Goal: Information Seeking & Learning: Learn about a topic

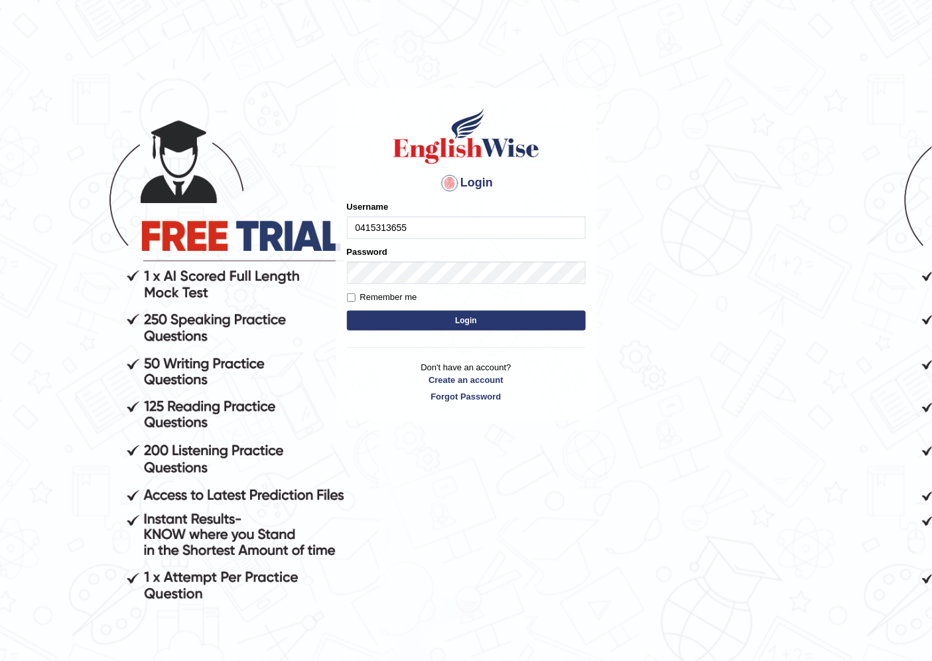
type input "0415313655"
click at [472, 322] on button "Login" at bounding box center [466, 320] width 239 height 20
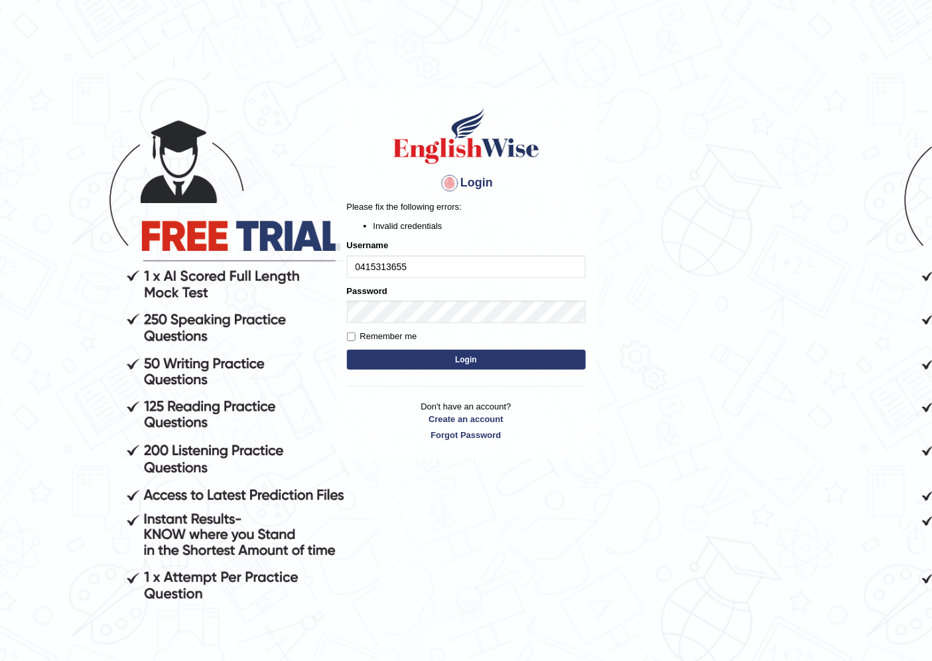
click at [454, 361] on button "Login" at bounding box center [466, 360] width 239 height 20
click at [432, 363] on button "Login" at bounding box center [466, 360] width 239 height 20
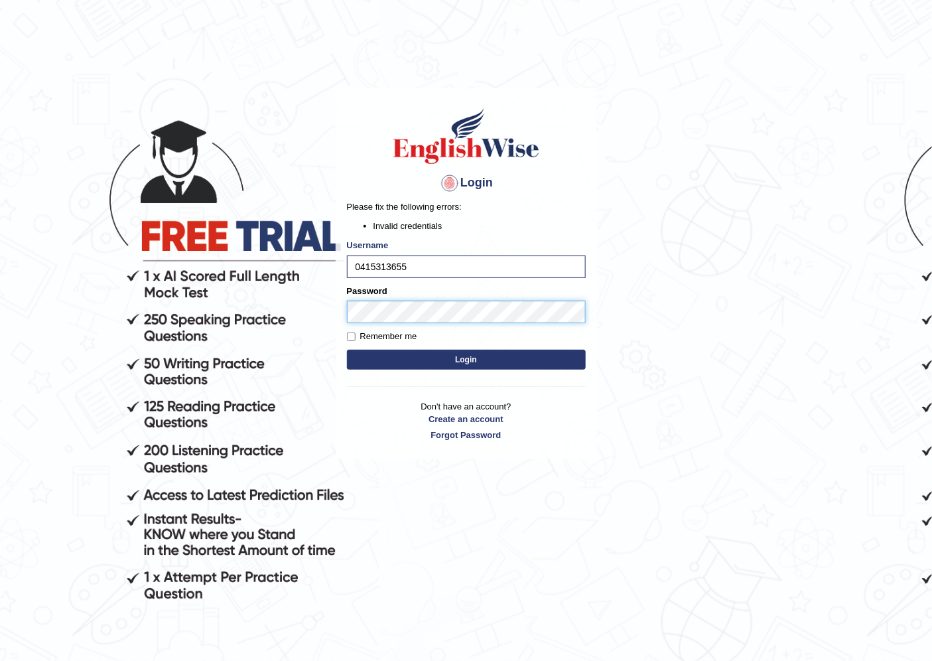
click at [355, 295] on div "Password" at bounding box center [466, 304] width 239 height 38
click at [347, 350] on button "Login" at bounding box center [466, 360] width 239 height 20
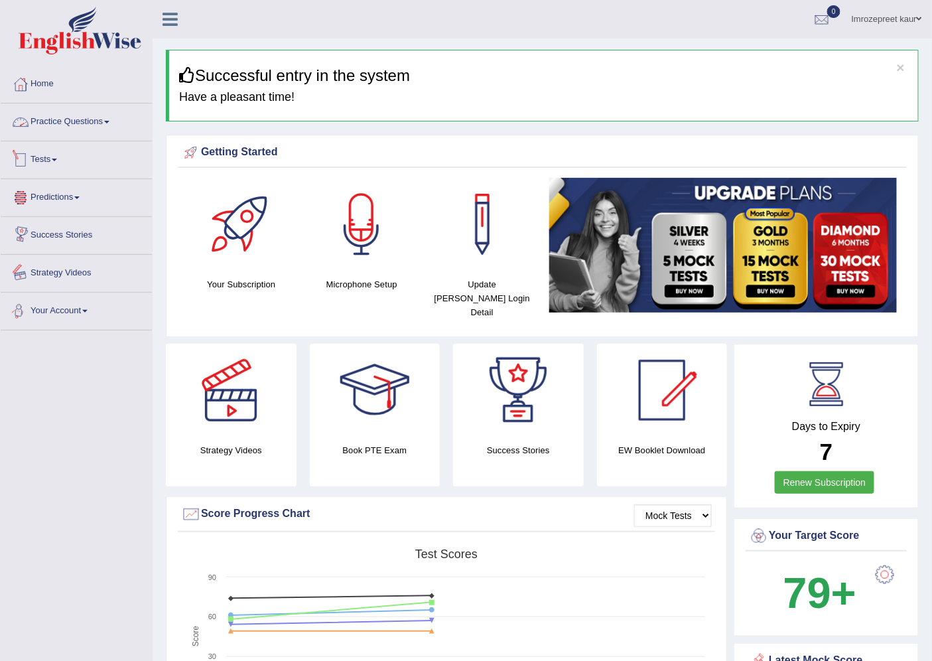
click at [51, 116] on link "Practice Questions" at bounding box center [76, 119] width 151 height 33
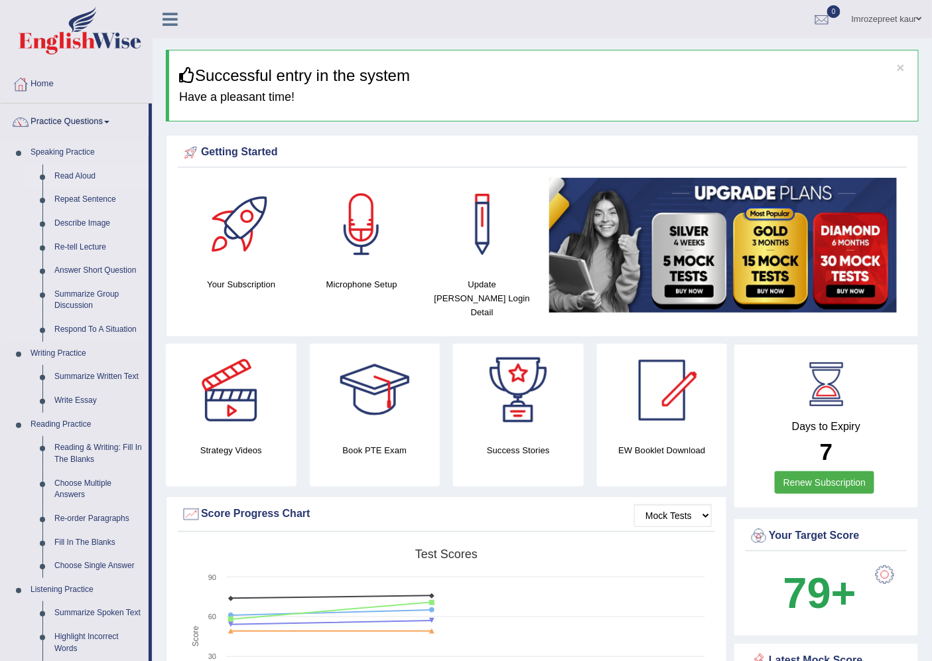
click at [84, 181] on link "Read Aloud" at bounding box center [98, 176] width 100 height 24
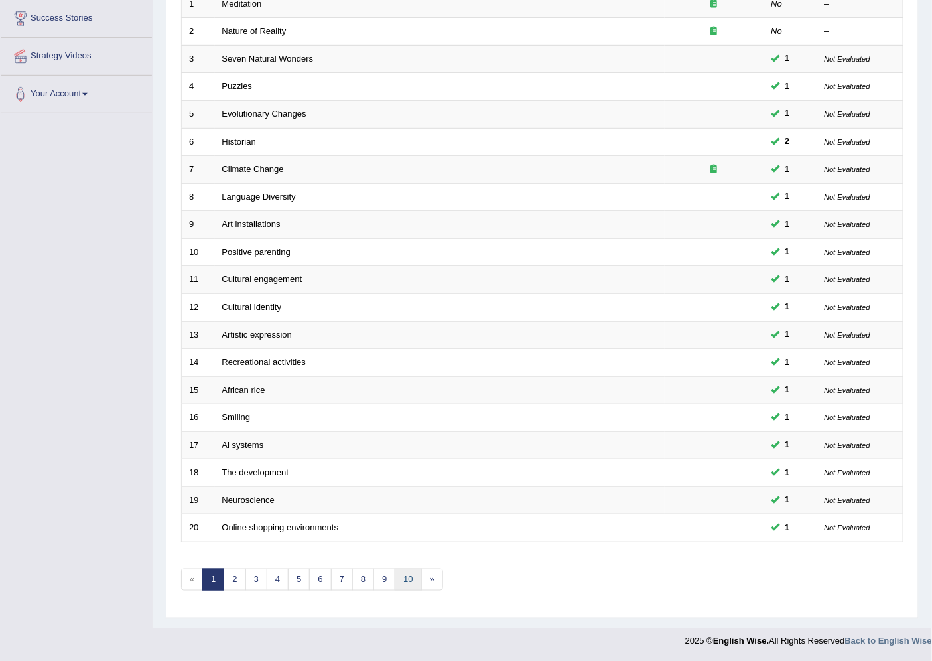
click at [417, 580] on link "10" at bounding box center [408, 579] width 27 height 22
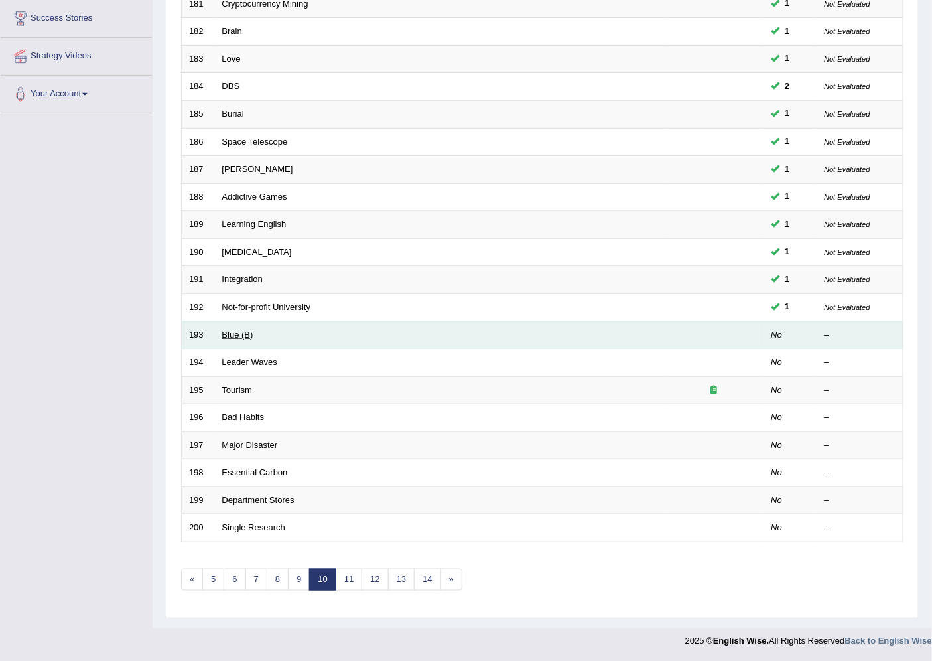
click at [249, 330] on link "Blue (B)" at bounding box center [237, 335] width 31 height 10
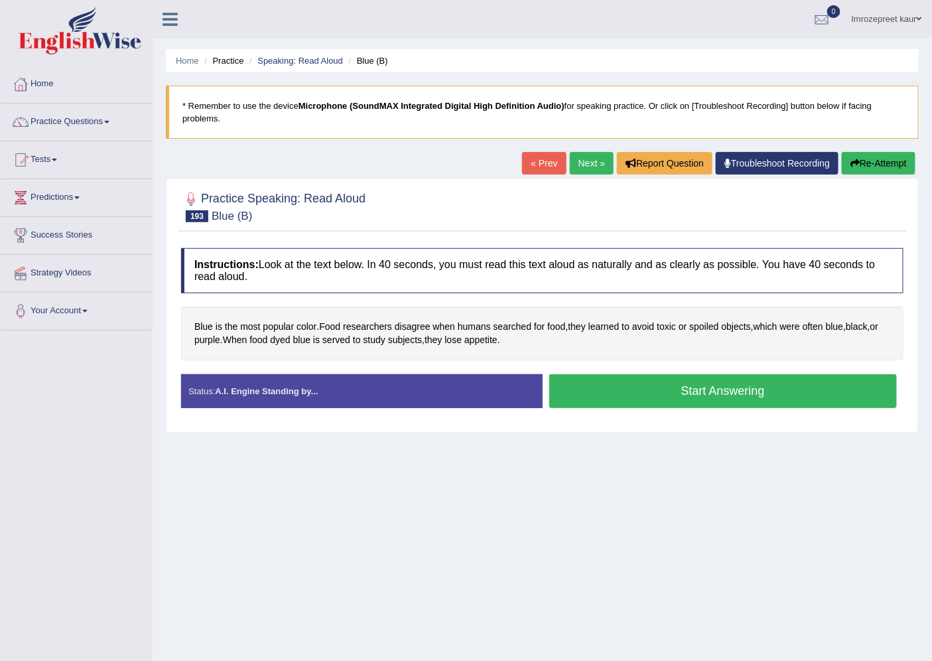
click at [599, 393] on button "Start Answering" at bounding box center [723, 391] width 348 height 34
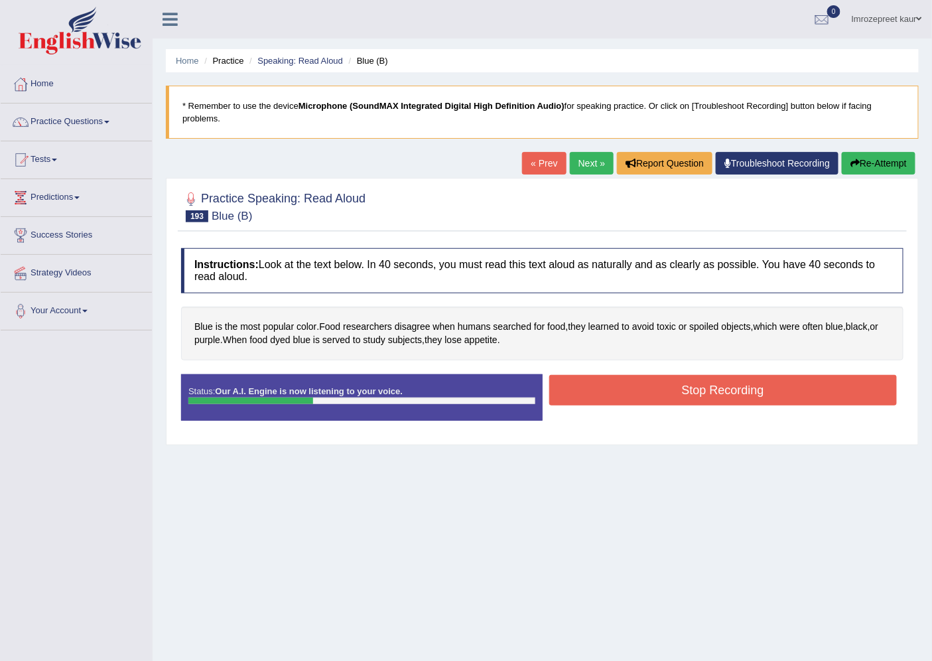
click at [564, 387] on button "Stop Recording" at bounding box center [723, 390] width 348 height 31
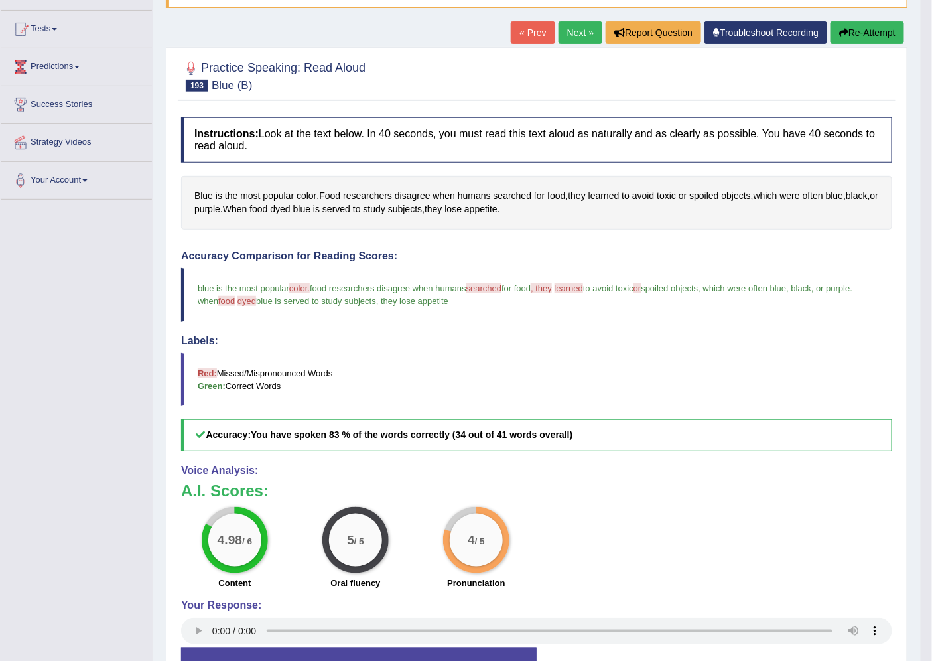
scroll to position [84, 0]
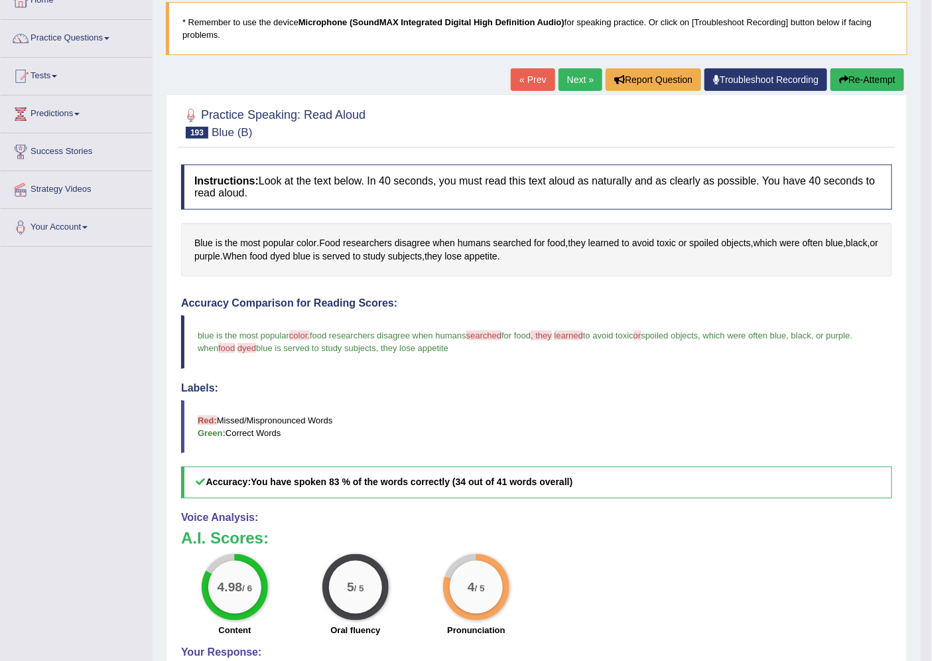
click at [577, 75] on link "Next »" at bounding box center [580, 79] width 44 height 23
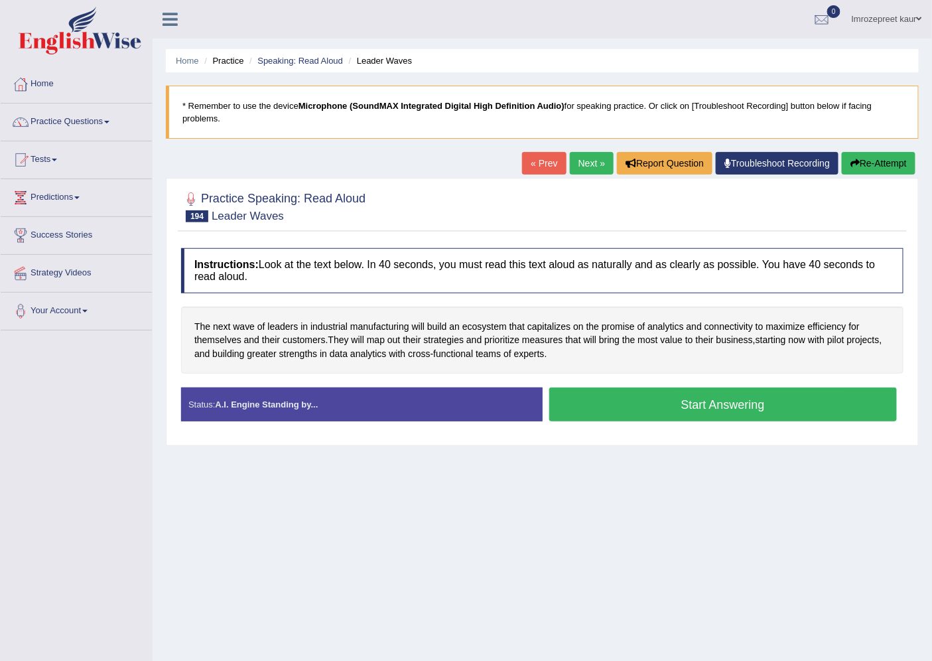
click at [653, 401] on button "Start Answering" at bounding box center [723, 404] width 348 height 34
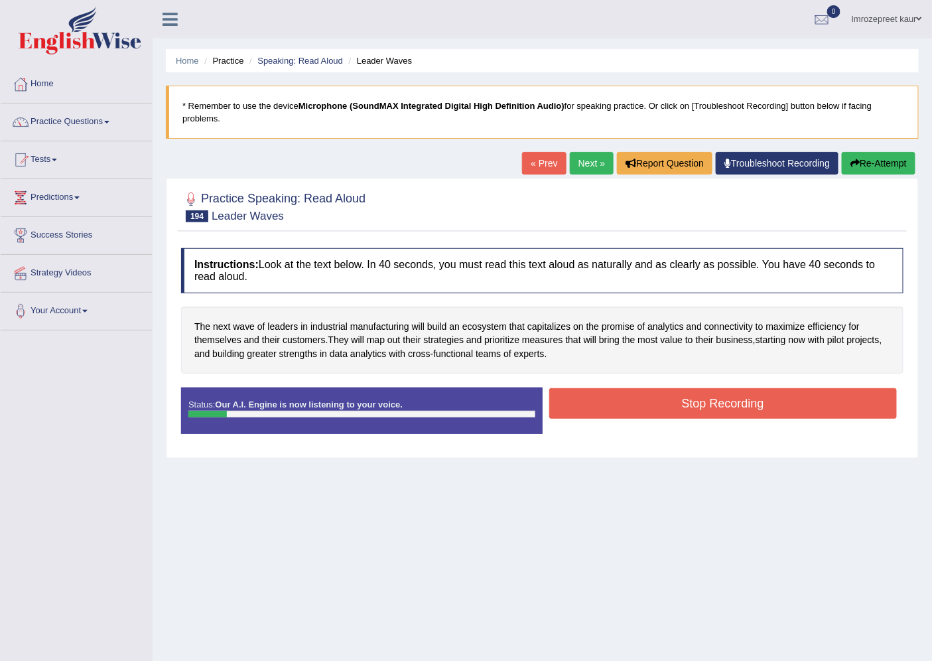
click at [872, 155] on button "Re-Attempt" at bounding box center [879, 163] width 74 height 23
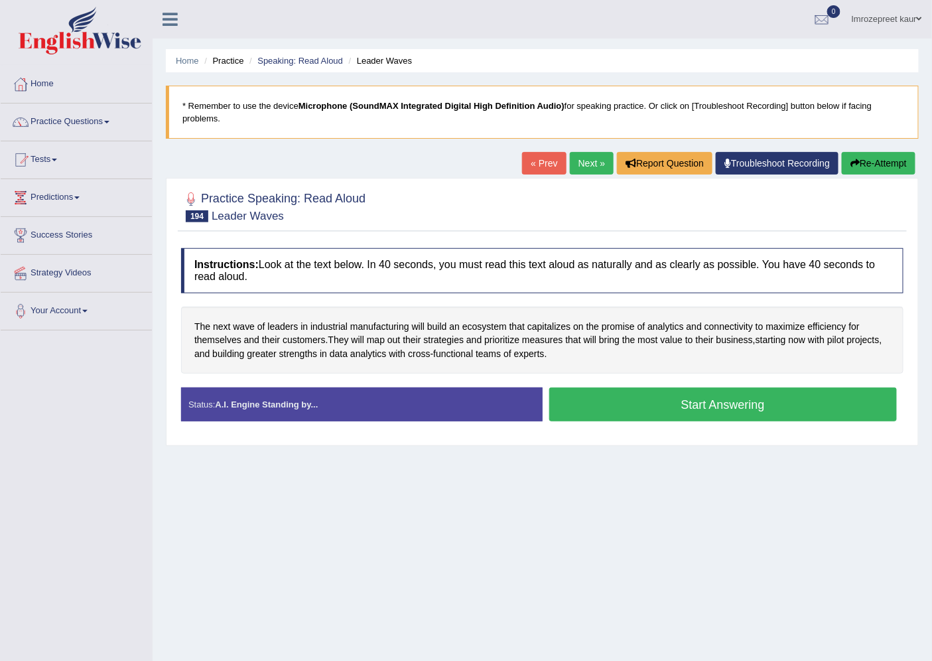
click at [630, 403] on button "Start Answering" at bounding box center [723, 404] width 348 height 34
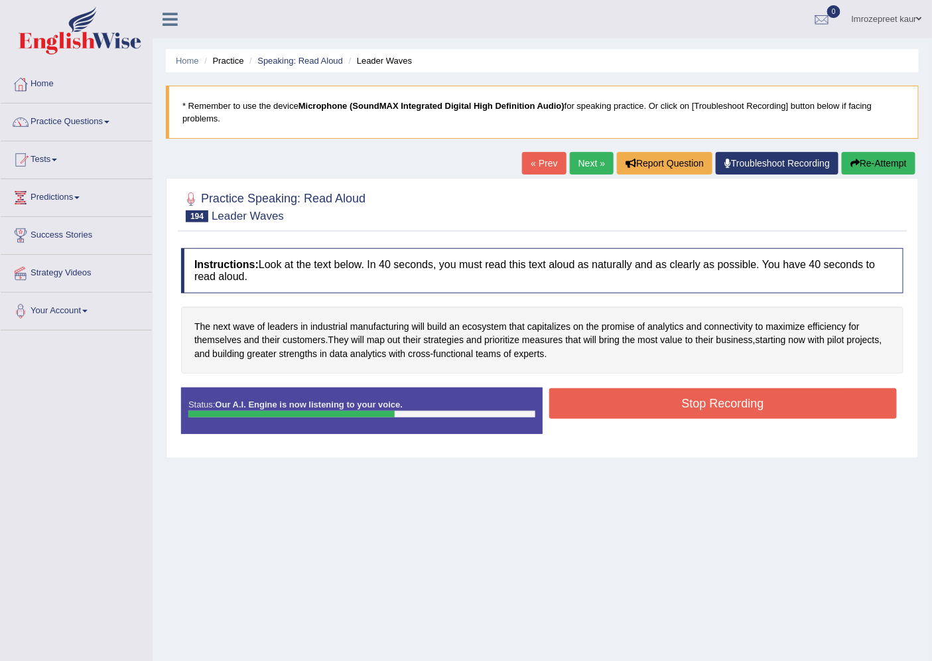
click at [578, 401] on button "Stop Recording" at bounding box center [723, 403] width 348 height 31
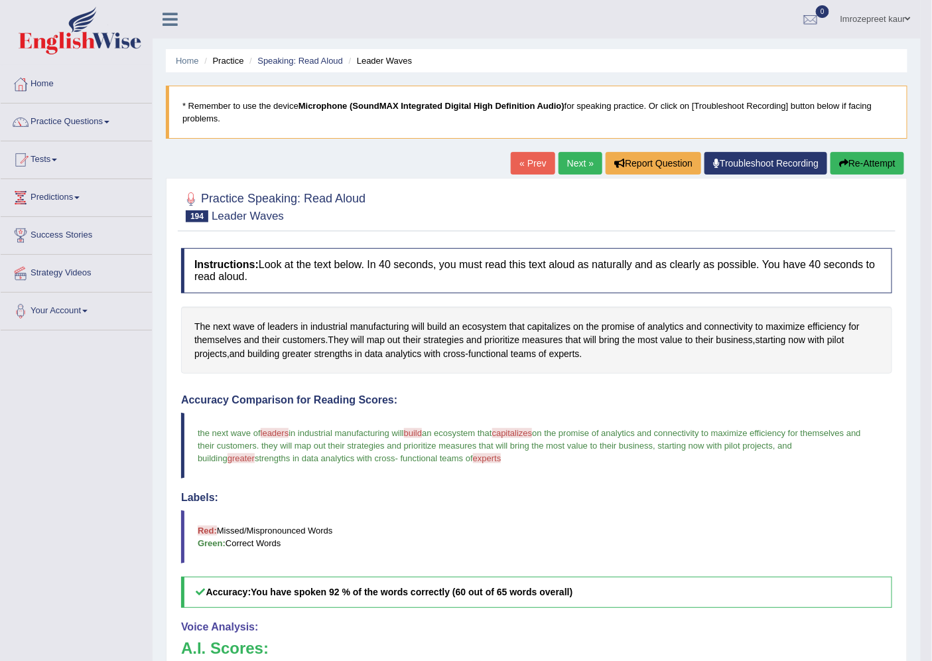
click at [564, 156] on link "Next »" at bounding box center [580, 163] width 44 height 23
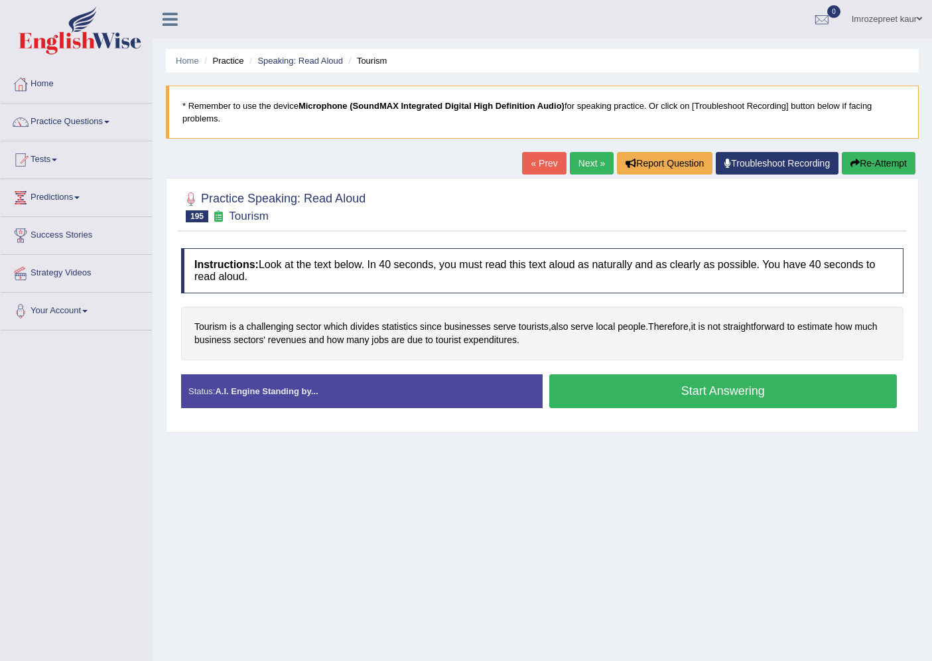
click at [610, 377] on button "Start Answering" at bounding box center [723, 391] width 348 height 34
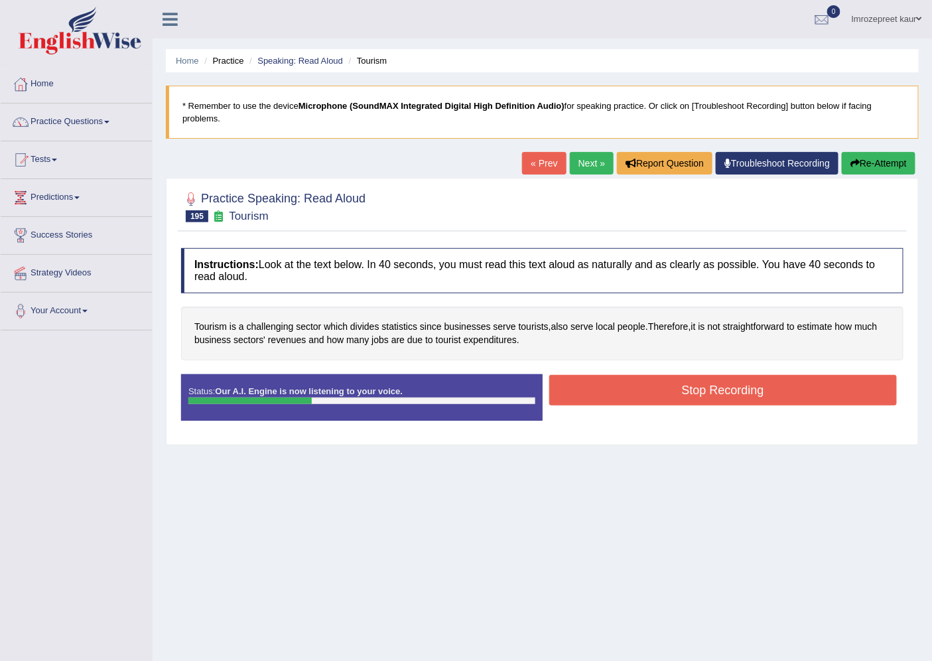
click at [667, 394] on button "Stop Recording" at bounding box center [723, 390] width 348 height 31
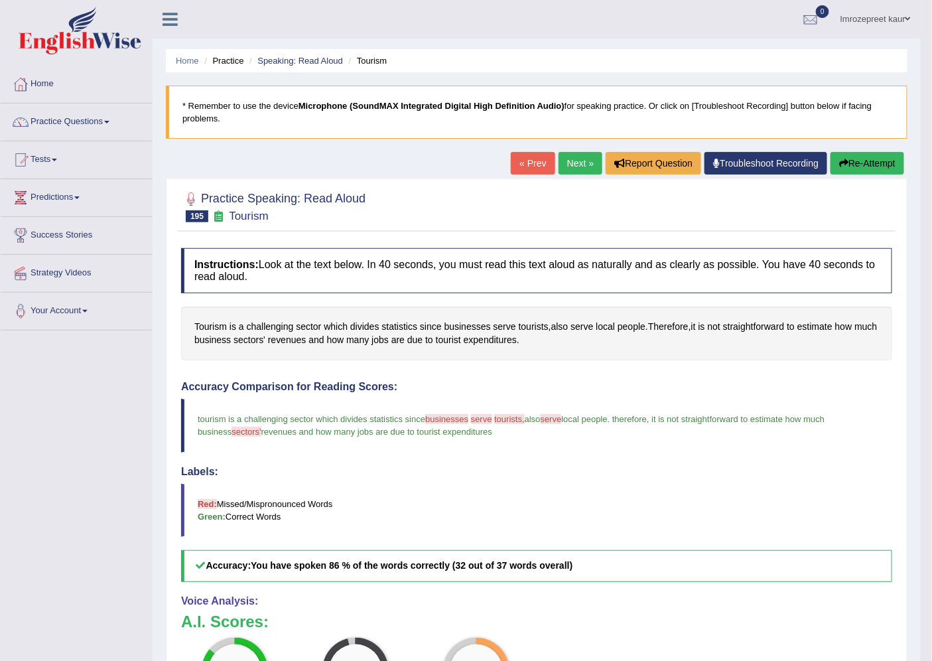
click at [579, 155] on link "Next »" at bounding box center [580, 163] width 44 height 23
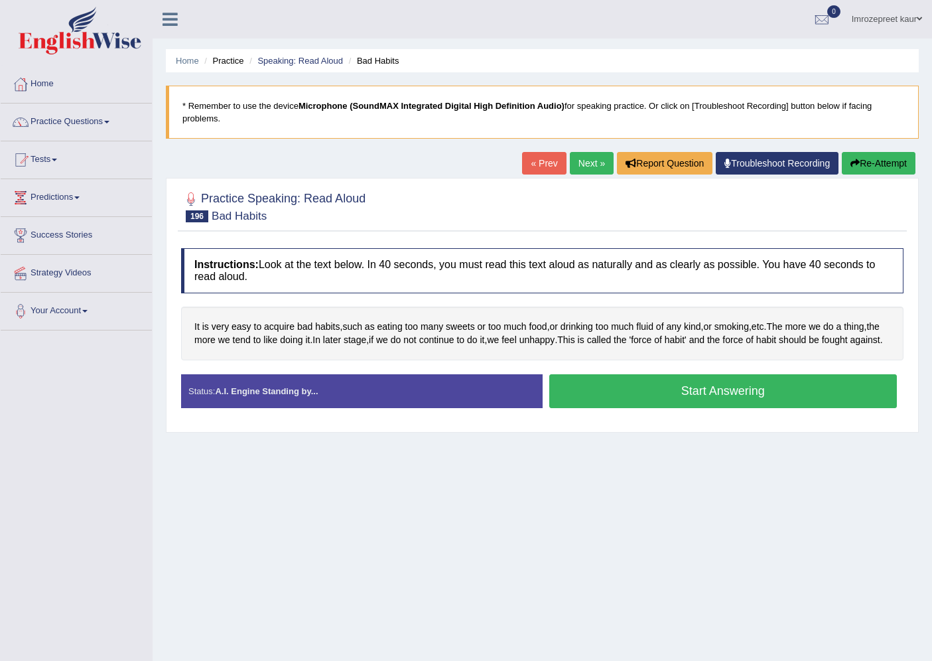
click at [596, 407] on button "Start Answering" at bounding box center [723, 391] width 348 height 34
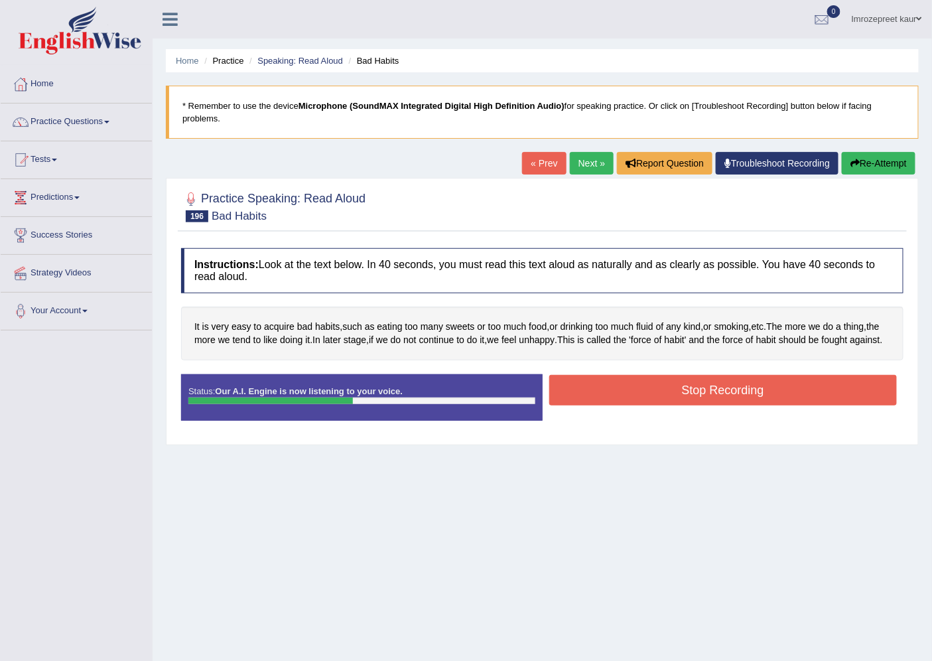
click at [625, 398] on button "Stop Recording" at bounding box center [723, 390] width 348 height 31
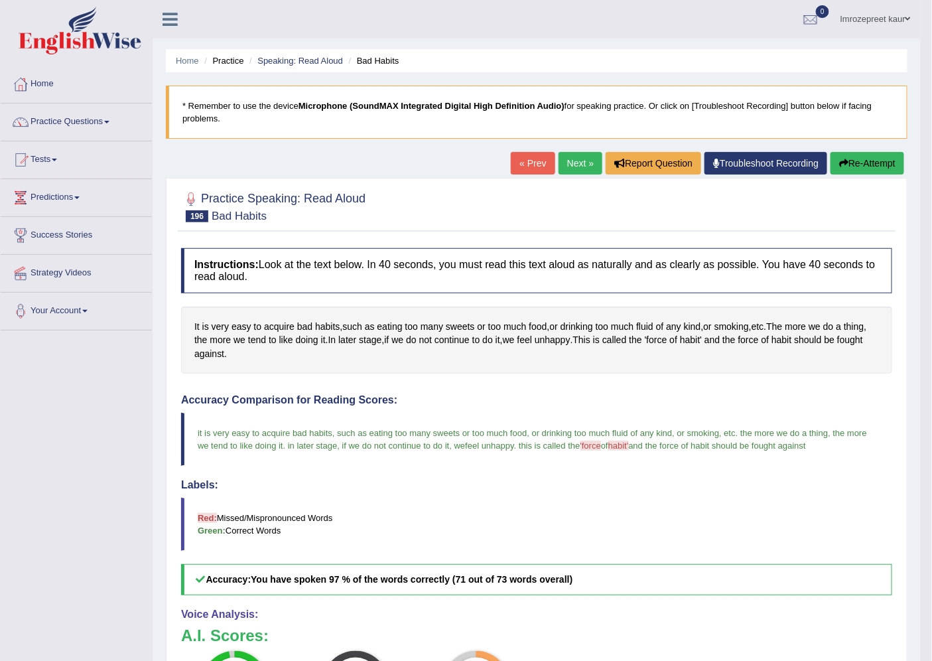
click at [571, 164] on link "Next »" at bounding box center [580, 163] width 44 height 23
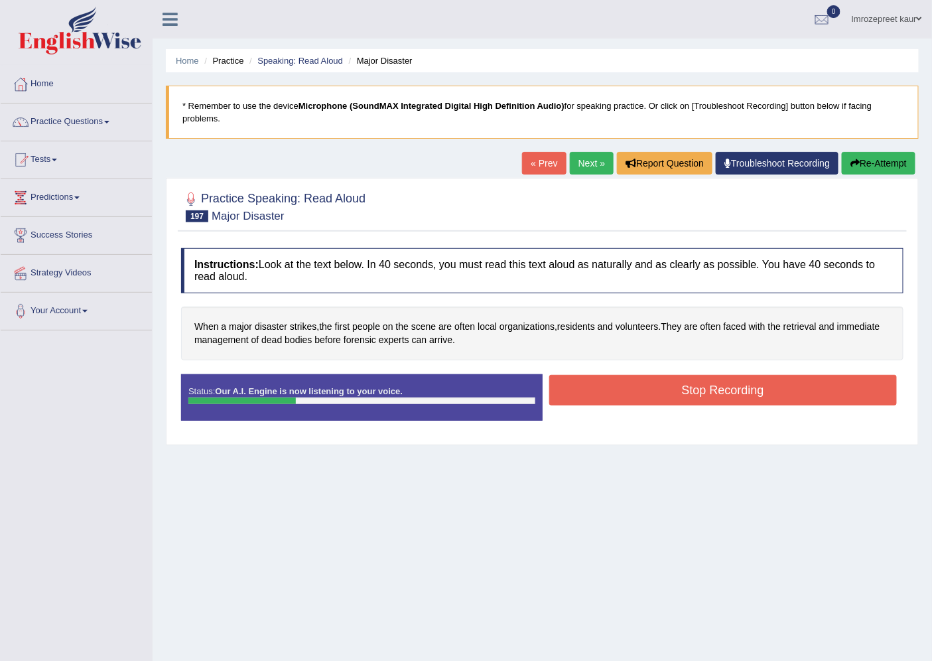
click at [696, 383] on button "Stop Recording" at bounding box center [723, 390] width 348 height 31
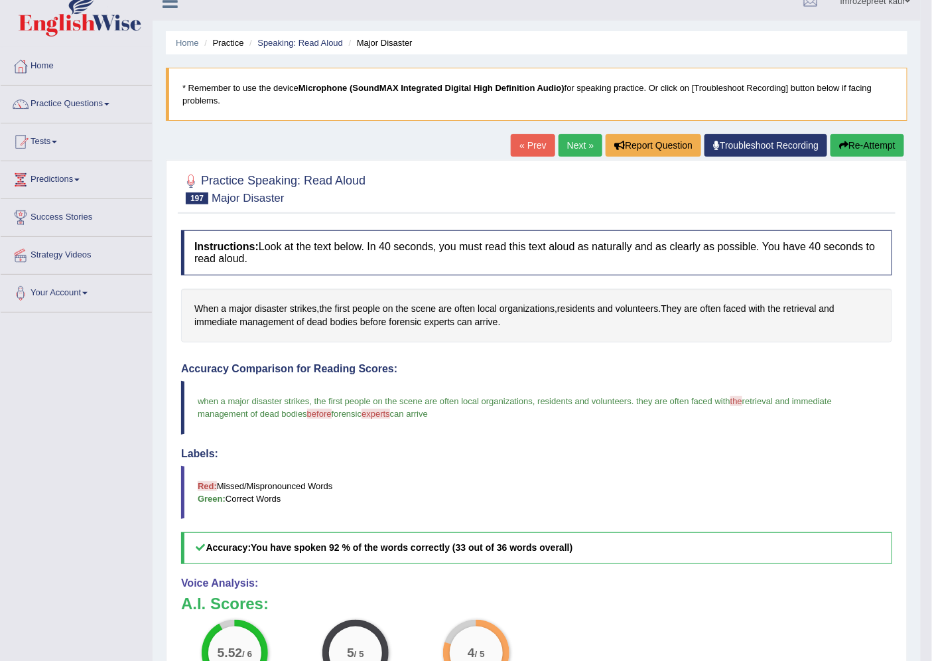
scroll to position [10, 0]
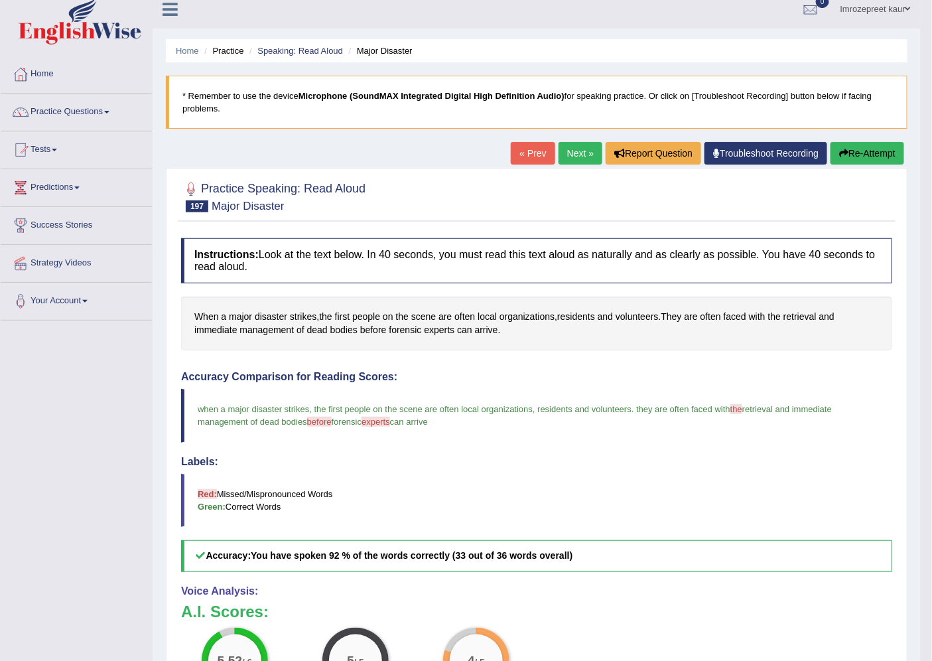
click at [564, 155] on link "Next »" at bounding box center [580, 153] width 44 height 23
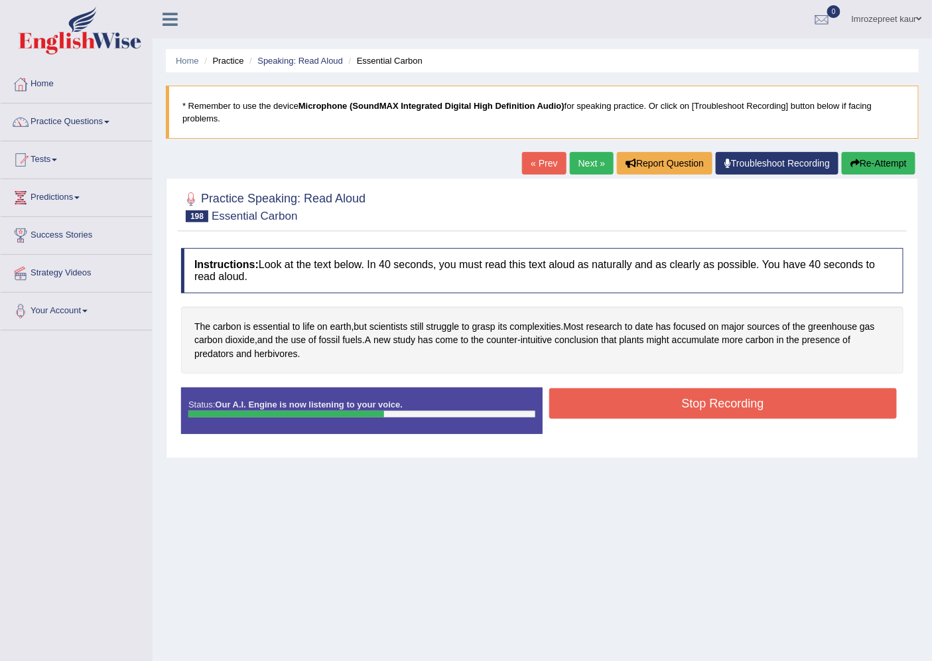
click at [692, 400] on button "Stop Recording" at bounding box center [723, 403] width 348 height 31
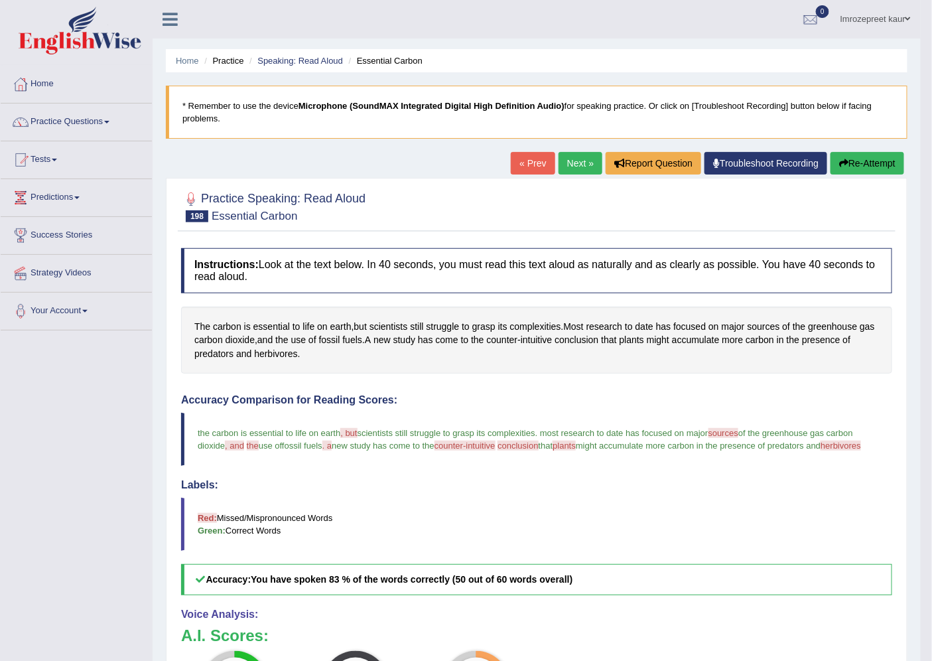
click at [567, 174] on link "Next »" at bounding box center [580, 163] width 44 height 23
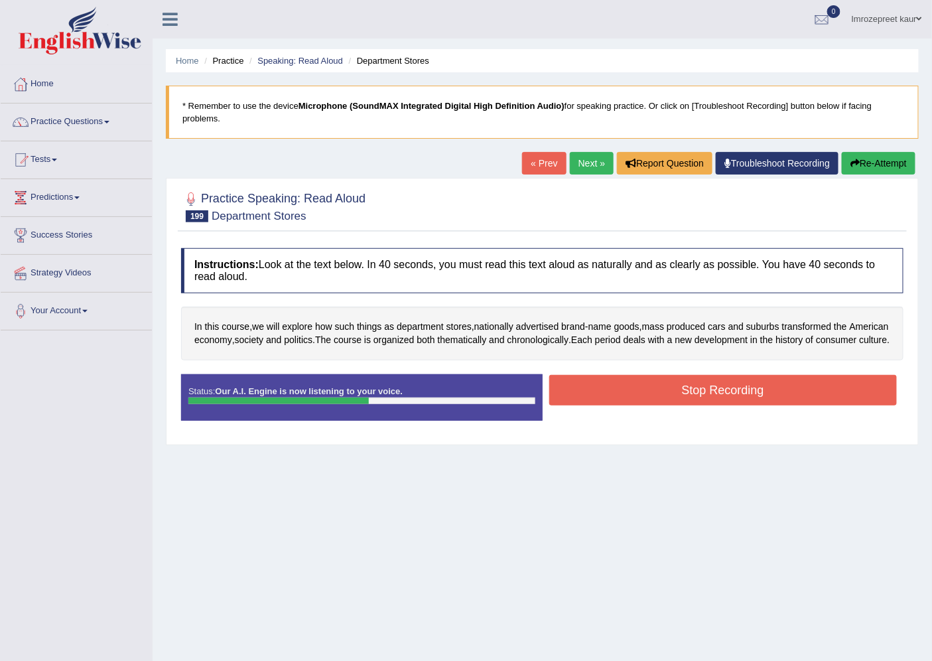
click at [652, 405] on button "Stop Recording" at bounding box center [723, 390] width 348 height 31
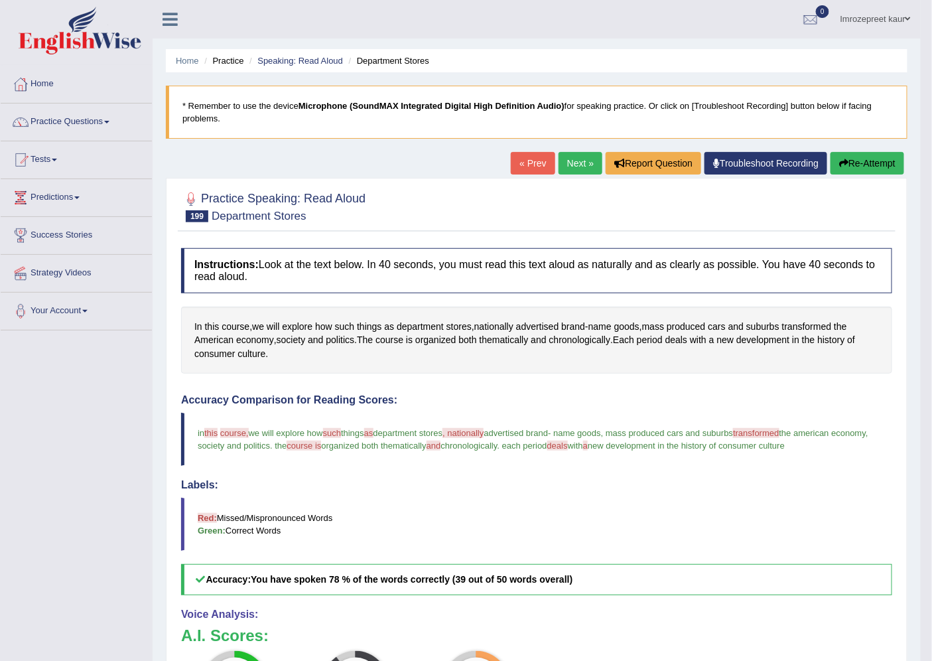
click at [587, 157] on link "Next »" at bounding box center [580, 163] width 44 height 23
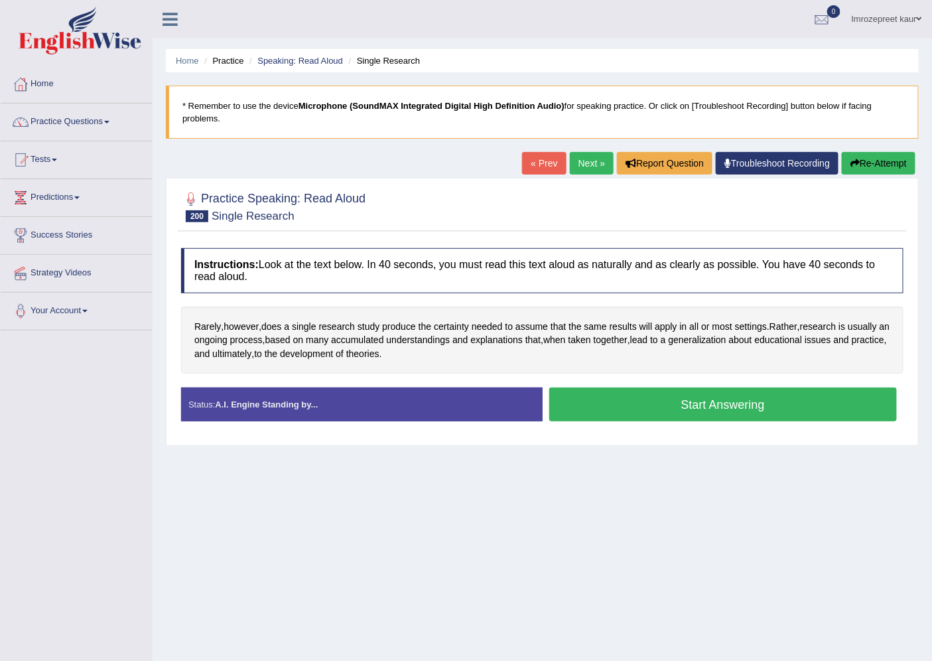
click at [629, 409] on button "Start Answering" at bounding box center [723, 404] width 348 height 34
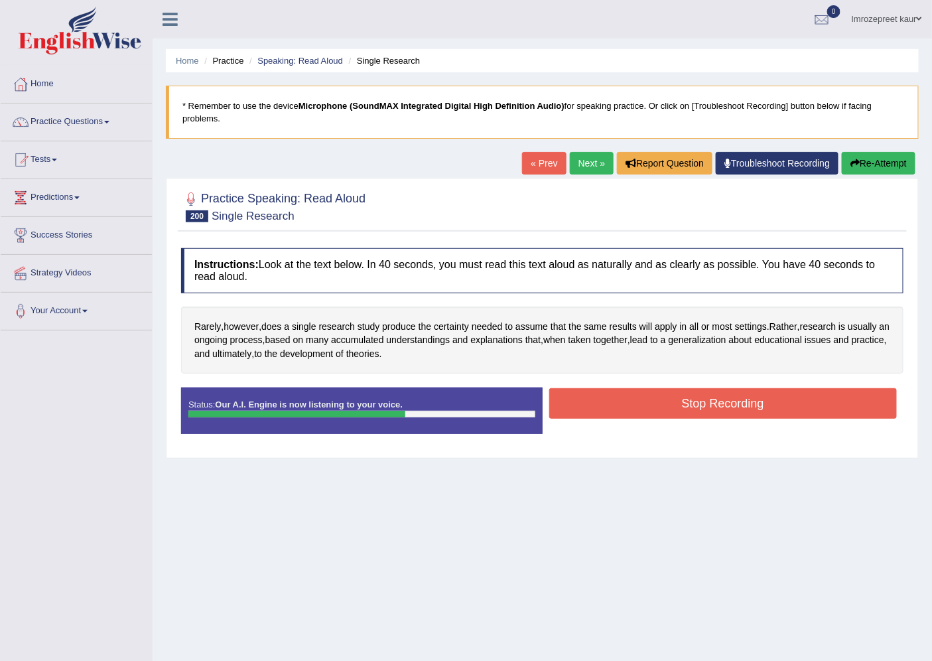
click at [625, 401] on button "Stop Recording" at bounding box center [723, 403] width 348 height 31
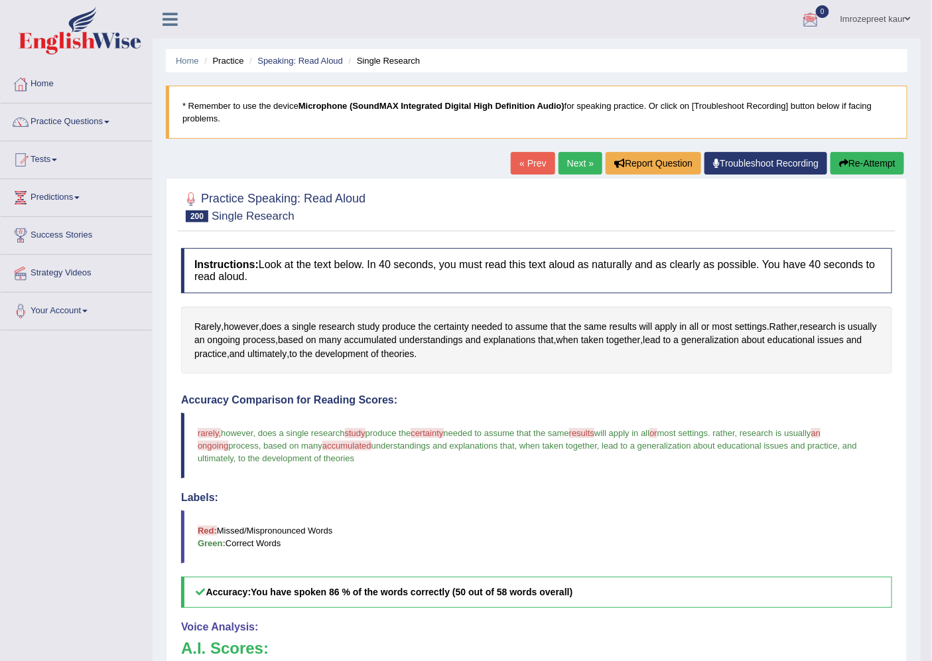
click at [568, 161] on link "Next »" at bounding box center [580, 163] width 44 height 23
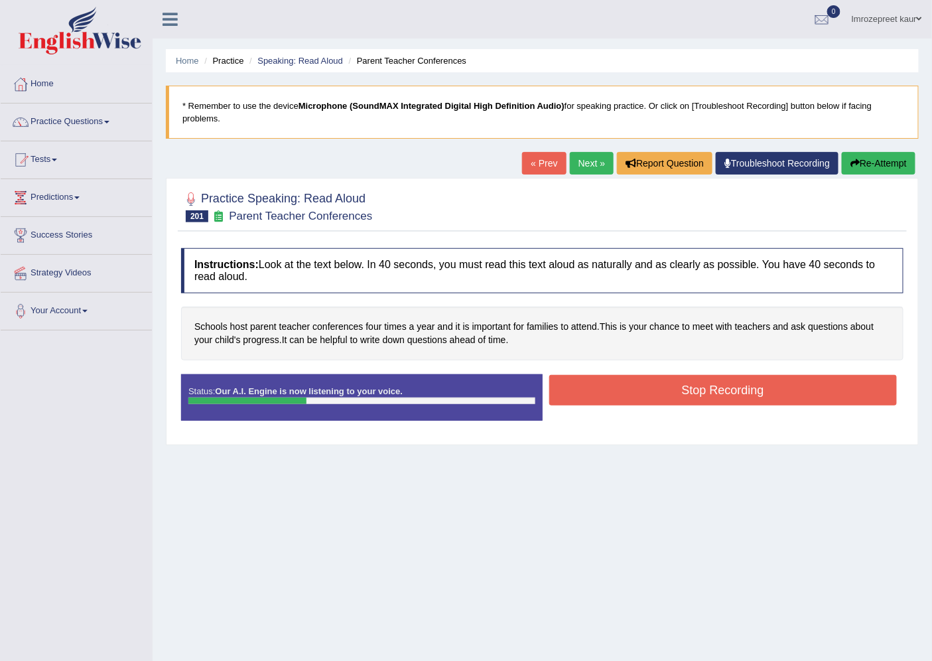
click at [668, 383] on button "Stop Recording" at bounding box center [723, 390] width 348 height 31
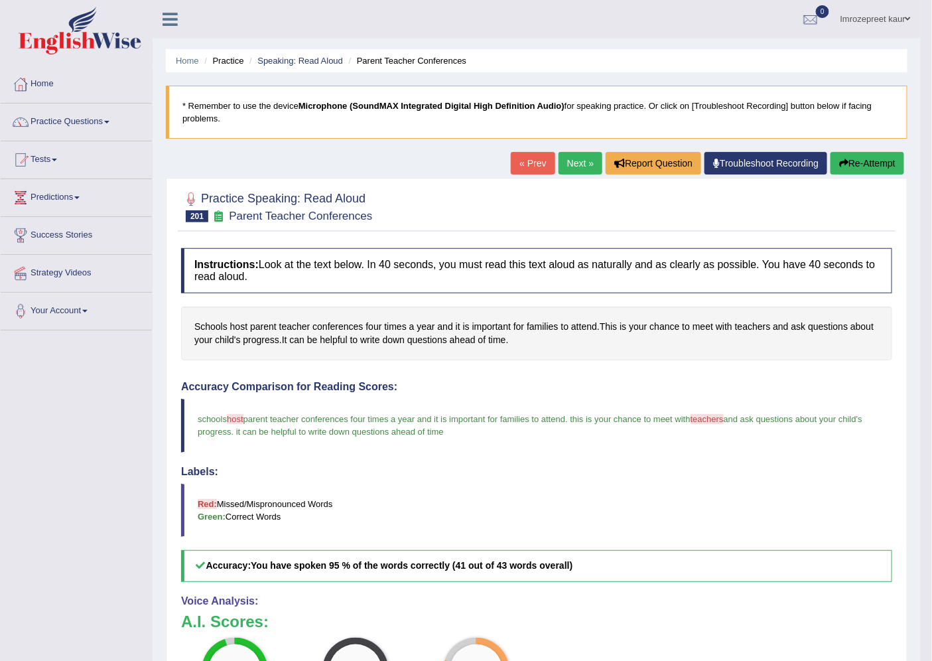
click at [576, 157] on link "Next »" at bounding box center [580, 163] width 44 height 23
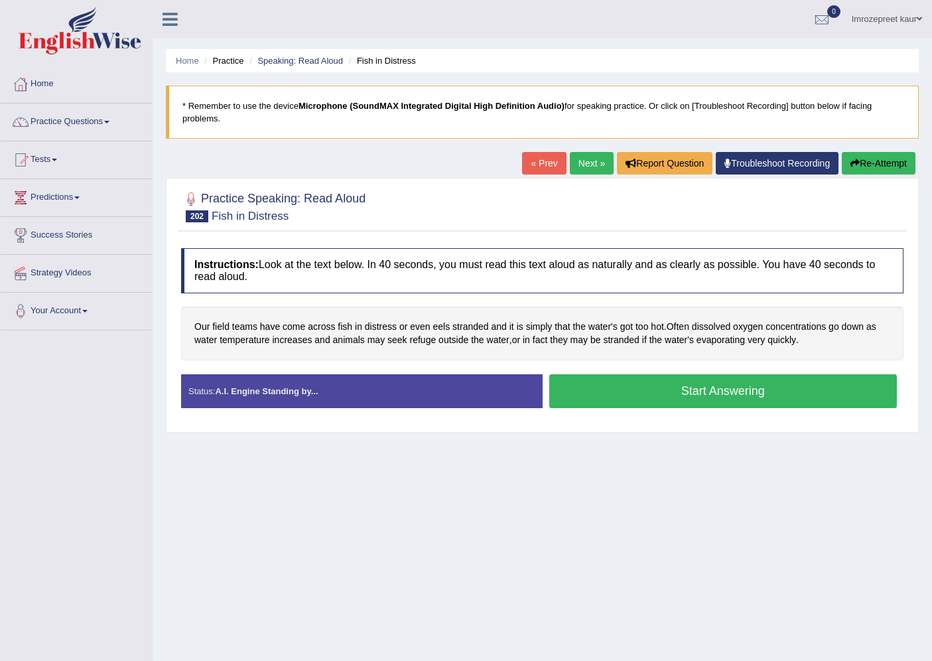
click at [657, 391] on button "Start Answering" at bounding box center [723, 391] width 348 height 34
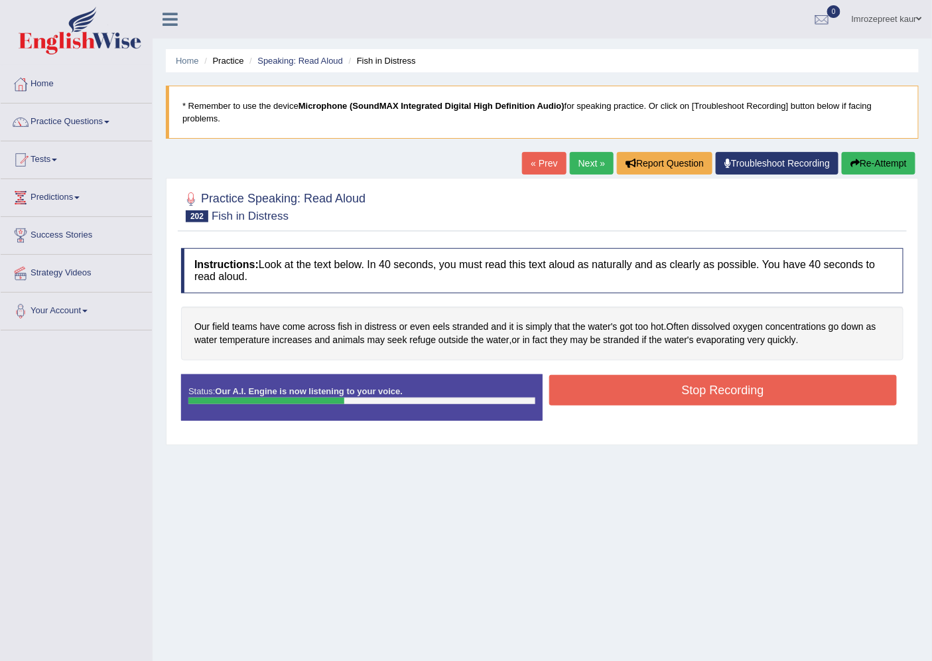
click at [740, 403] on button "Stop Recording" at bounding box center [723, 390] width 348 height 31
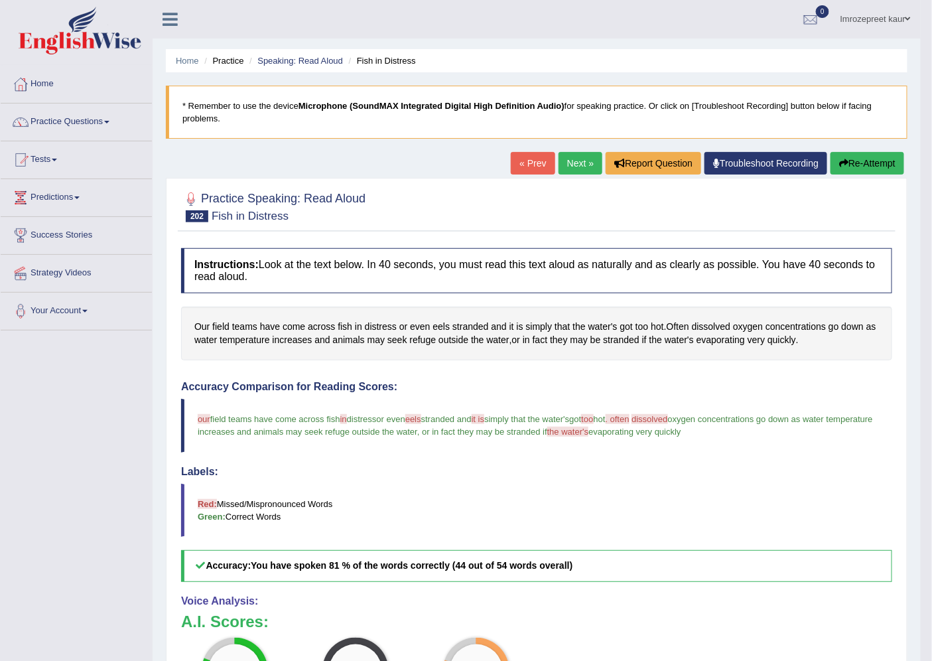
click at [574, 155] on link "Next »" at bounding box center [580, 163] width 44 height 23
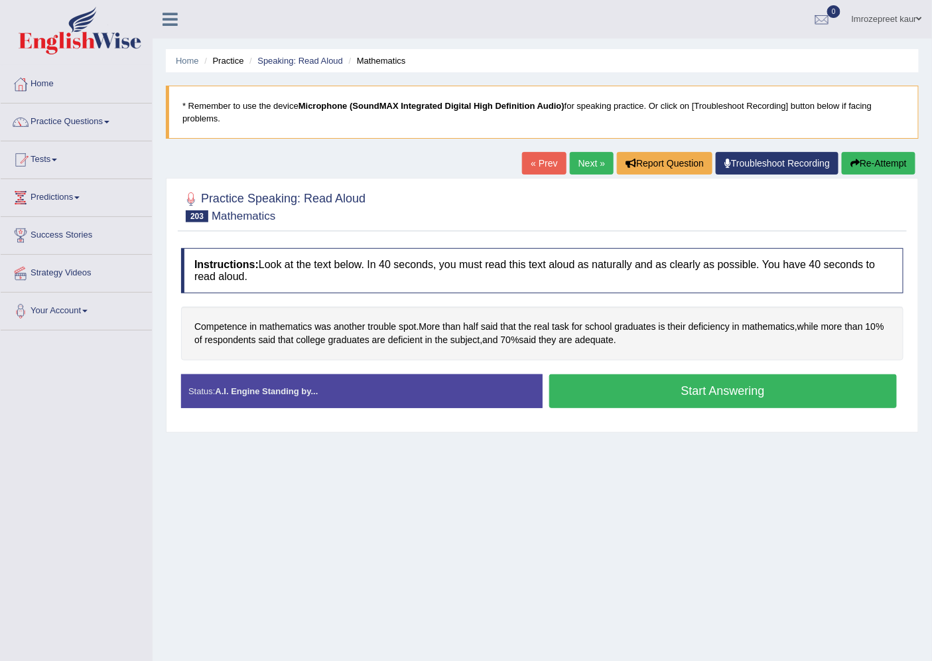
click at [604, 385] on button "Start Answering" at bounding box center [723, 391] width 348 height 34
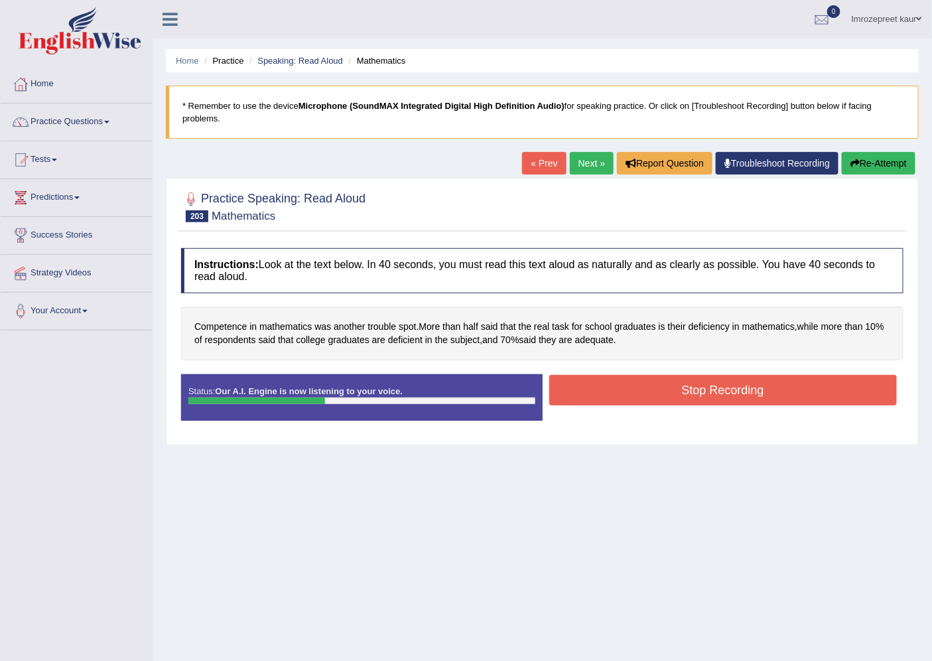
click at [584, 380] on button "Stop Recording" at bounding box center [723, 390] width 348 height 31
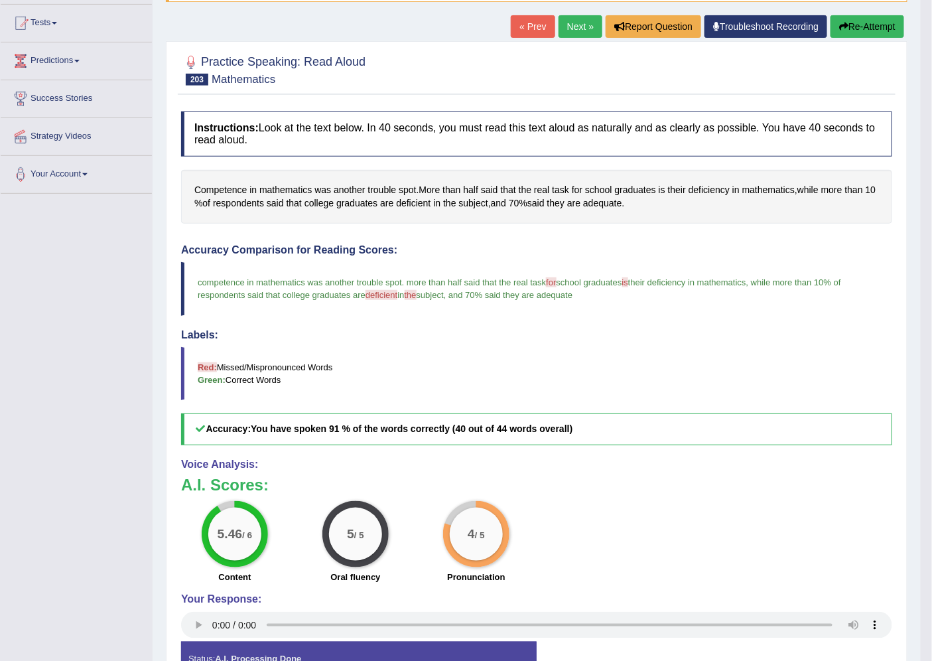
scroll to position [10, 0]
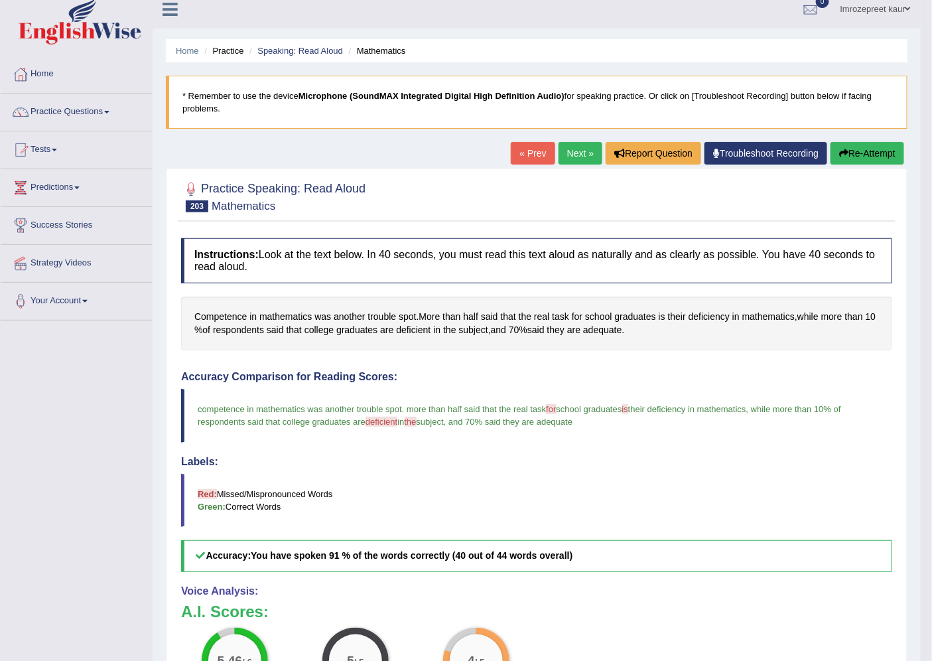
click at [568, 159] on link "Next »" at bounding box center [580, 153] width 44 height 23
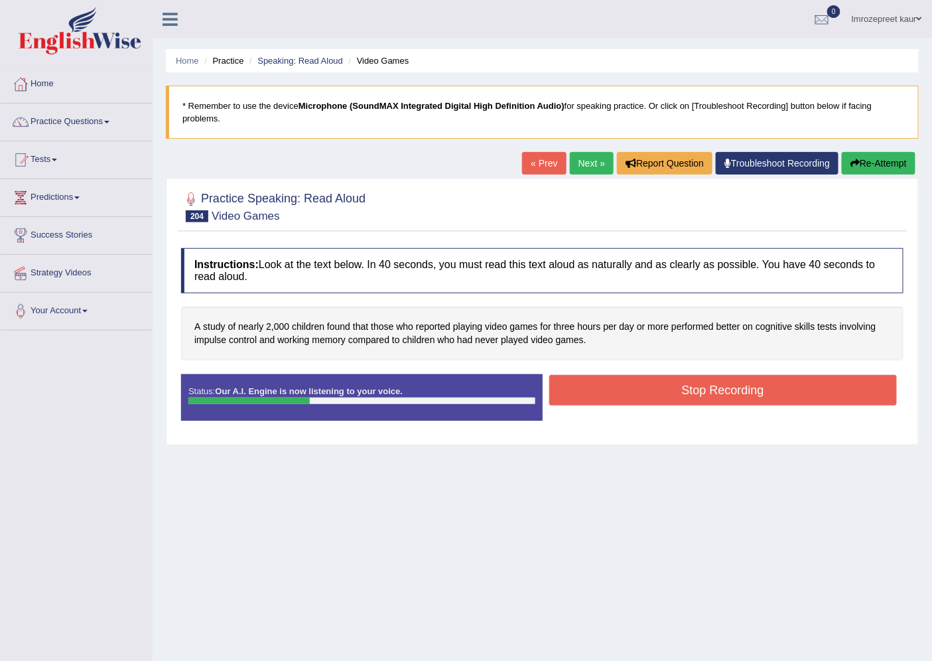
click at [590, 387] on button "Stop Recording" at bounding box center [723, 390] width 348 height 31
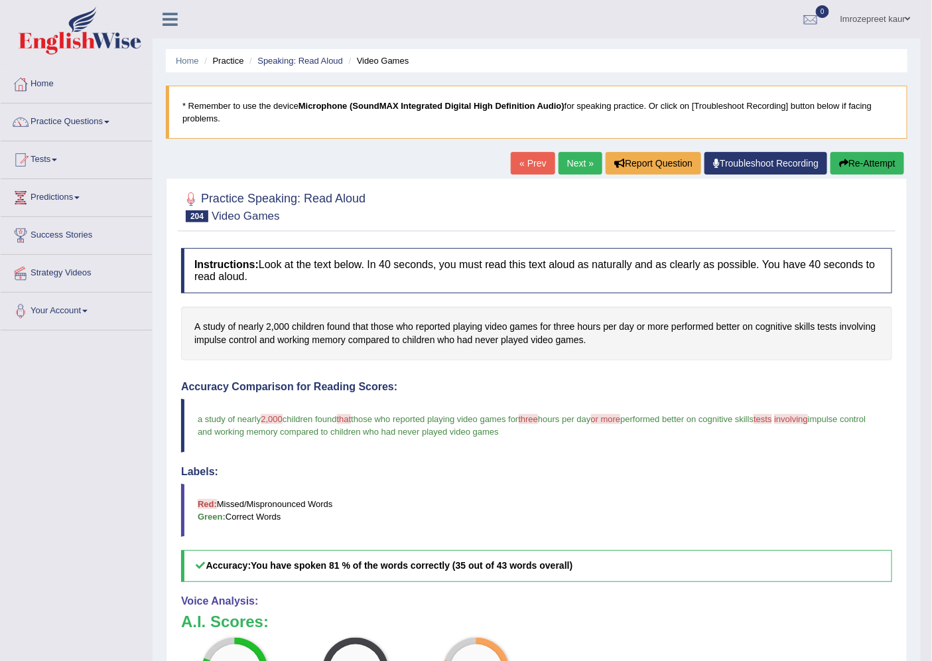
click at [561, 155] on link "Next »" at bounding box center [580, 163] width 44 height 23
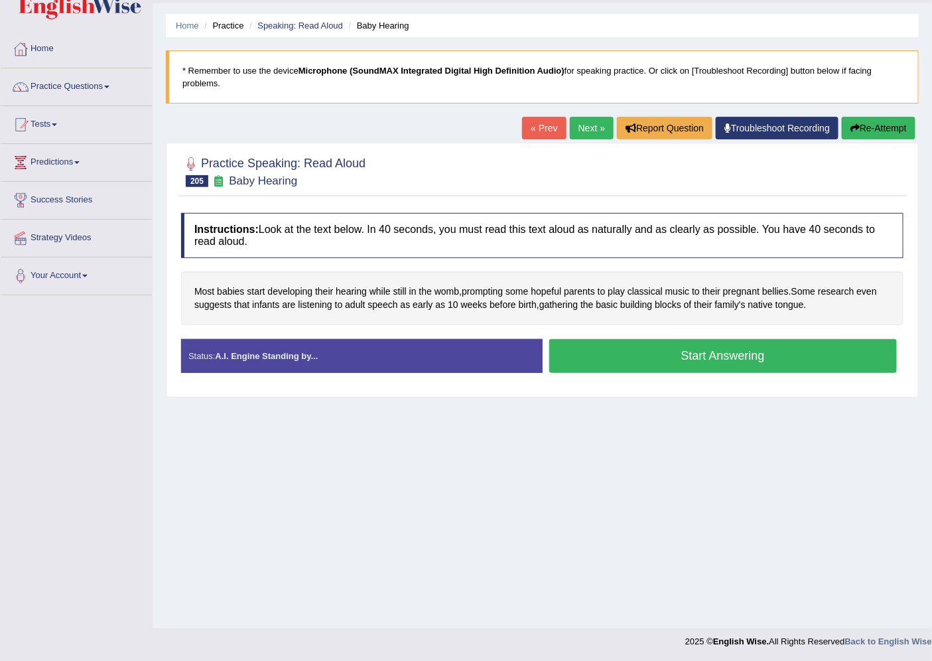
click at [607, 365] on button "Start Answering" at bounding box center [723, 356] width 348 height 34
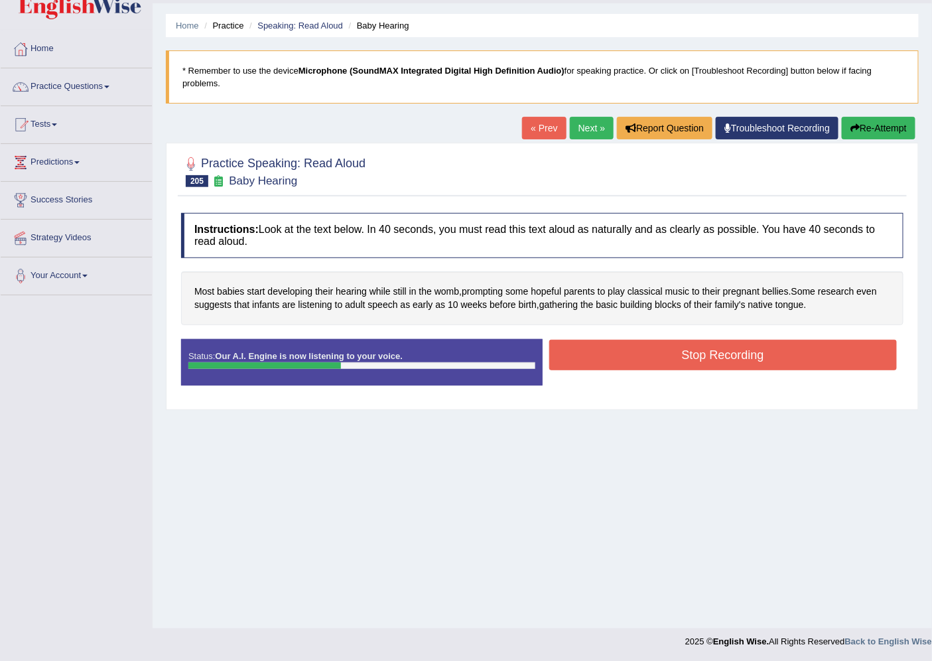
click at [572, 355] on button "Stop Recording" at bounding box center [723, 355] width 348 height 31
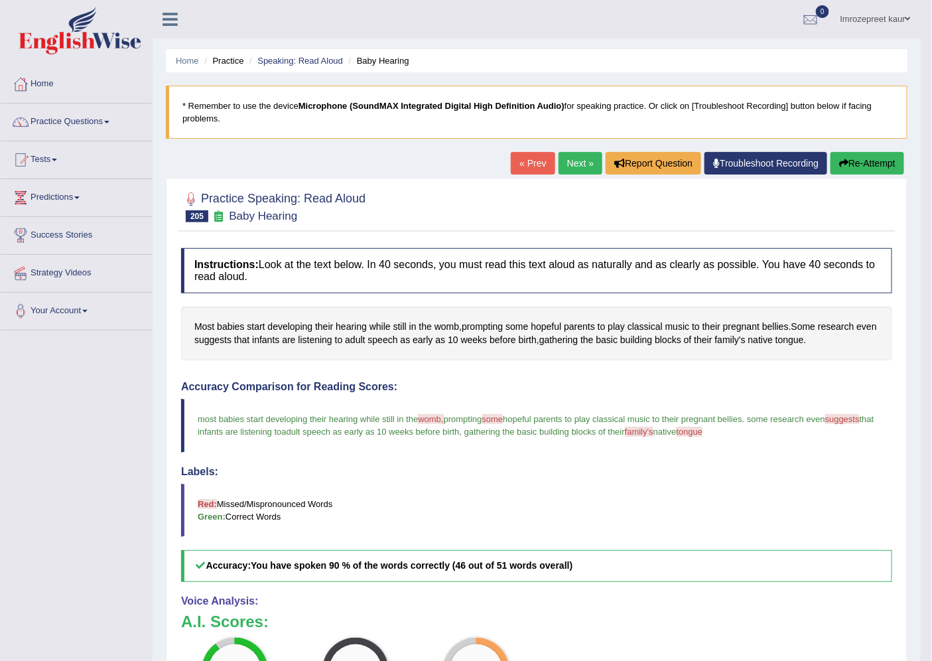
click at [577, 153] on link "Next »" at bounding box center [580, 163] width 44 height 23
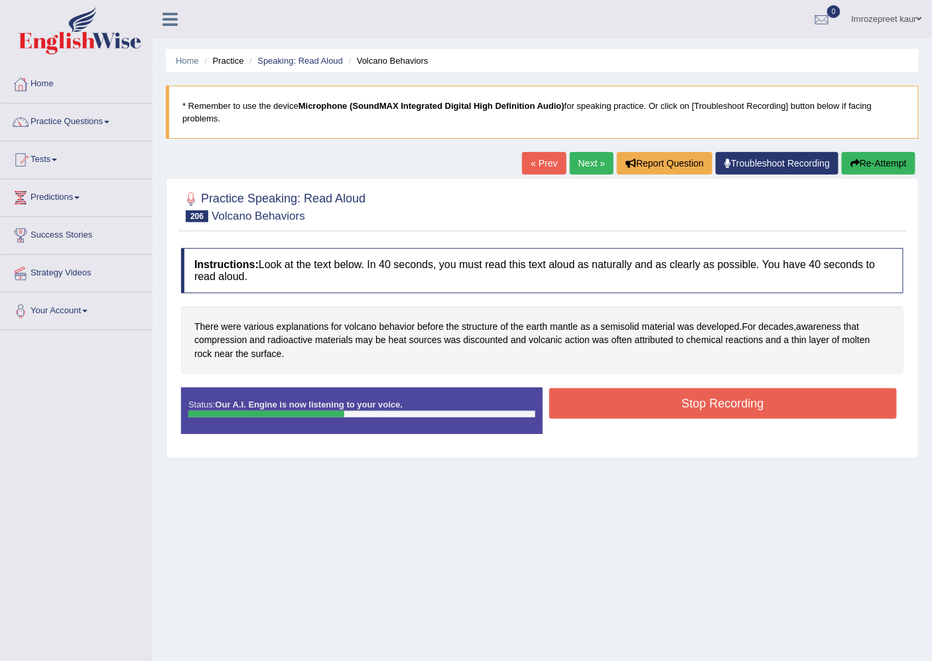
click at [608, 405] on button "Stop Recording" at bounding box center [723, 403] width 348 height 31
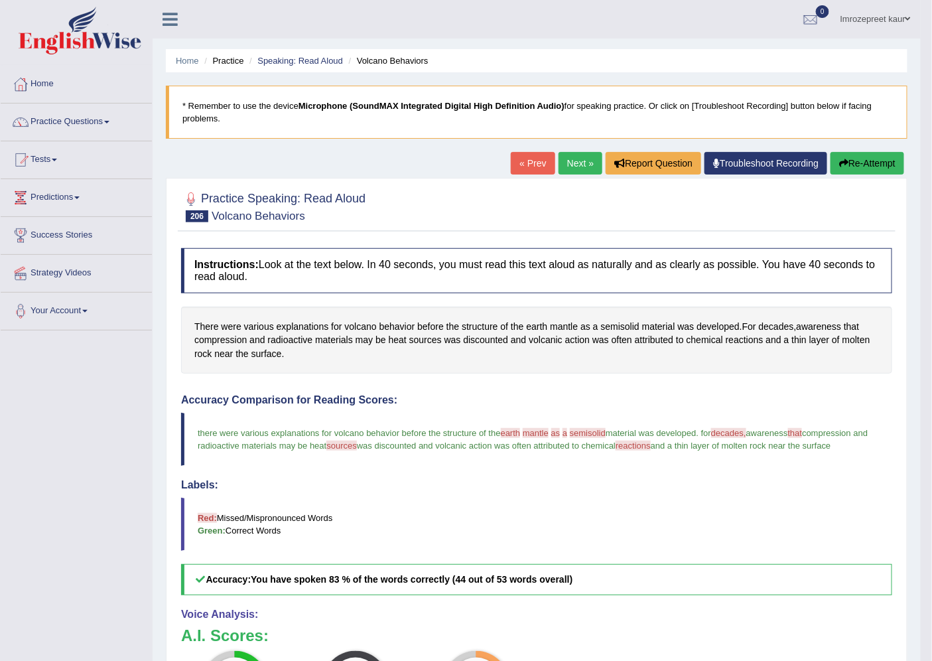
click at [576, 155] on link "Next »" at bounding box center [580, 163] width 44 height 23
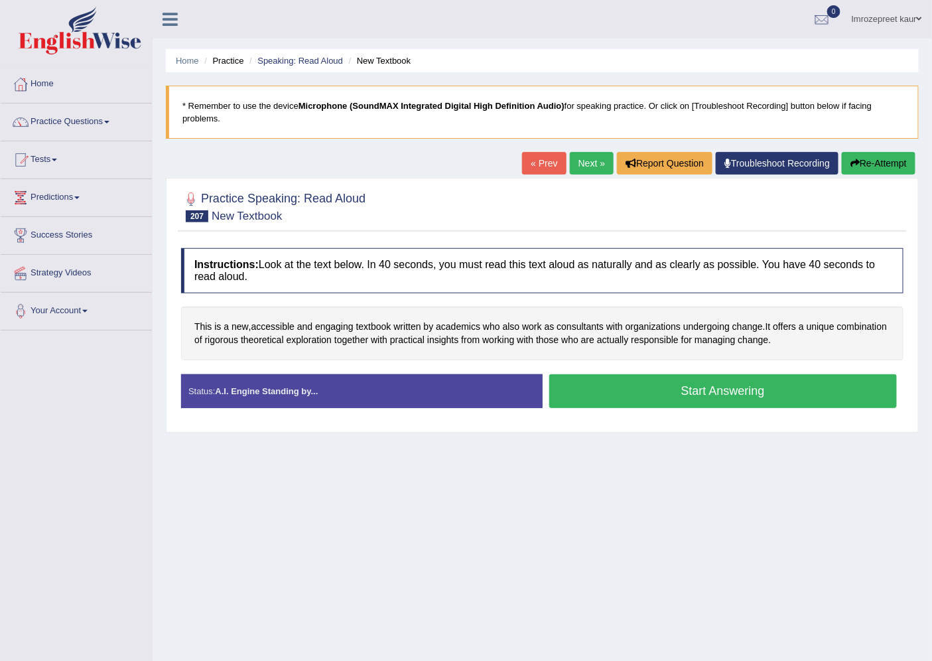
click at [641, 395] on button "Start Answering" at bounding box center [723, 391] width 348 height 34
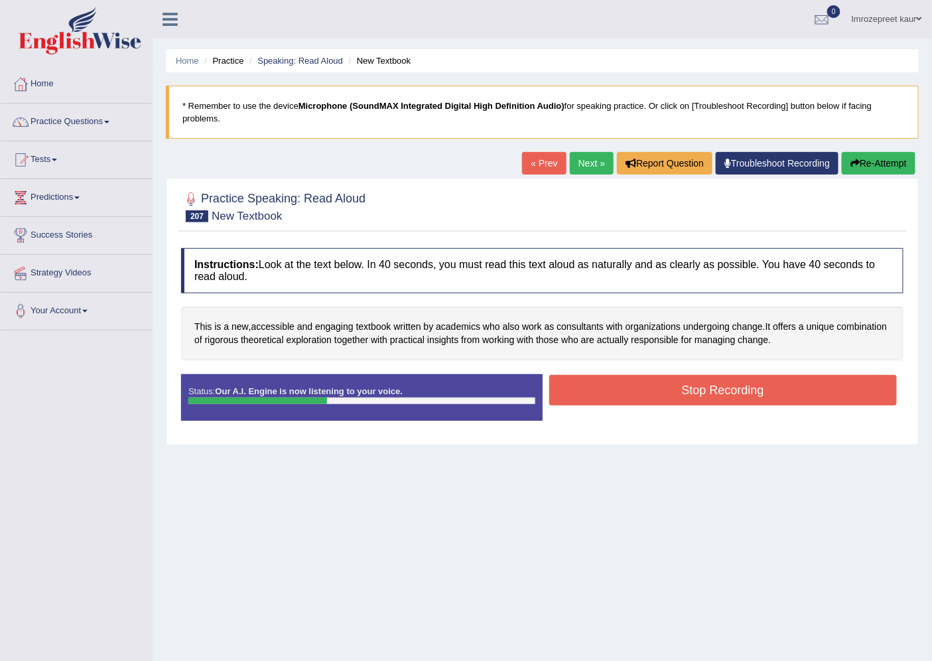
click at [665, 391] on button "Stop Recording" at bounding box center [723, 390] width 348 height 31
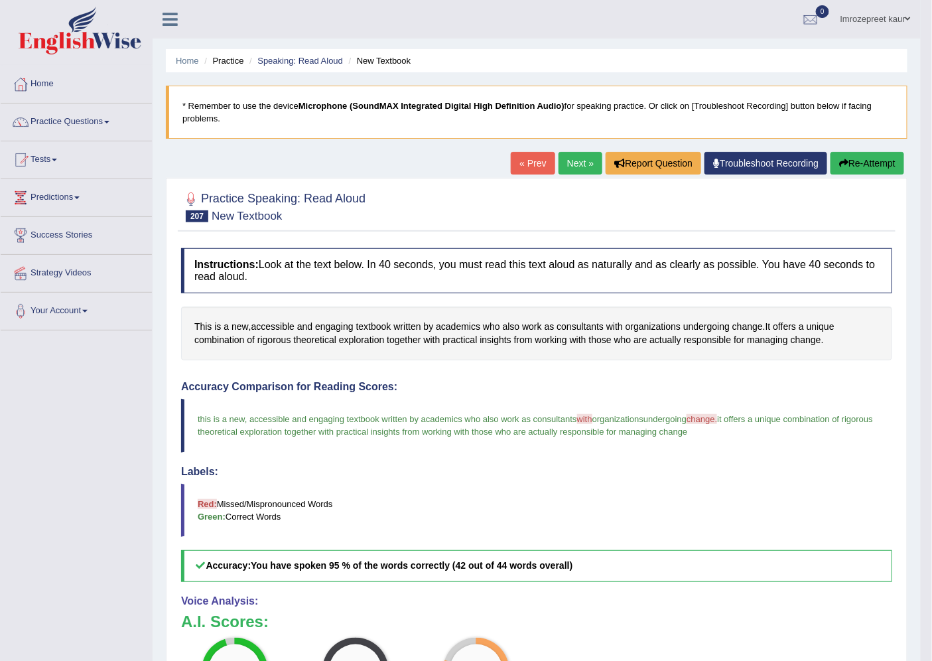
click at [571, 153] on link "Next »" at bounding box center [580, 163] width 44 height 23
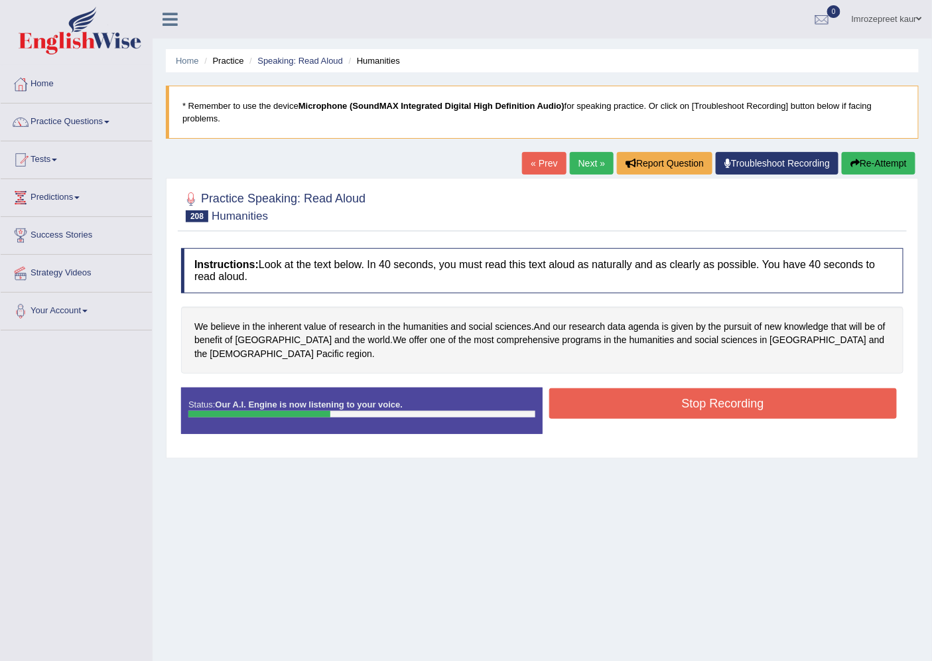
click at [584, 392] on button "Stop Recording" at bounding box center [723, 403] width 348 height 31
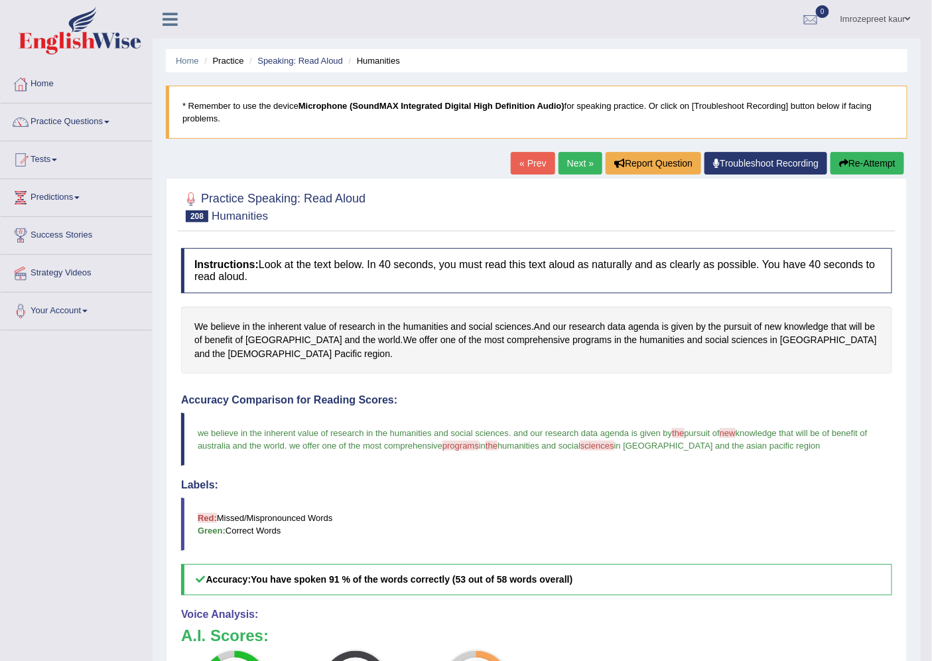
click at [581, 157] on link "Next »" at bounding box center [580, 163] width 44 height 23
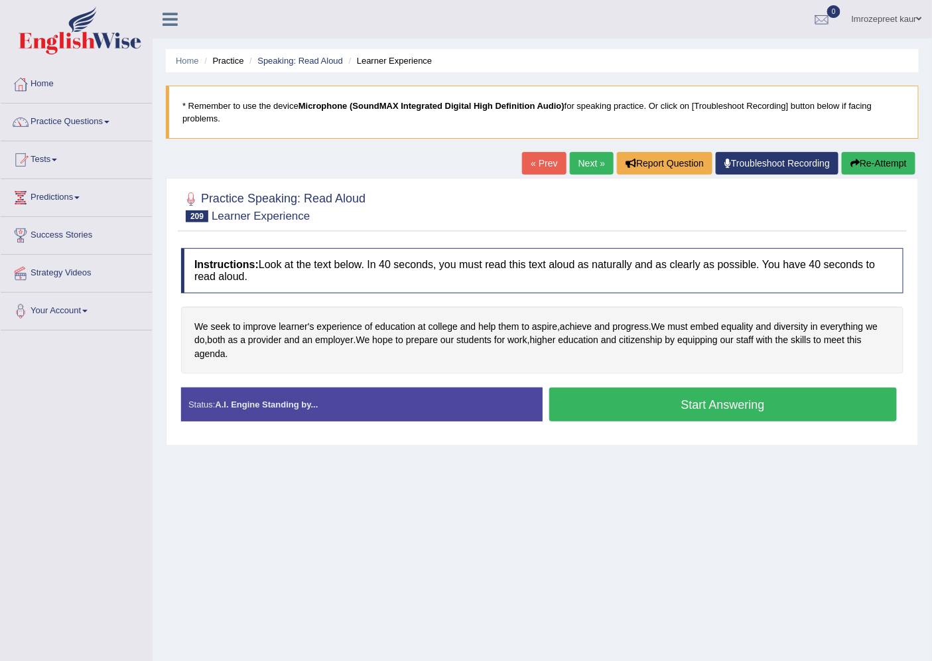
click at [599, 386] on div "Instructions: Look at the text below. In 40 seconds, you must read this text al…" at bounding box center [542, 339] width 729 height 197
click at [588, 417] on button "Start Answering" at bounding box center [723, 404] width 348 height 34
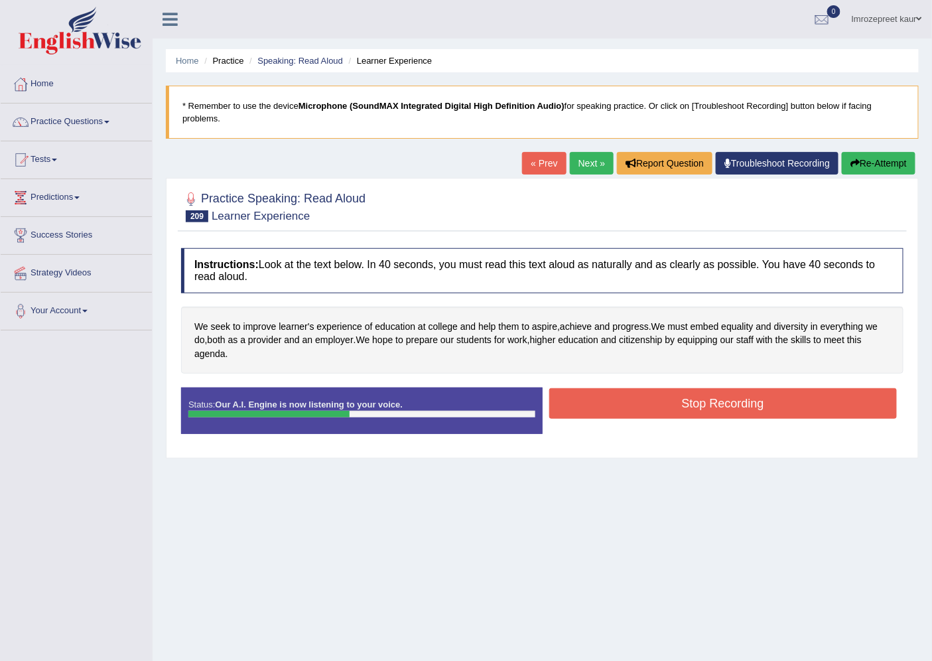
click at [665, 399] on button "Stop Recording" at bounding box center [723, 403] width 348 height 31
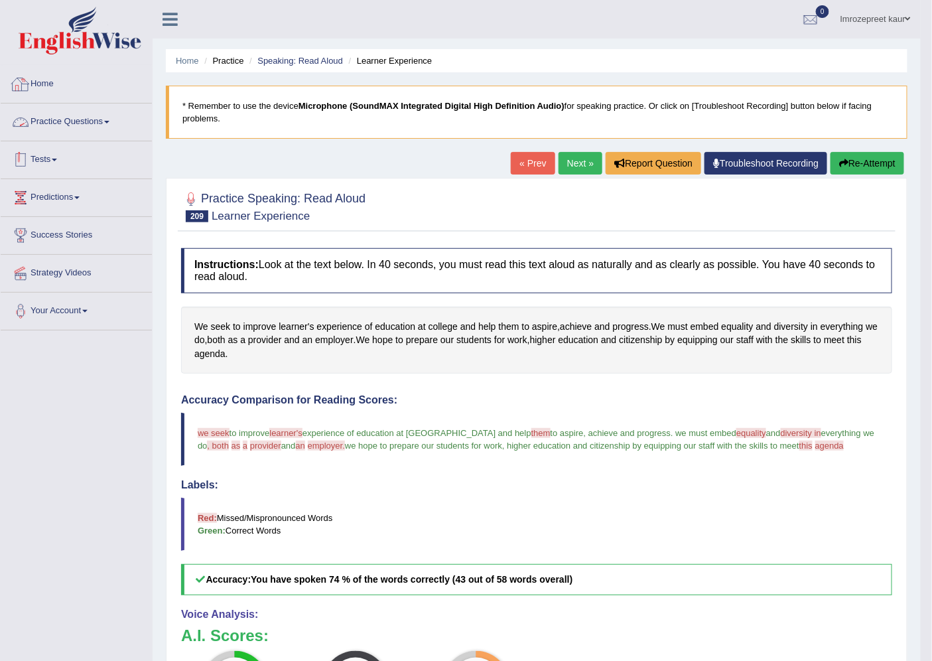
click at [91, 123] on link "Practice Questions" at bounding box center [76, 119] width 151 height 33
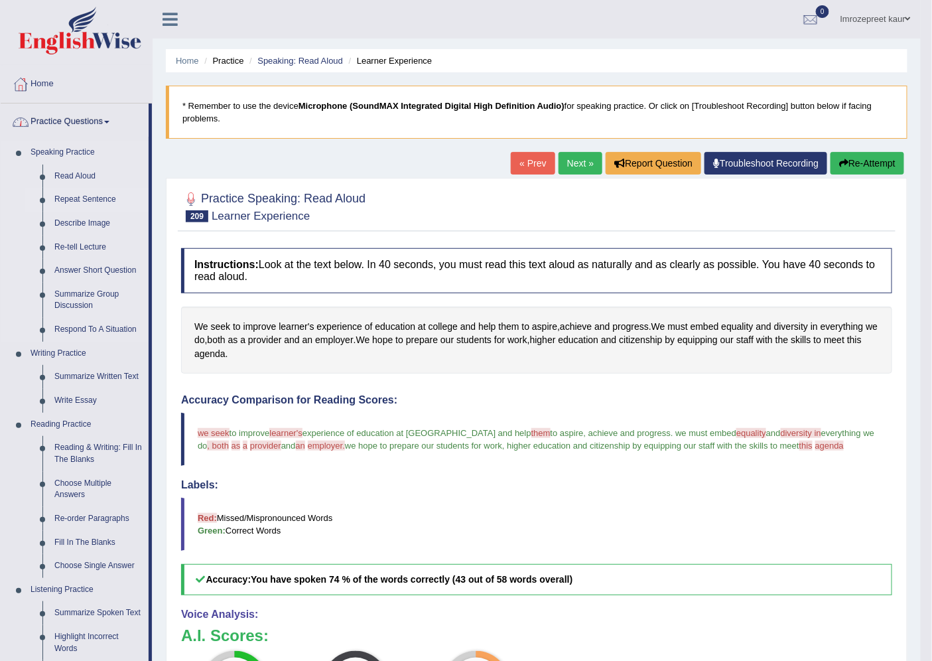
click at [76, 193] on link "Repeat Sentence" at bounding box center [98, 200] width 100 height 24
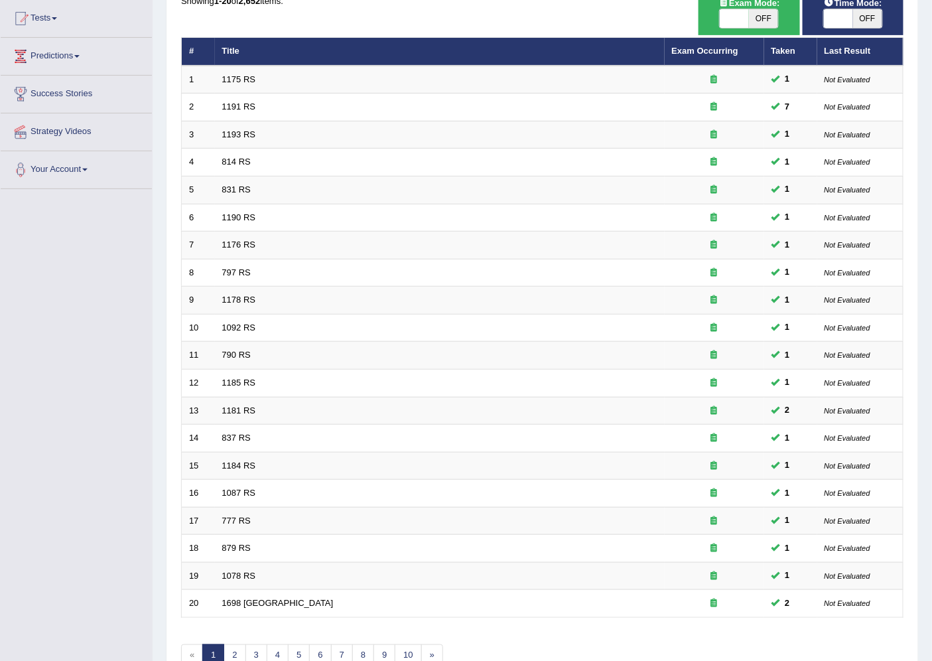
scroll to position [217, 0]
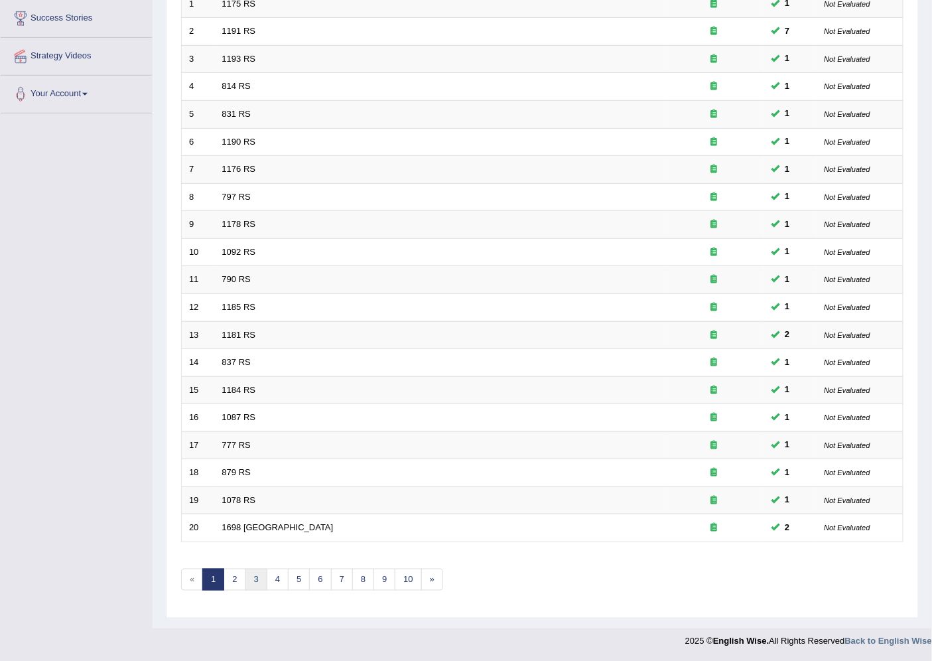
click at [245, 588] on link "3" at bounding box center [256, 579] width 22 height 22
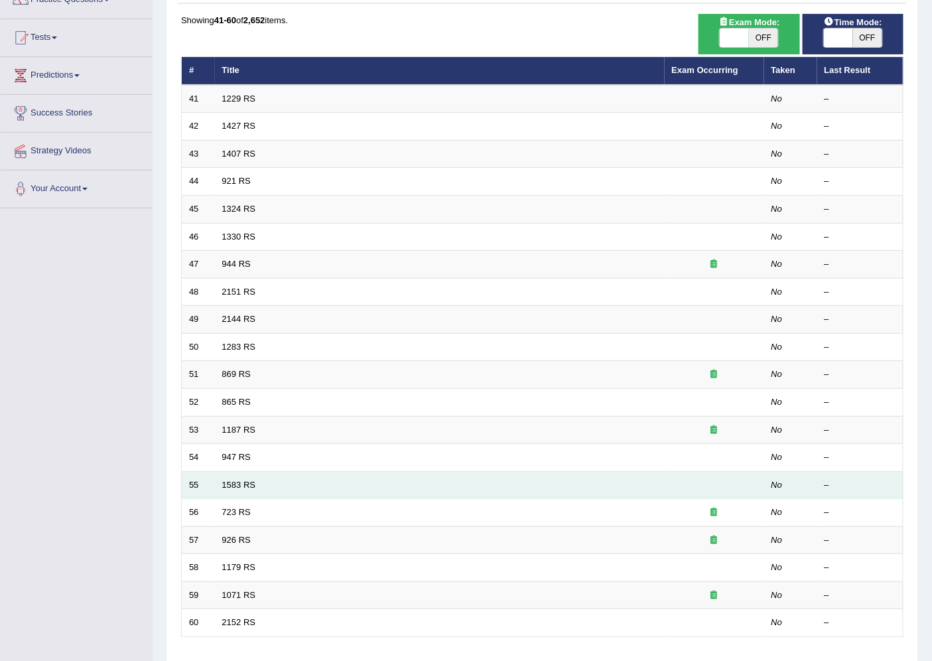
scroll to position [217, 0]
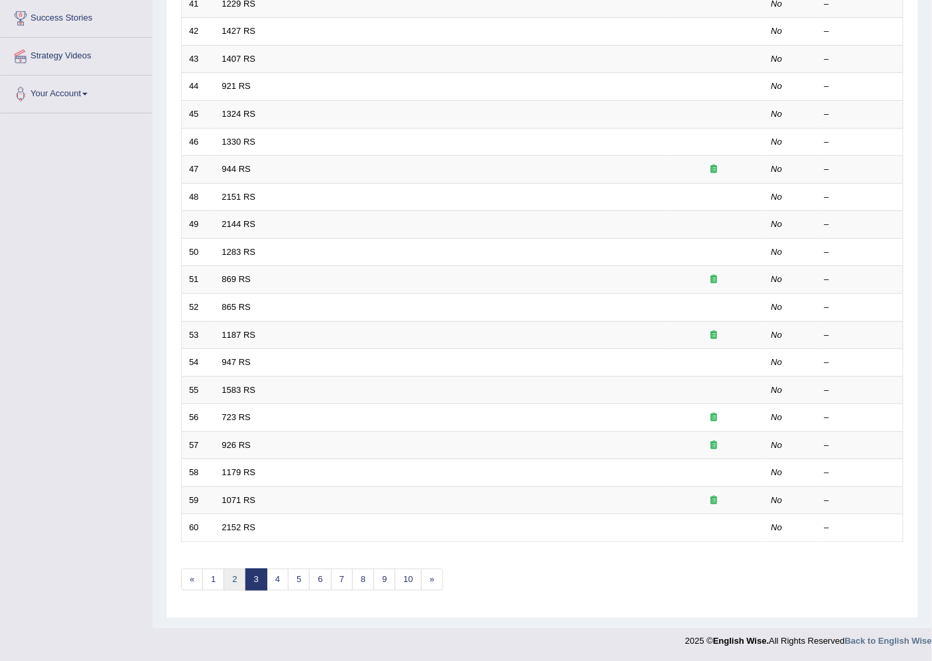
click at [236, 584] on link "2" at bounding box center [235, 579] width 22 height 22
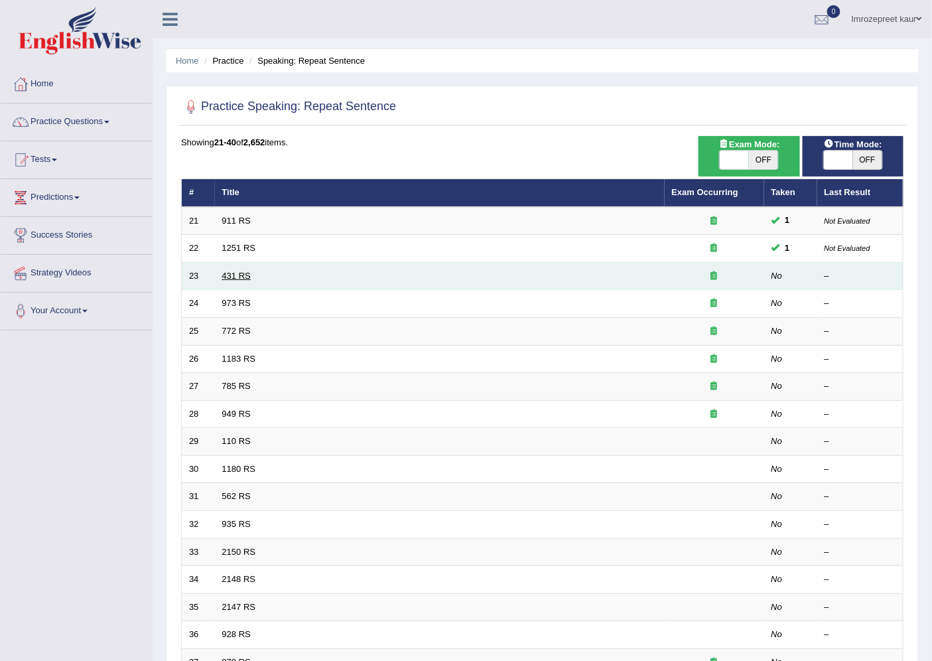
click at [231, 275] on link "431 RS" at bounding box center [236, 276] width 29 height 10
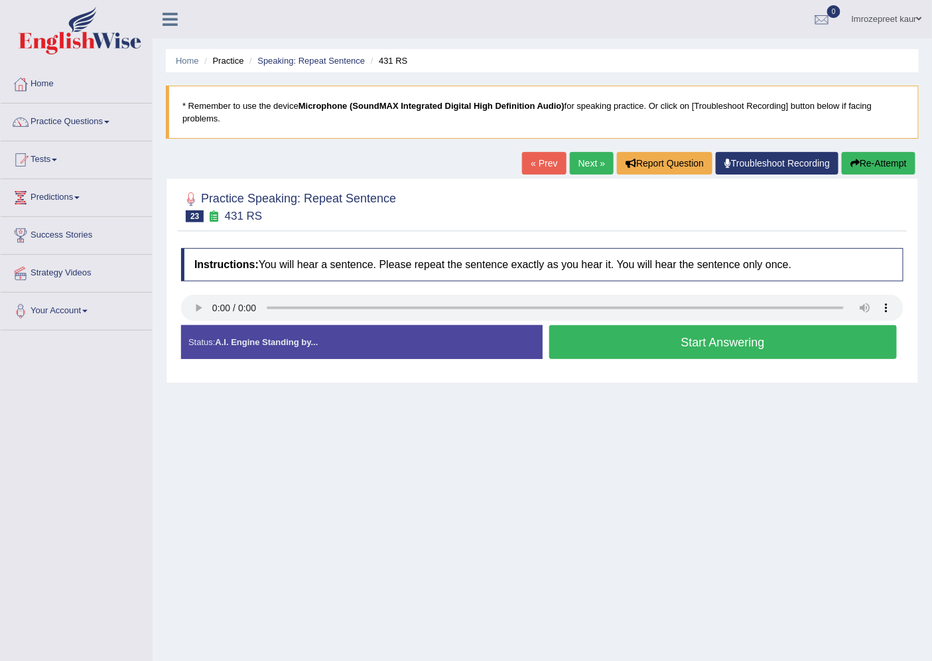
click at [594, 341] on button "Start Answering" at bounding box center [723, 342] width 348 height 34
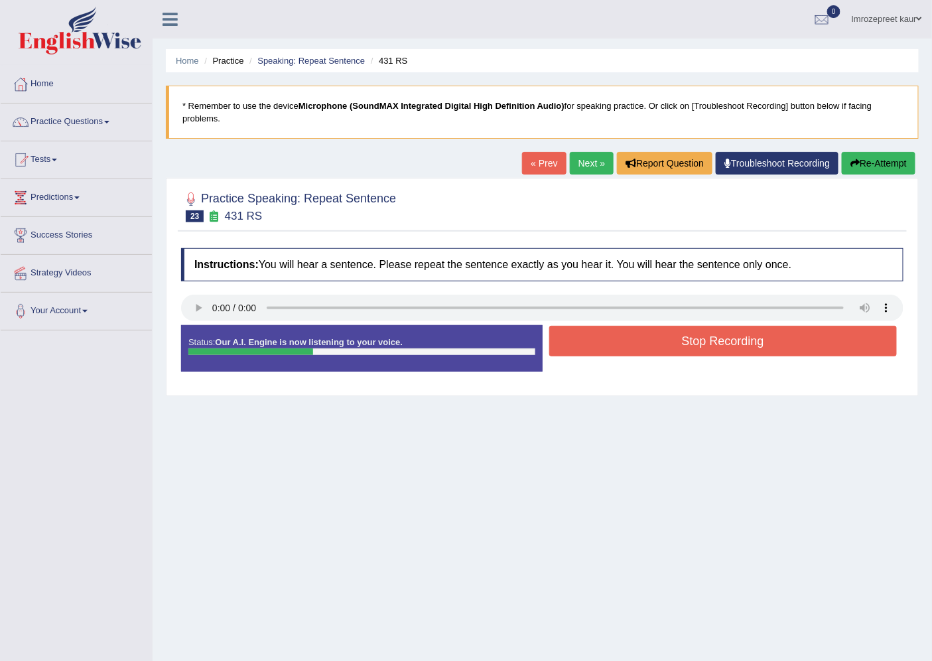
click at [619, 348] on button "Stop Recording" at bounding box center [723, 341] width 348 height 31
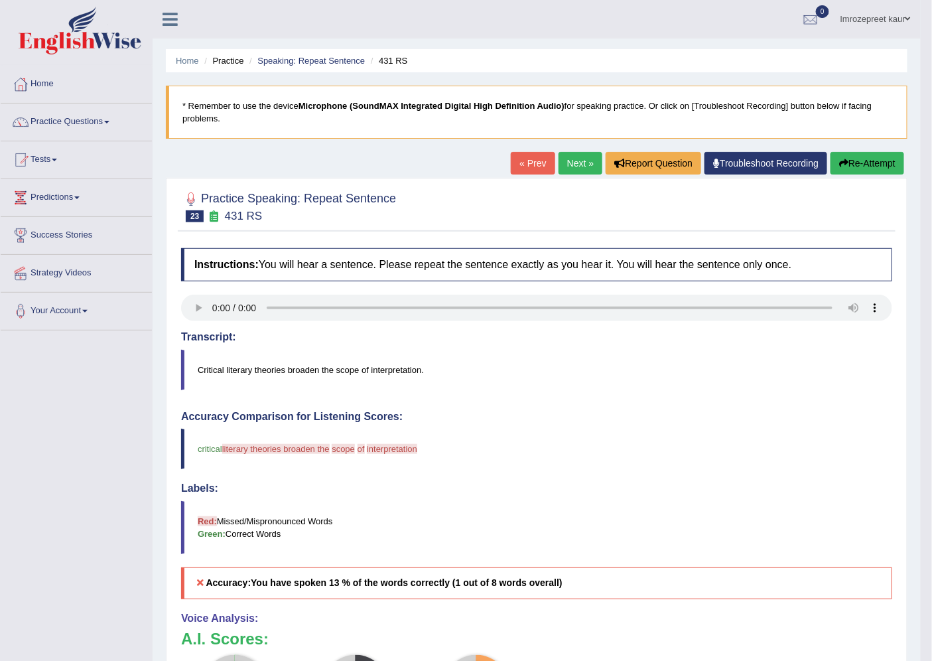
click at [859, 166] on button "Re-Attempt" at bounding box center [867, 163] width 74 height 23
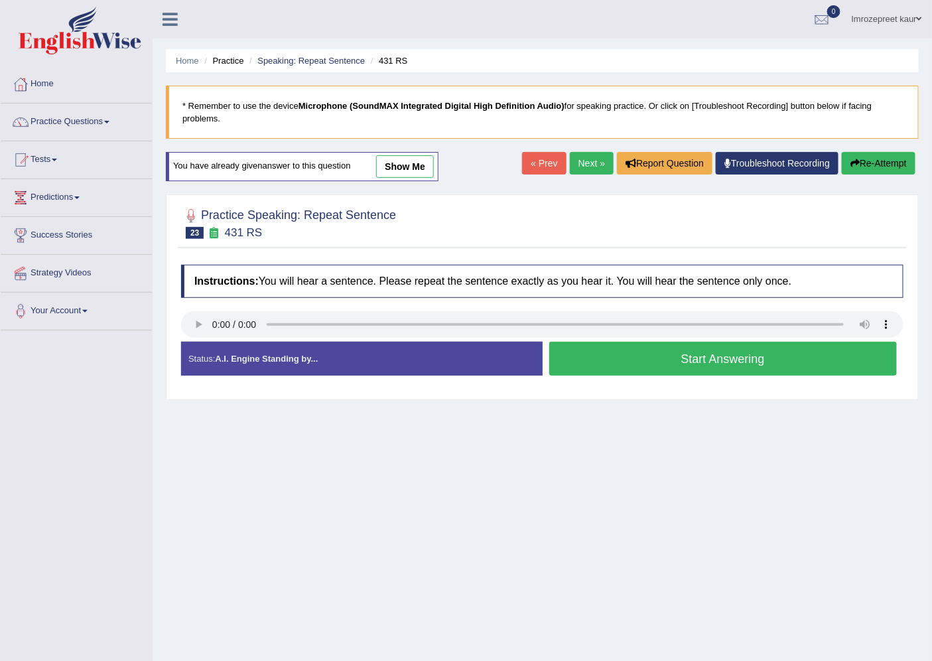
click at [597, 355] on button "Start Answering" at bounding box center [723, 359] width 348 height 34
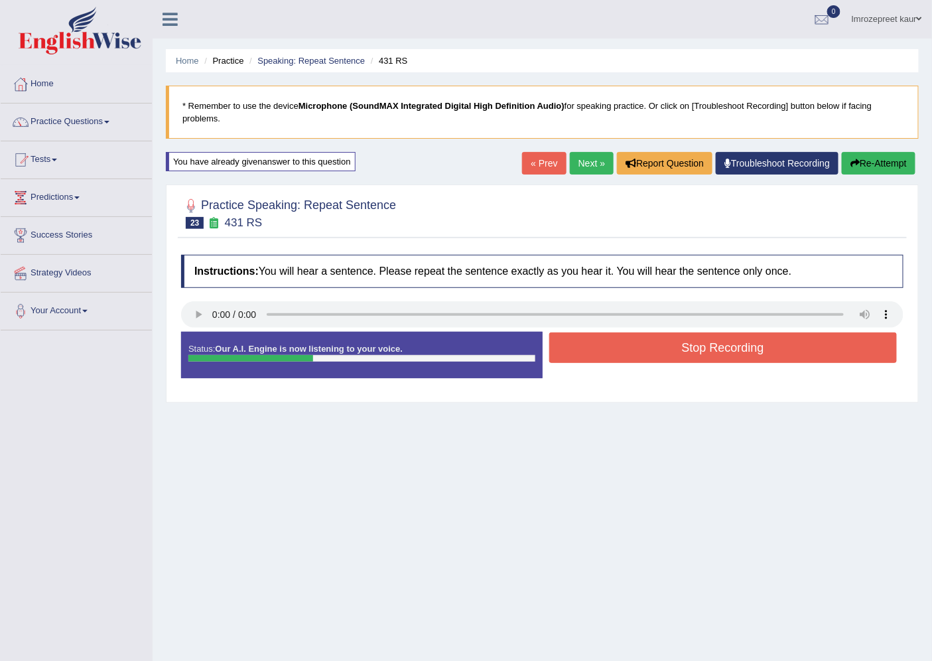
click at [597, 355] on button "Stop Recording" at bounding box center [723, 347] width 348 height 31
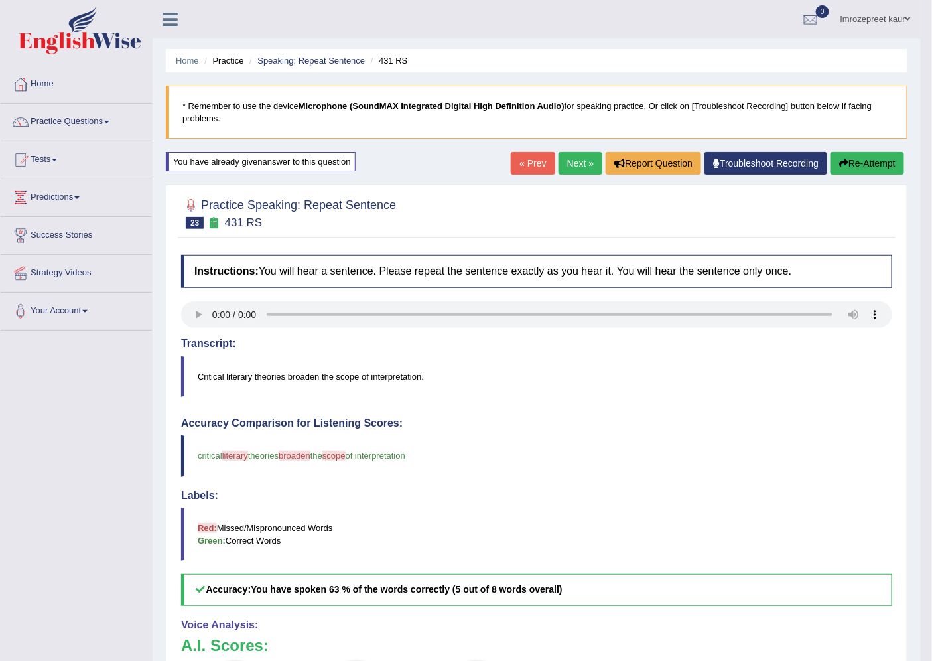
click at [582, 156] on link "Next »" at bounding box center [580, 163] width 44 height 23
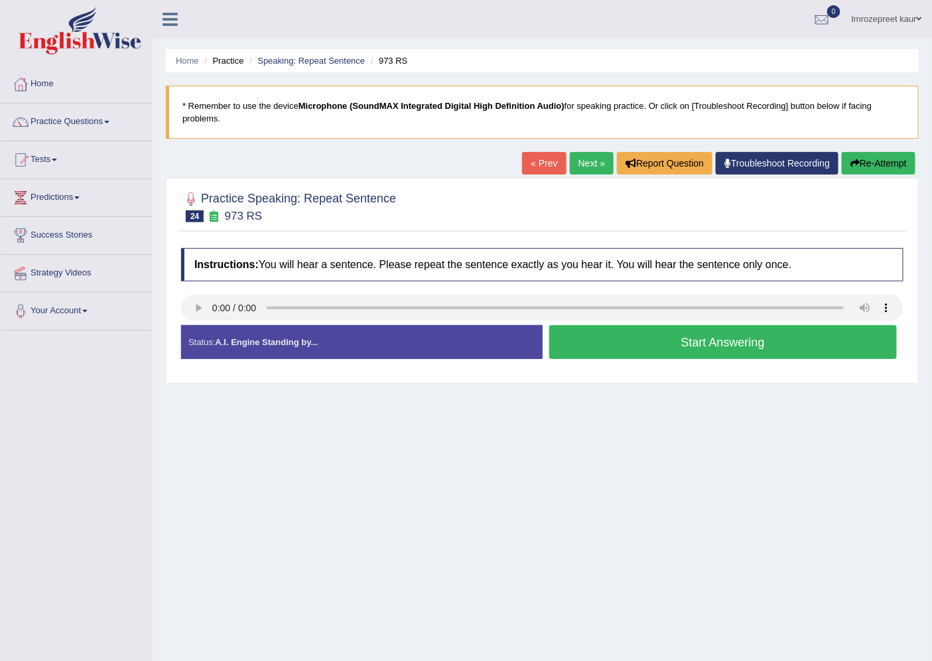
click at [586, 338] on button "Start Answering" at bounding box center [723, 342] width 348 height 34
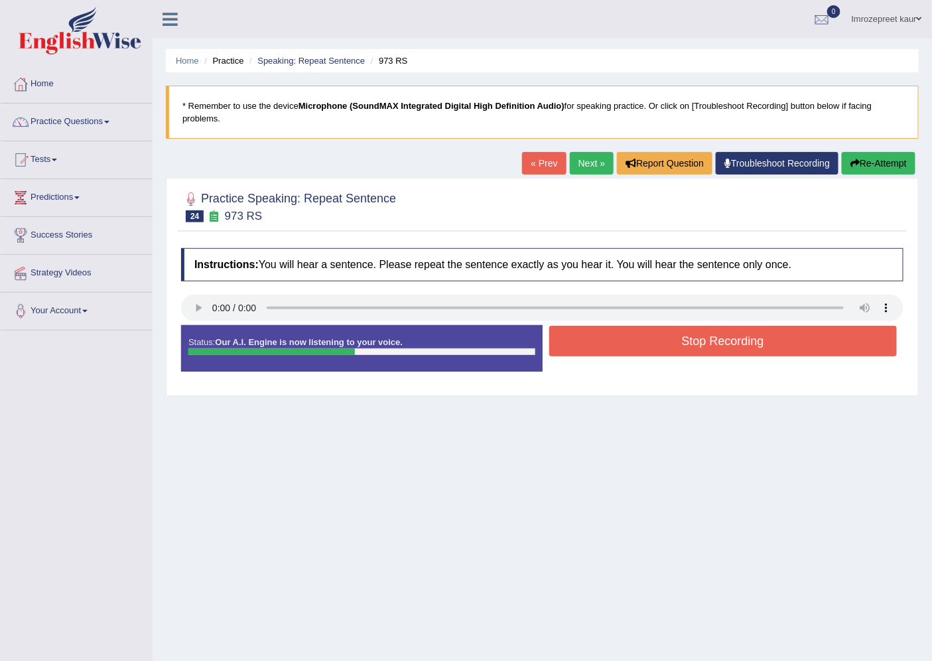
click at [586, 338] on button "Stop Recording" at bounding box center [723, 341] width 348 height 31
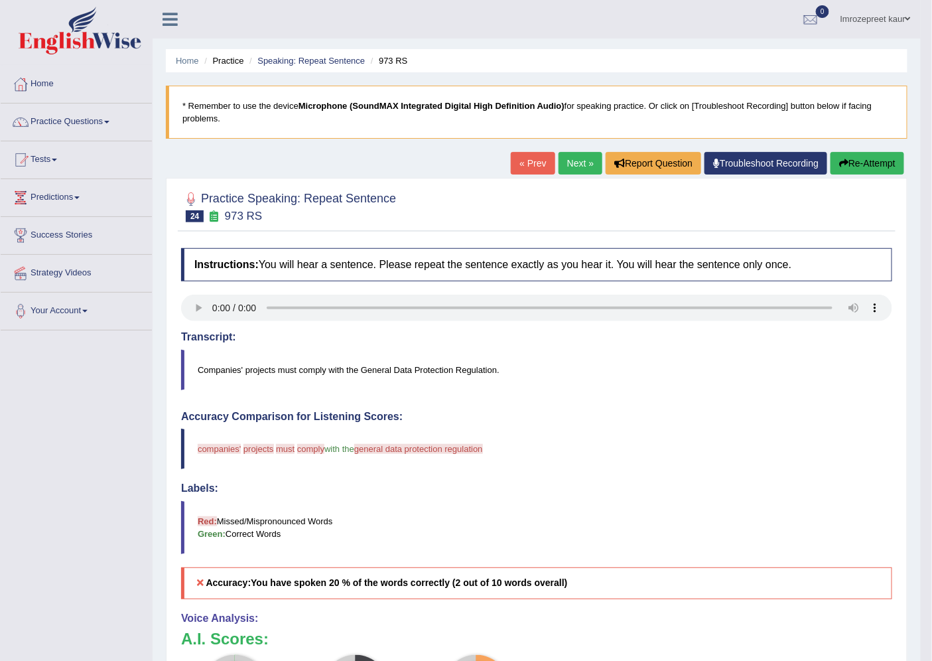
click at [570, 166] on link "Next »" at bounding box center [580, 163] width 44 height 23
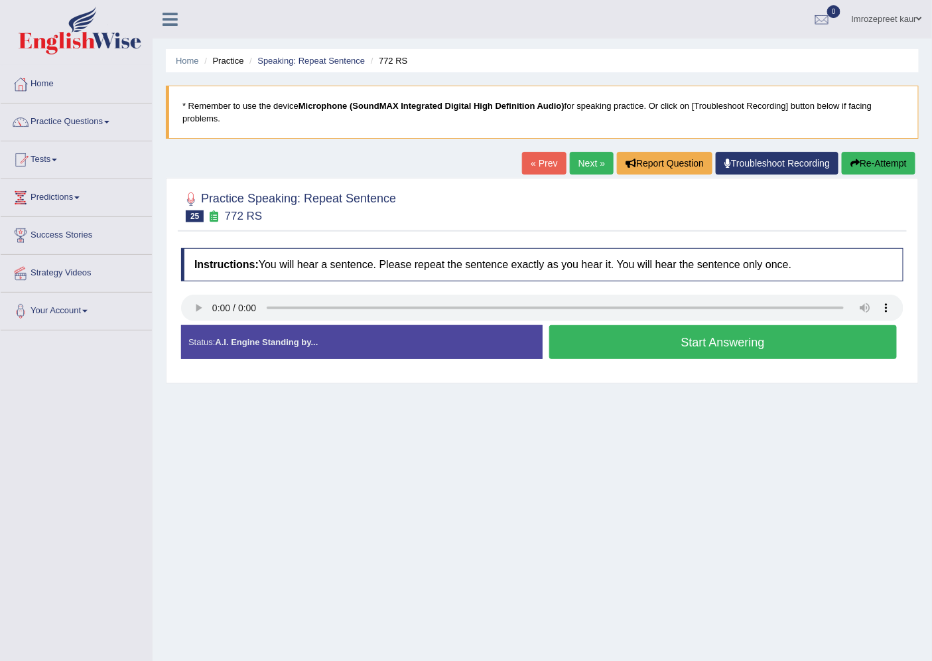
click at [613, 344] on button "Start Answering" at bounding box center [723, 342] width 348 height 34
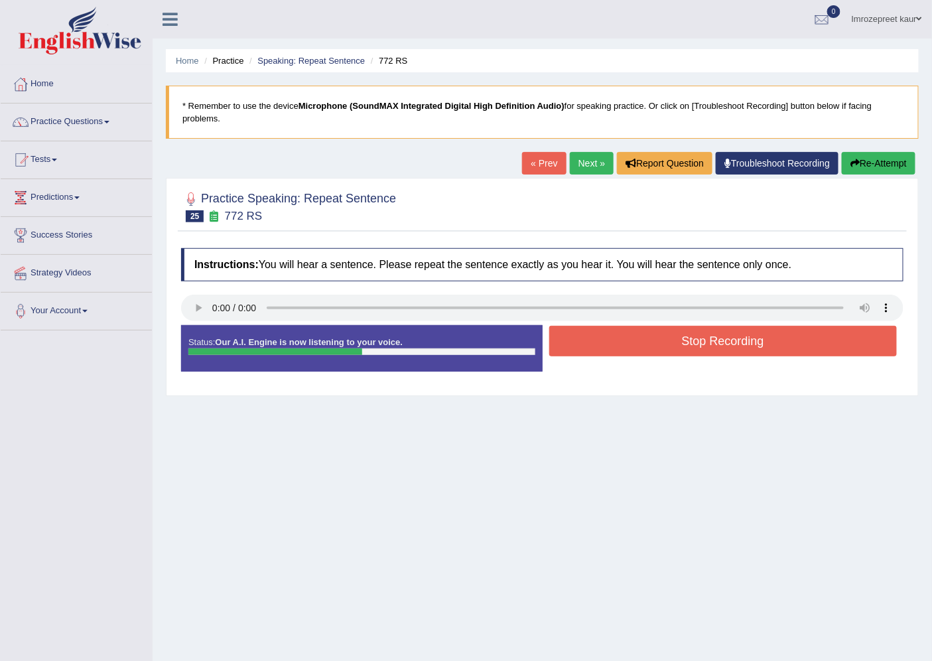
click at [613, 344] on button "Stop Recording" at bounding box center [723, 341] width 348 height 31
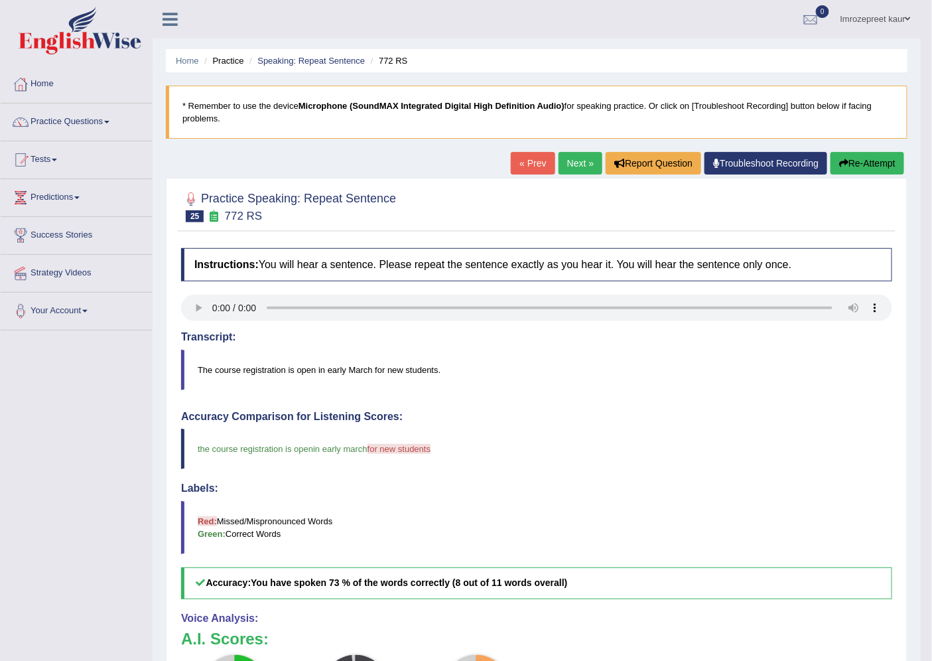
click at [568, 166] on link "Next »" at bounding box center [580, 163] width 44 height 23
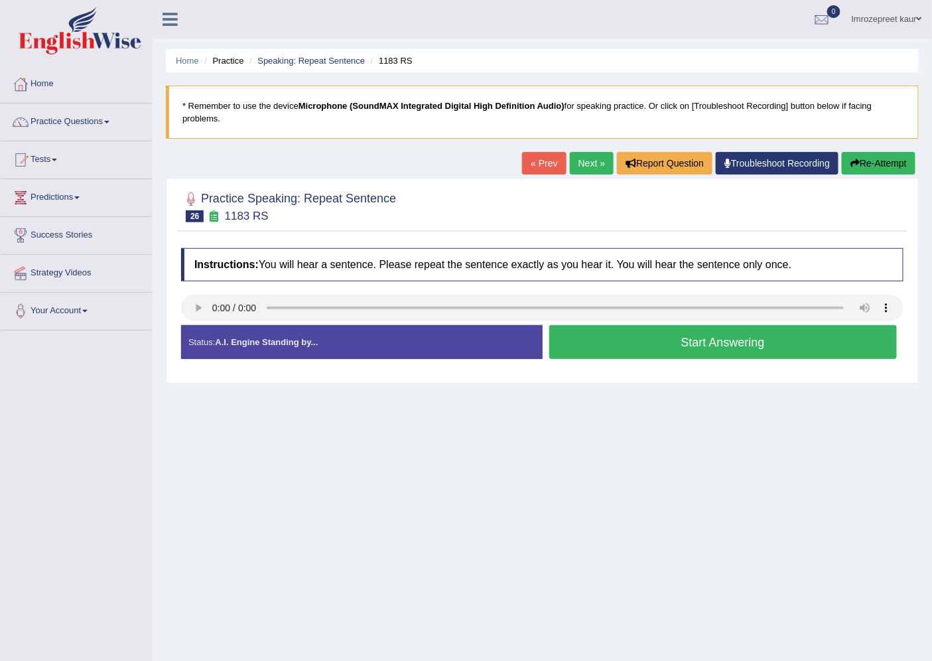
drag, startPoint x: 586, startPoint y: 155, endPoint x: 535, endPoint y: 346, distance: 197.9
click at [586, 155] on link "Next »" at bounding box center [592, 163] width 44 height 23
click at [654, 338] on button "Start Answering" at bounding box center [723, 342] width 348 height 34
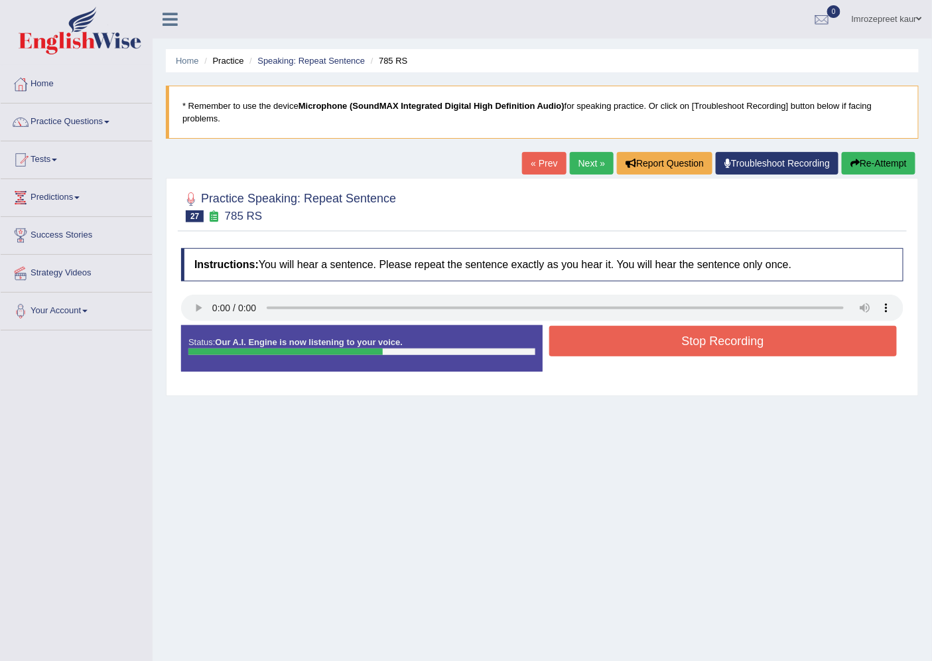
click at [650, 337] on button "Stop Recording" at bounding box center [723, 341] width 348 height 31
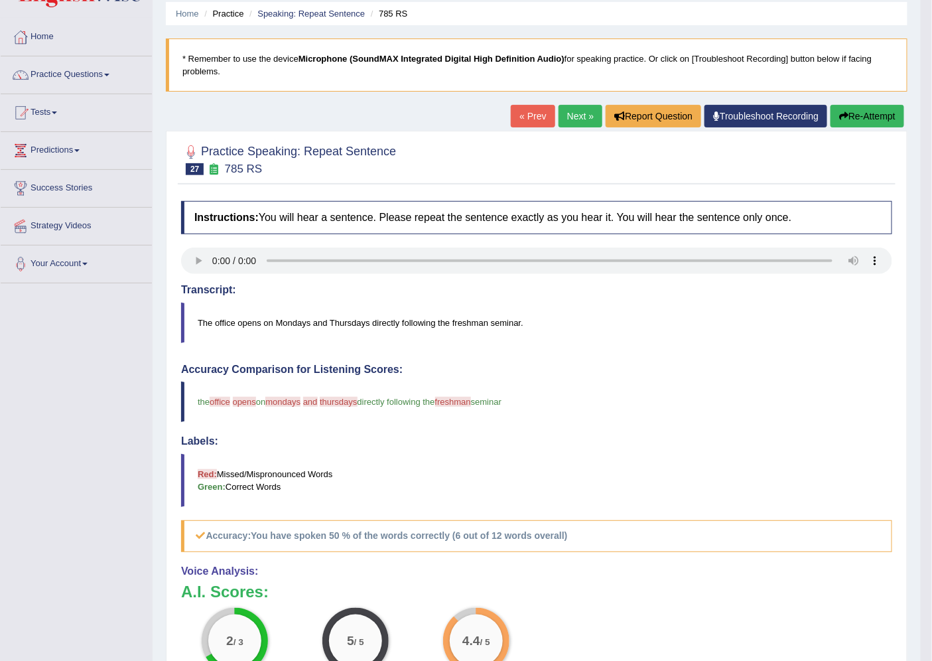
scroll to position [27, 0]
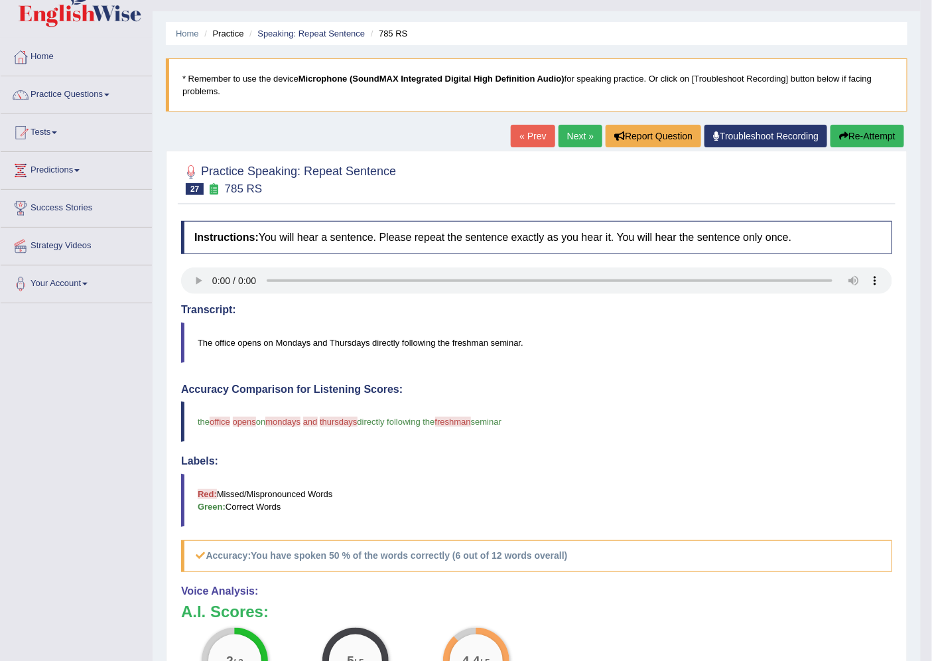
click at [580, 134] on link "Next »" at bounding box center [580, 136] width 44 height 23
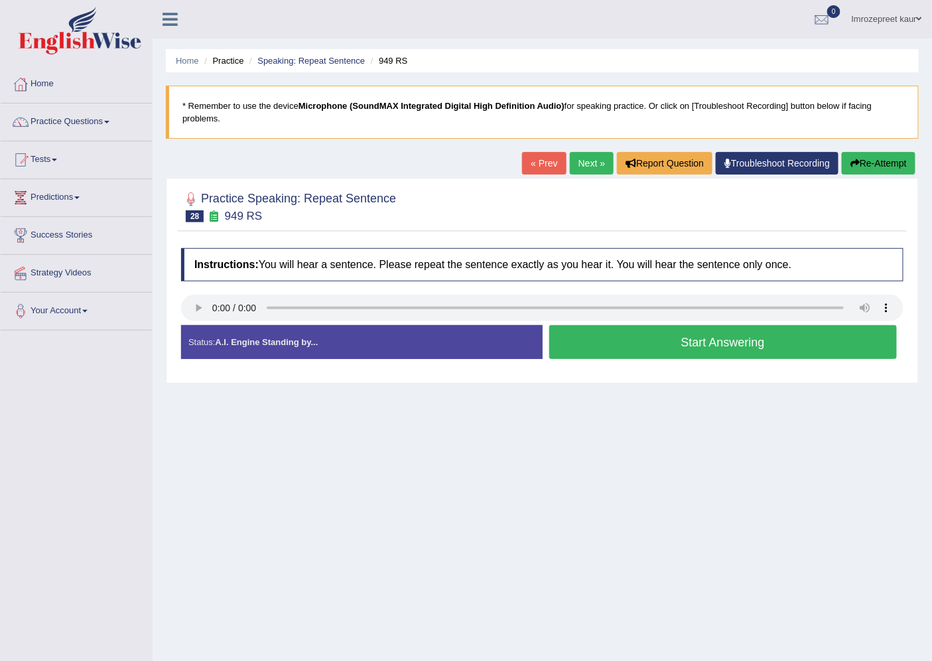
click at [627, 342] on button "Start Answering" at bounding box center [723, 342] width 348 height 34
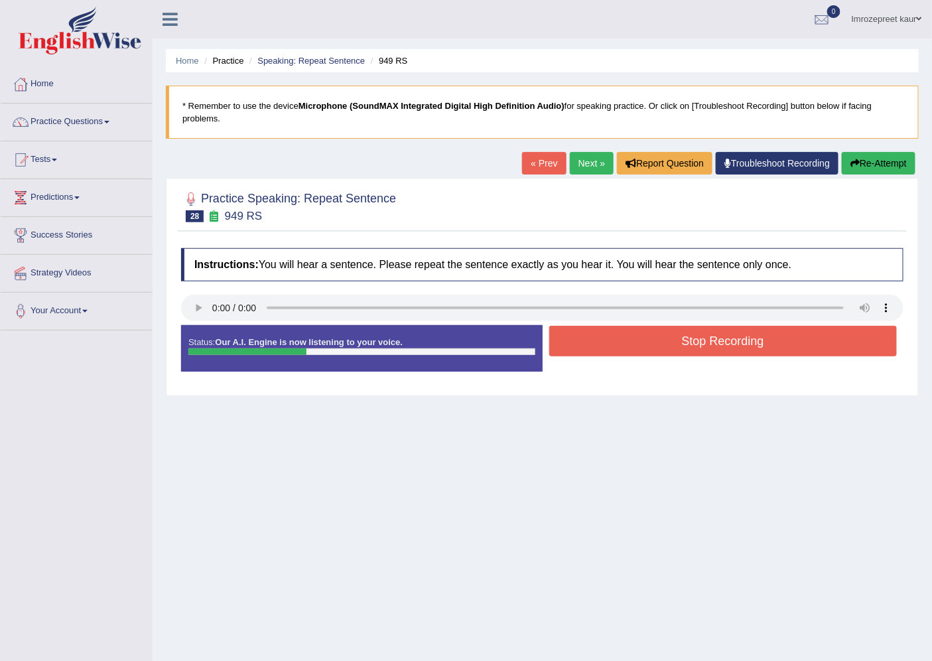
click at [627, 342] on button "Stop Recording" at bounding box center [723, 341] width 348 height 31
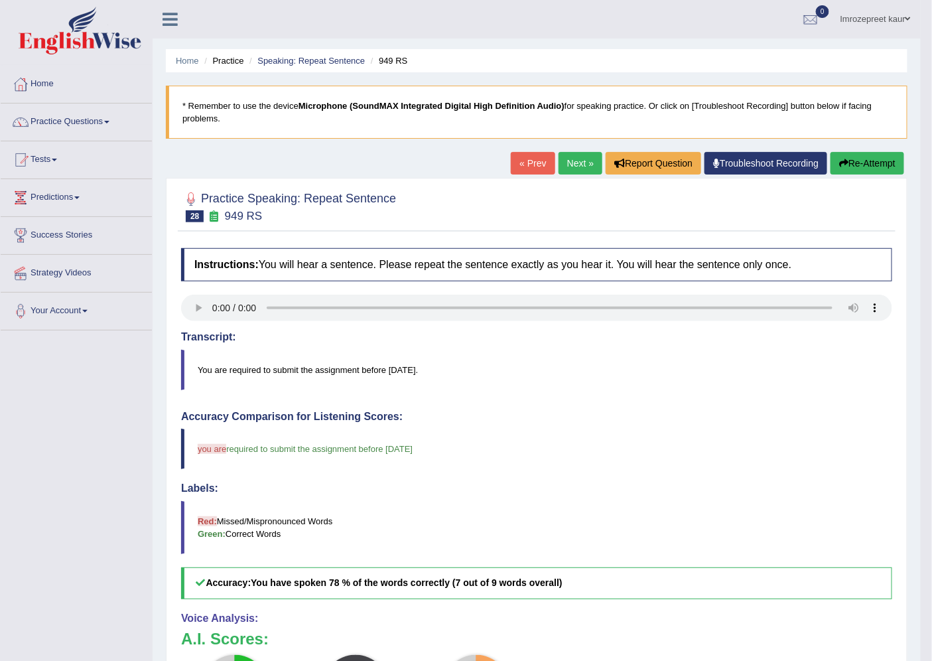
click at [562, 166] on link "Next »" at bounding box center [580, 163] width 44 height 23
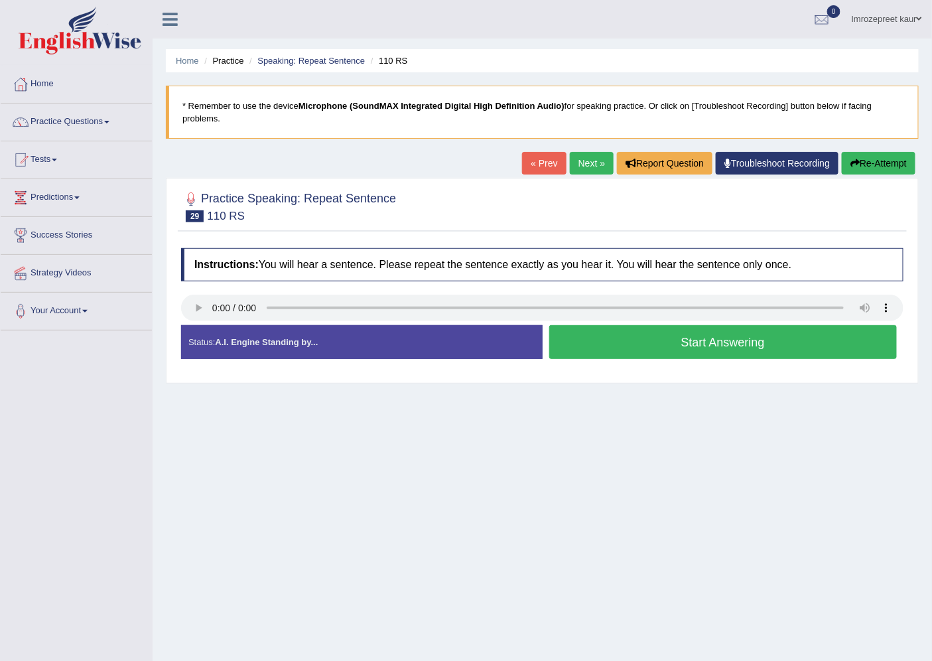
click at [606, 348] on button "Start Answering" at bounding box center [723, 342] width 348 height 34
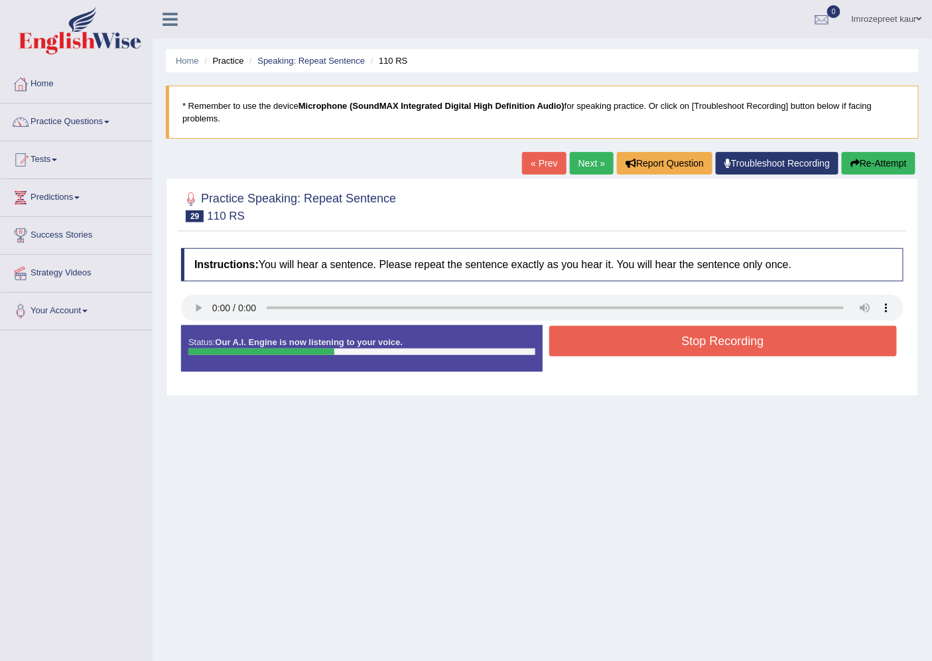
click at [606, 348] on button "Stop Recording" at bounding box center [723, 341] width 348 height 31
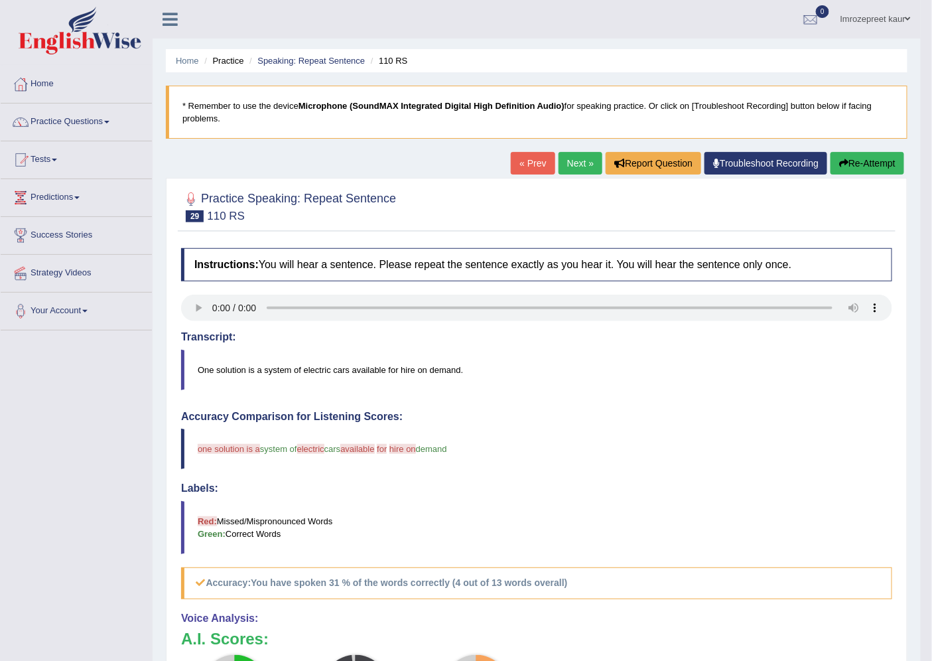
click at [576, 167] on link "Next »" at bounding box center [580, 163] width 44 height 23
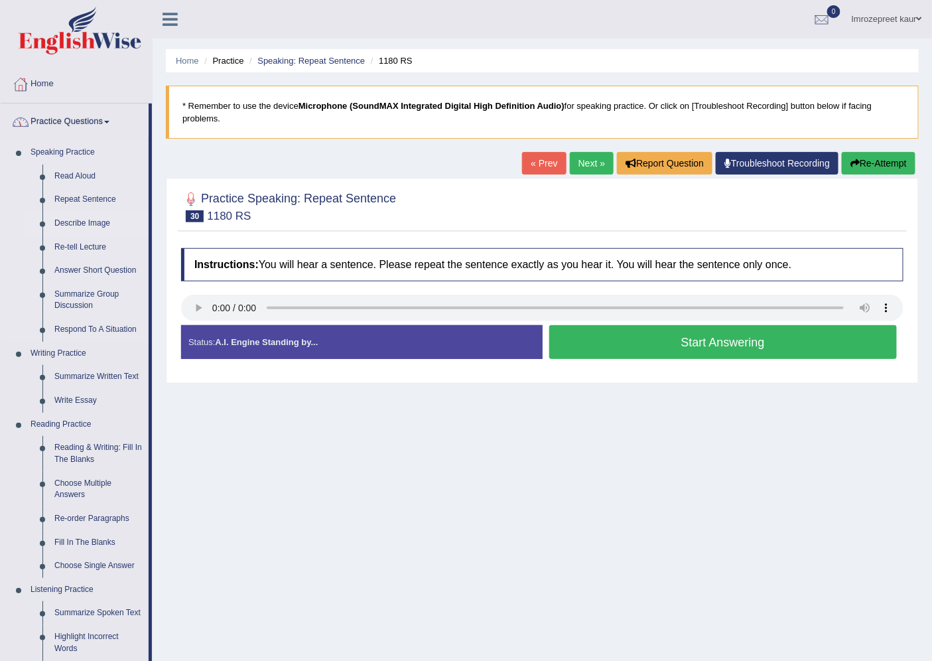
click at [68, 224] on link "Describe Image" at bounding box center [98, 224] width 100 height 24
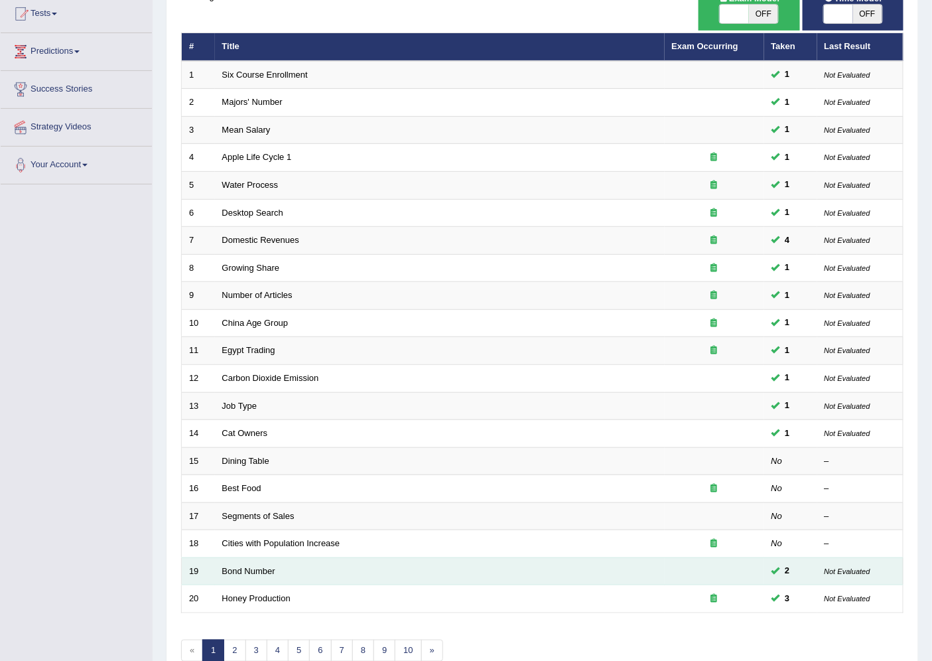
scroll to position [147, 0]
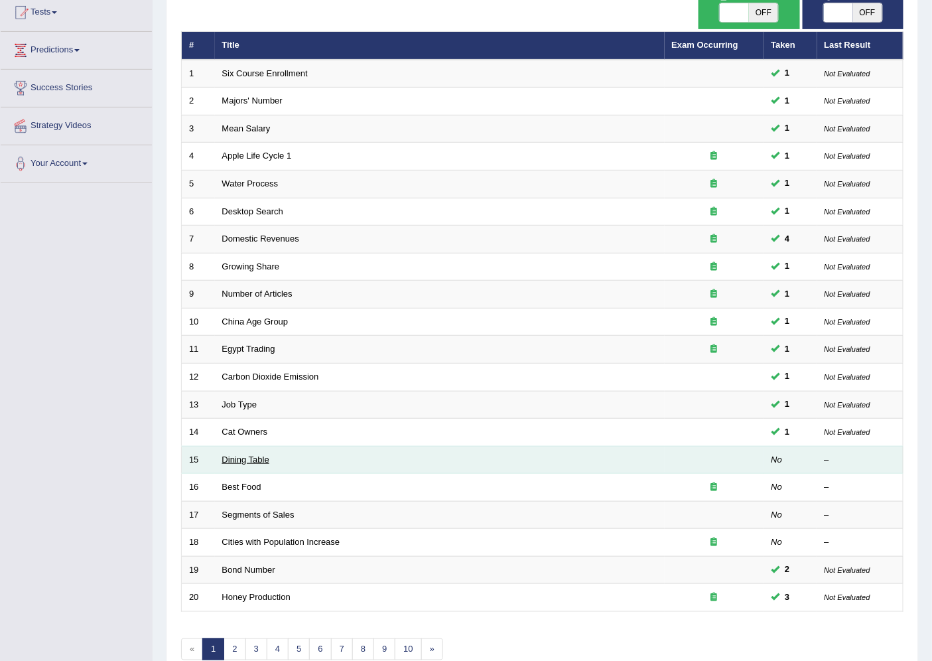
click at [255, 455] on link "Dining Table" at bounding box center [245, 459] width 47 height 10
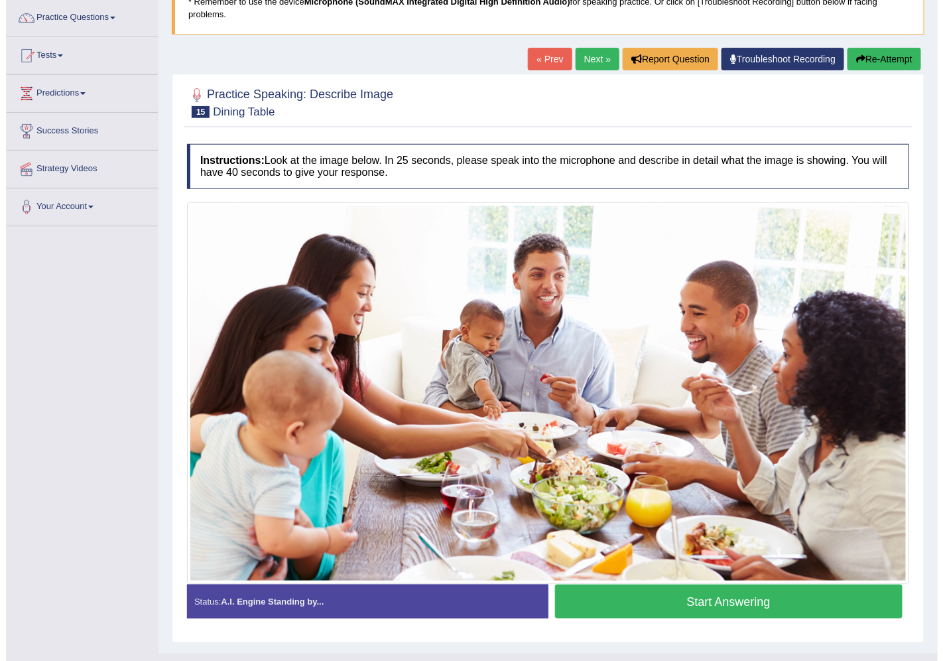
scroll to position [129, 0]
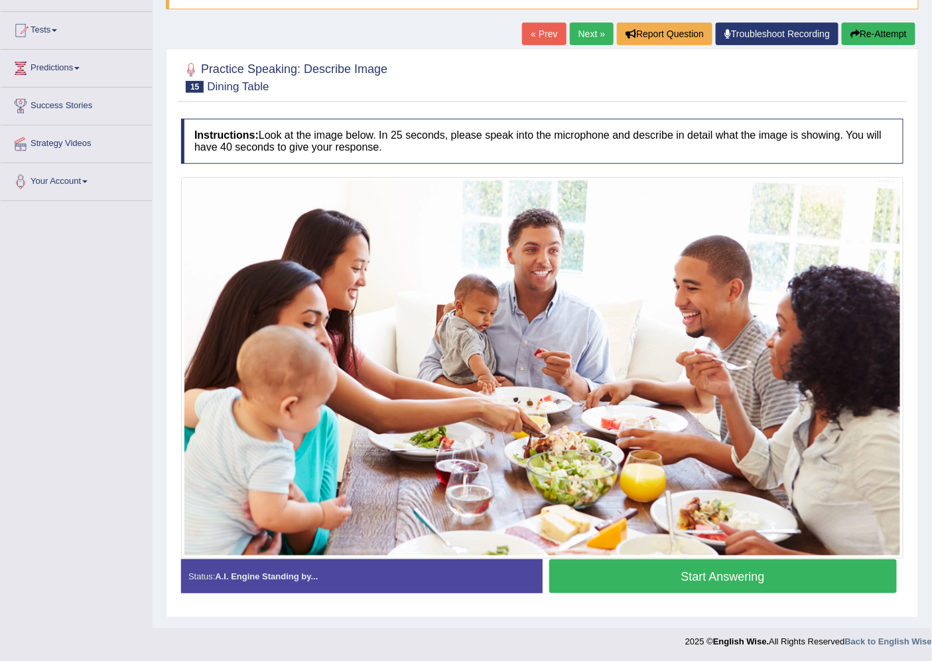
click at [661, 574] on button "Start Answering" at bounding box center [723, 576] width 348 height 34
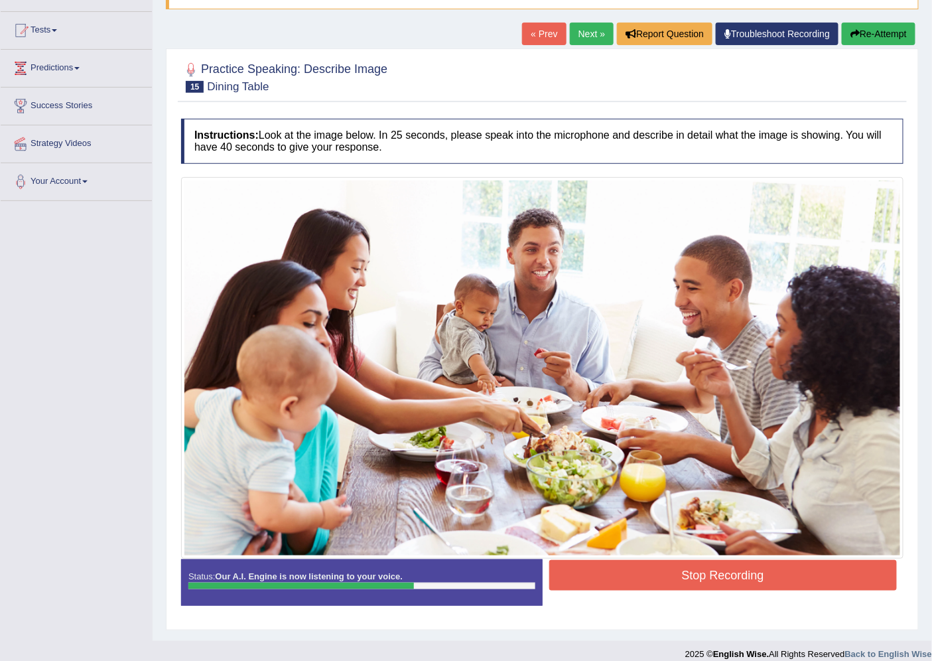
click at [675, 579] on button "Stop Recording" at bounding box center [723, 575] width 348 height 31
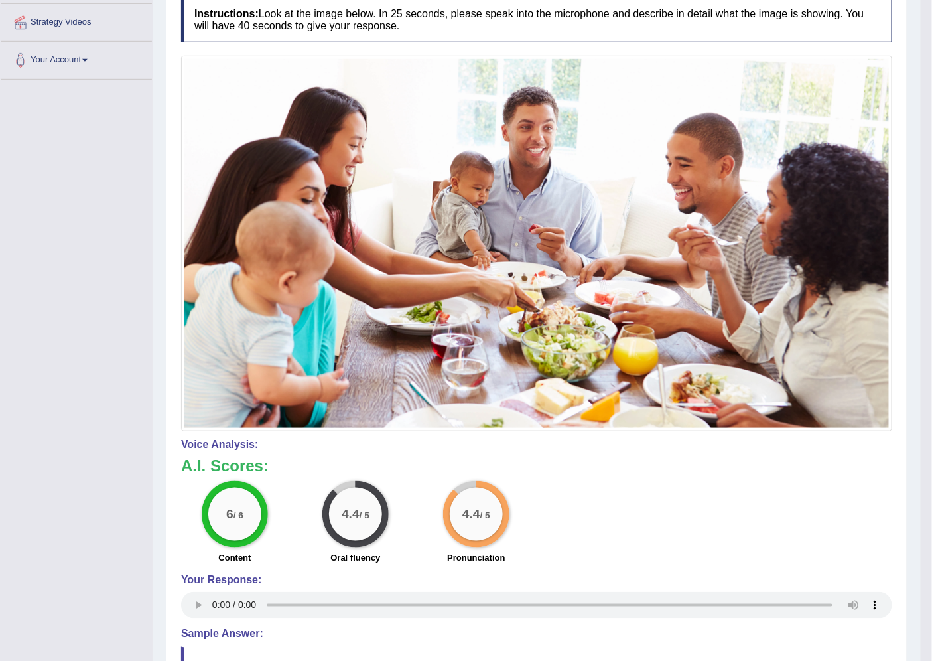
scroll to position [0, 0]
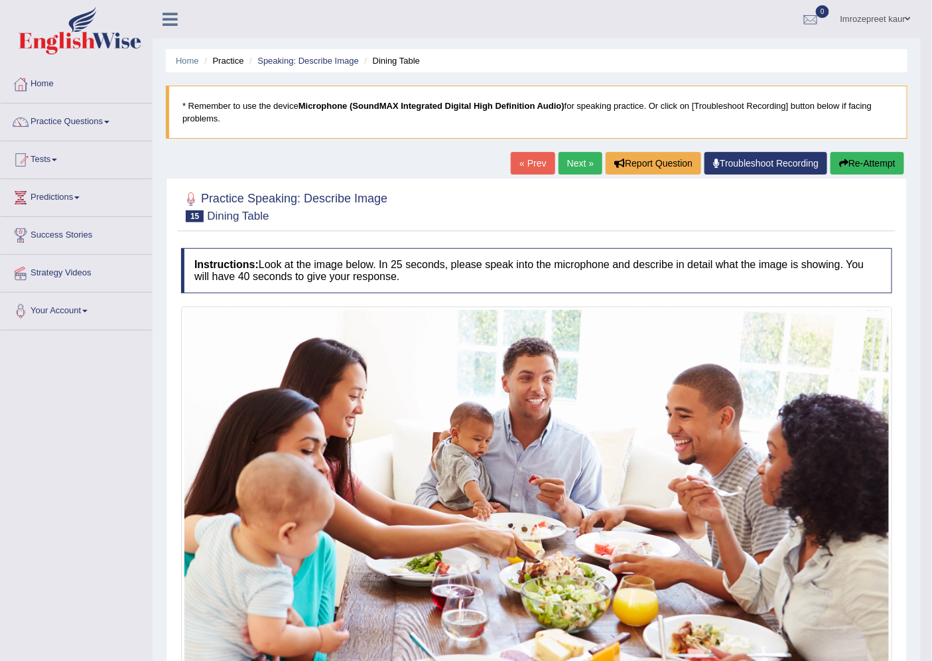
click at [560, 160] on link "Next »" at bounding box center [580, 163] width 44 height 23
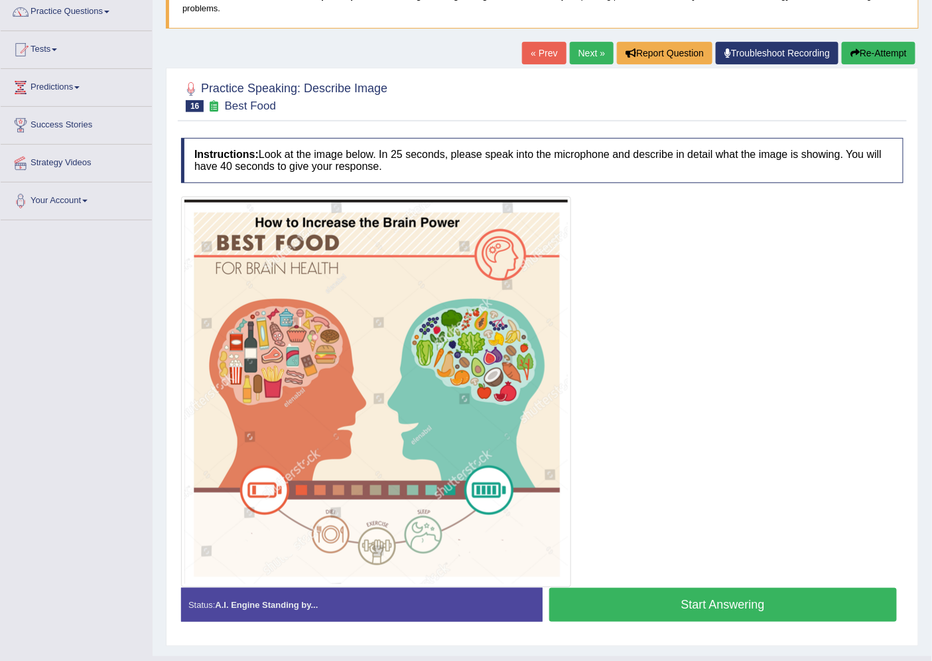
scroll to position [138, 0]
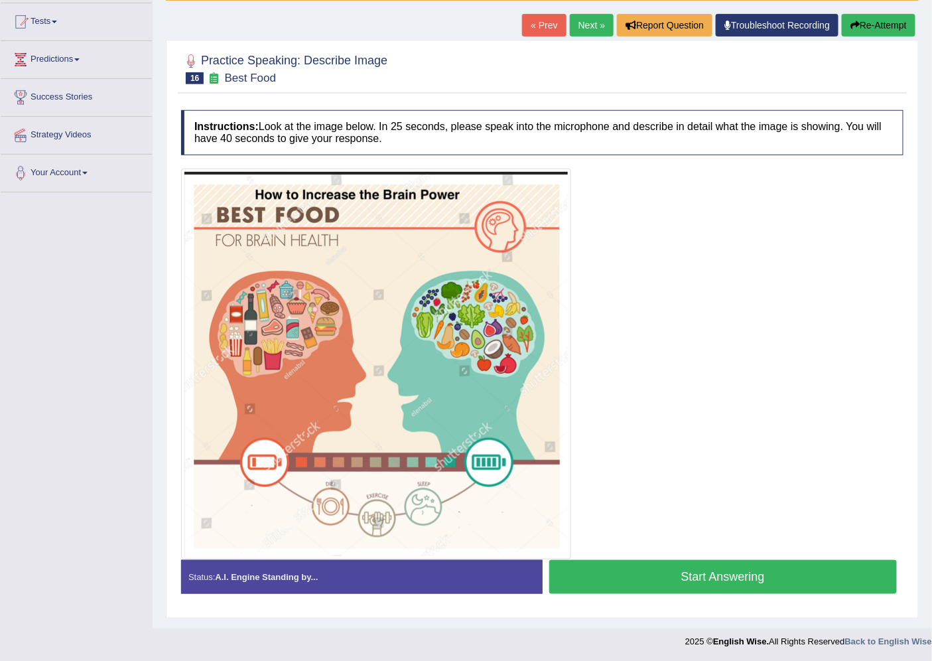
click at [650, 578] on button "Start Answering" at bounding box center [723, 577] width 348 height 34
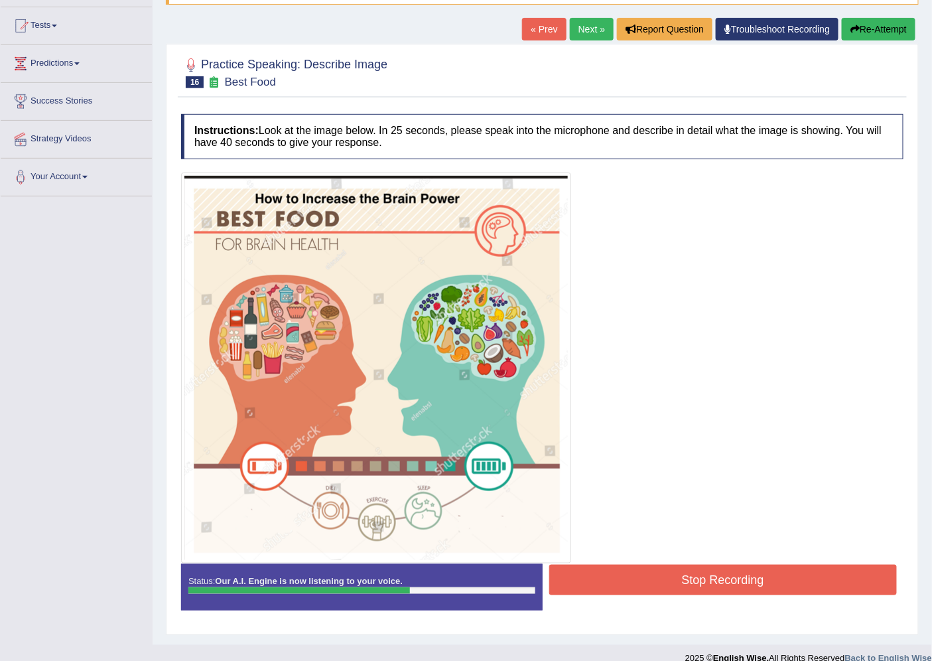
scroll to position [151, 0]
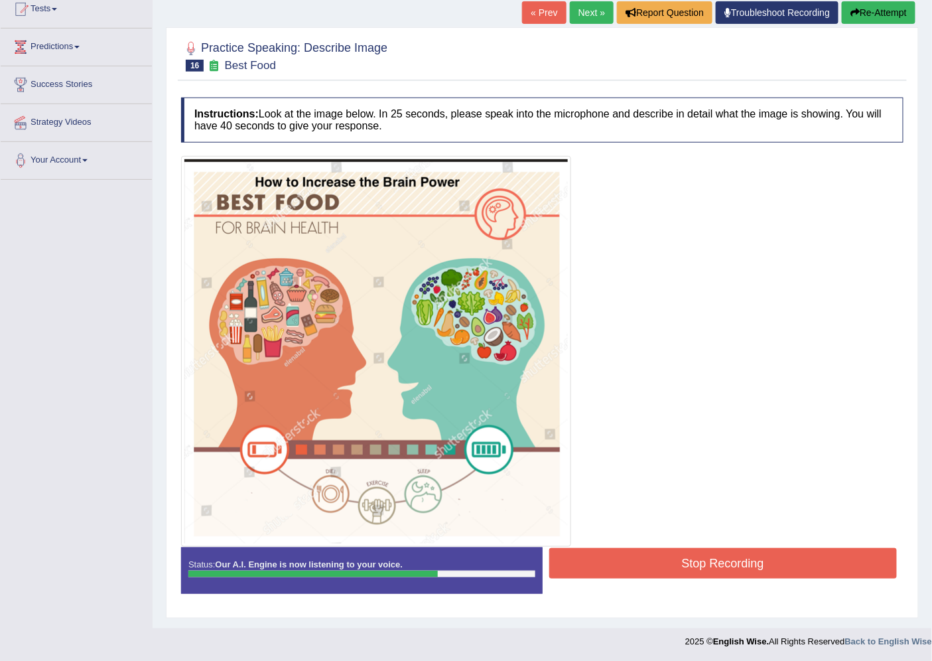
click at [690, 554] on button "Stop Recording" at bounding box center [723, 563] width 348 height 31
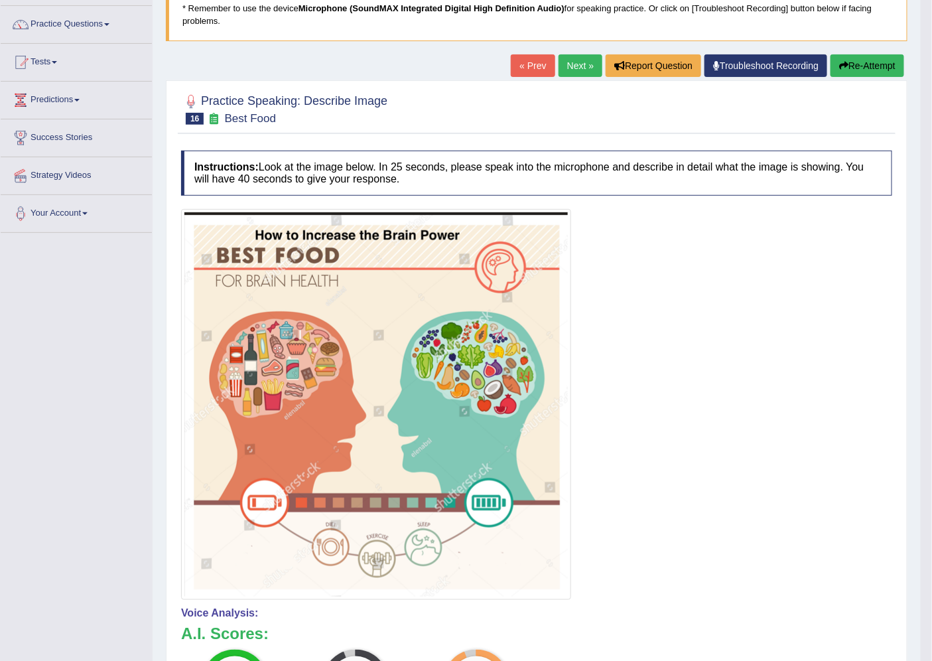
scroll to position [50, 0]
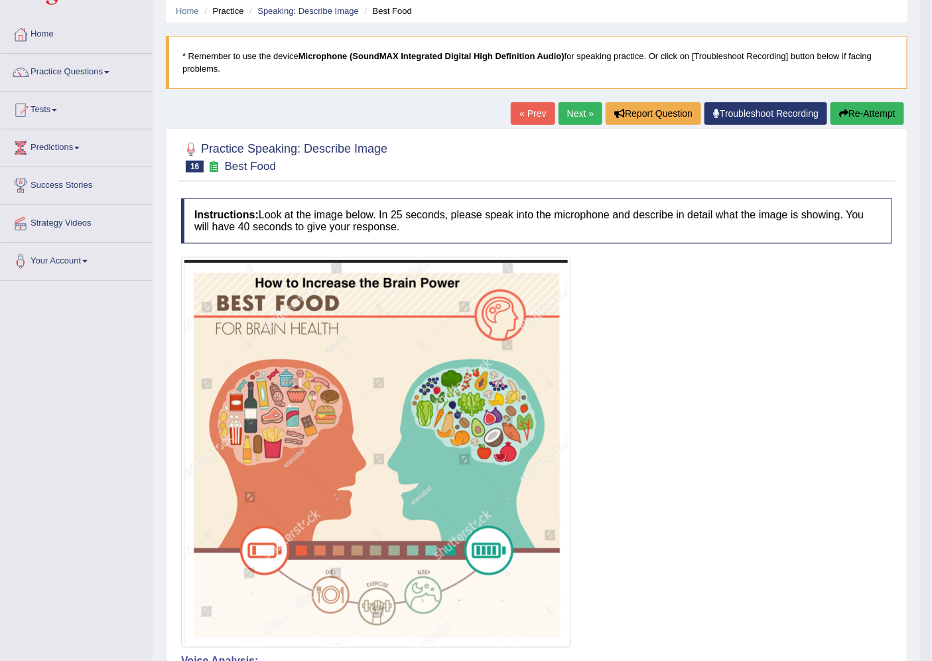
click at [558, 113] on link "Next »" at bounding box center [580, 113] width 44 height 23
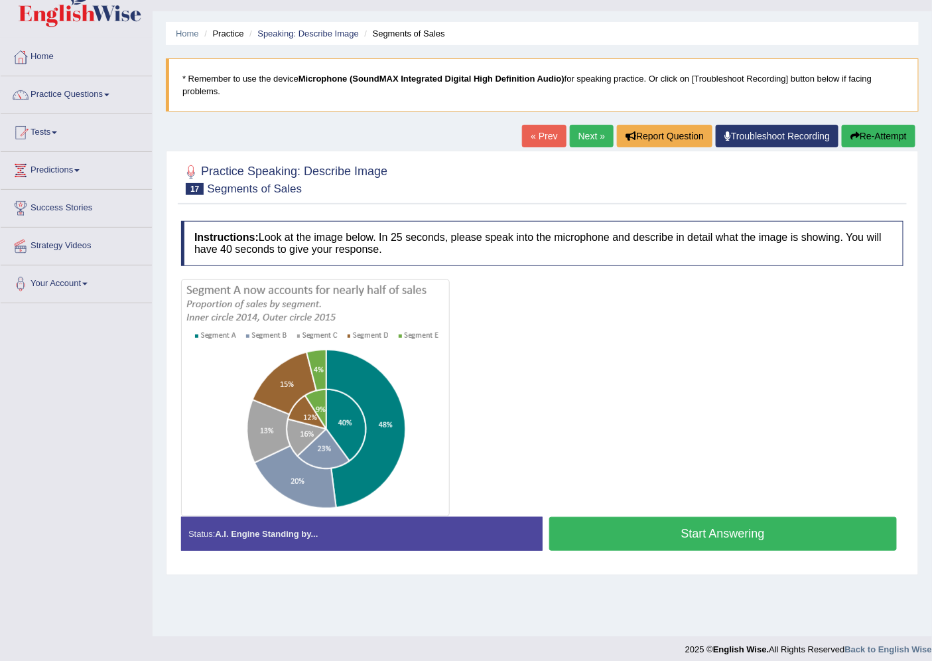
scroll to position [35, 0]
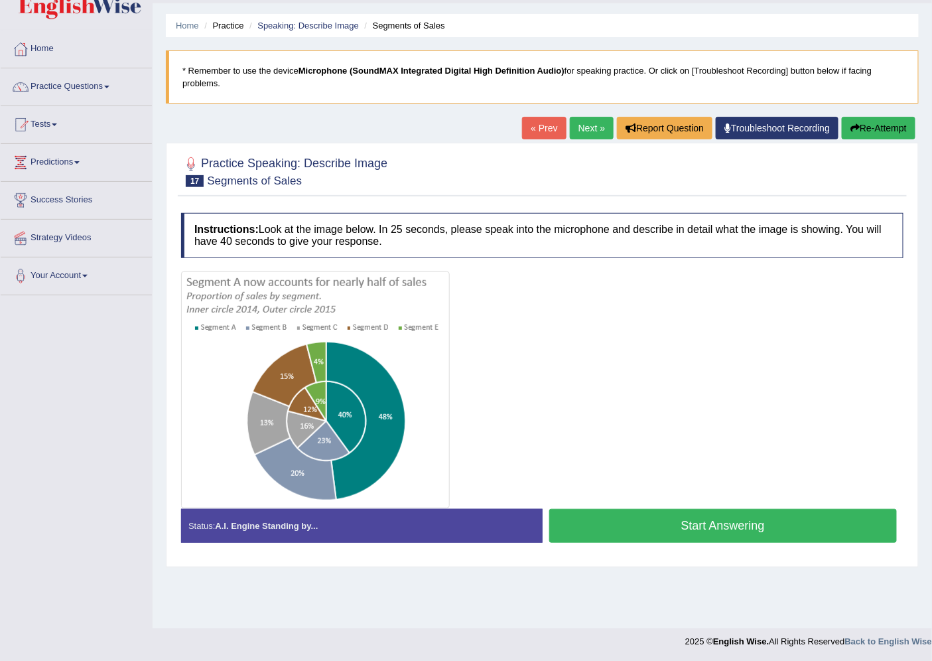
click at [522, 133] on link "« Prev" at bounding box center [544, 128] width 44 height 23
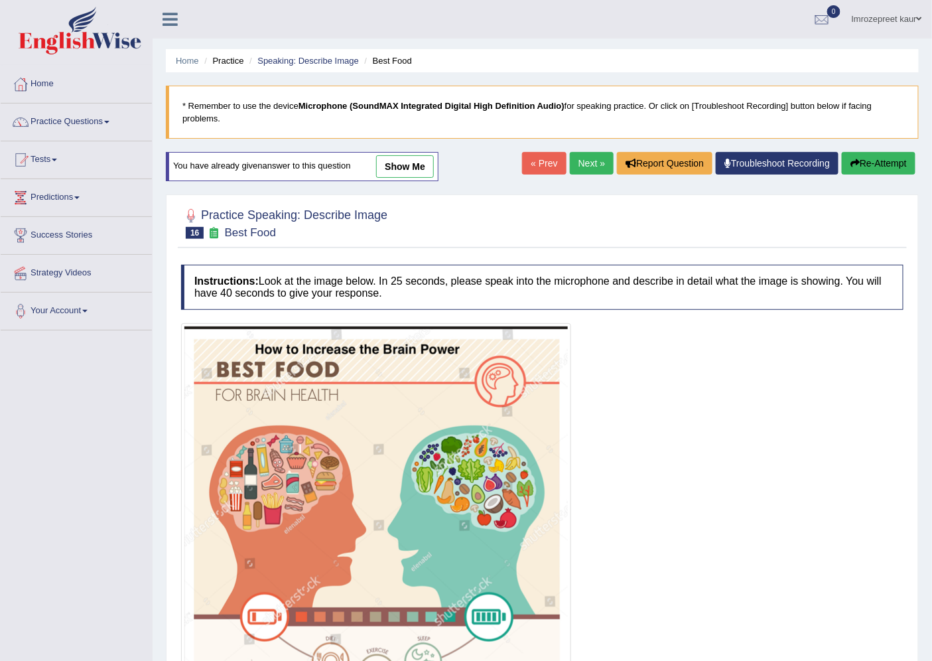
click at [426, 162] on link "show me" at bounding box center [405, 166] width 58 height 23
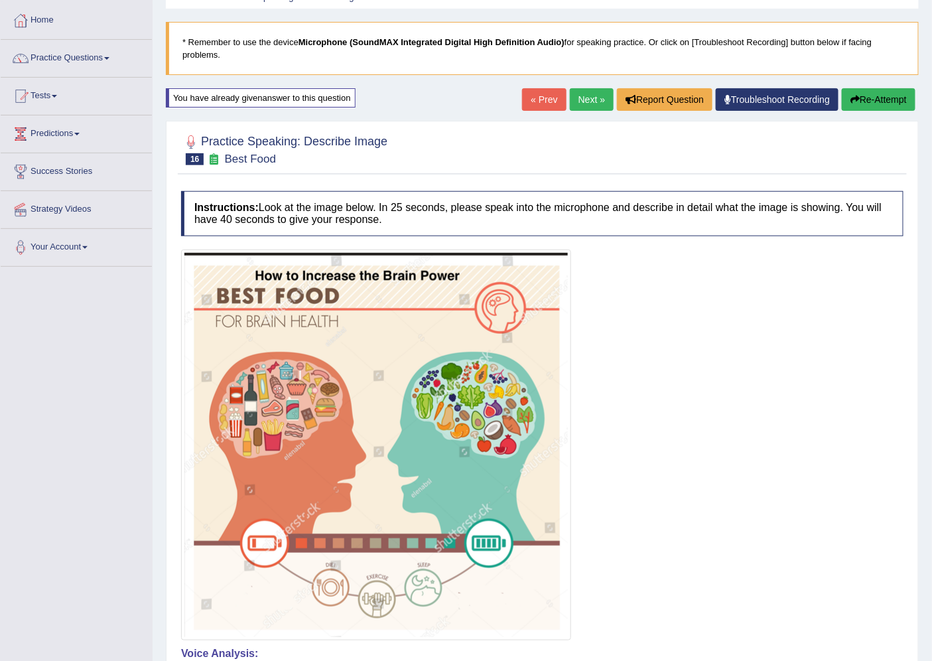
scroll to position [44, 0]
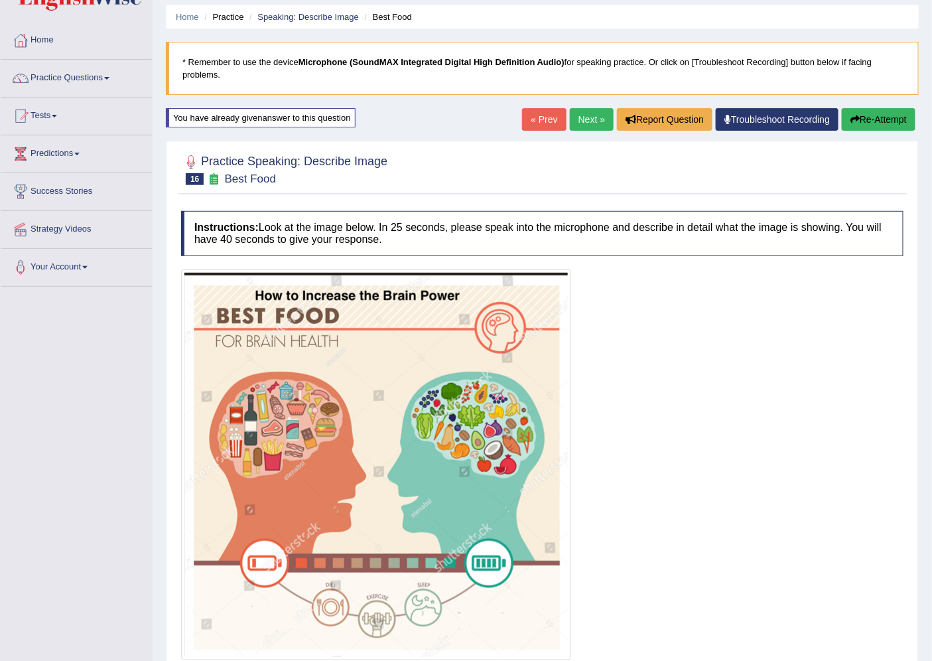
click at [581, 108] on link "Next »" at bounding box center [592, 119] width 44 height 23
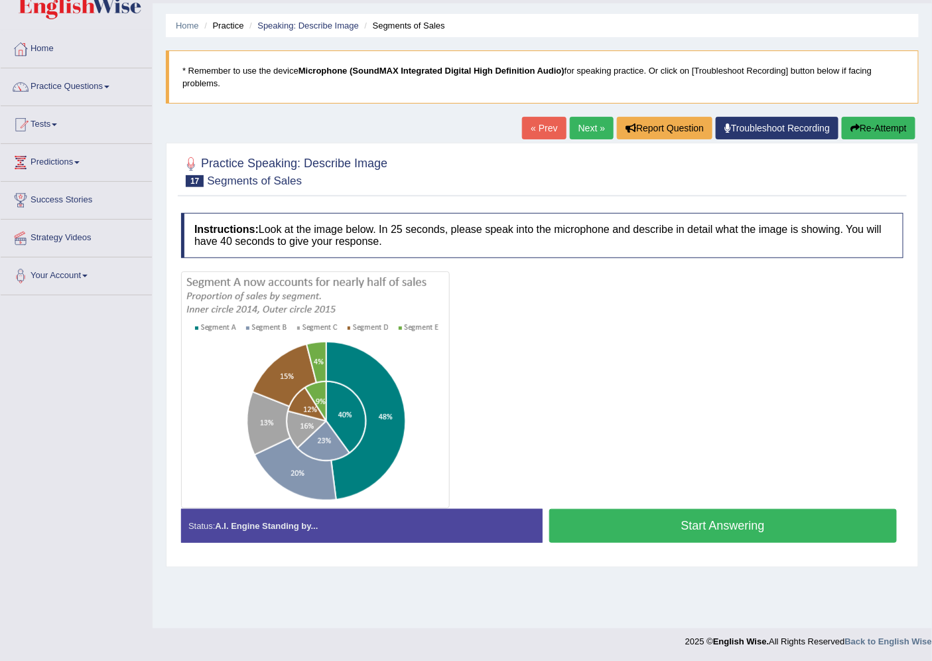
click at [670, 529] on button "Start Answering" at bounding box center [723, 526] width 348 height 34
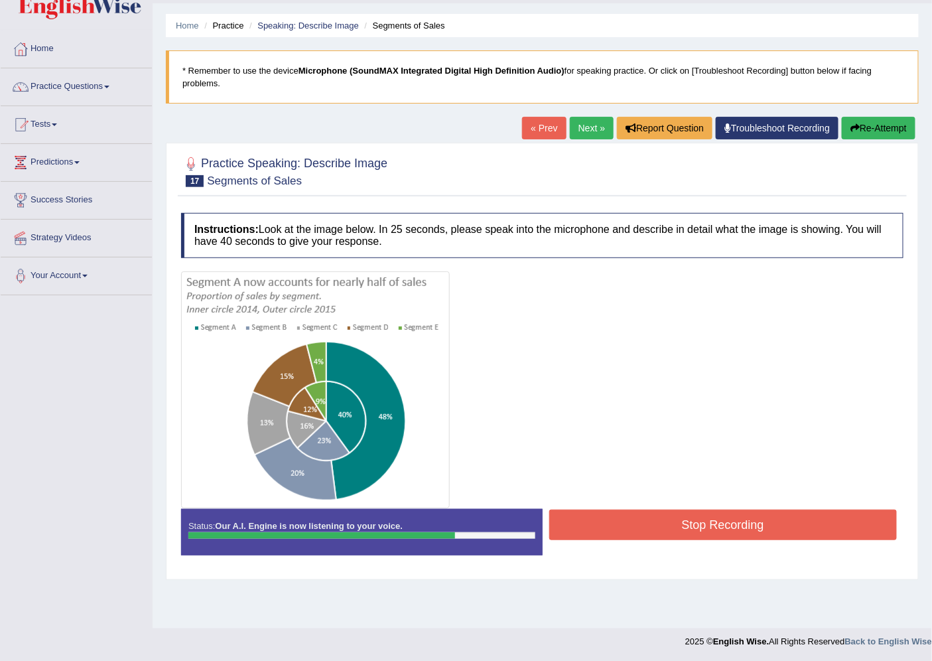
click at [778, 509] on button "Stop Recording" at bounding box center [723, 524] width 348 height 31
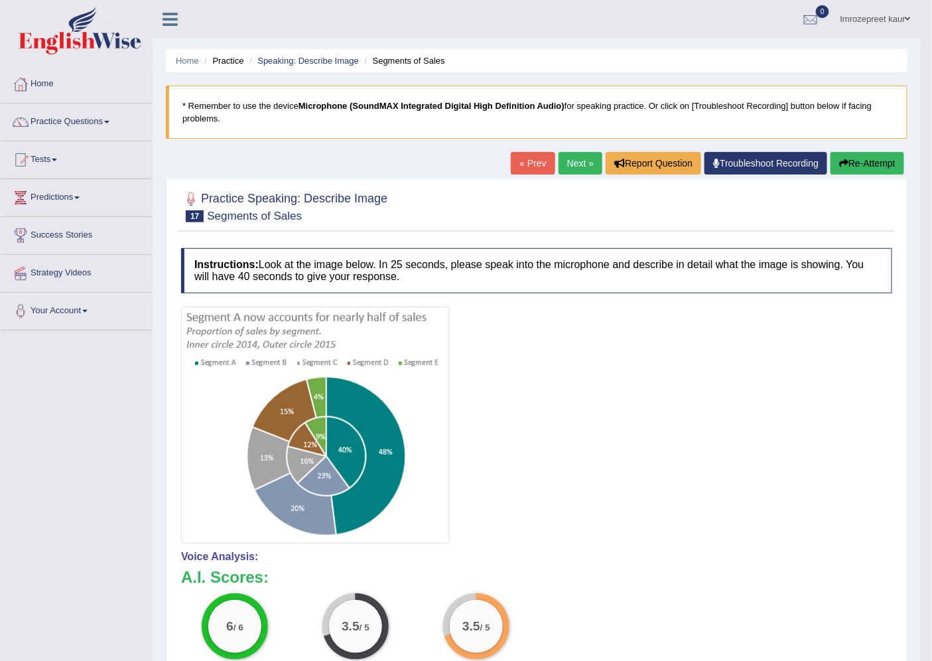
click at [861, 161] on button "Re-Attempt" at bounding box center [867, 163] width 74 height 23
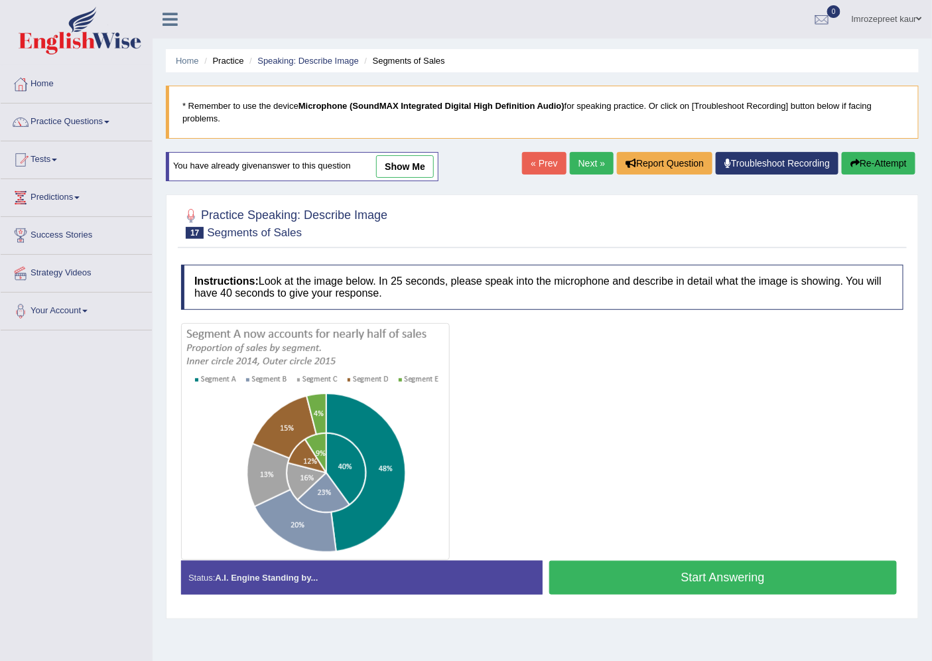
click at [582, 567] on button "Start Answering" at bounding box center [723, 577] width 348 height 34
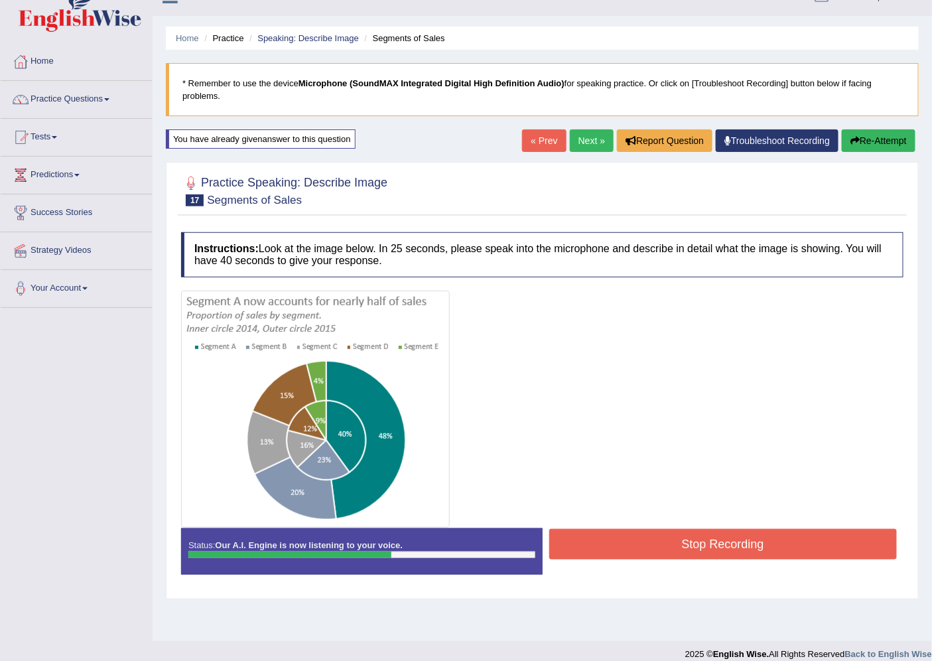
scroll to position [35, 0]
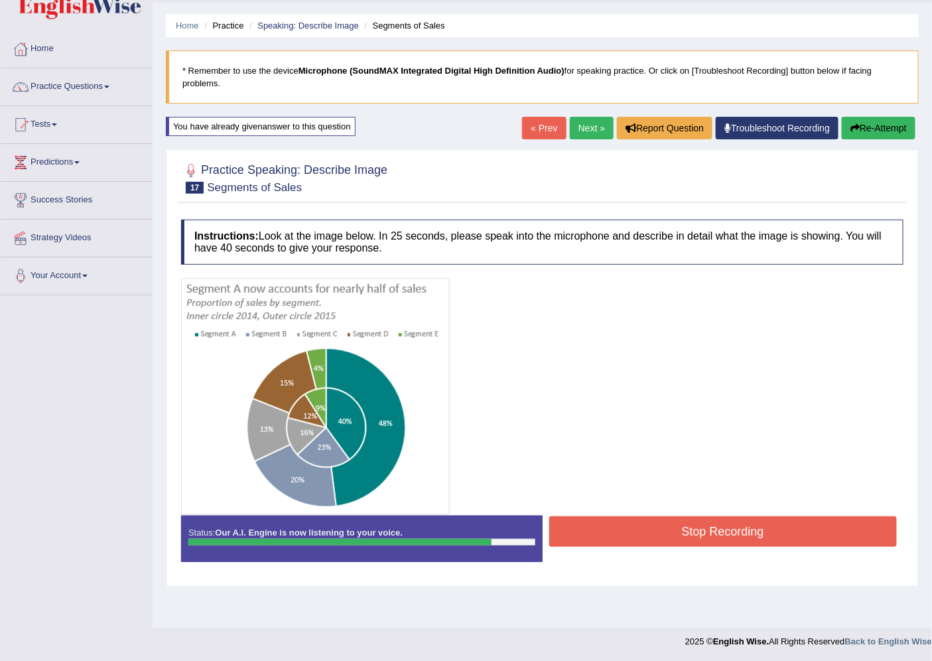
click at [551, 526] on button "Stop Recording" at bounding box center [723, 531] width 348 height 31
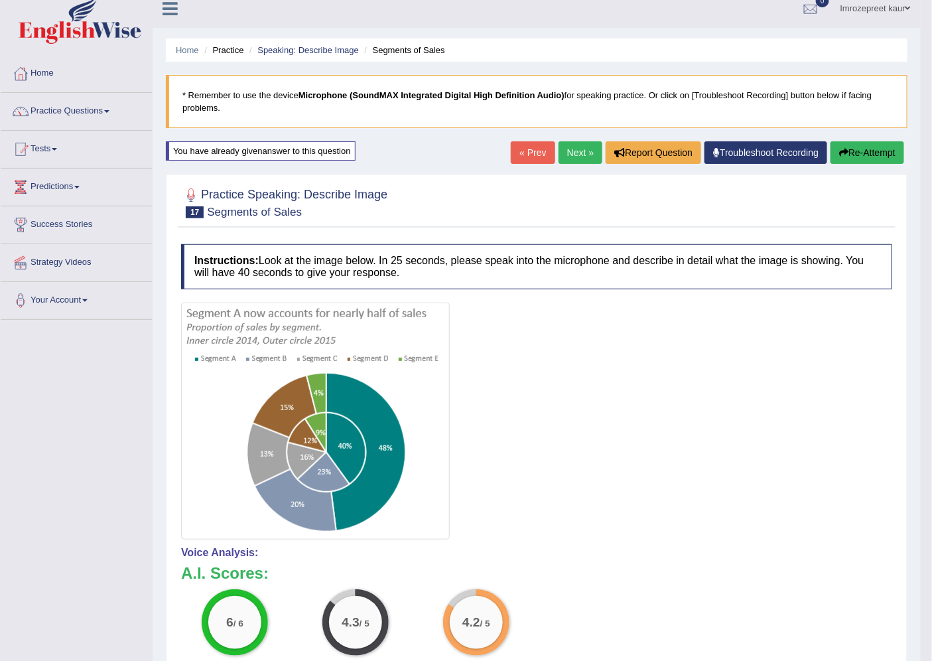
scroll to position [0, 0]
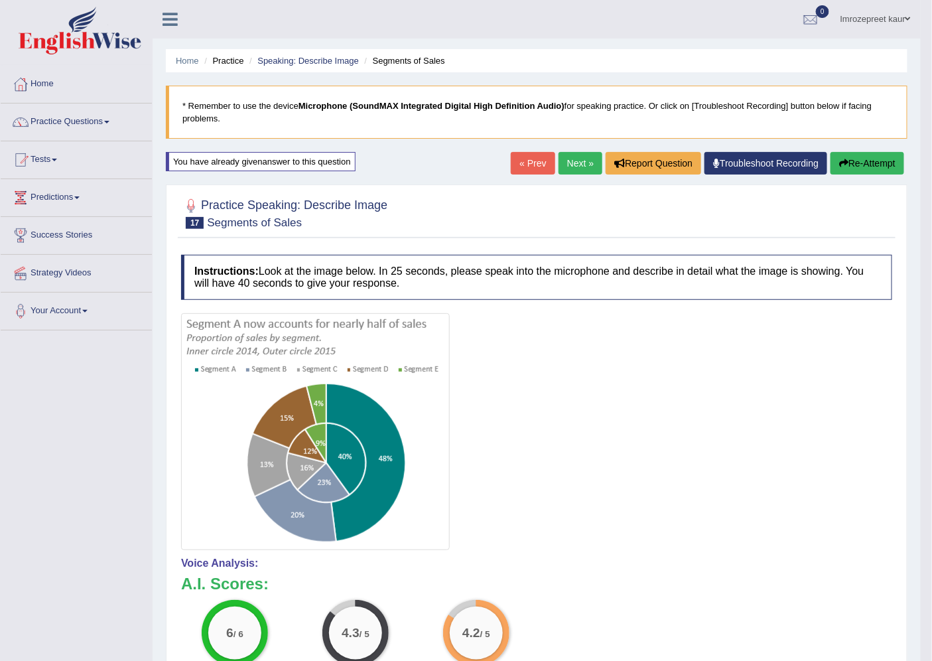
click at [564, 166] on link "Next »" at bounding box center [580, 163] width 44 height 23
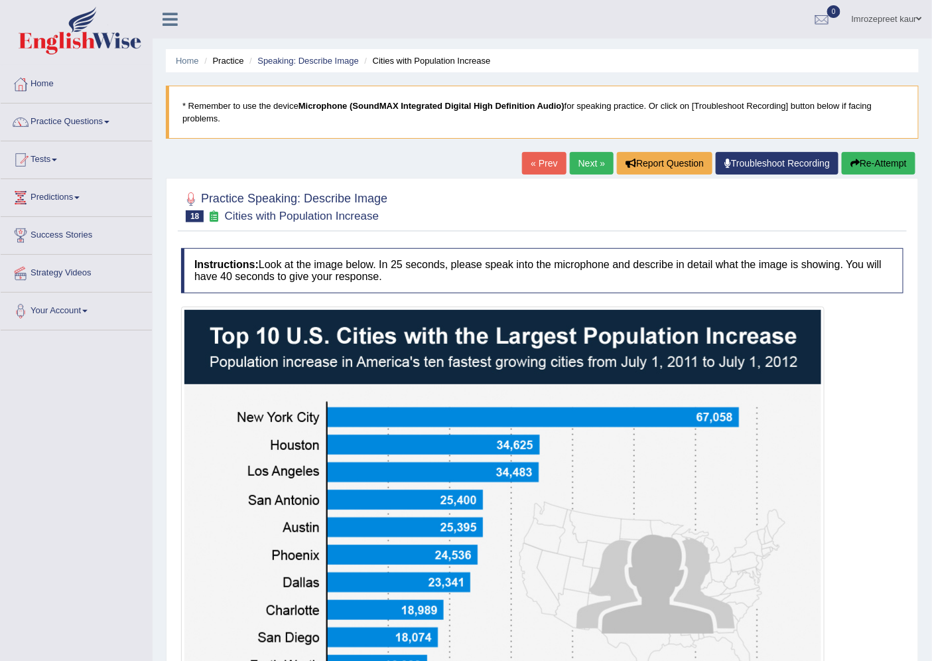
scroll to position [208, 0]
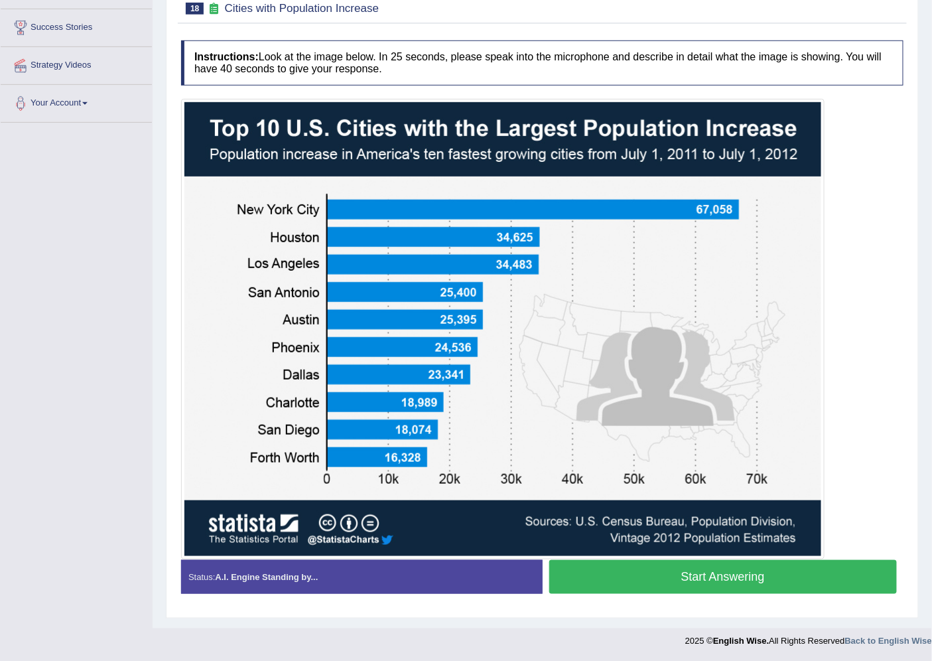
click at [633, 568] on button "Start Answering" at bounding box center [723, 577] width 348 height 34
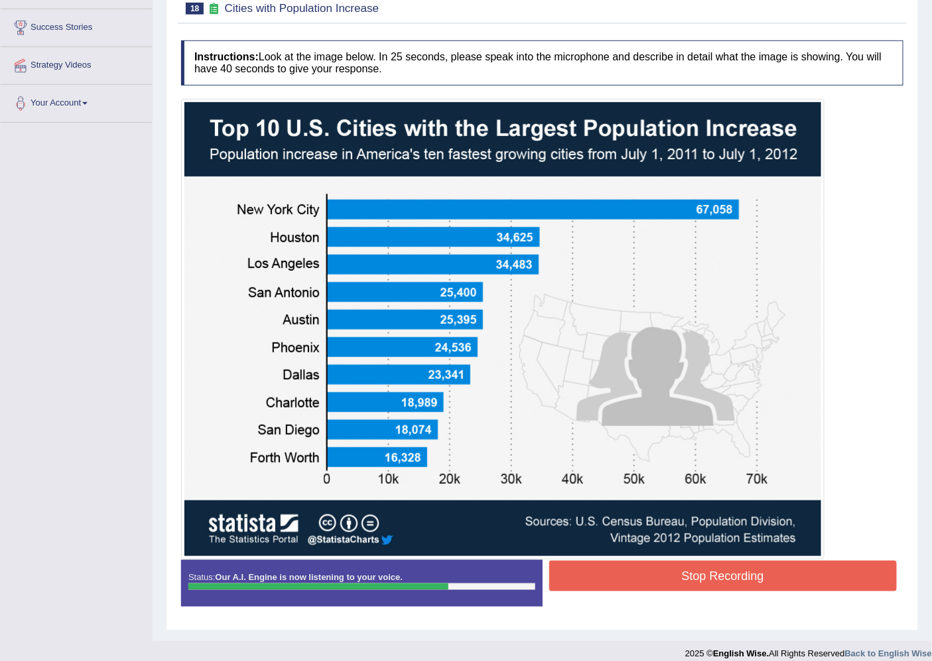
click at [678, 573] on button "Stop Recording" at bounding box center [723, 575] width 348 height 31
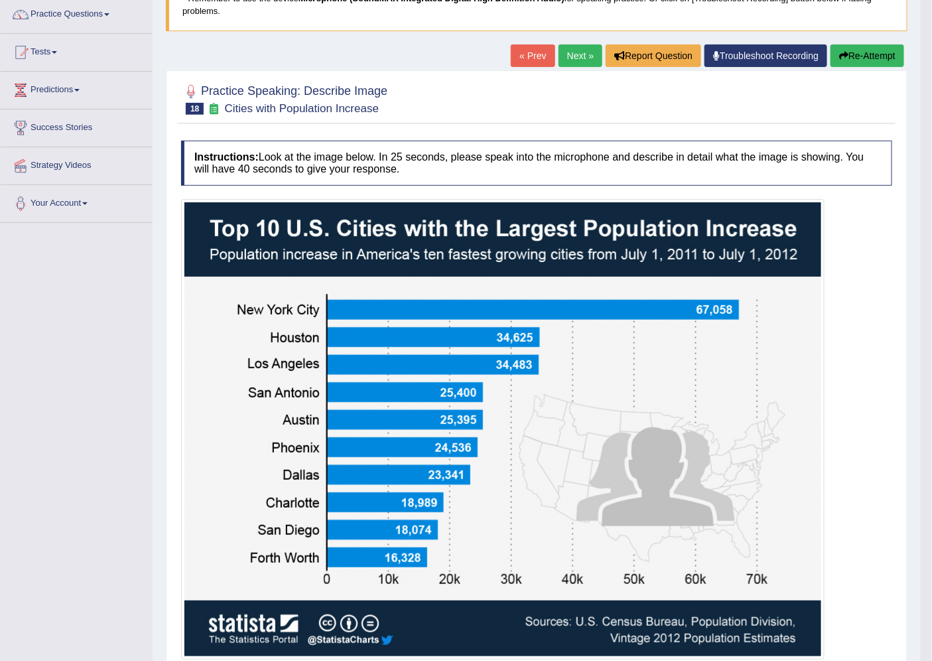
scroll to position [0, 0]
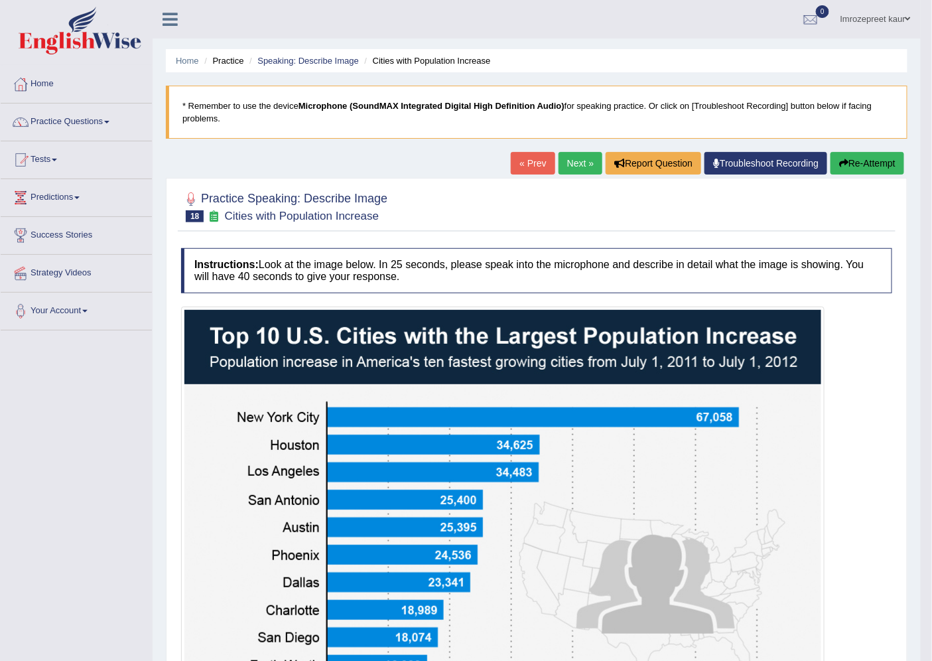
click at [570, 157] on link "Next »" at bounding box center [580, 163] width 44 height 23
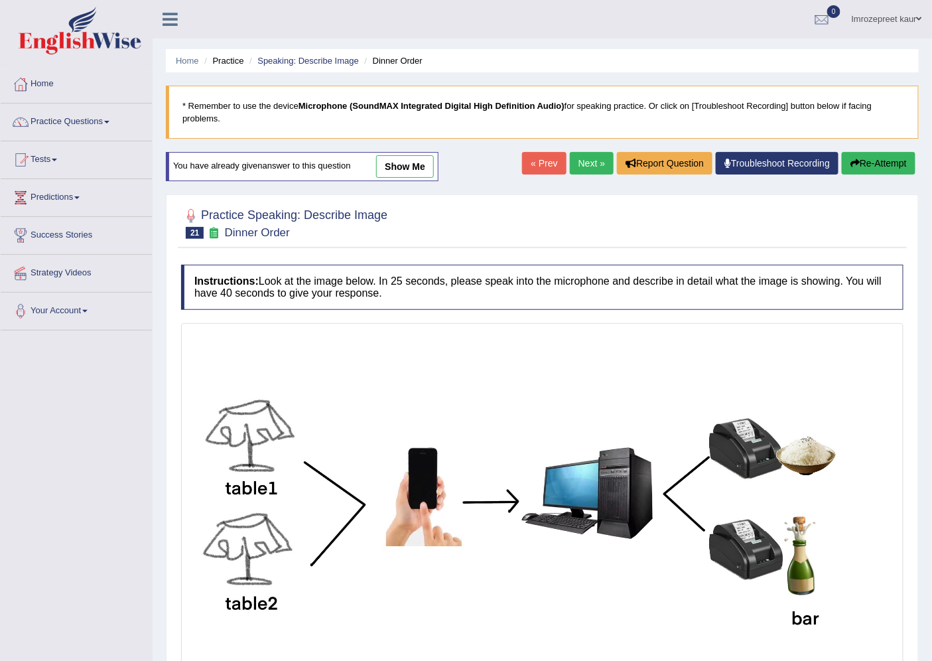
click at [578, 155] on link "Next »" at bounding box center [592, 163] width 44 height 23
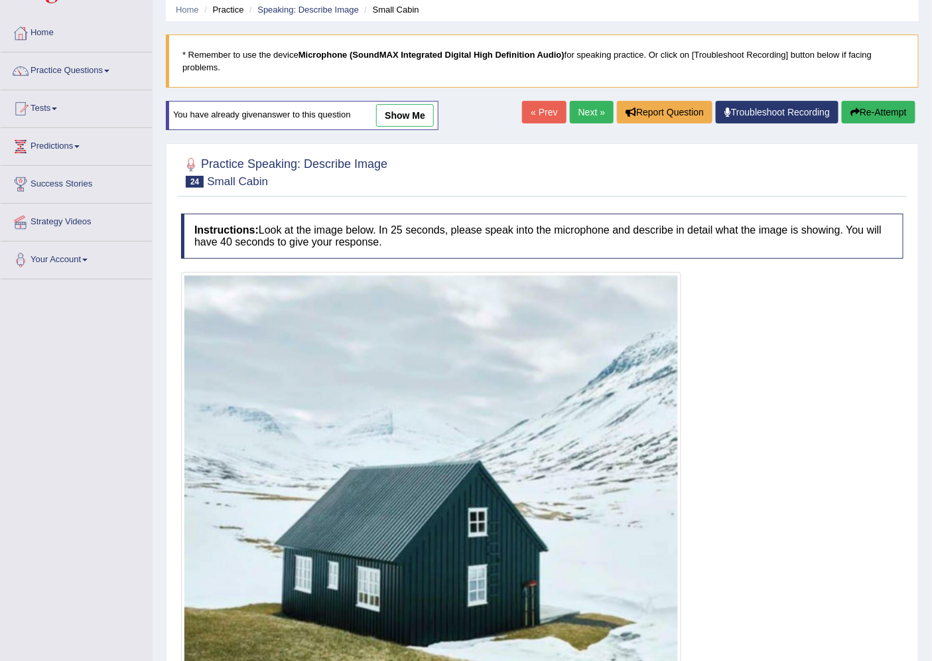
scroll to position [36, 0]
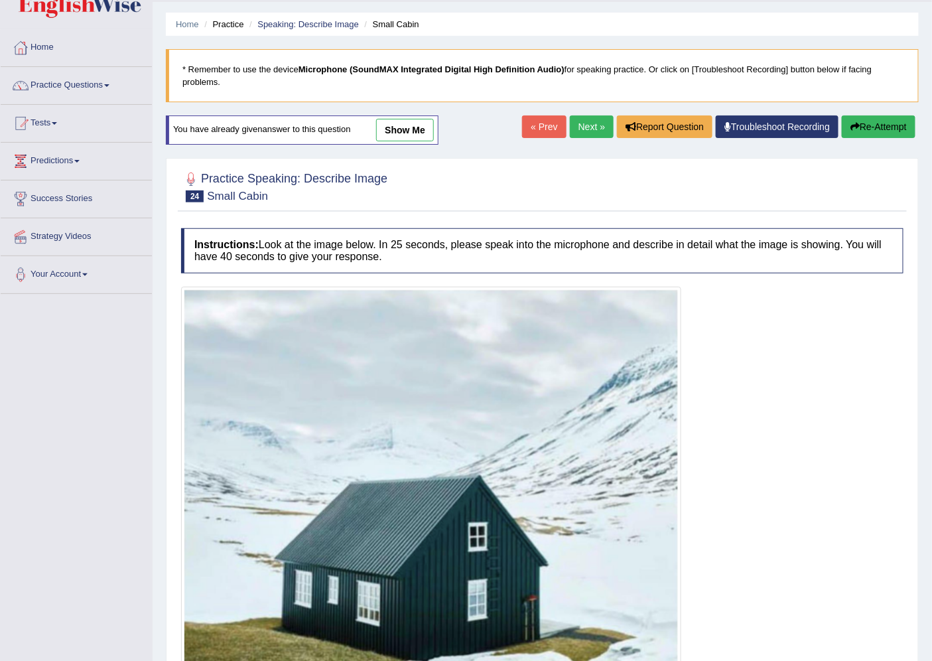
click at [582, 129] on link "Next »" at bounding box center [592, 126] width 44 height 23
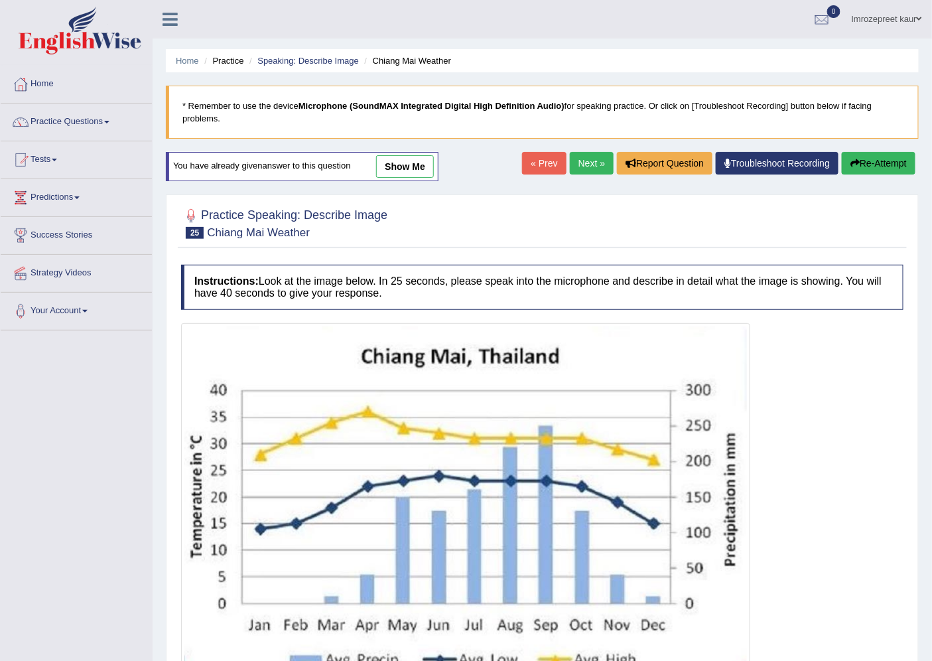
click at [586, 160] on link "Next »" at bounding box center [592, 163] width 44 height 23
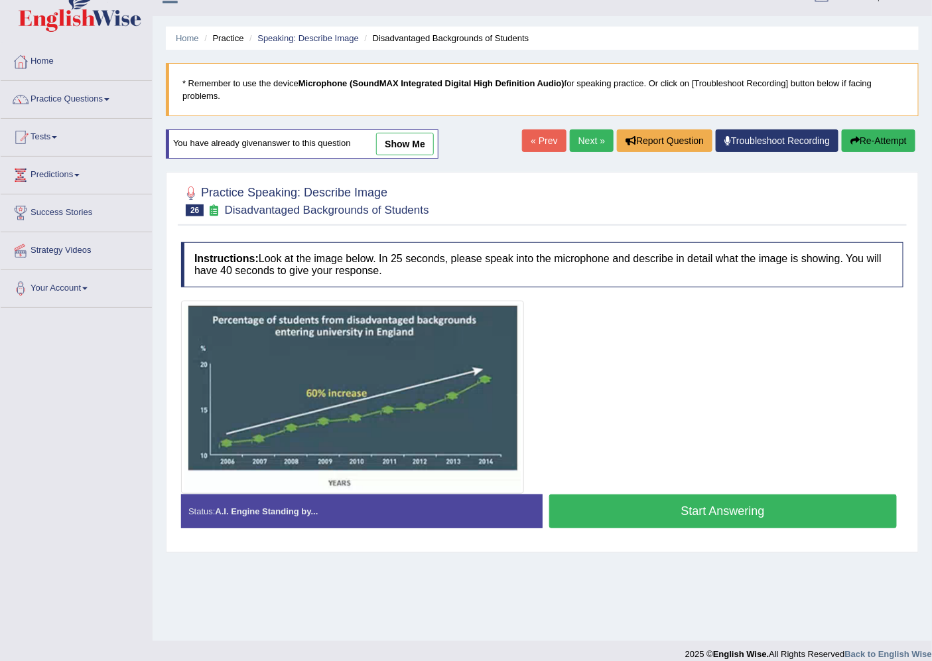
scroll to position [35, 0]
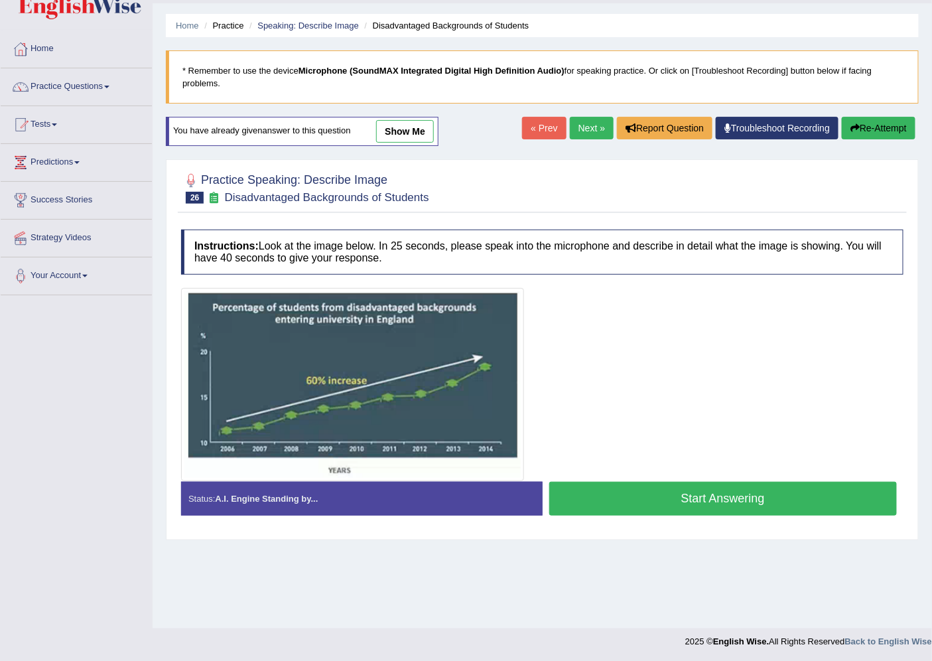
click at [579, 130] on link "Next »" at bounding box center [592, 128] width 44 height 23
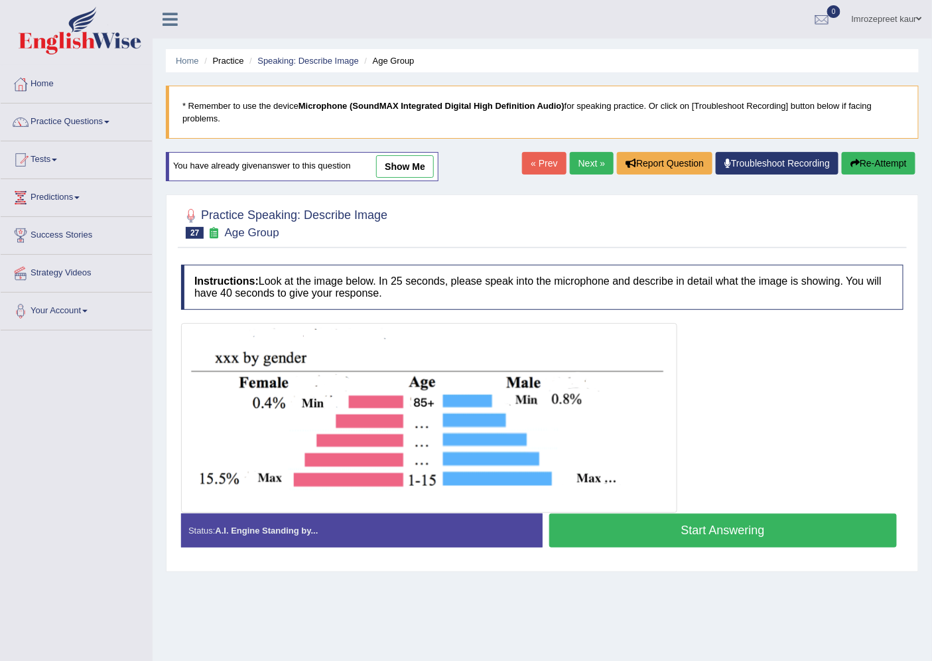
click at [587, 162] on link "Next »" at bounding box center [592, 163] width 44 height 23
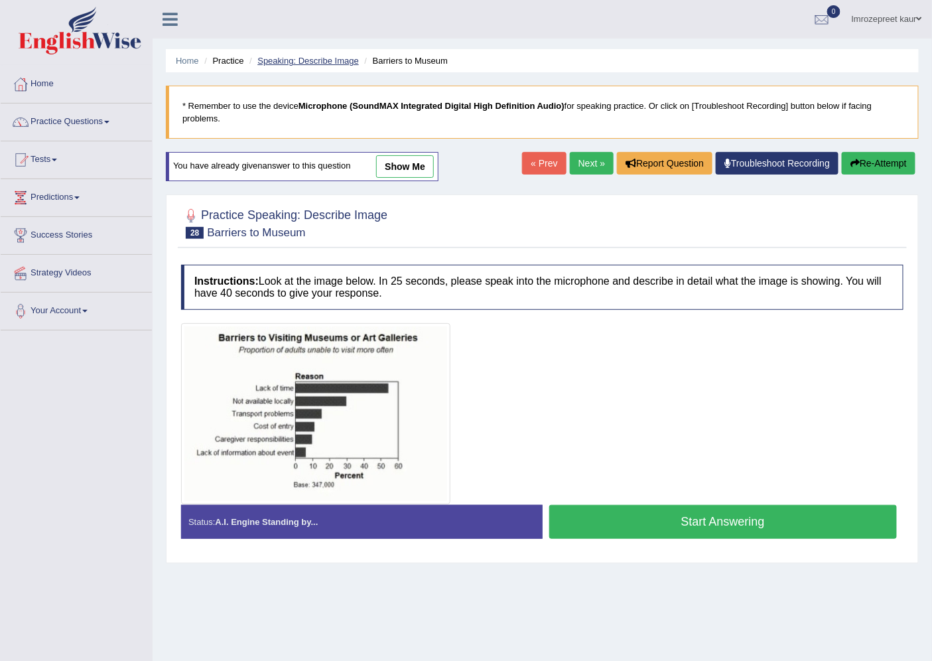
click at [301, 56] on link "Speaking: Describe Image" at bounding box center [307, 61] width 101 height 10
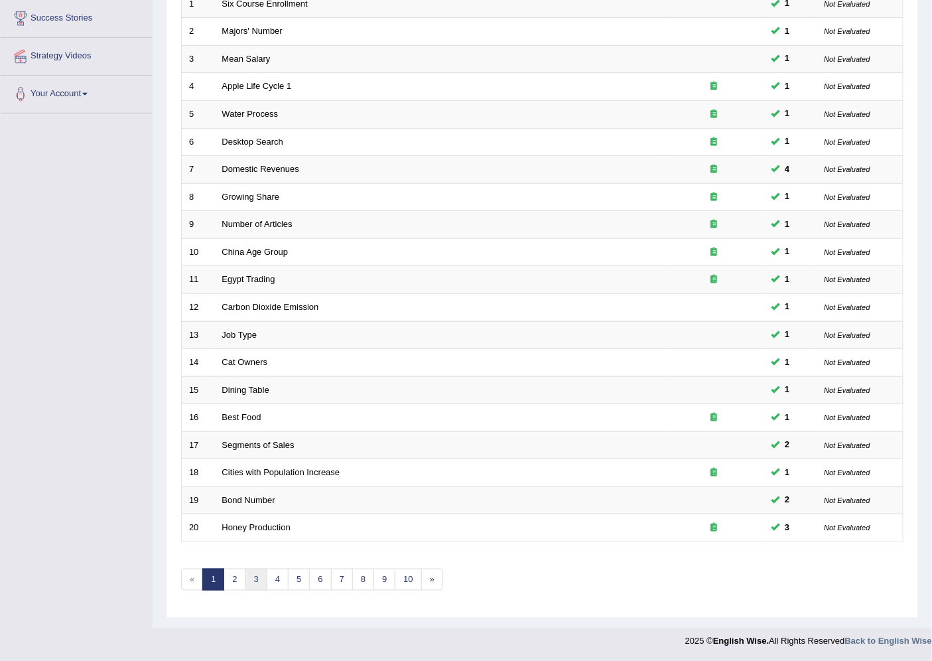
click at [249, 576] on link "3" at bounding box center [256, 579] width 22 height 22
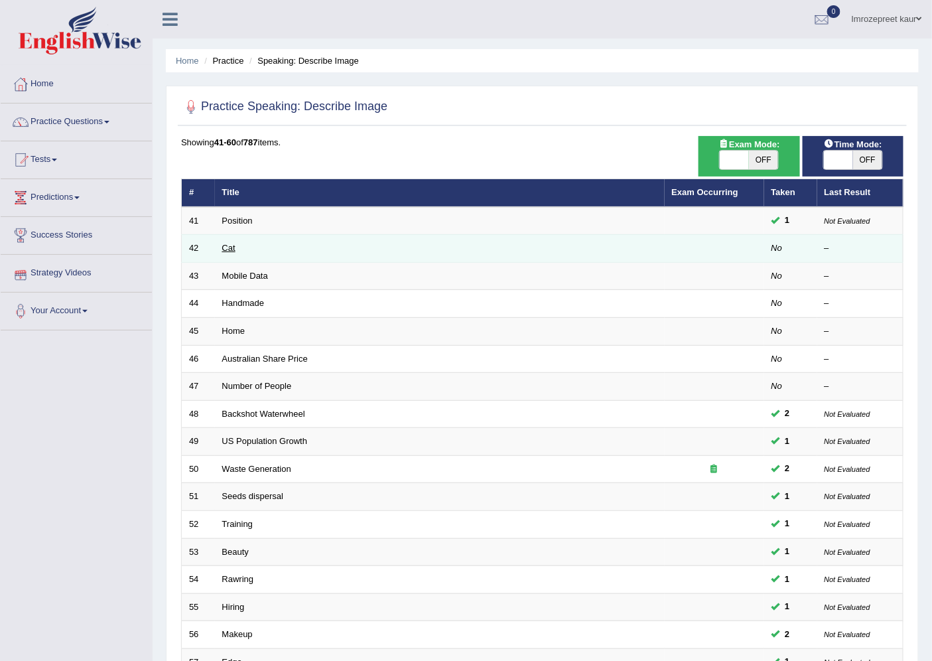
click at [234, 249] on link "Cat" at bounding box center [228, 248] width 13 height 10
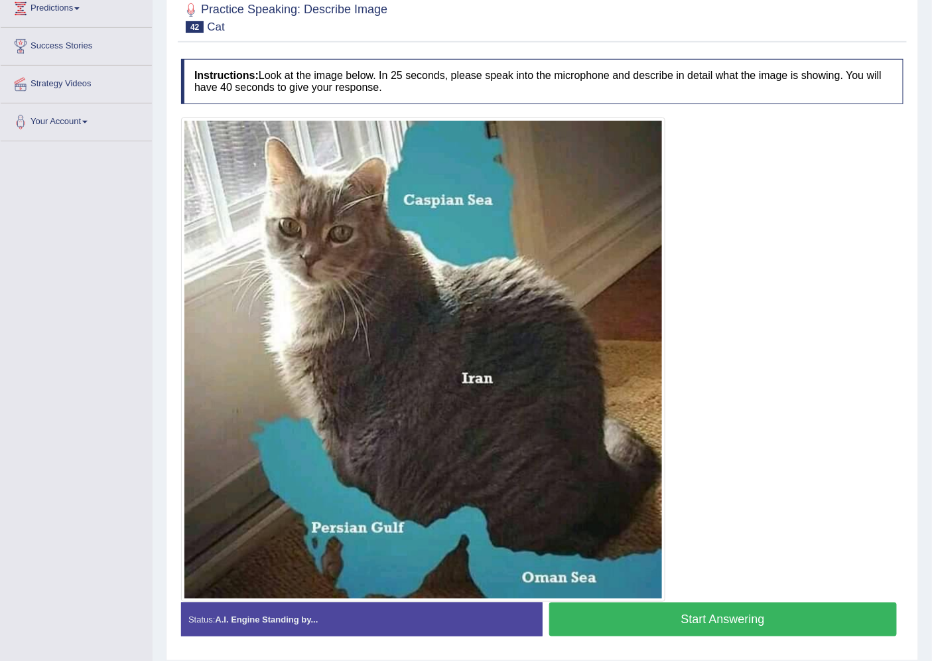
scroll to position [221, 0]
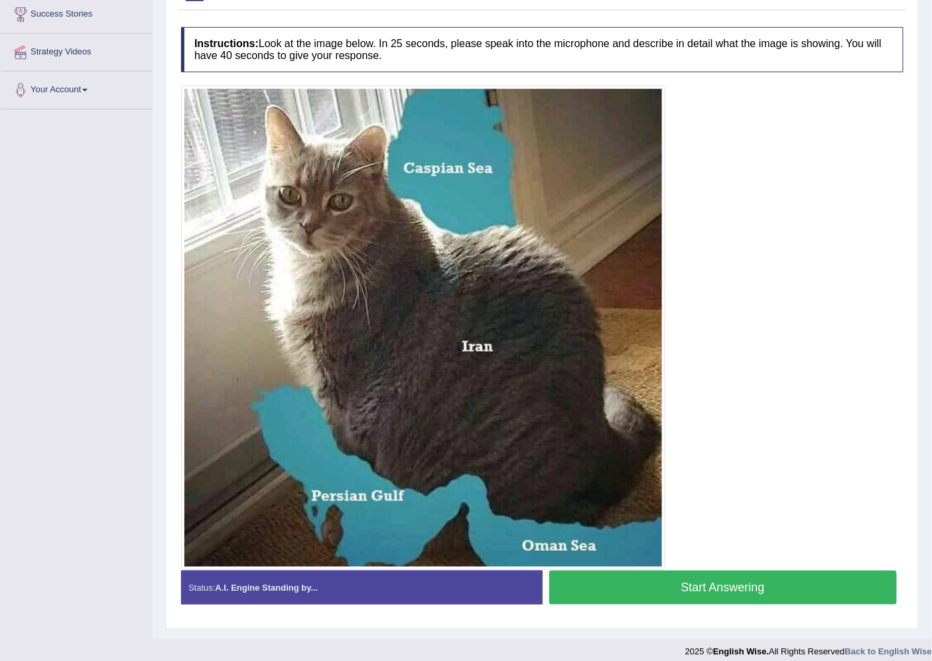
click at [637, 584] on button "Start Answering" at bounding box center [723, 587] width 348 height 34
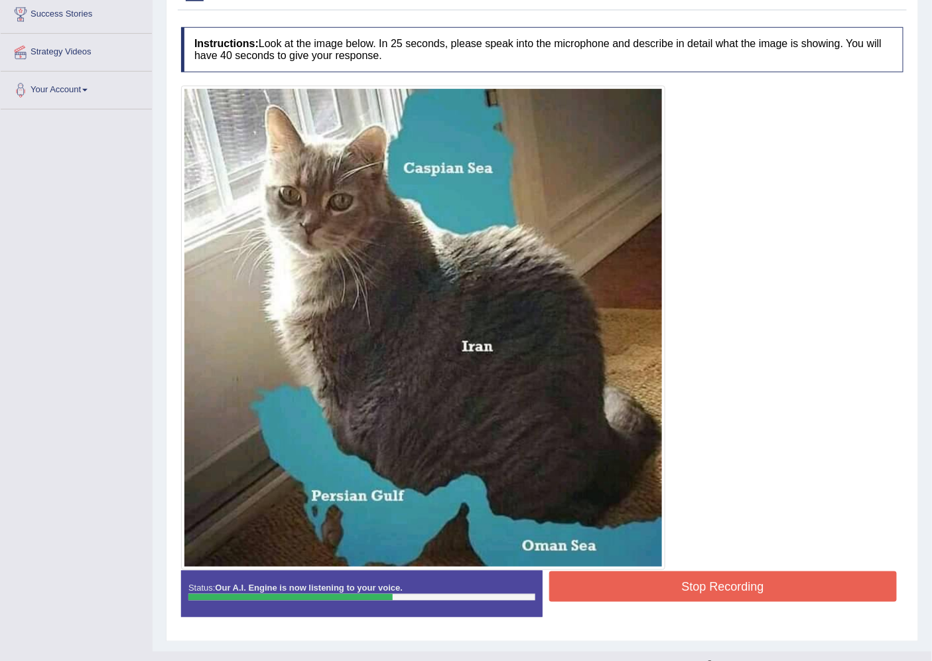
click at [637, 584] on button "Stop Recording" at bounding box center [723, 586] width 348 height 31
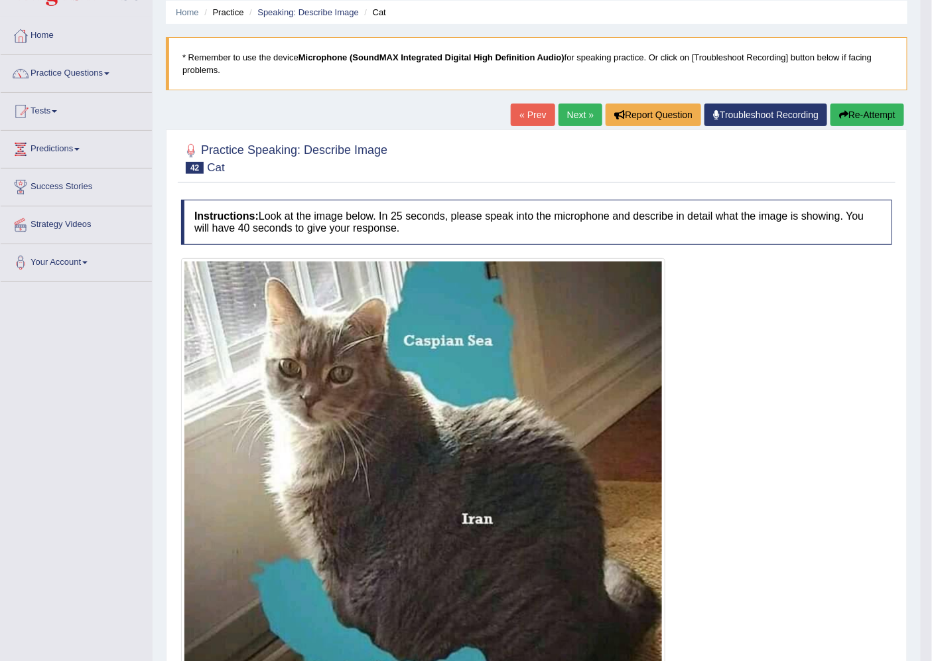
scroll to position [0, 0]
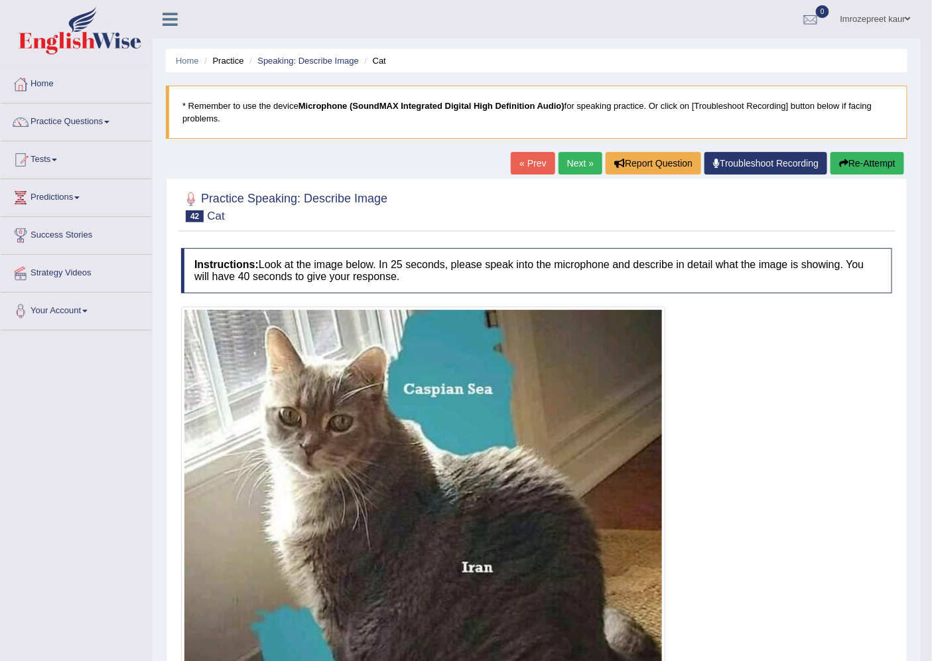
click at [572, 159] on link "Next »" at bounding box center [580, 163] width 44 height 23
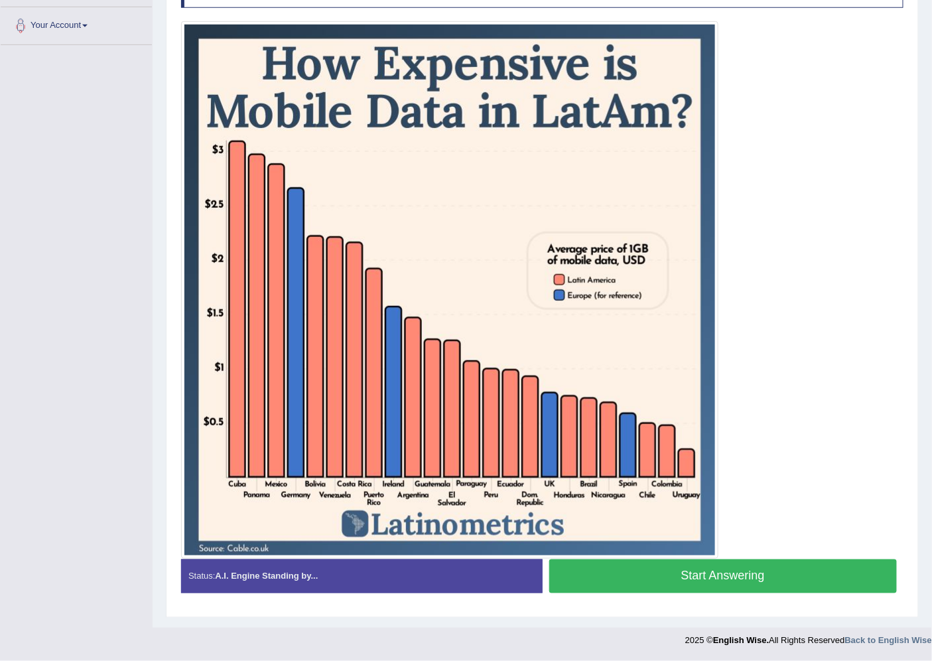
click at [635, 575] on button "Start Answering" at bounding box center [723, 576] width 348 height 34
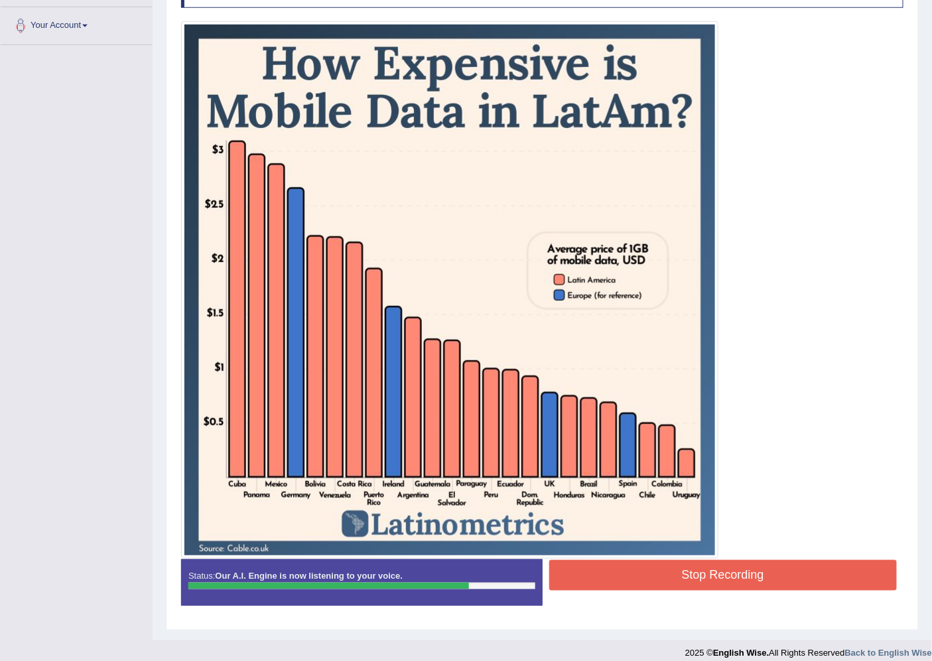
click at [680, 574] on button "Stop Recording" at bounding box center [723, 575] width 348 height 31
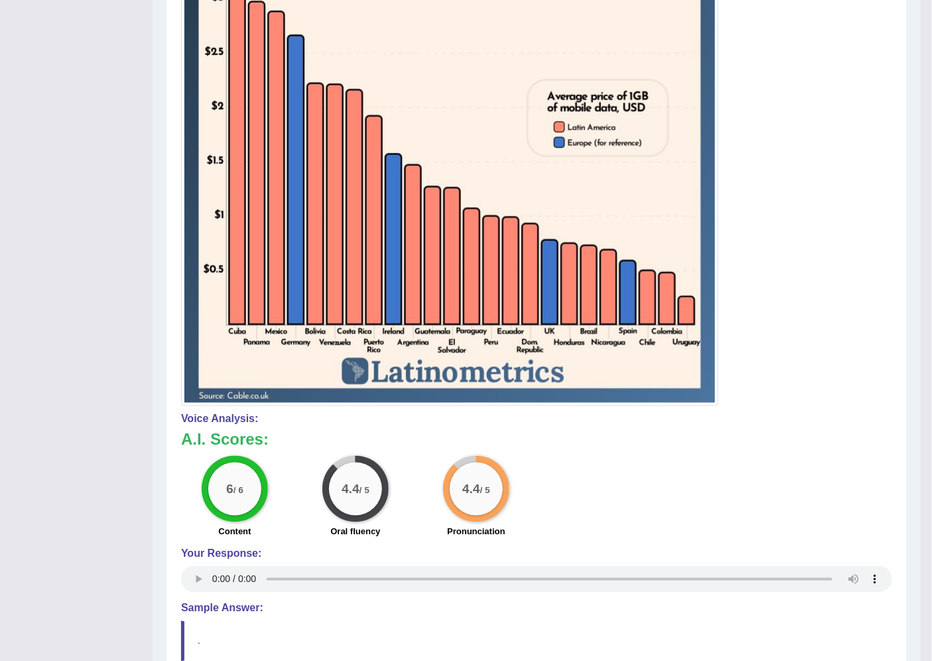
scroll to position [123, 0]
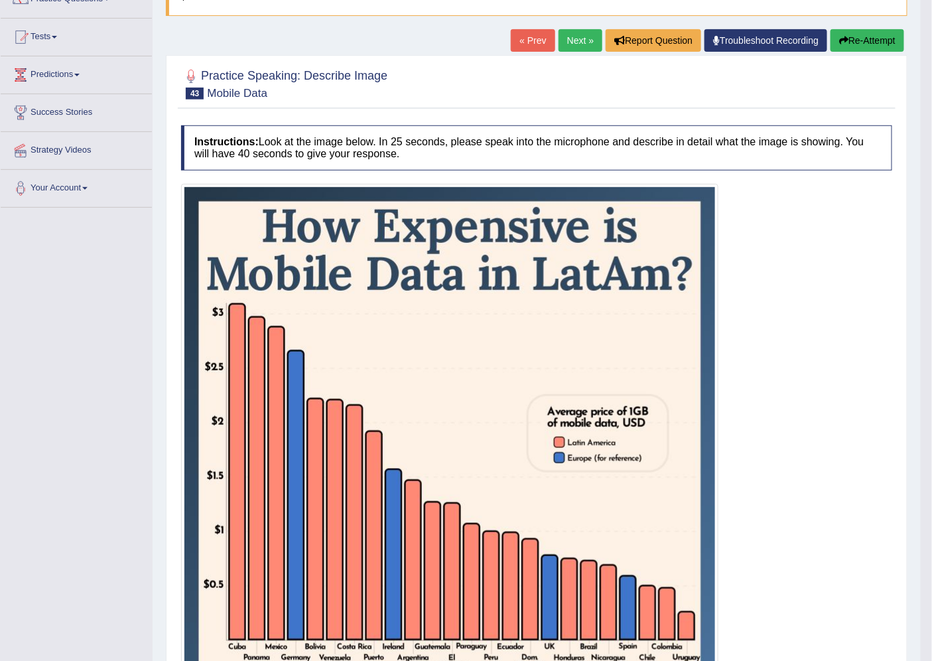
click at [552, 28] on div "Home Practice Speaking: Describe Image Mobile Data * Remember to use the device…" at bounding box center [537, 473] width 768 height 1193
click at [585, 40] on link "Next »" at bounding box center [580, 40] width 44 height 23
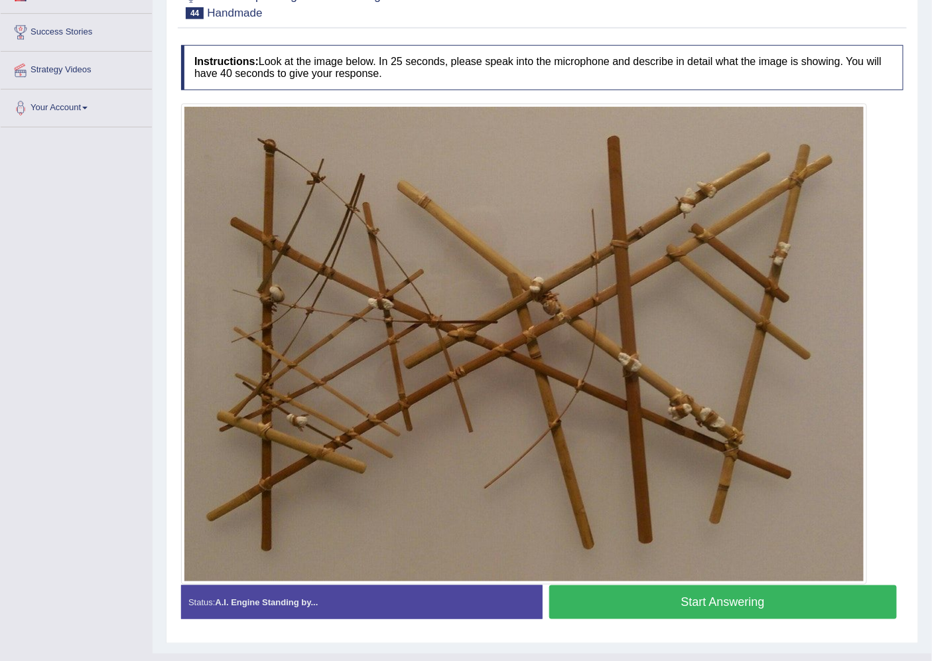
scroll to position [228, 0]
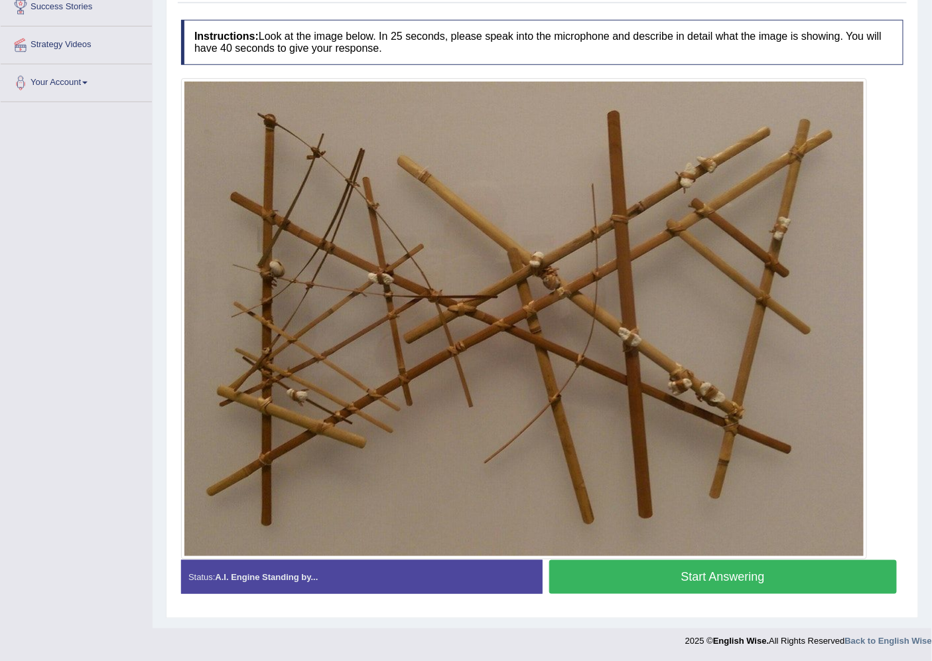
click at [772, 579] on button "Start Answering" at bounding box center [723, 577] width 348 height 34
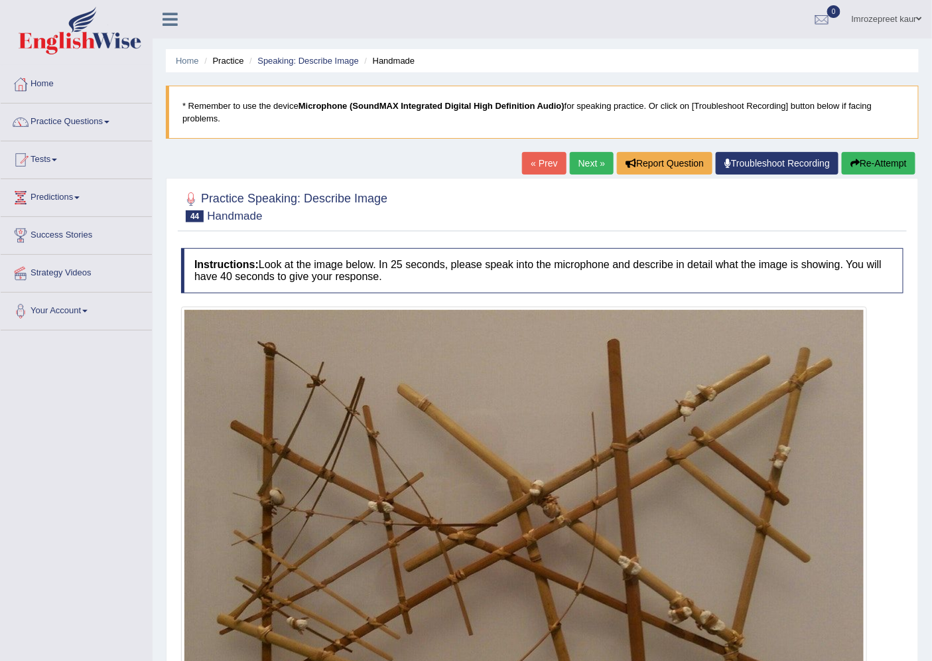
scroll to position [241, 0]
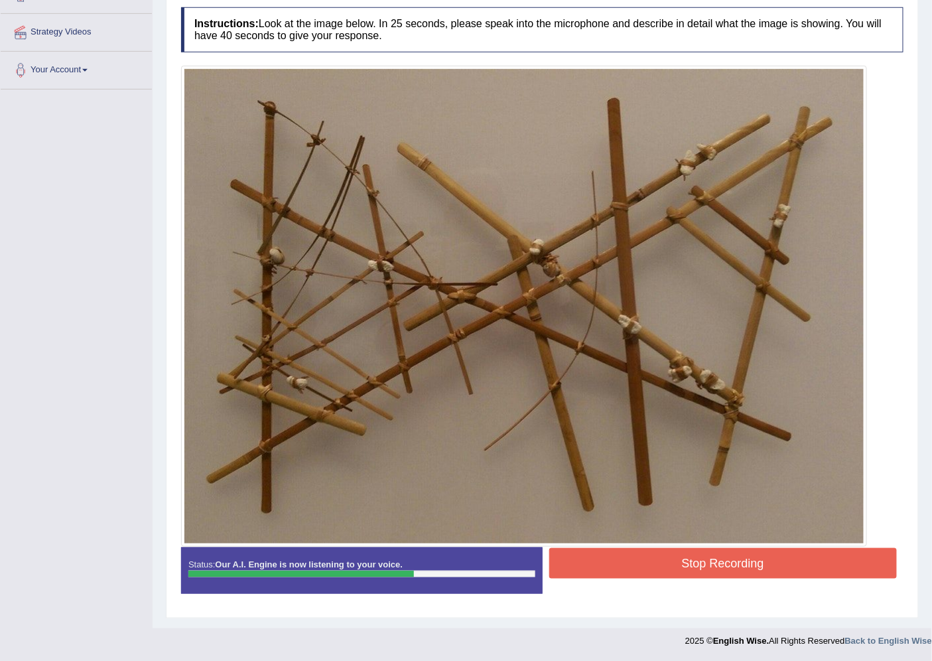
click at [614, 560] on button "Stop Recording" at bounding box center [723, 563] width 348 height 31
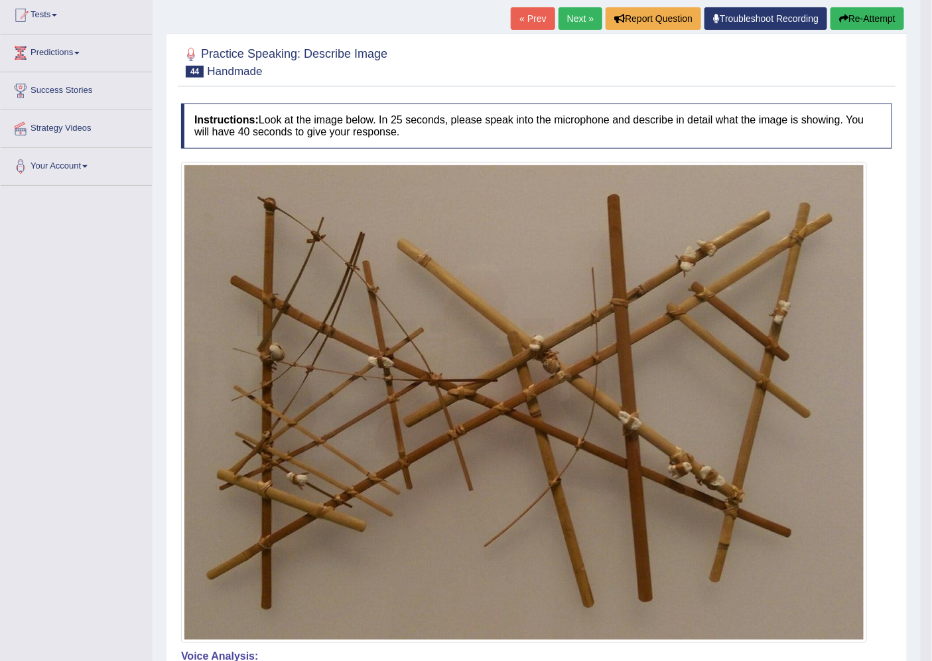
scroll to position [141, 0]
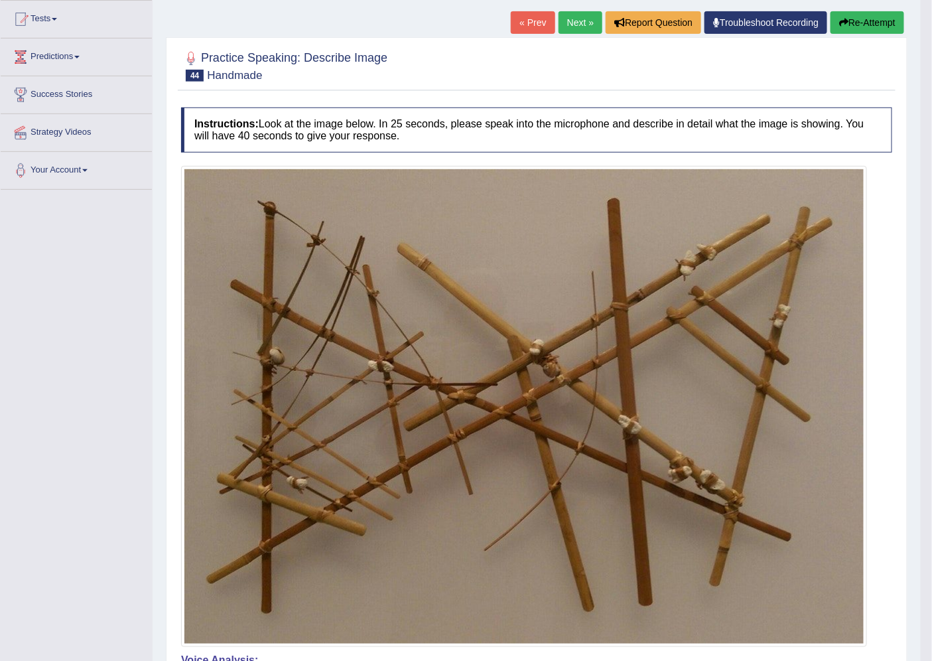
click at [587, 11] on link "Next »" at bounding box center [580, 22] width 44 height 23
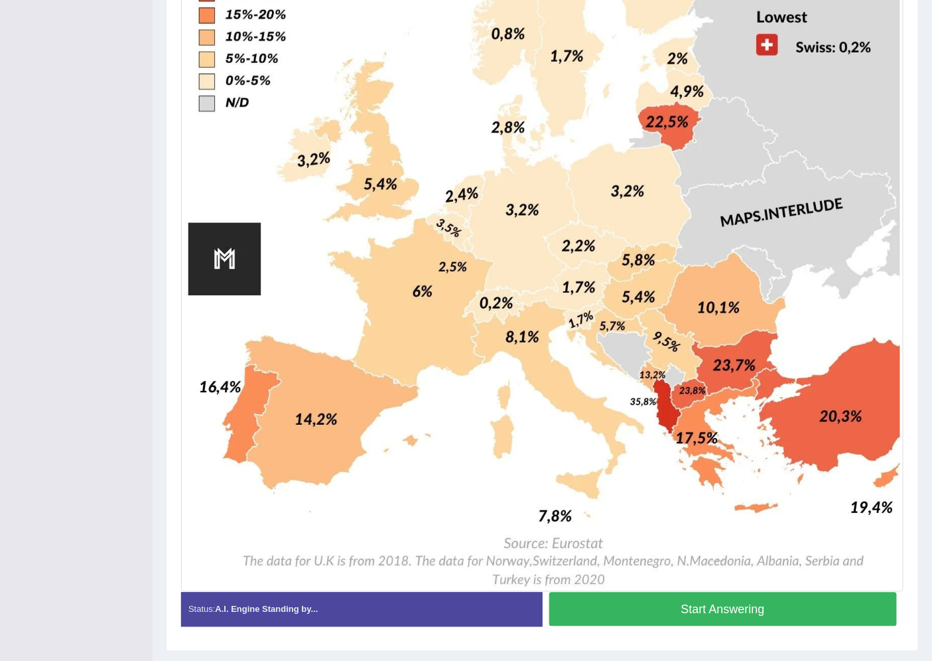
scroll to position [662, 0]
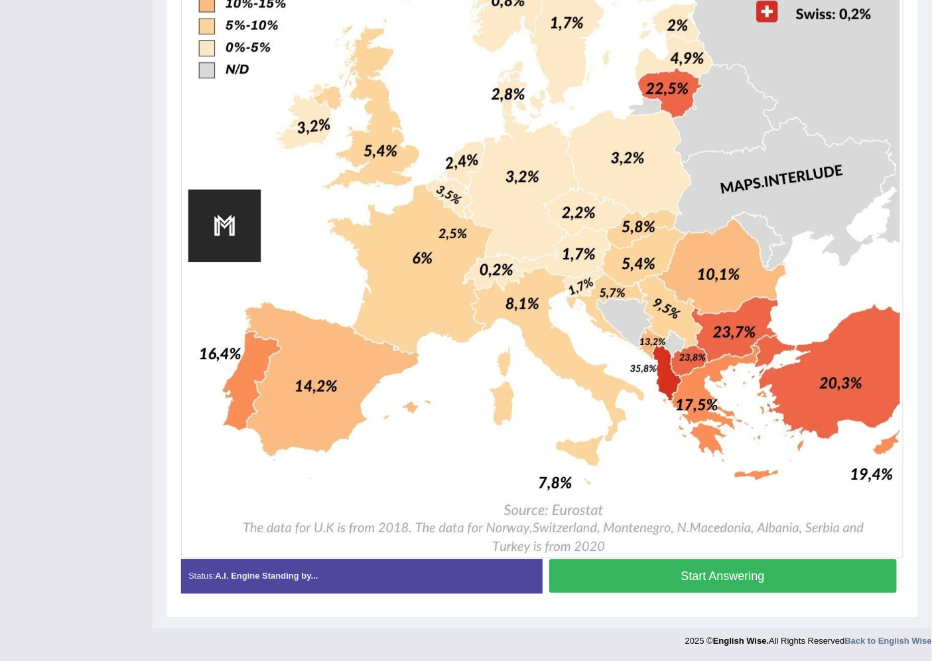
click at [562, 564] on button "Start Answering" at bounding box center [723, 576] width 348 height 34
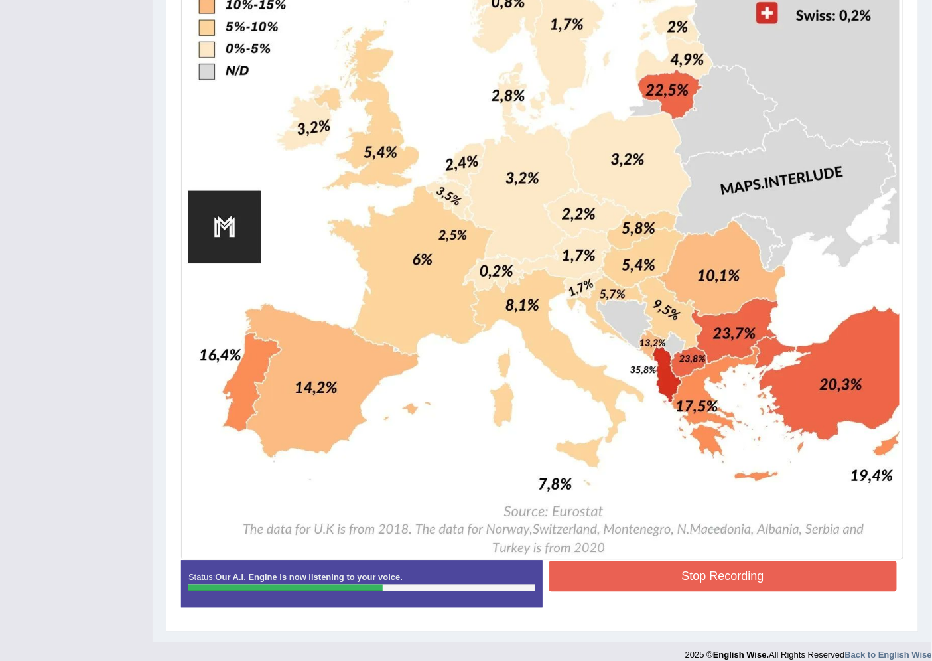
scroll to position [675, 0]
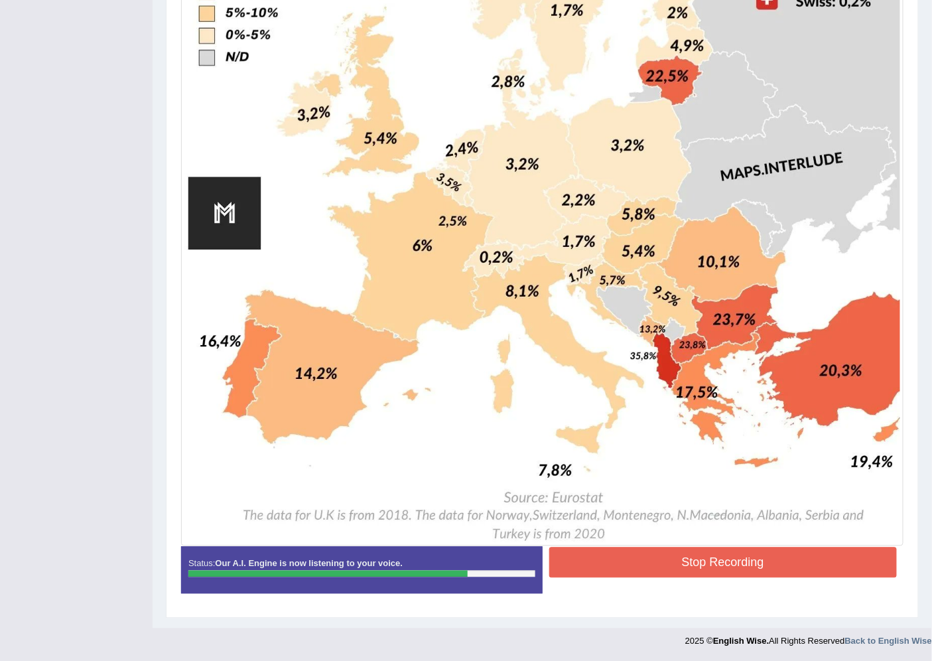
click at [627, 568] on button "Stop Recording" at bounding box center [723, 562] width 348 height 31
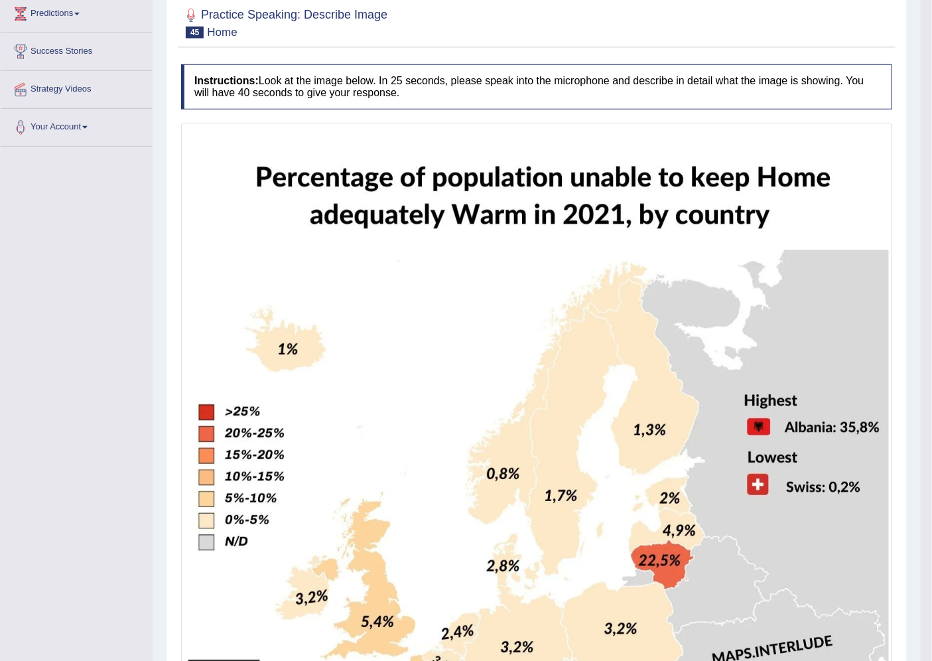
scroll to position [117, 0]
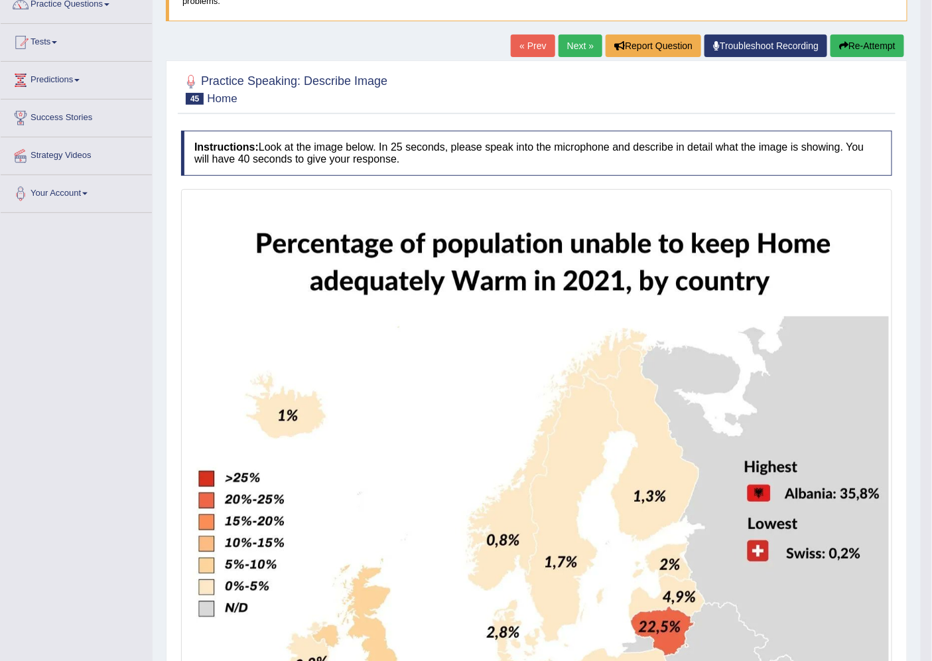
click at [572, 37] on link "Next »" at bounding box center [580, 45] width 44 height 23
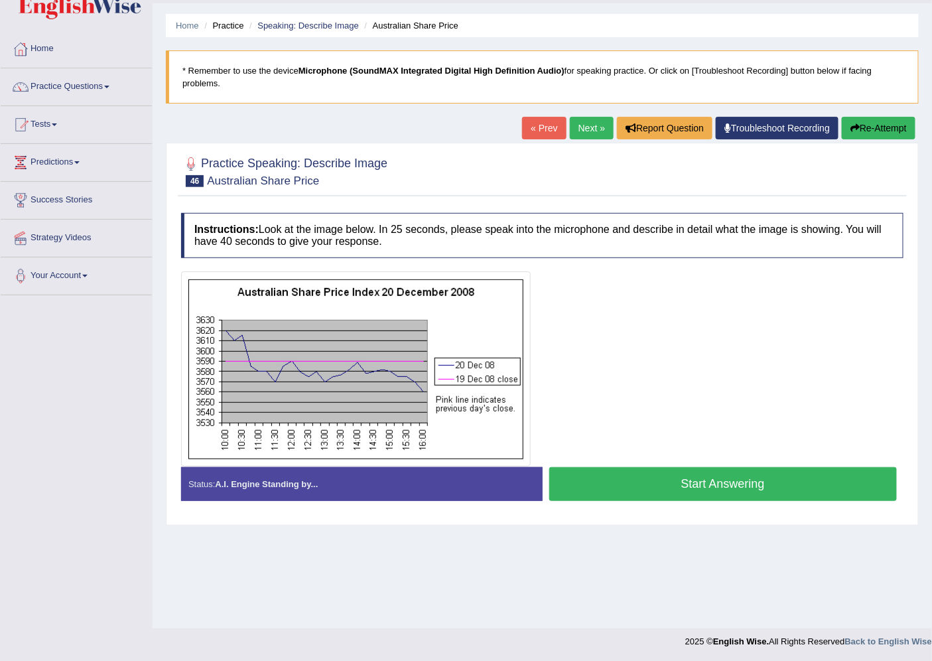
click at [691, 476] on button "Start Answering" at bounding box center [723, 484] width 348 height 34
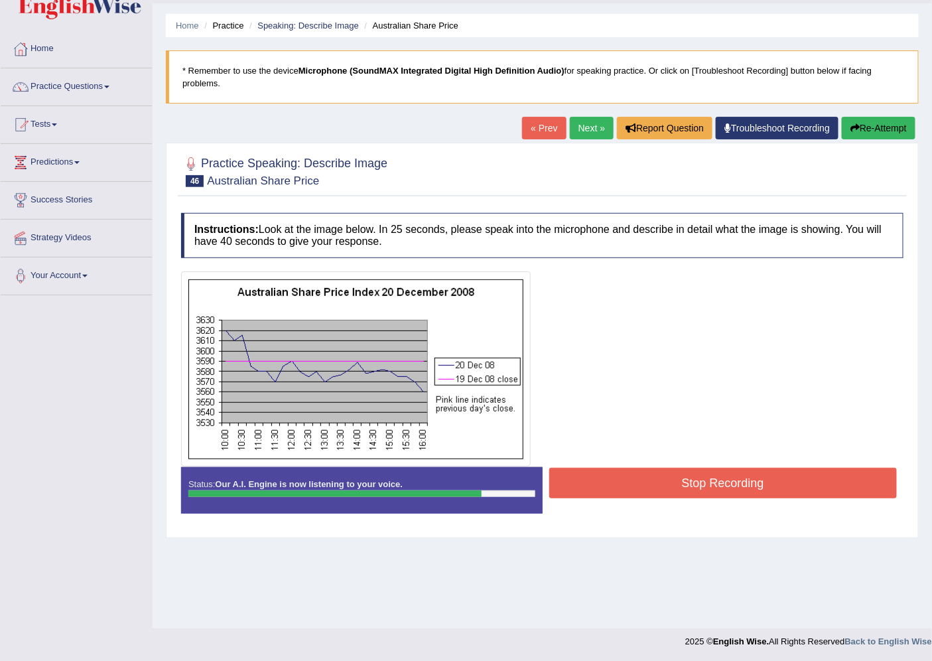
click at [700, 478] on button "Stop Recording" at bounding box center [723, 483] width 348 height 31
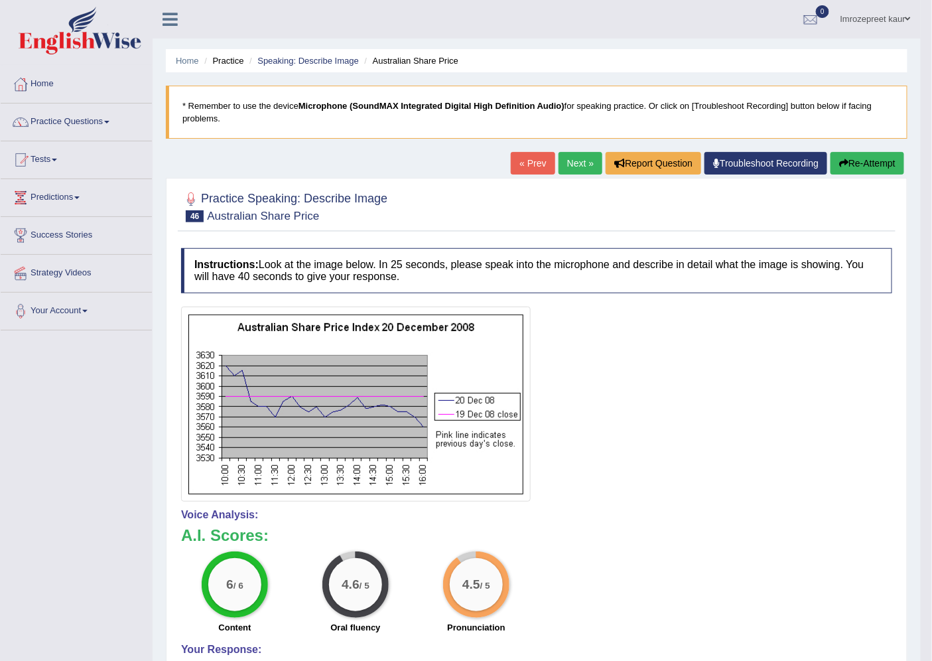
click at [580, 161] on link "Next »" at bounding box center [580, 163] width 44 height 23
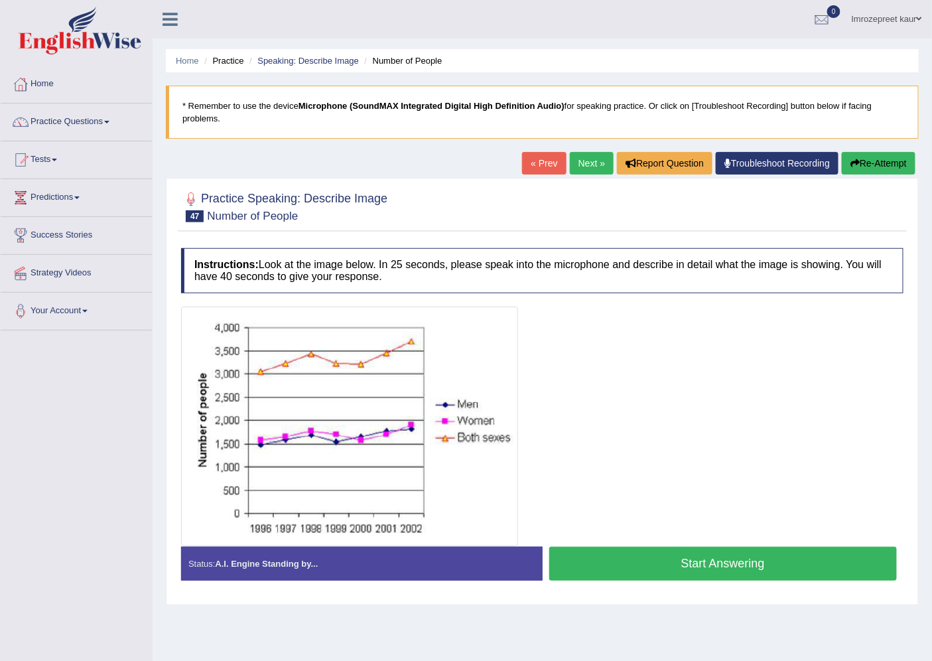
click at [658, 568] on button "Start Answering" at bounding box center [723, 564] width 348 height 34
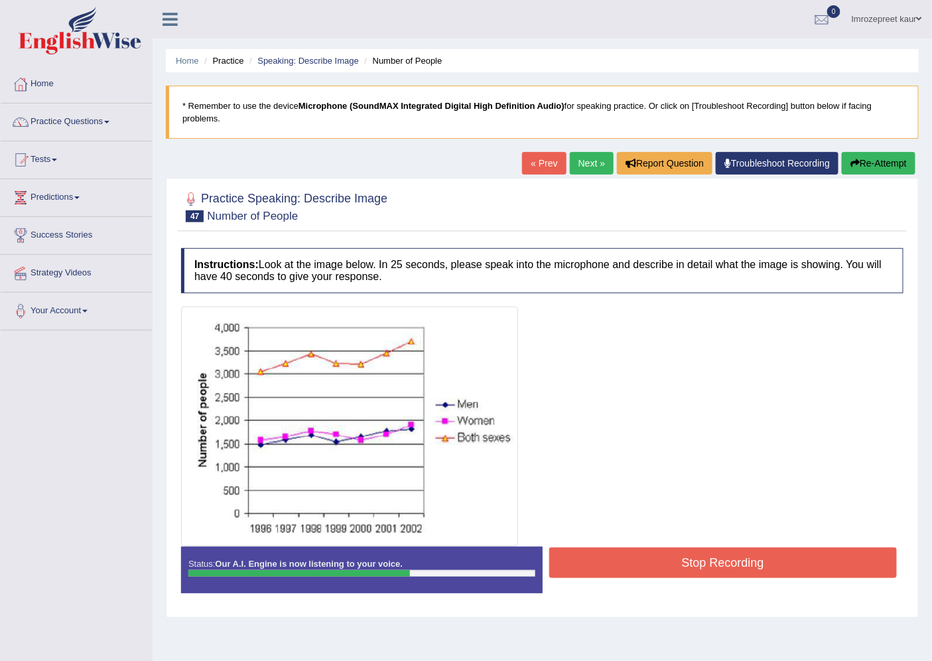
click at [562, 578] on button "Stop Recording" at bounding box center [723, 562] width 348 height 31
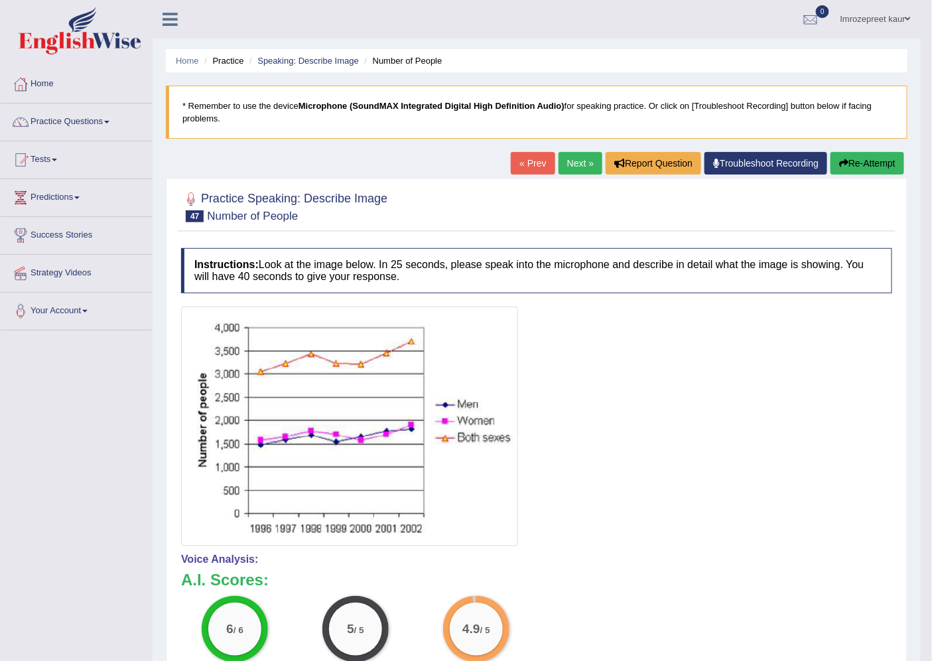
click at [590, 164] on link "Next »" at bounding box center [580, 163] width 44 height 23
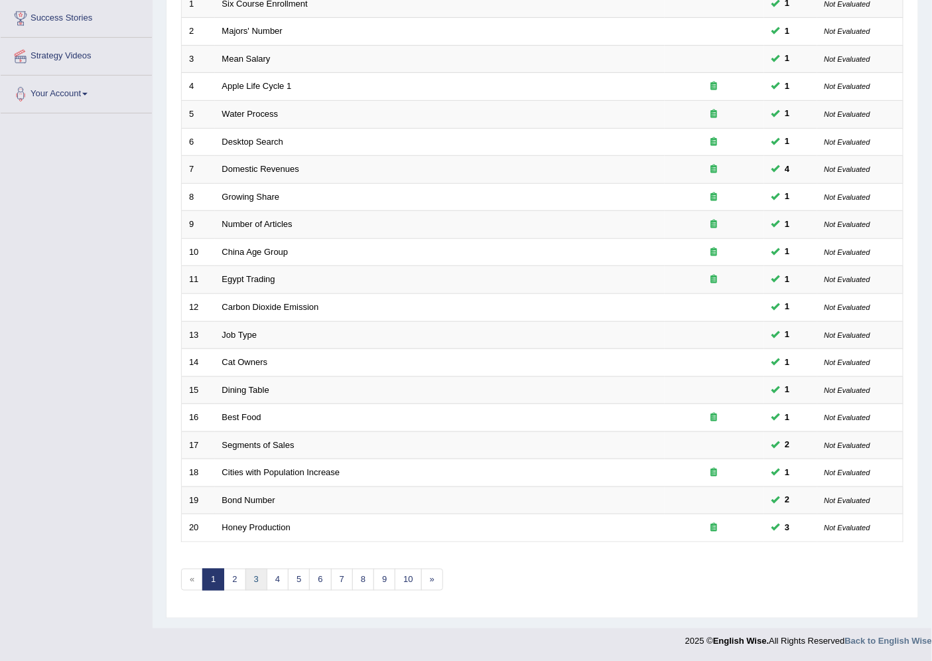
click at [250, 581] on link "3" at bounding box center [256, 579] width 22 height 22
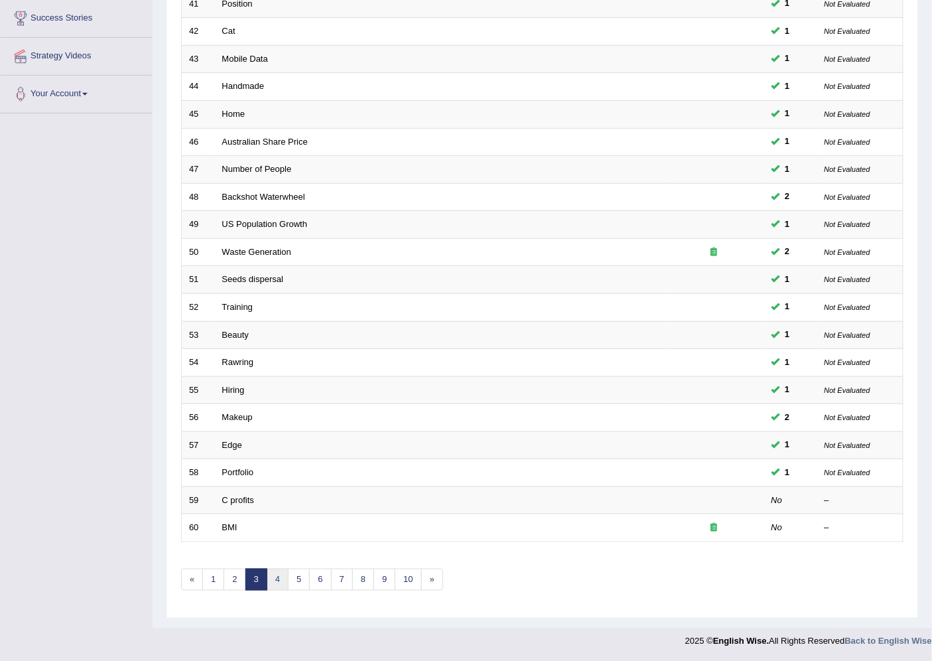
click at [277, 578] on link "4" at bounding box center [278, 579] width 22 height 22
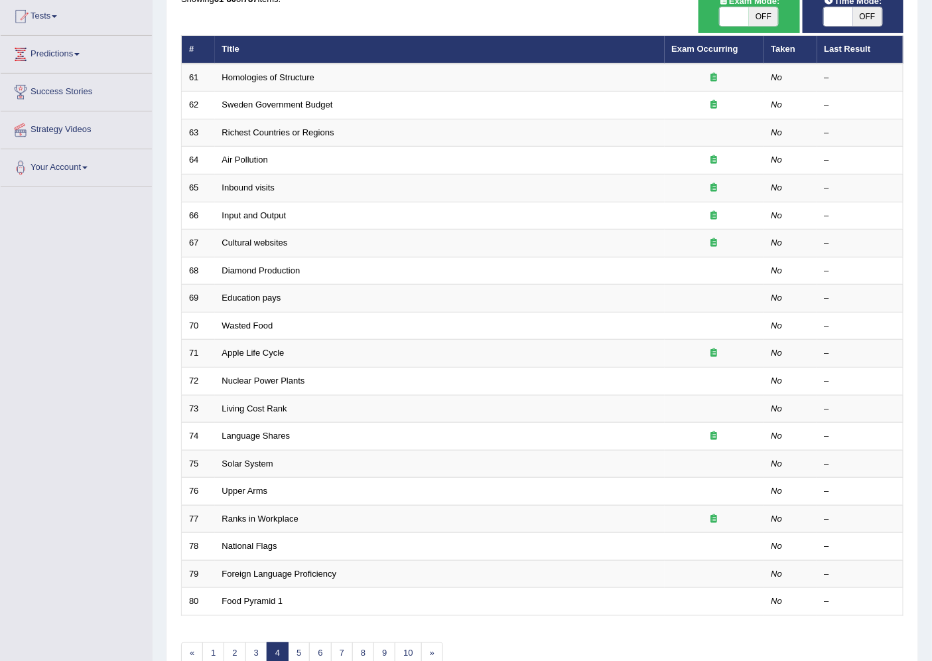
scroll to position [217, 0]
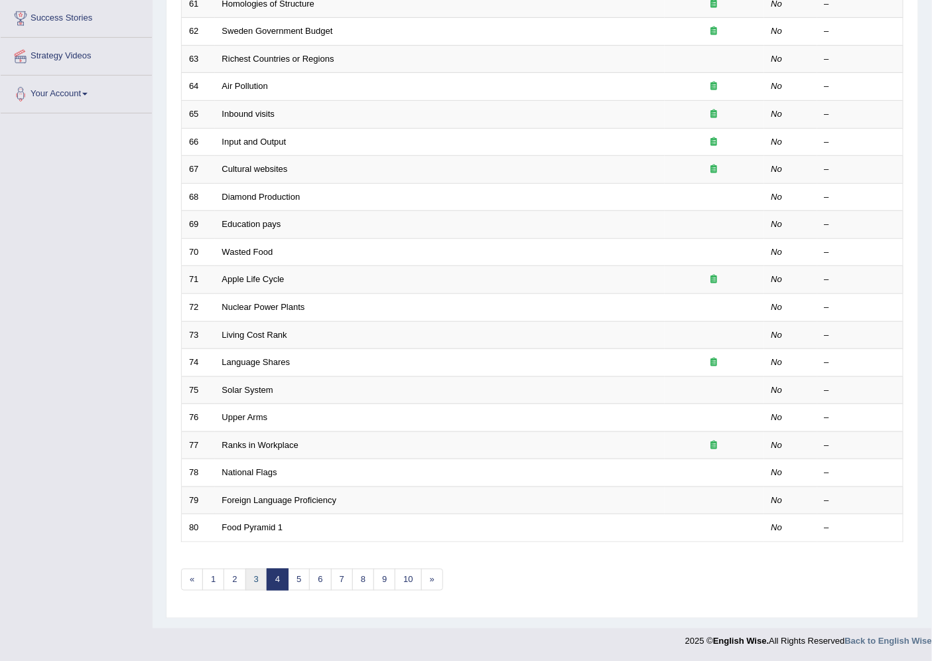
click at [254, 587] on link "3" at bounding box center [256, 579] width 22 height 22
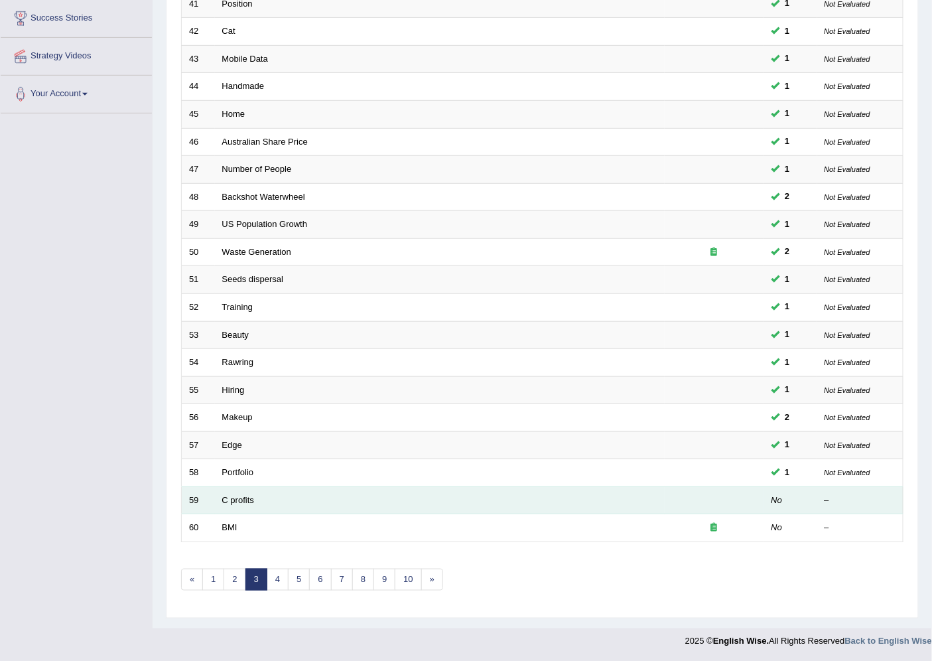
click at [237, 489] on td "C profits" at bounding box center [440, 500] width 450 height 28
click at [236, 501] on link "C profits" at bounding box center [238, 500] width 32 height 10
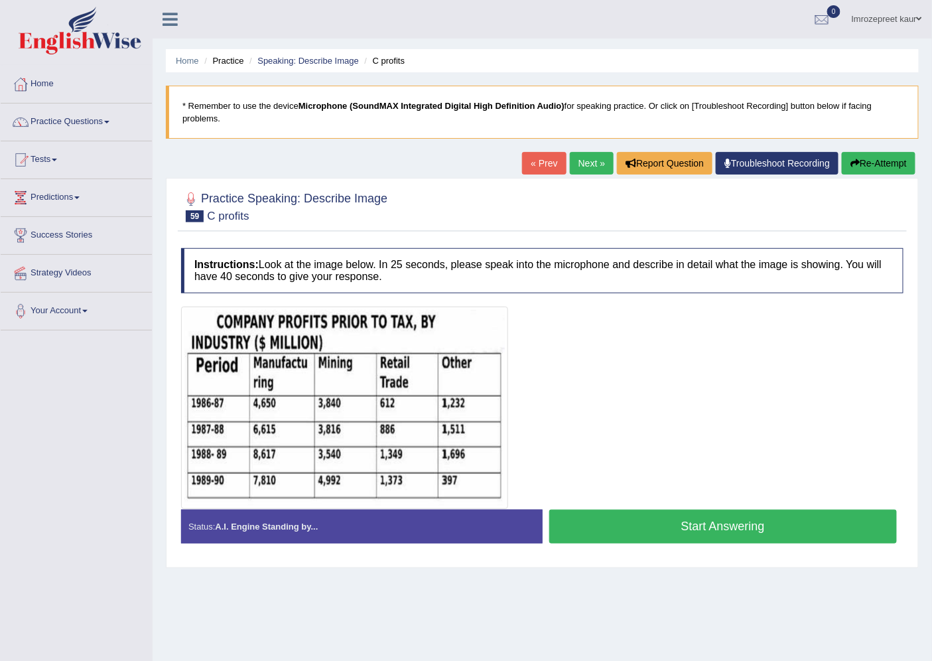
click at [612, 528] on button "Start Answering" at bounding box center [723, 526] width 348 height 34
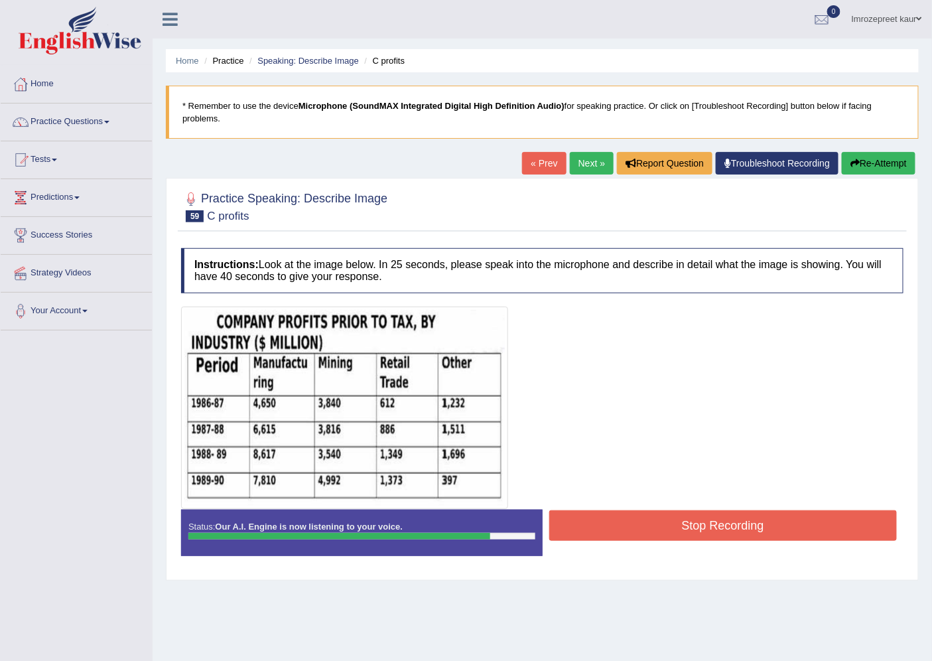
click at [592, 514] on button "Stop Recording" at bounding box center [723, 525] width 348 height 31
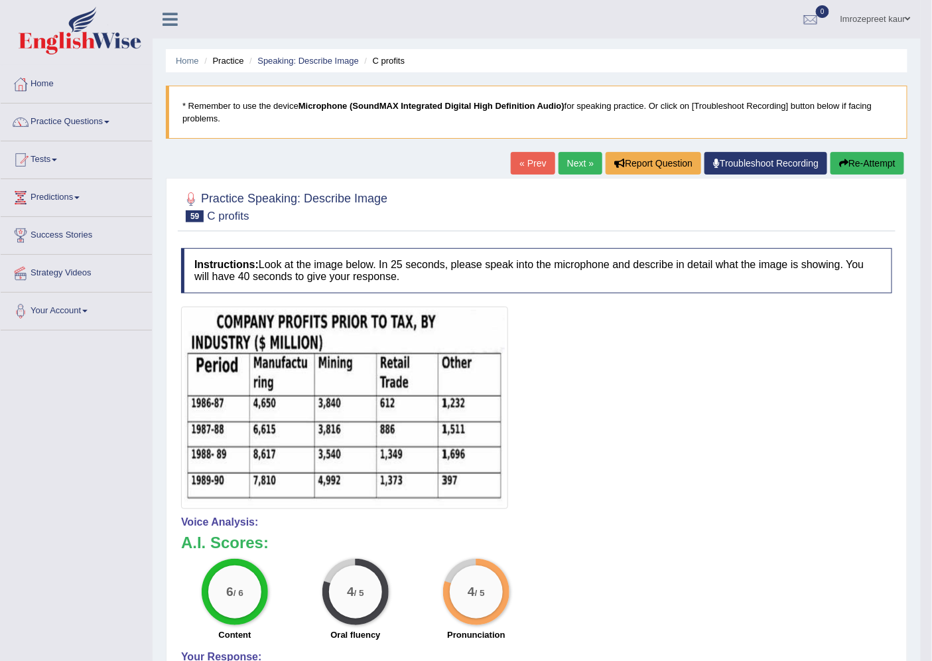
click at [570, 166] on link "Next »" at bounding box center [580, 163] width 44 height 23
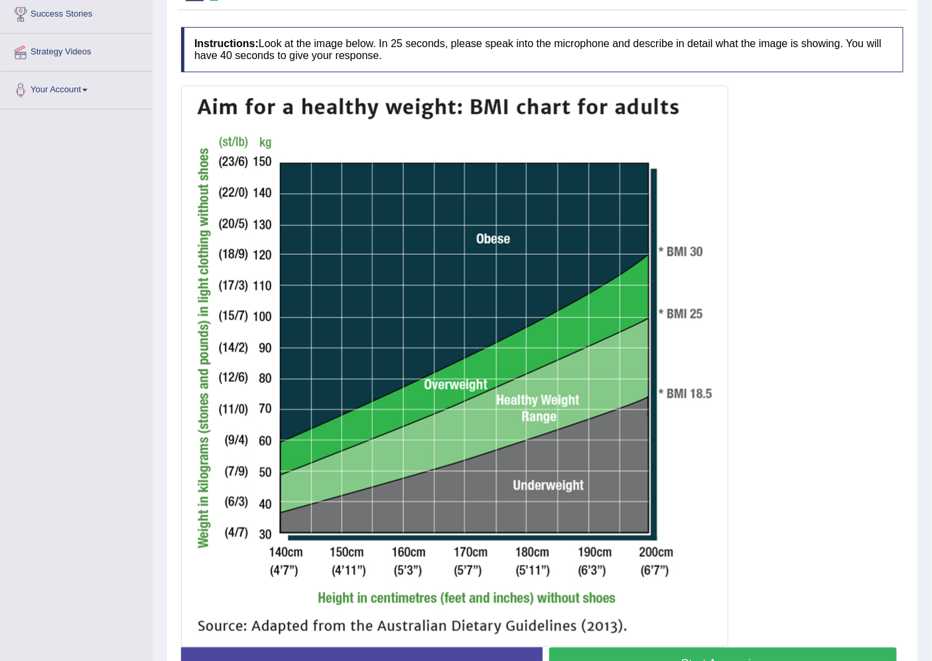
click at [678, 657] on button "Start Answering" at bounding box center [723, 664] width 348 height 34
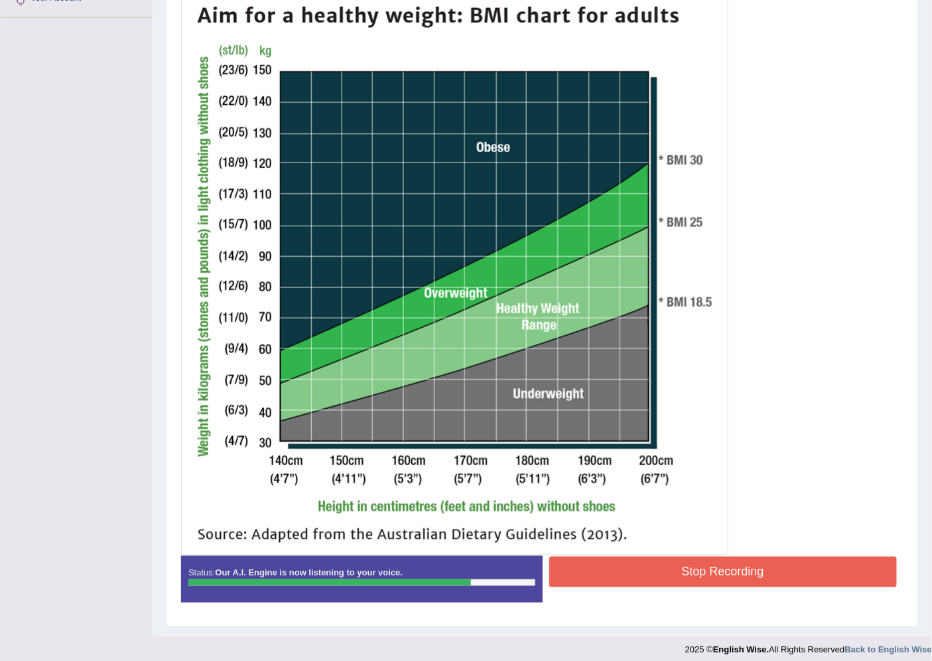
scroll to position [321, 0]
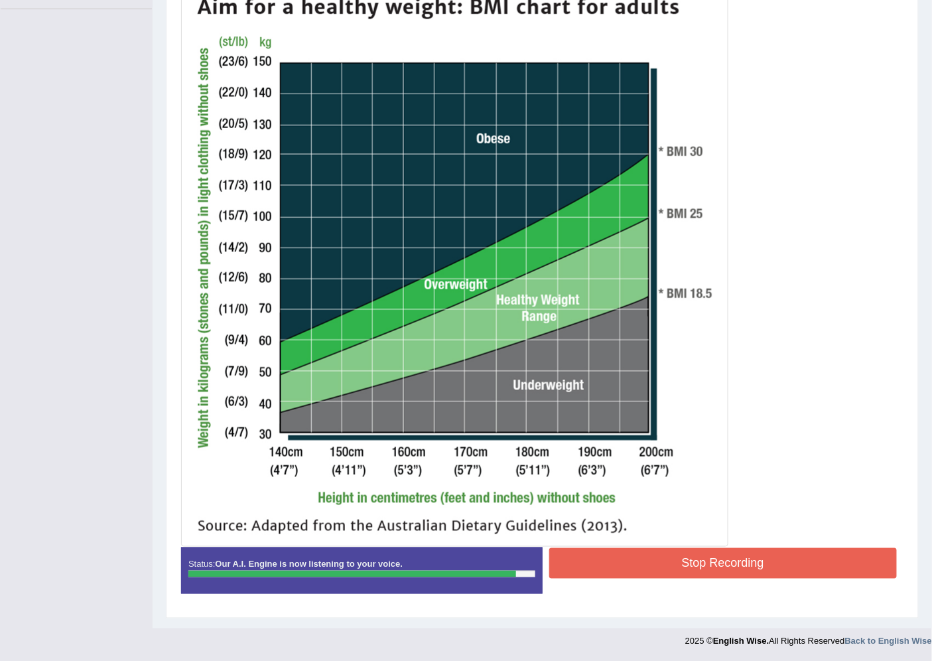
click at [593, 558] on button "Stop Recording" at bounding box center [723, 563] width 348 height 31
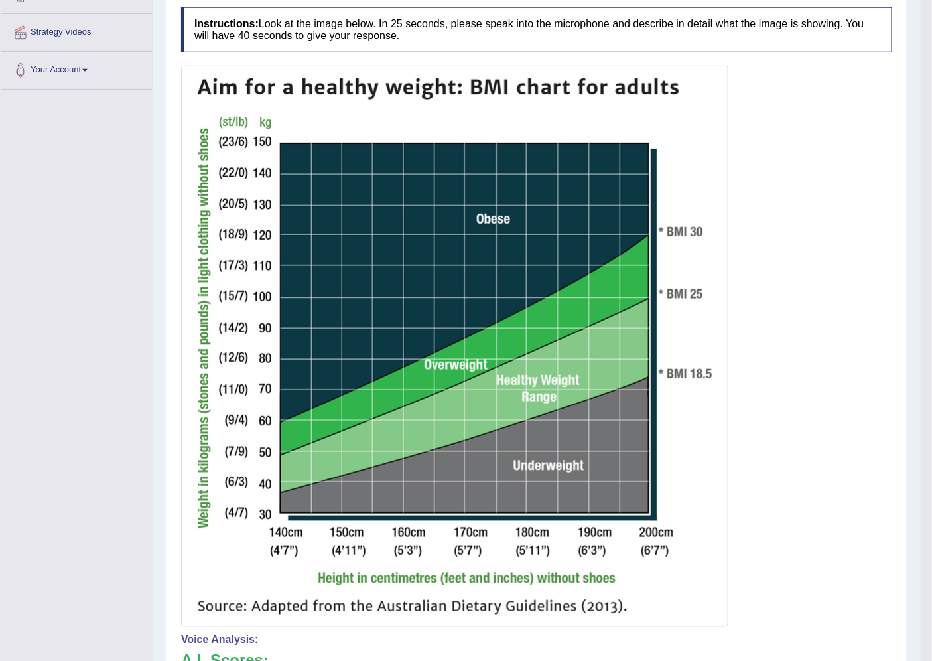
scroll to position [0, 0]
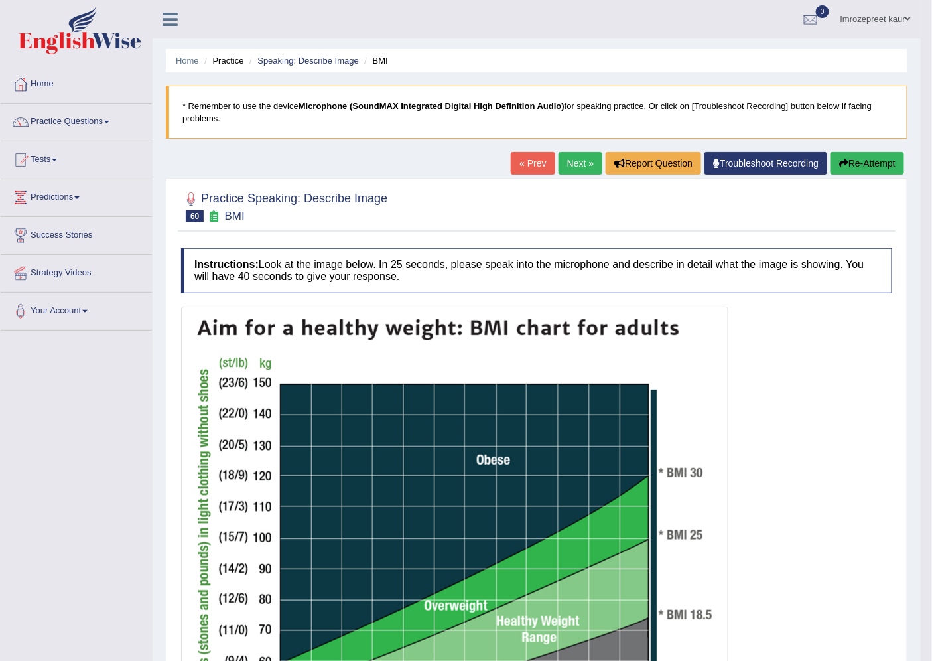
click at [578, 167] on link "Next »" at bounding box center [580, 163] width 44 height 23
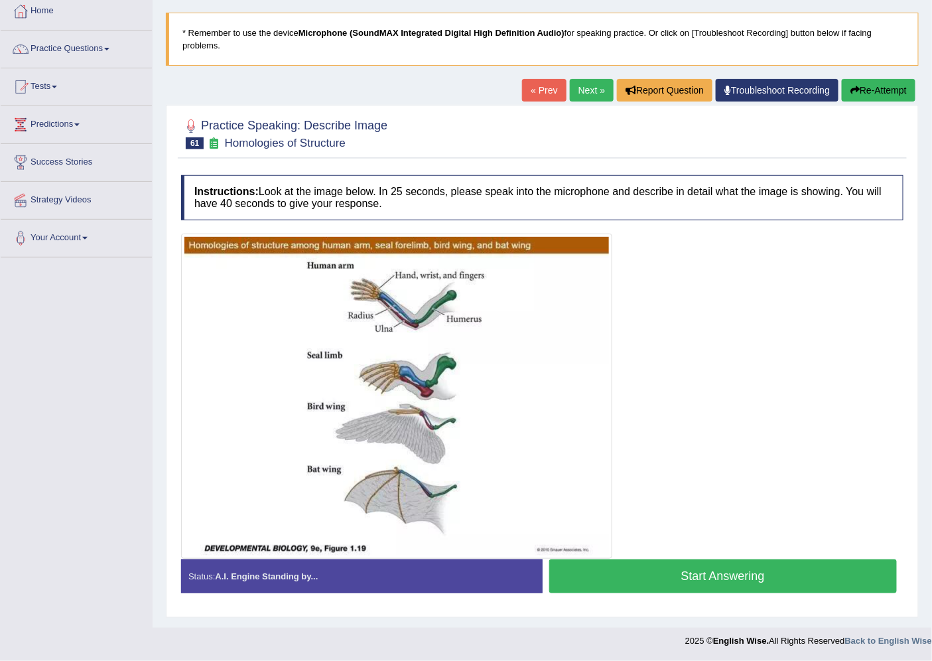
click at [577, 564] on button "Start Answering" at bounding box center [723, 576] width 348 height 34
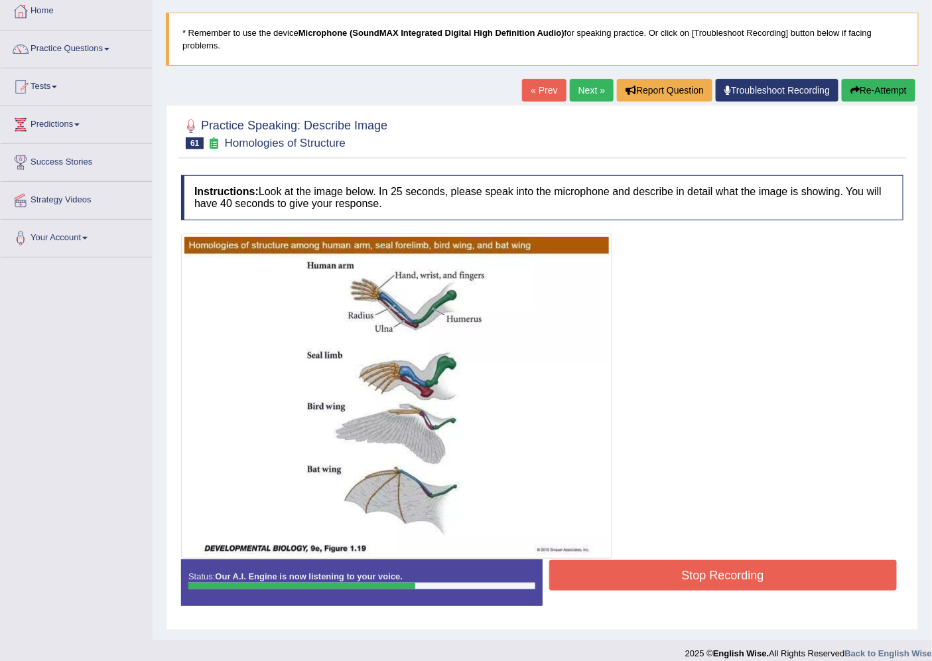
click at [619, 568] on button "Stop Recording" at bounding box center [723, 575] width 348 height 31
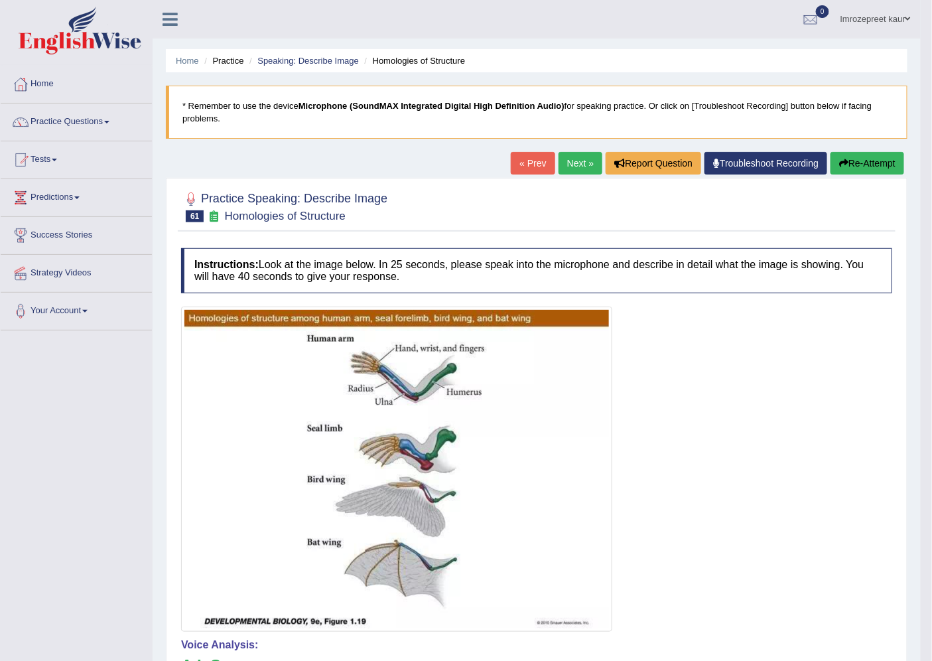
click at [573, 164] on link "Next »" at bounding box center [580, 163] width 44 height 23
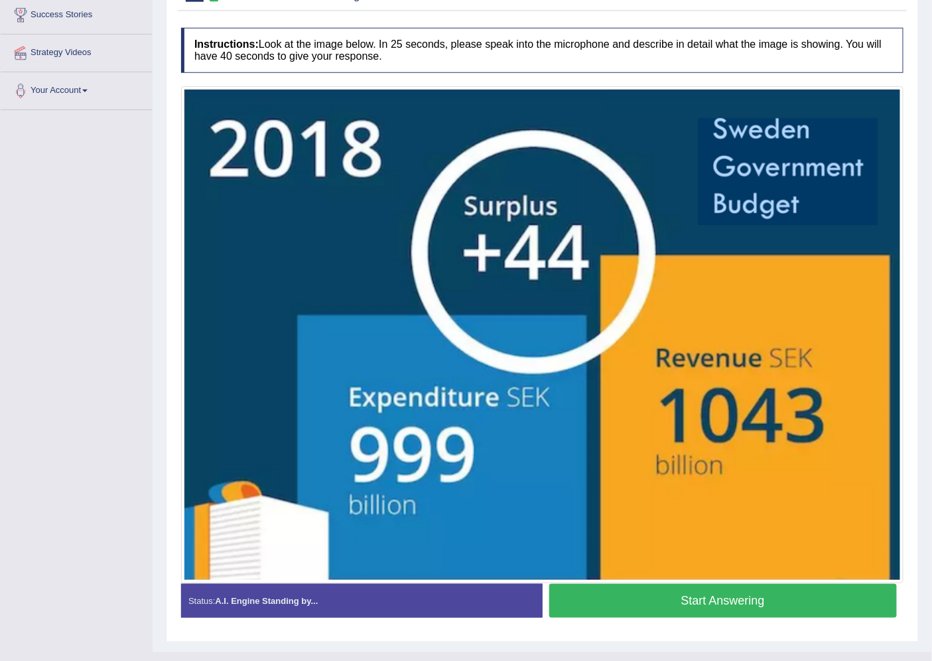
scroll to position [244, 0]
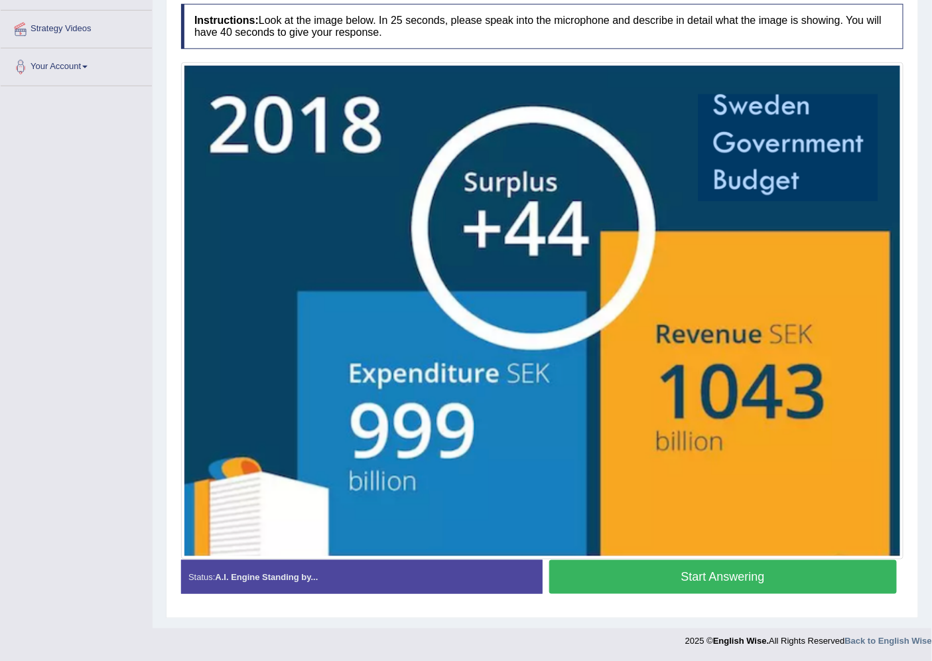
click at [686, 580] on button "Start Answering" at bounding box center [723, 577] width 348 height 34
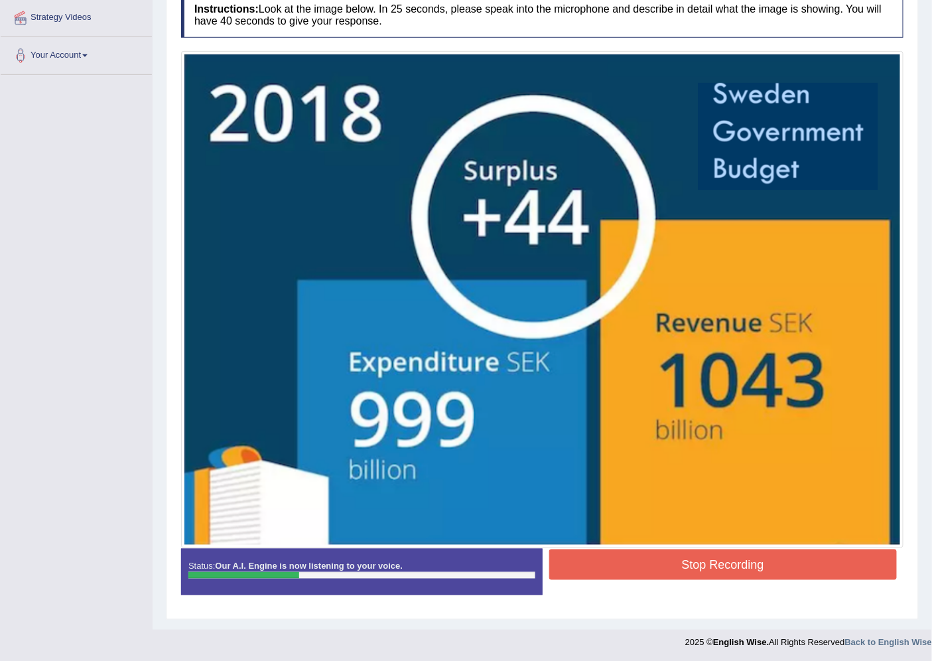
scroll to position [257, 0]
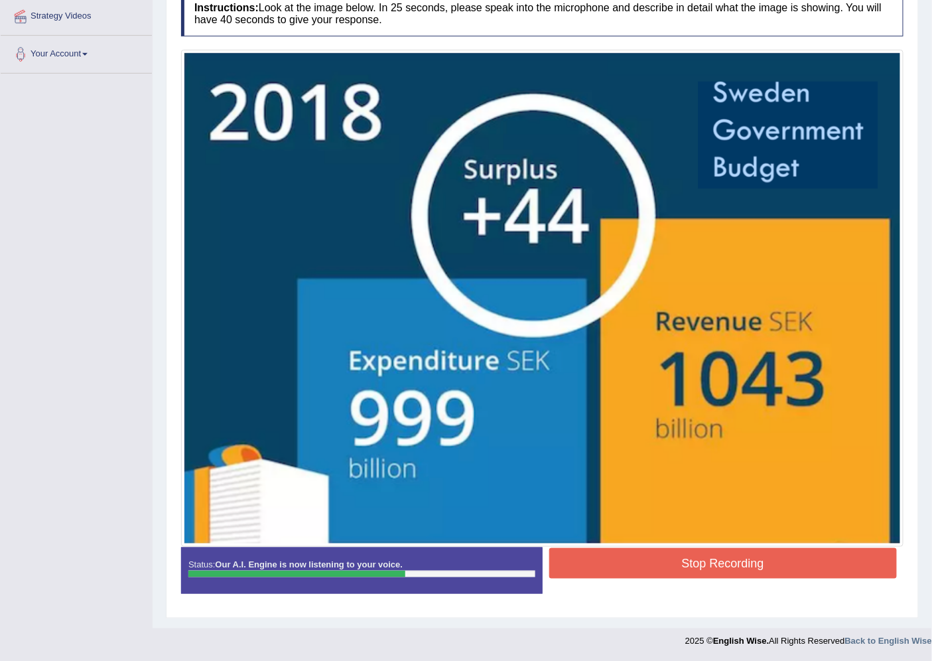
click at [608, 560] on button "Stop Recording" at bounding box center [723, 563] width 348 height 31
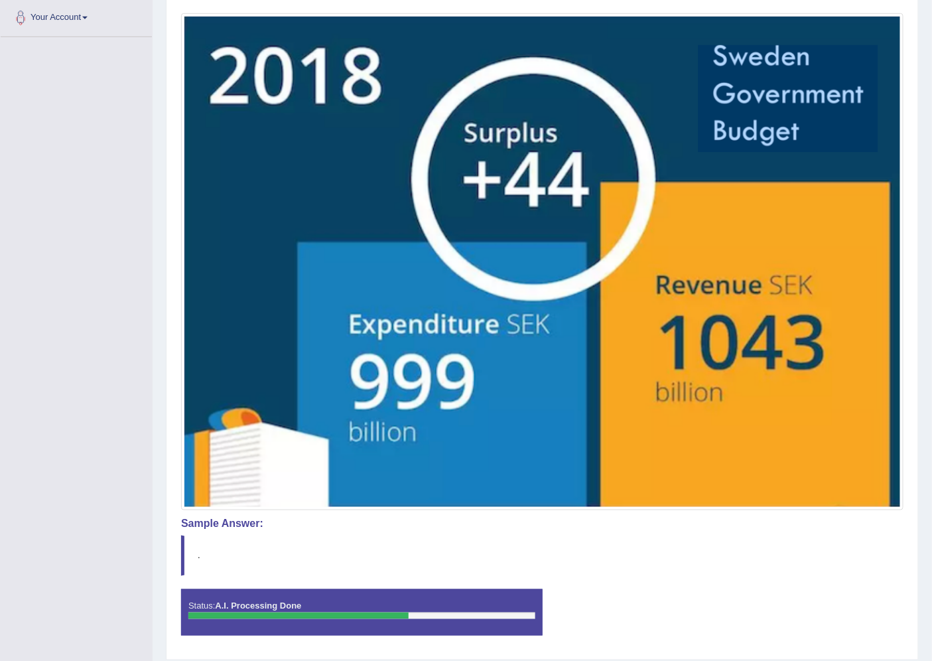
scroll to position [336, 0]
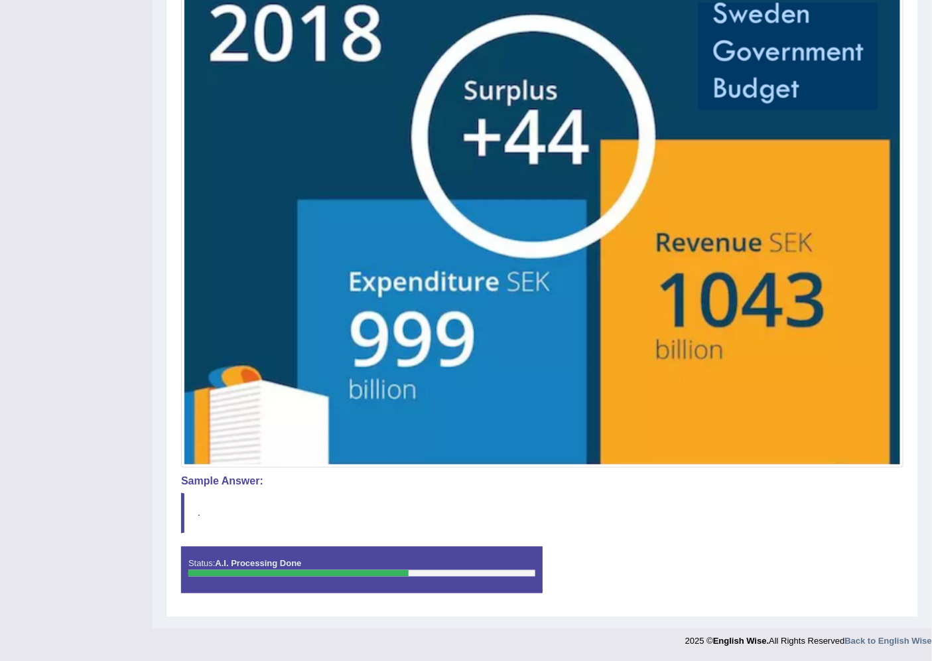
click at [330, 355] on img at bounding box center [542, 219] width 716 height 490
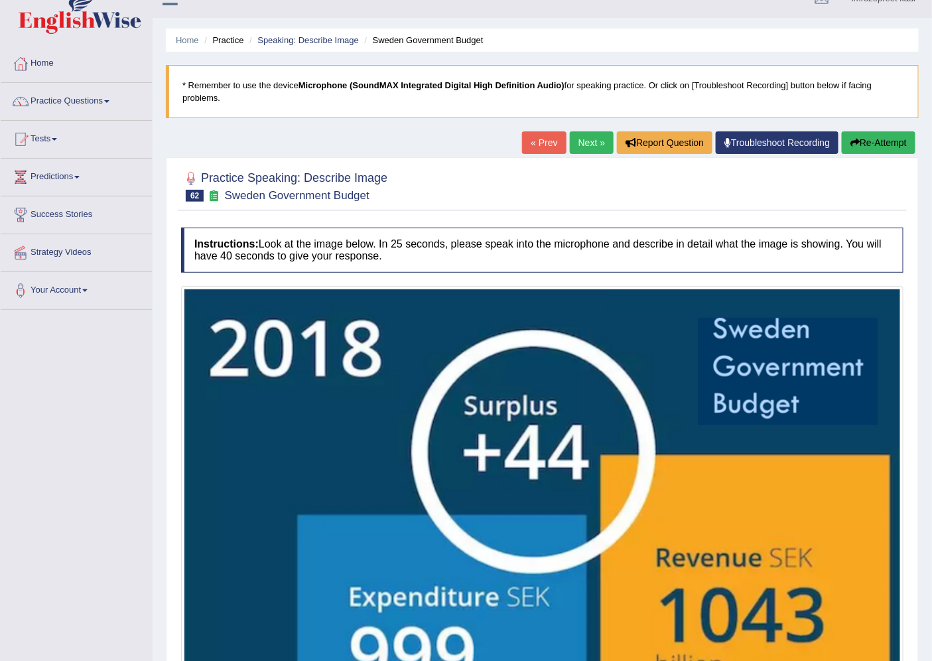
scroll to position [0, 0]
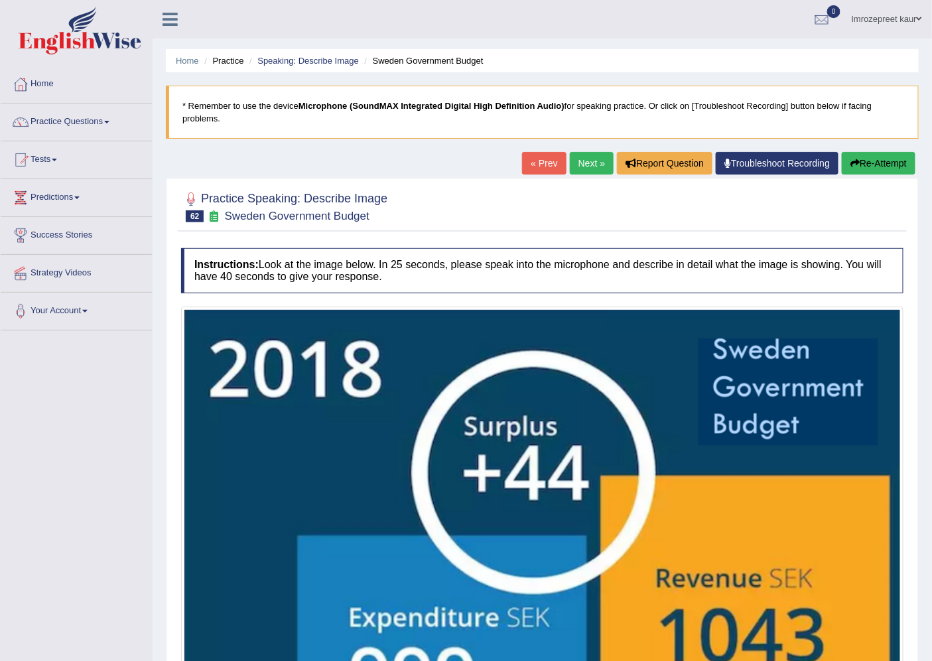
click at [588, 162] on link "Next »" at bounding box center [592, 163] width 44 height 23
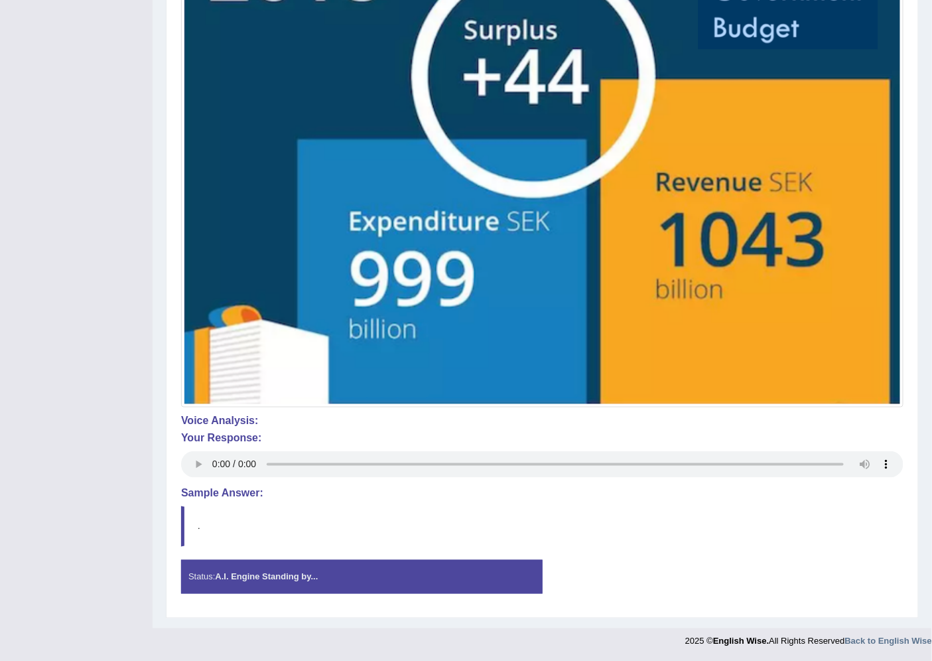
click at [355, 554] on div "Instructions: Look at the image below. In 25 seconds, please speak into the mic…" at bounding box center [542, 227] width 729 height 765
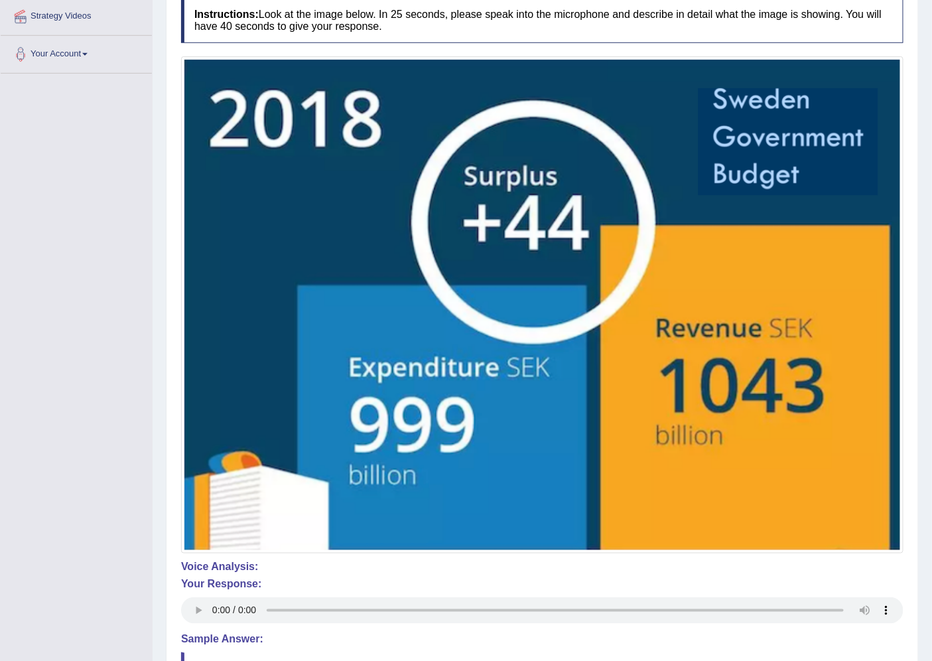
scroll to position [255, 0]
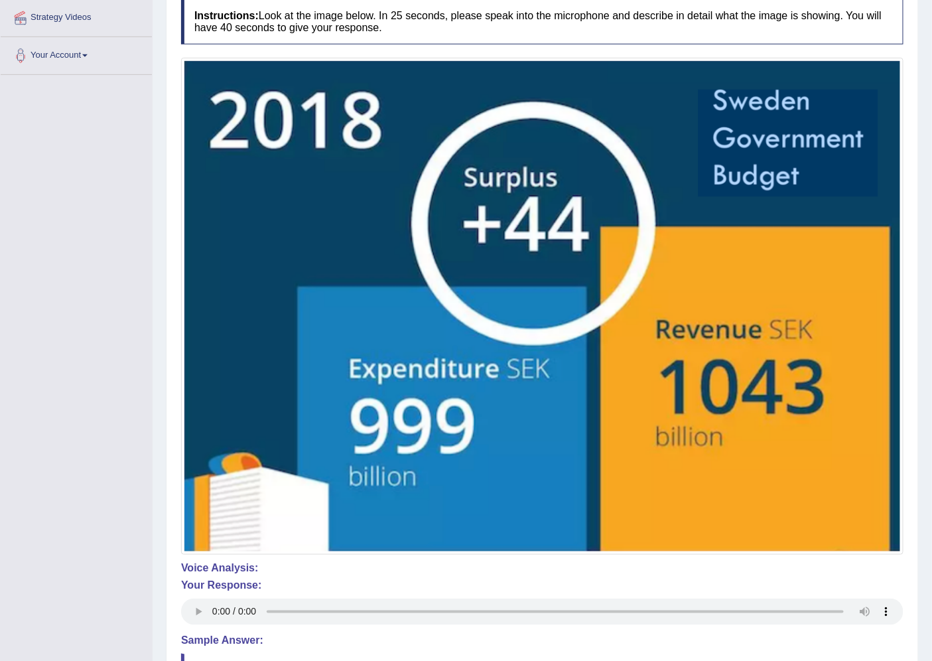
click at [849, 578] on div "Voice Analysis: Your Response:" at bounding box center [542, 595] width 722 height 66
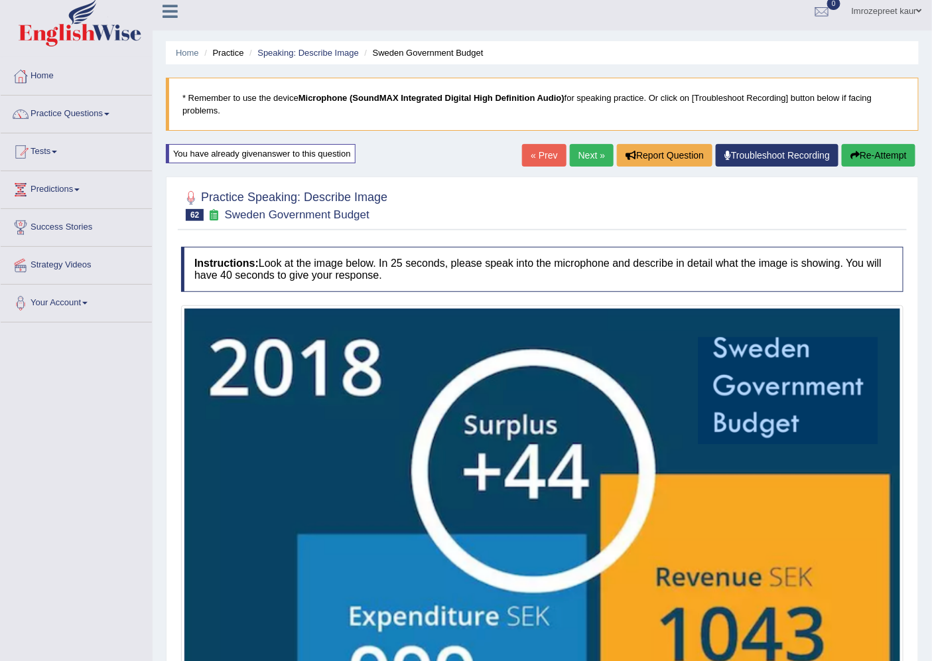
scroll to position [0, 0]
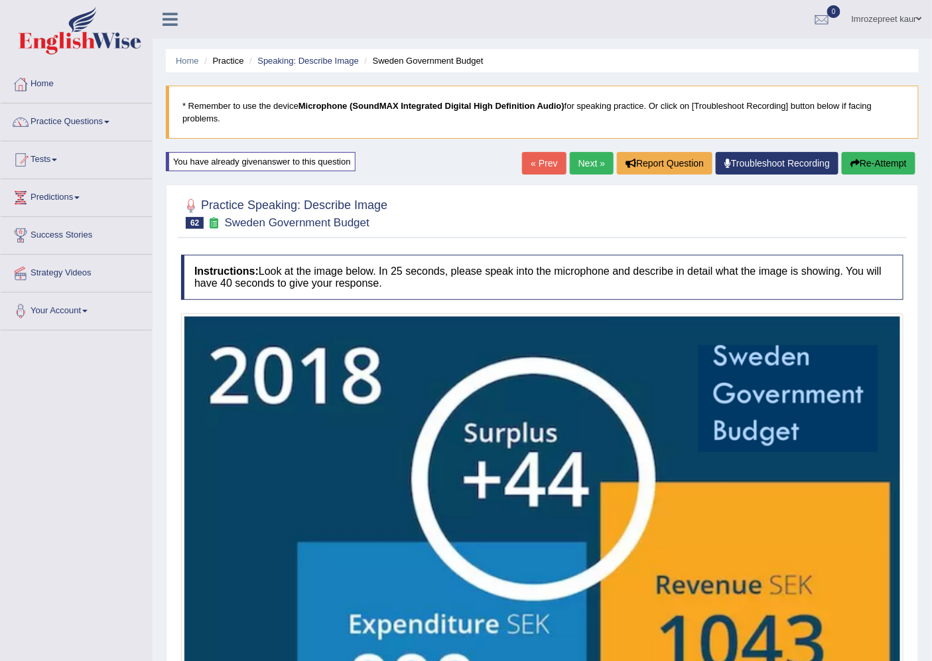
click at [287, 161] on div "You have already given answer to this question" at bounding box center [261, 161] width 190 height 19
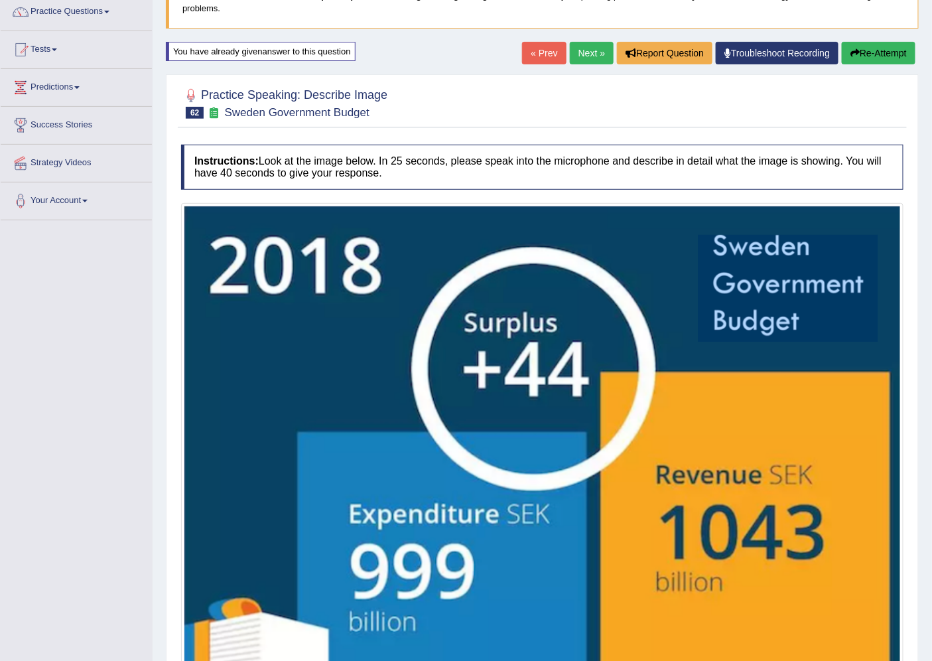
scroll to position [108, 0]
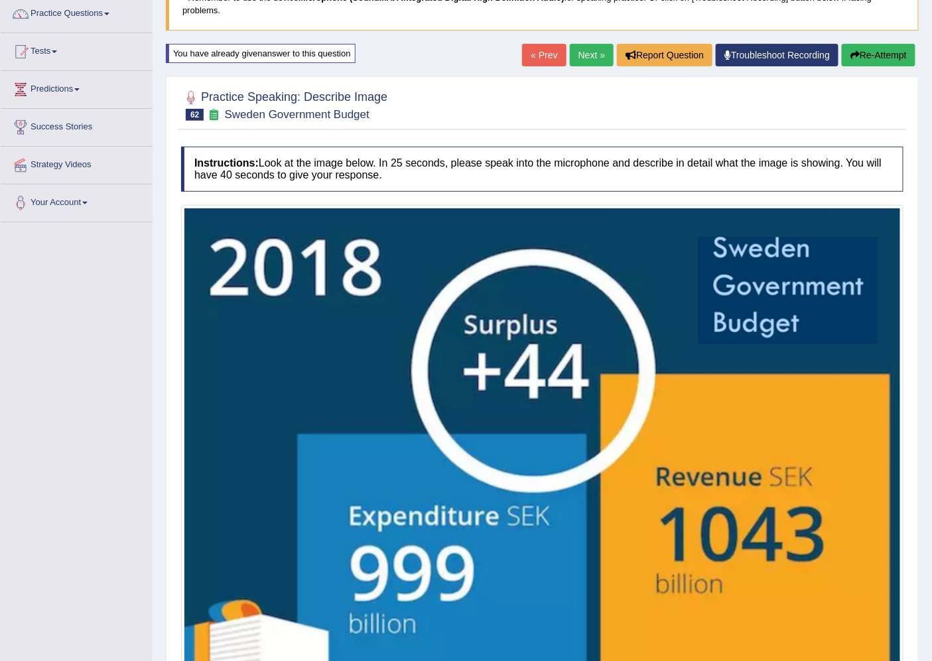
click at [598, 58] on link "Next »" at bounding box center [592, 55] width 44 height 23
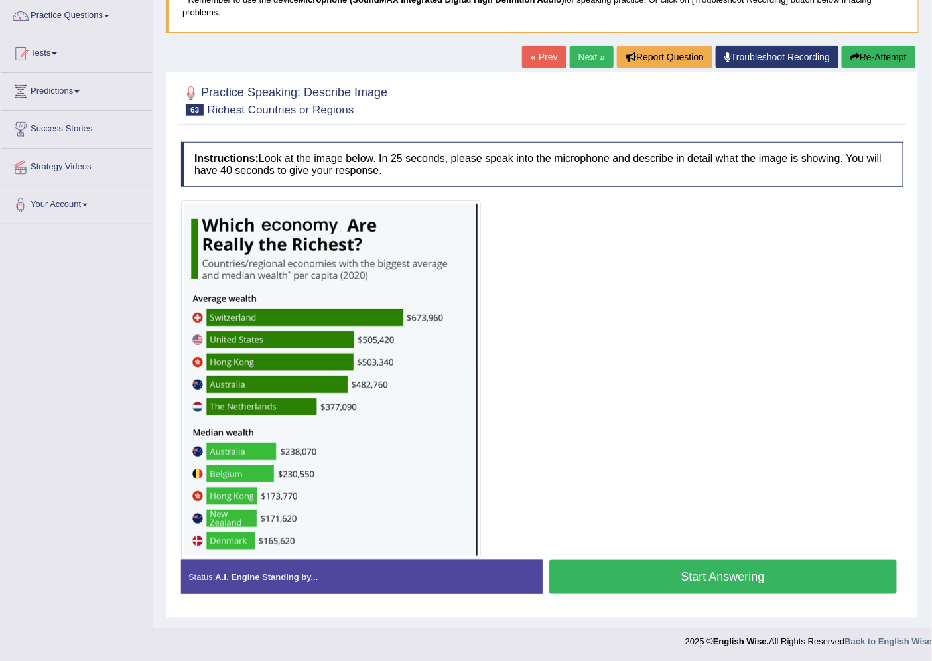
click at [593, 568] on button "Start Answering" at bounding box center [723, 577] width 348 height 34
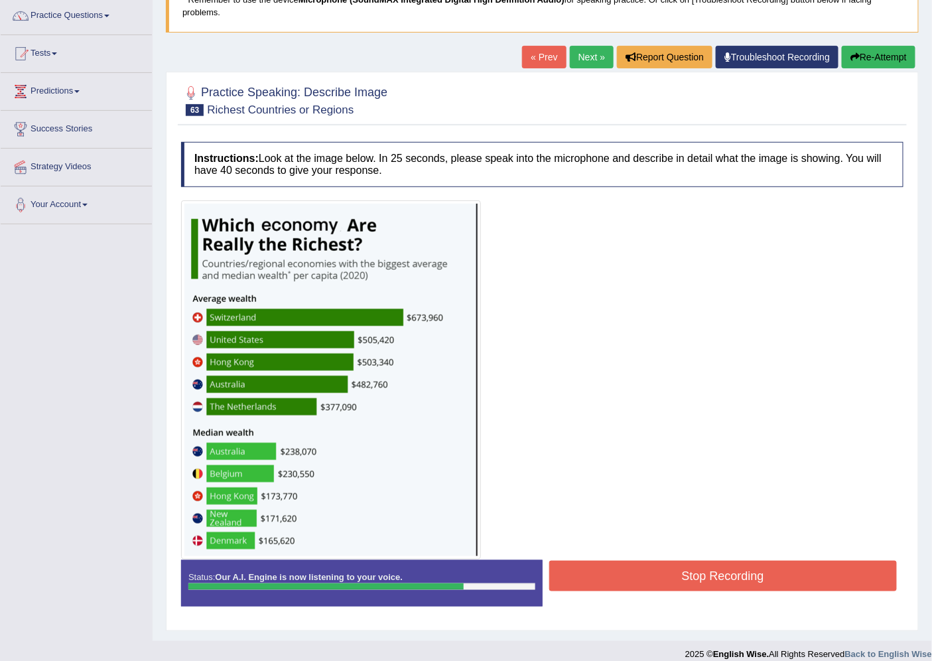
click at [633, 561] on button "Stop Recording" at bounding box center [723, 575] width 348 height 31
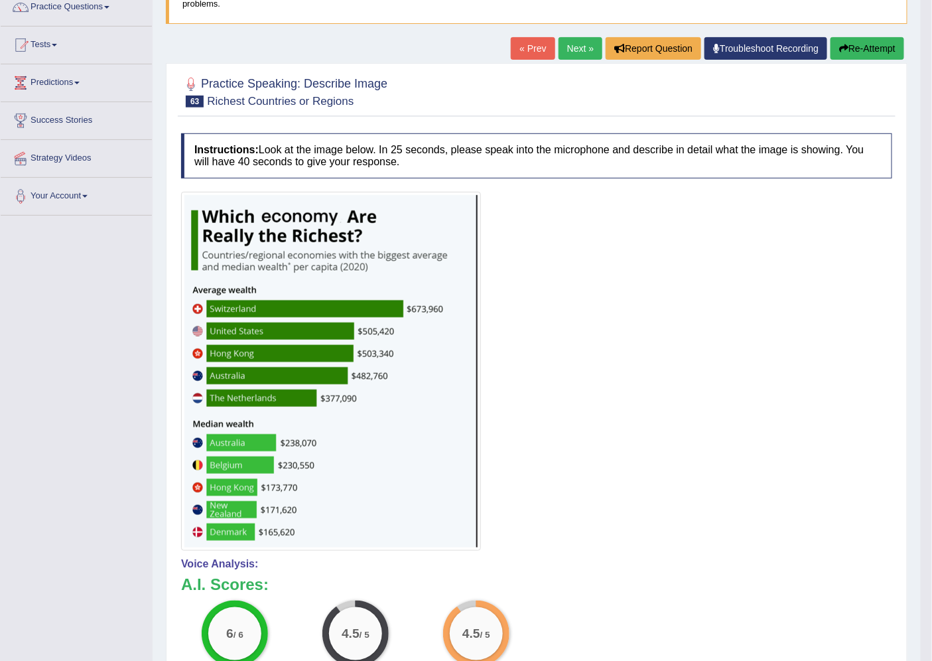
scroll to position [18, 0]
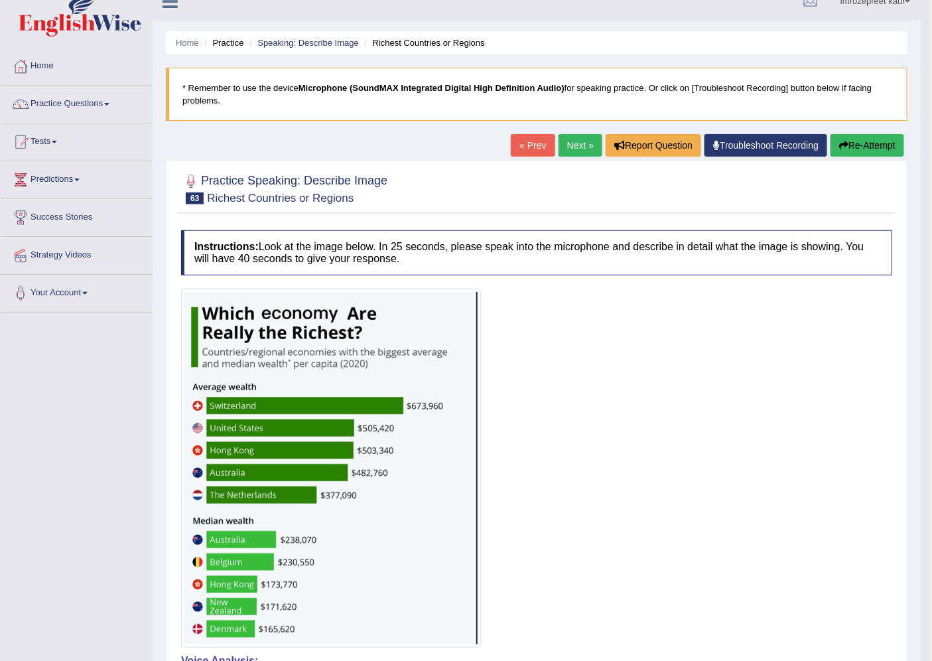
click at [544, 137] on link "« Prev" at bounding box center [533, 145] width 44 height 23
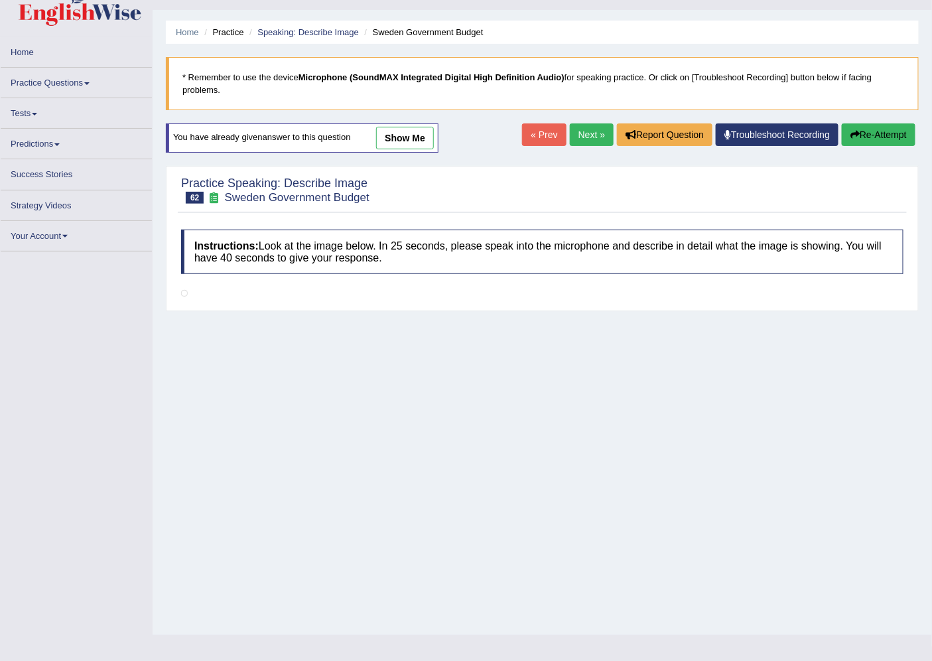
click at [409, 137] on link "show me" at bounding box center [405, 138] width 58 height 23
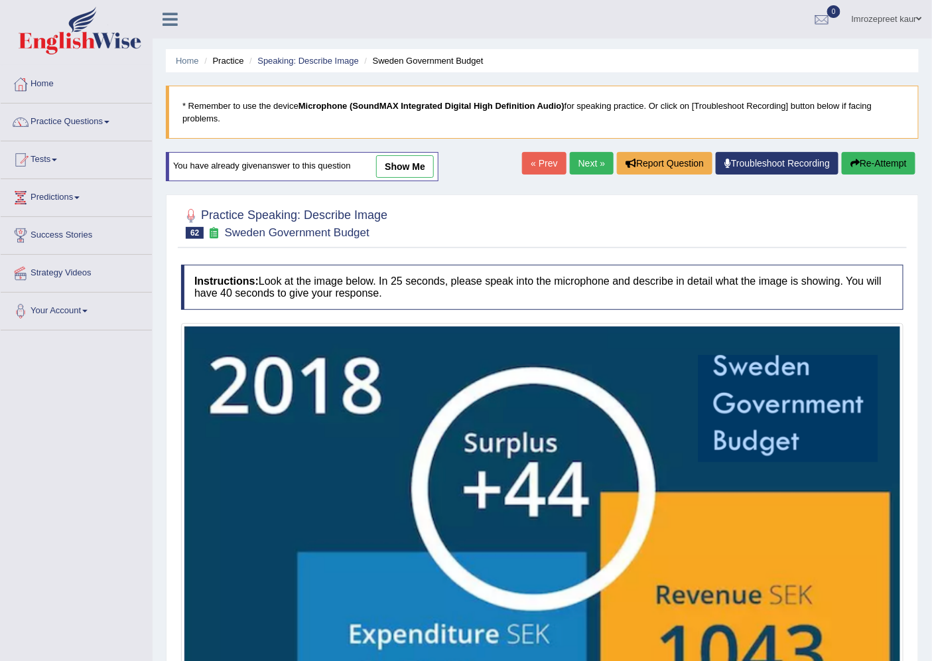
click at [409, 161] on link "show me" at bounding box center [405, 166] width 58 height 23
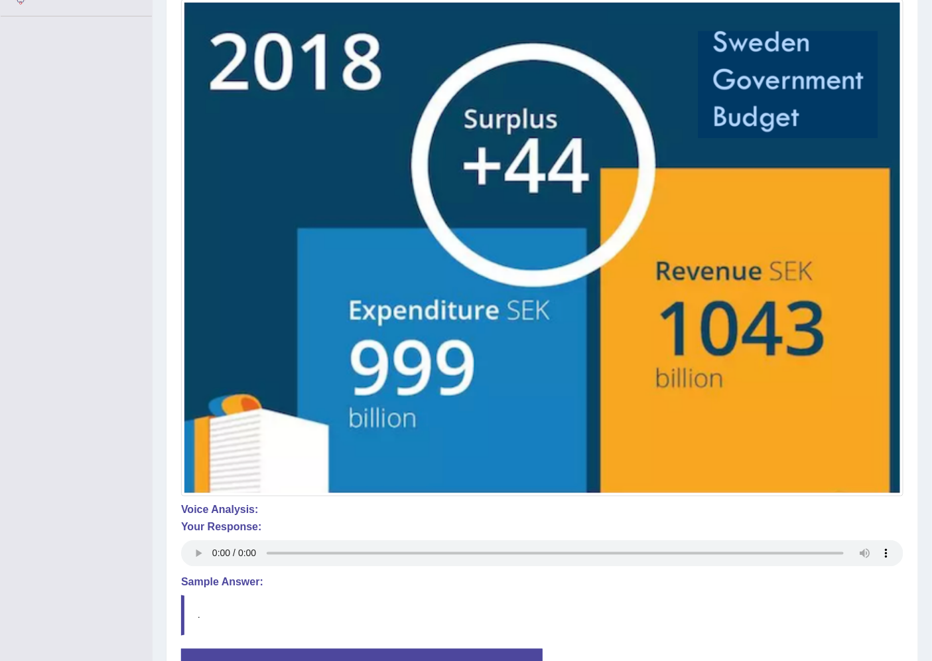
scroll to position [108, 0]
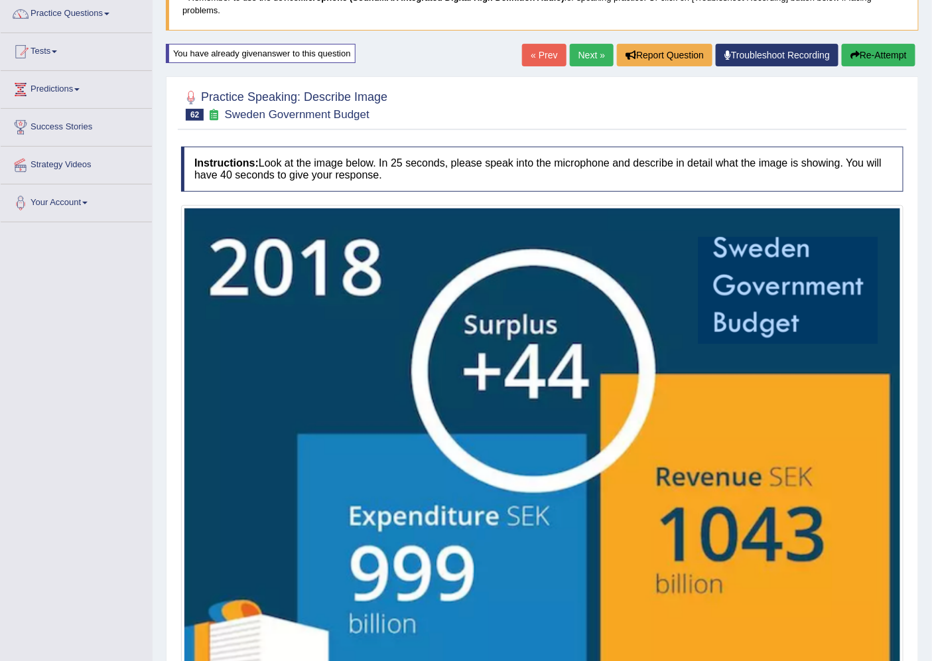
click at [867, 55] on button "Re-Attempt" at bounding box center [879, 55] width 74 height 23
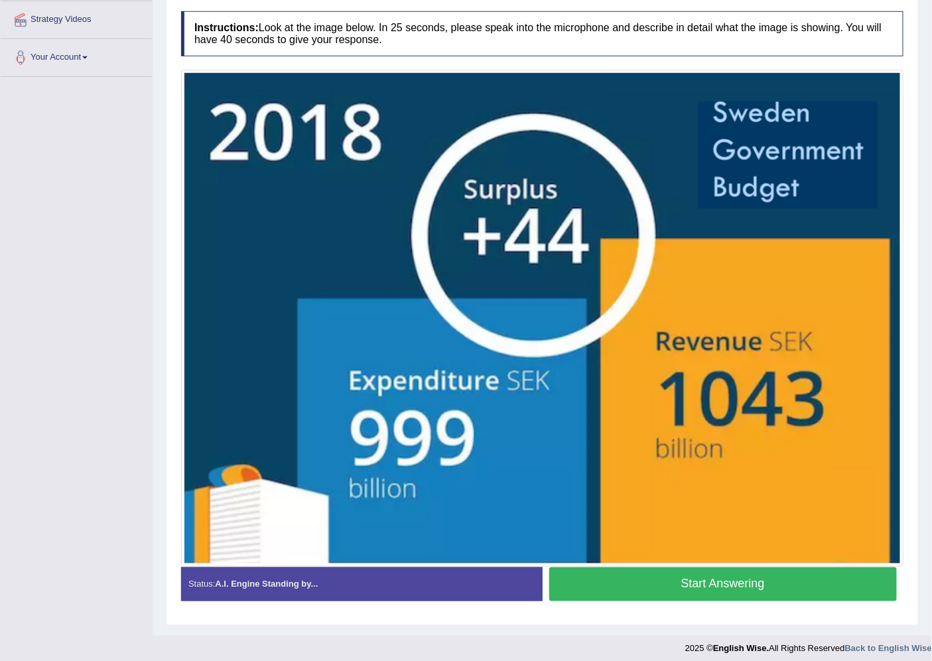
scroll to position [261, 0]
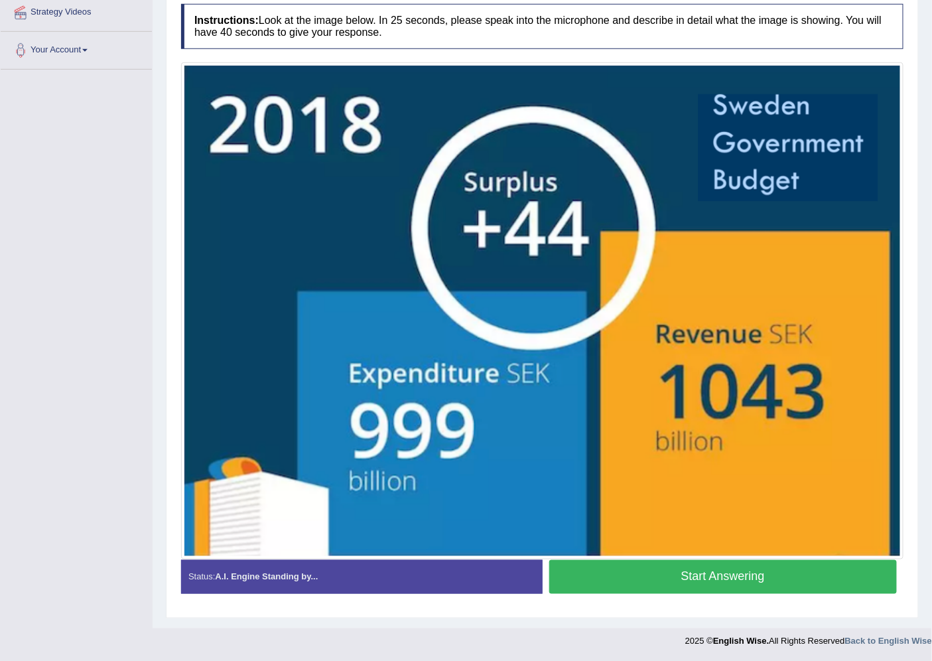
click at [669, 568] on button "Start Answering" at bounding box center [723, 577] width 348 height 34
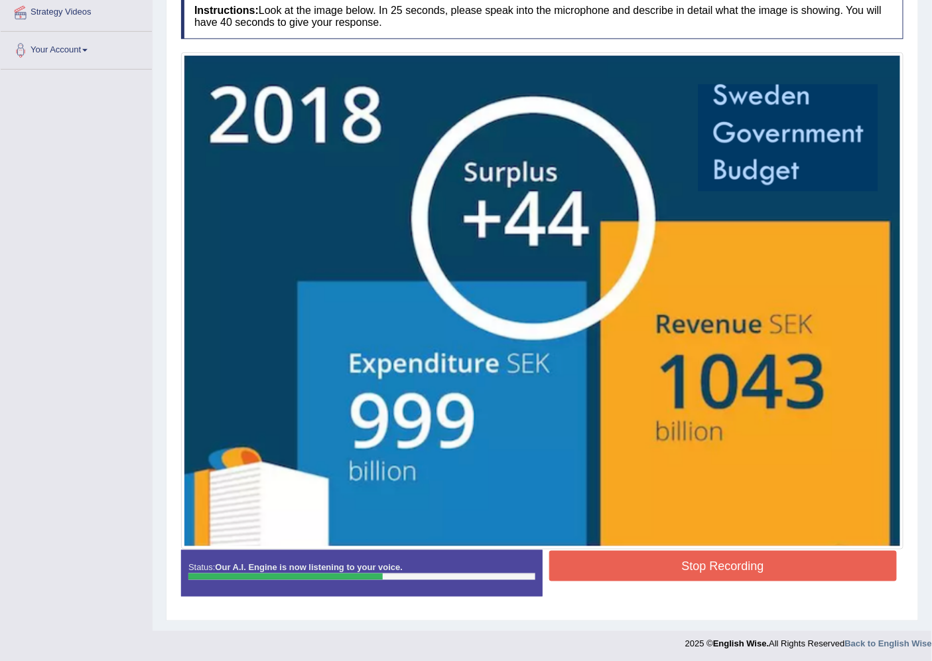
click at [651, 566] on button "Stop Recording" at bounding box center [723, 565] width 348 height 31
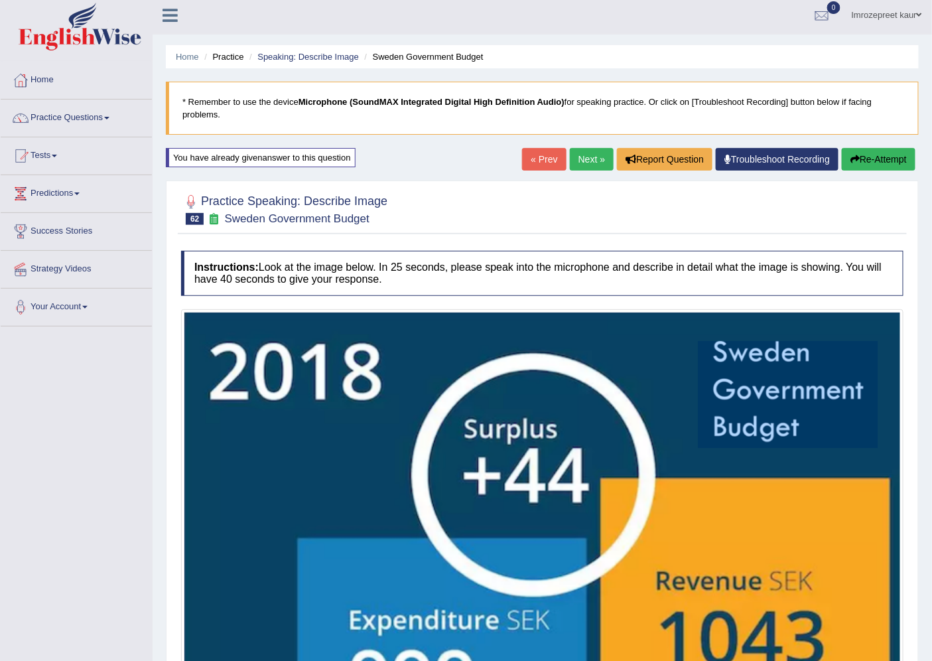
scroll to position [0, 0]
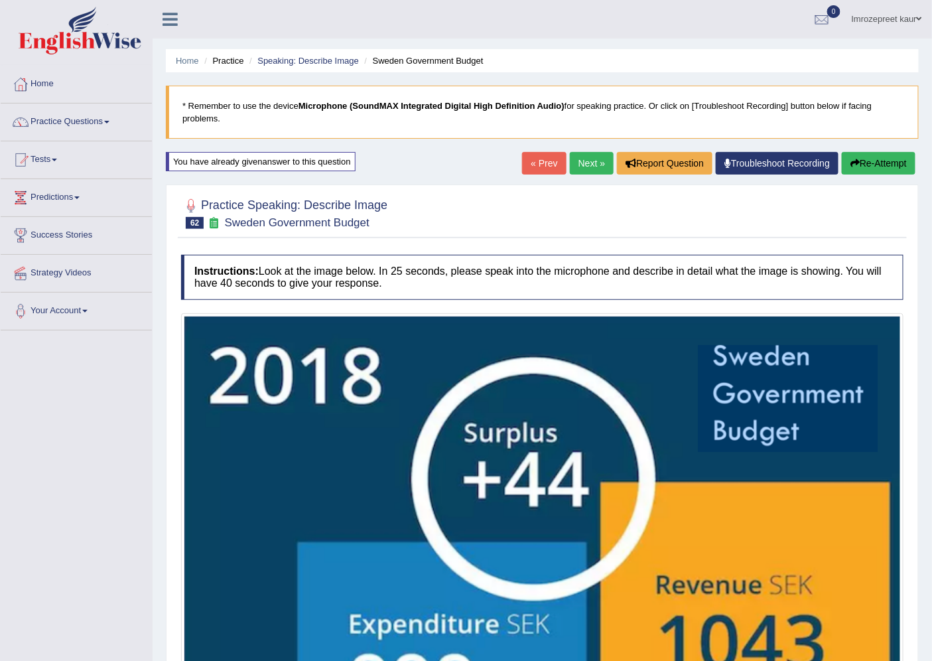
click at [588, 156] on link "Next »" at bounding box center [592, 163] width 44 height 23
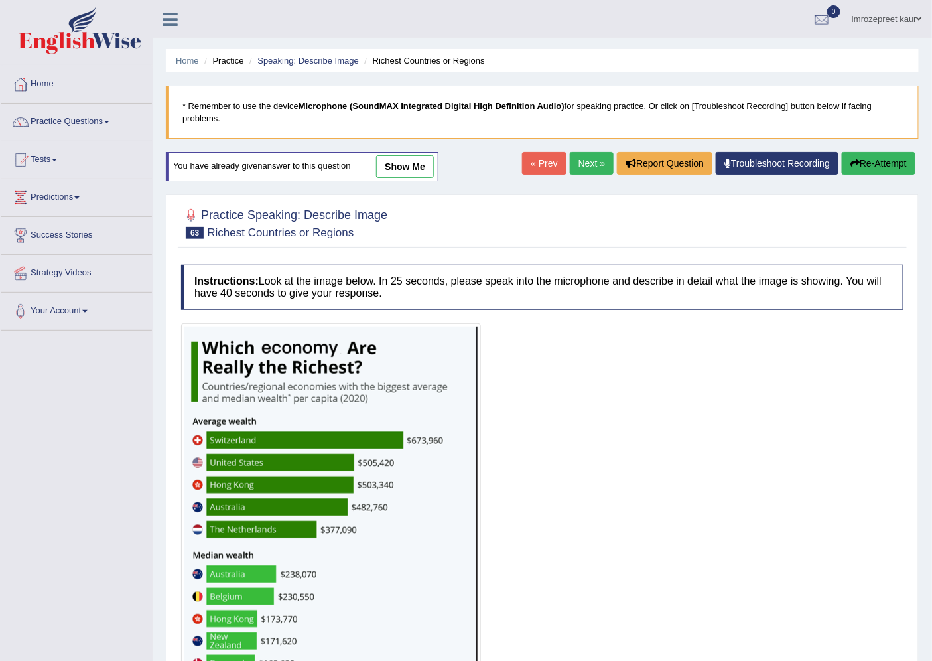
click at [586, 164] on link "Next »" at bounding box center [592, 163] width 44 height 23
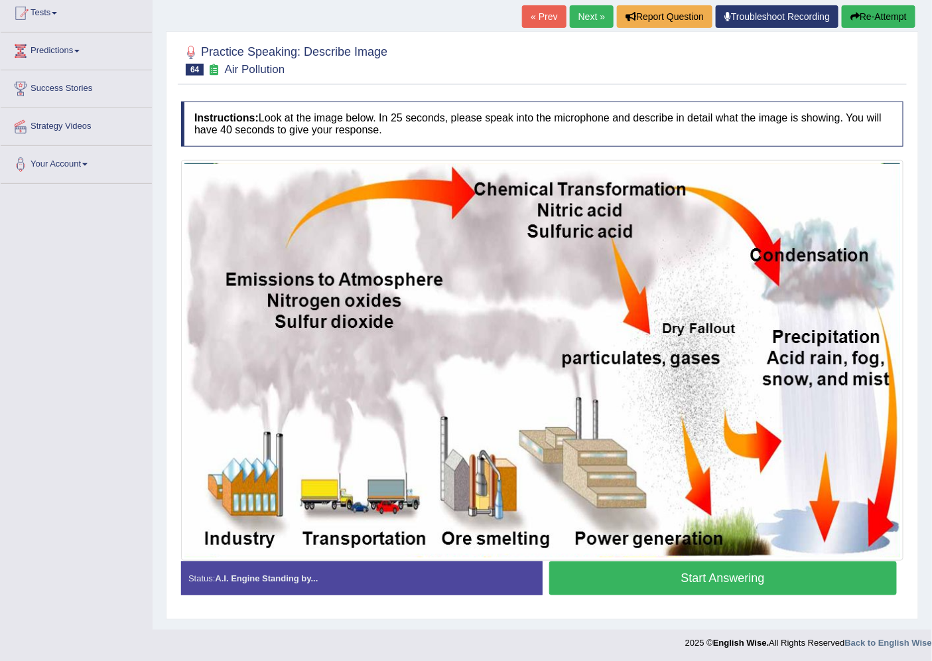
scroll to position [148, 0]
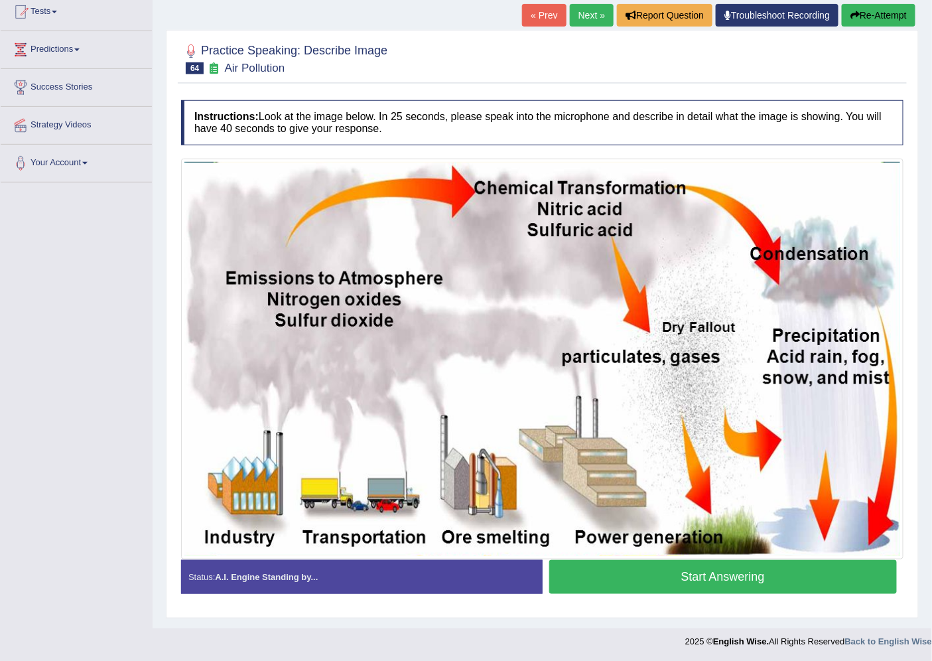
click at [648, 584] on button "Start Answering" at bounding box center [723, 577] width 348 height 34
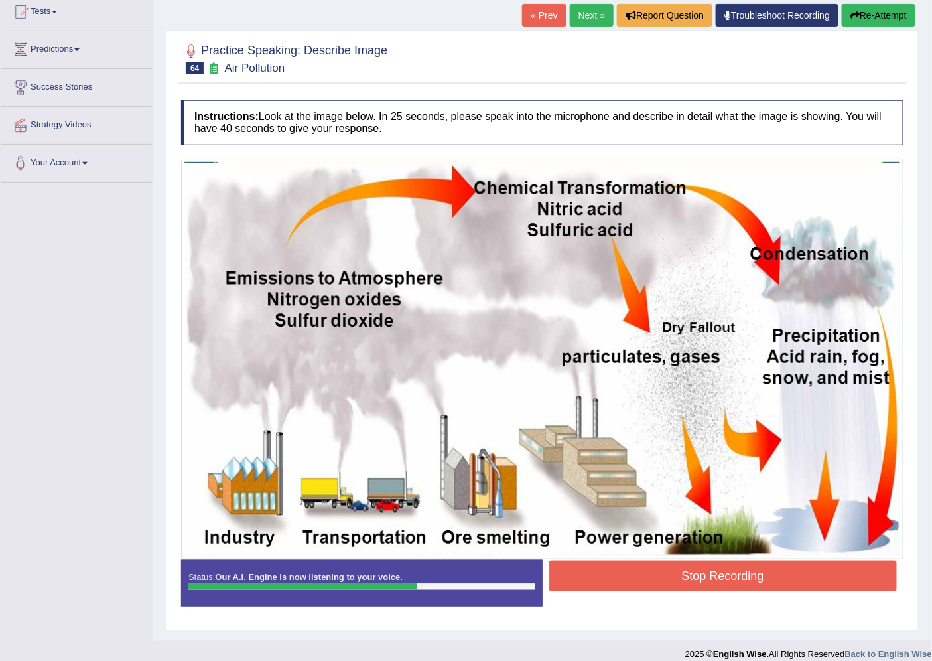
click at [694, 579] on button "Stop Recording" at bounding box center [723, 575] width 348 height 31
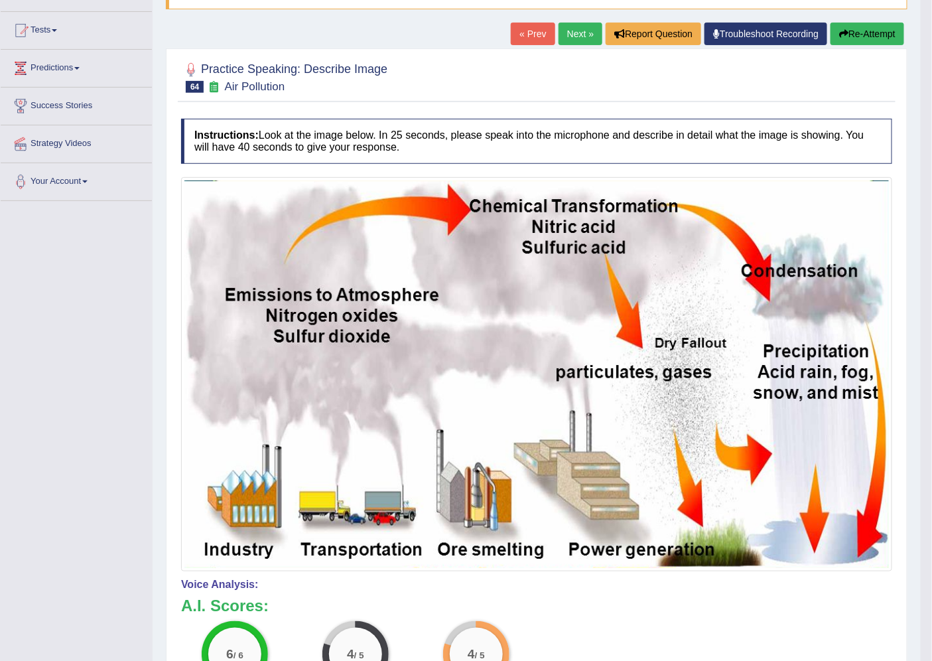
scroll to position [128, 0]
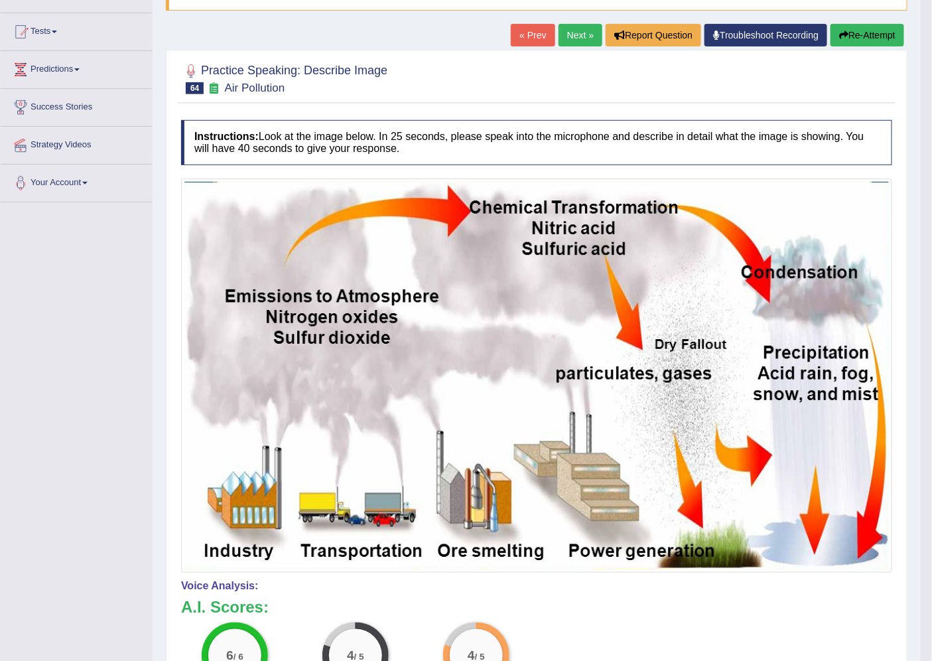
click at [567, 36] on link "Next »" at bounding box center [580, 35] width 44 height 23
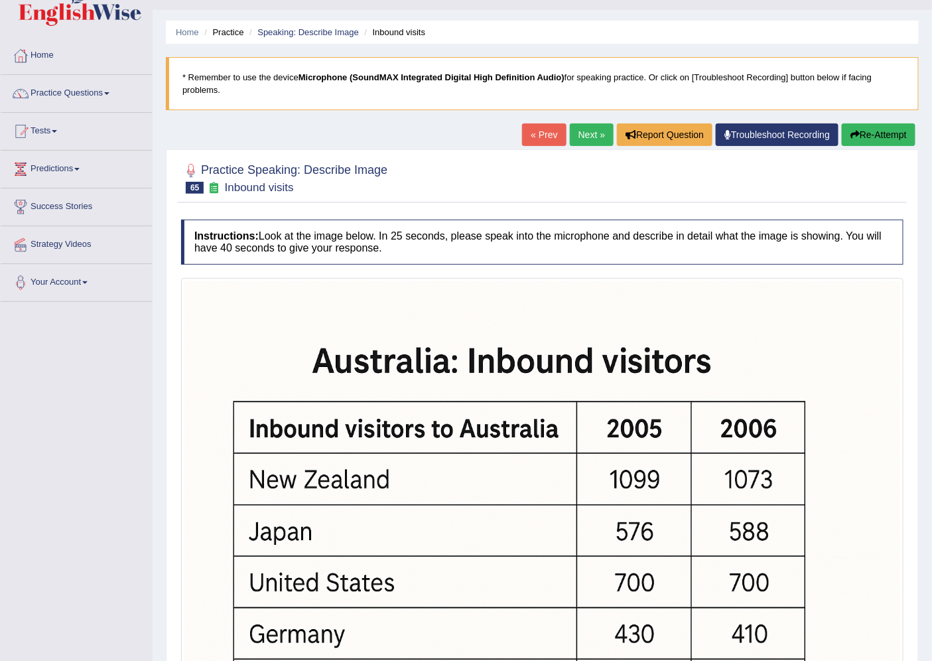
scroll to position [231, 0]
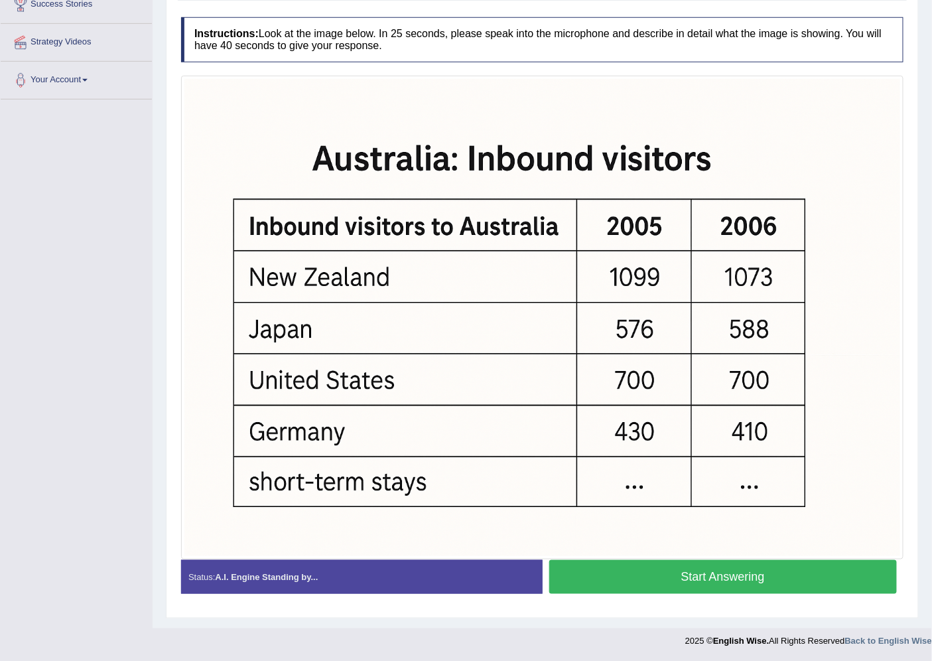
click at [596, 577] on button "Start Answering" at bounding box center [723, 577] width 348 height 34
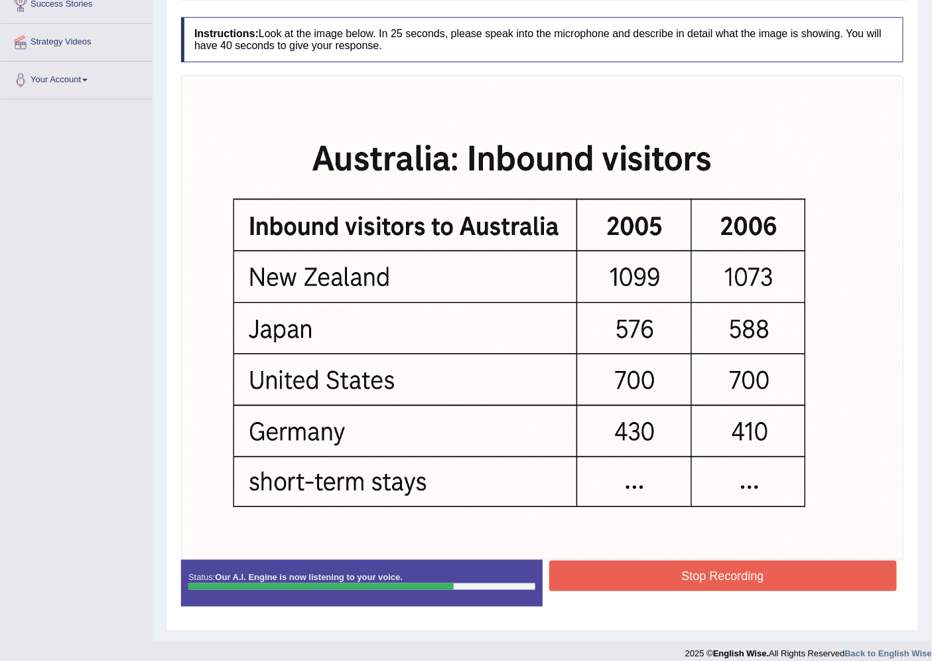
click at [604, 568] on button "Stop Recording" at bounding box center [723, 575] width 348 height 31
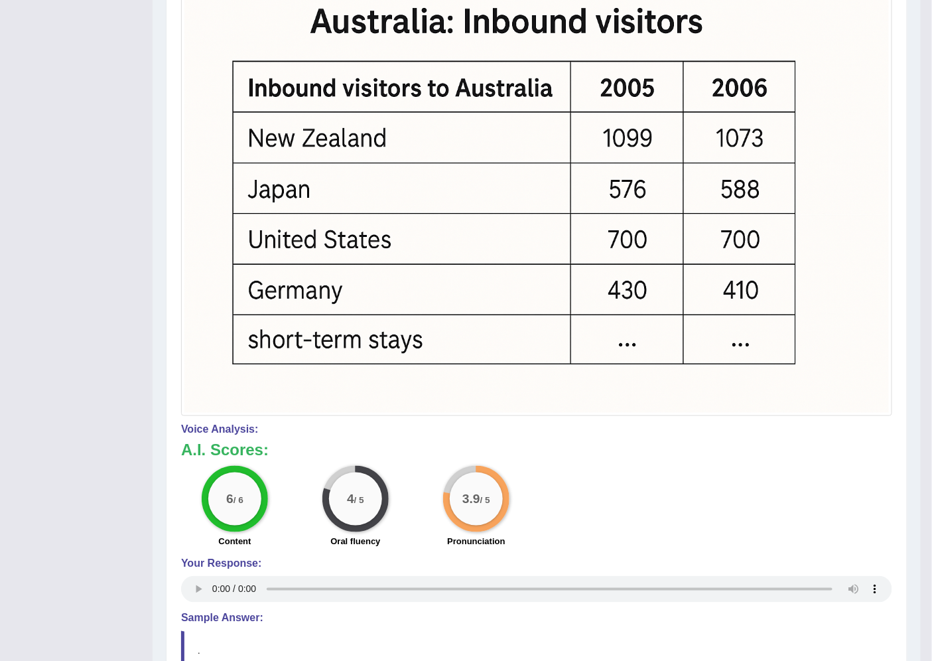
scroll to position [136, 0]
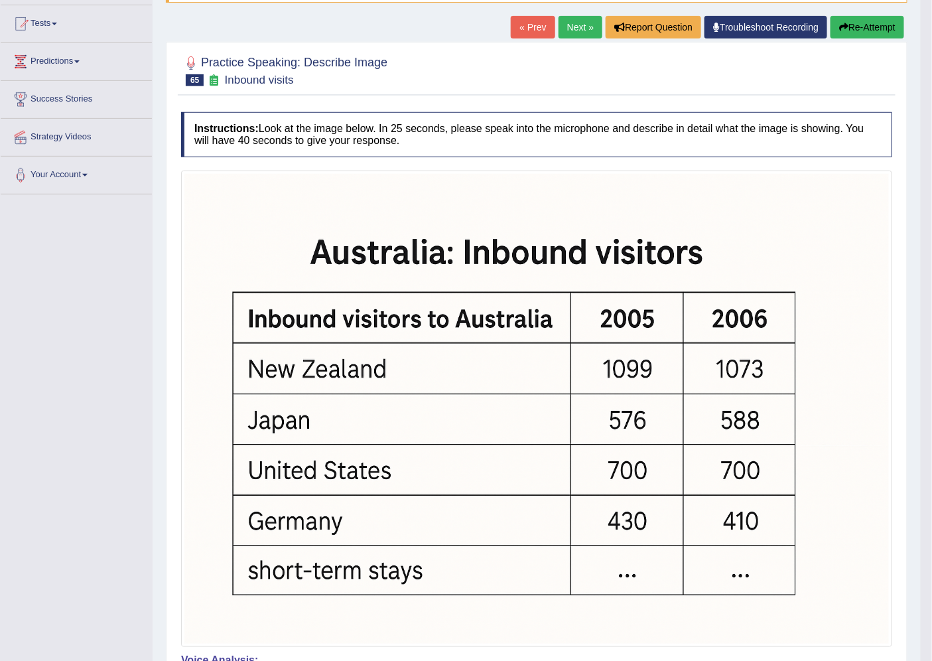
click at [575, 17] on link "Next »" at bounding box center [580, 27] width 44 height 23
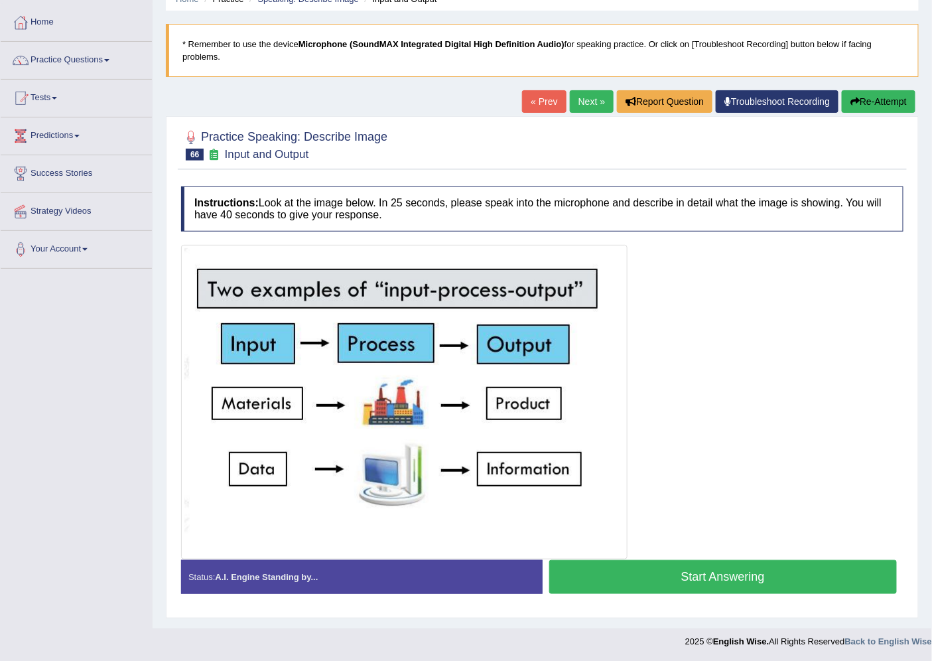
click at [601, 566] on button "Start Answering" at bounding box center [723, 577] width 348 height 34
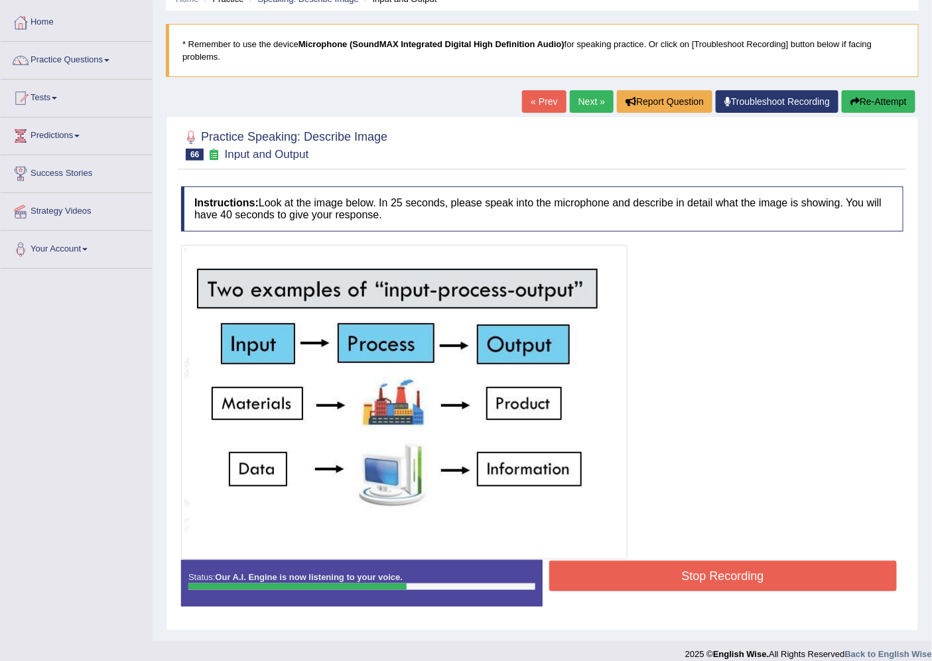
click at [637, 564] on button "Stop Recording" at bounding box center [723, 575] width 348 height 31
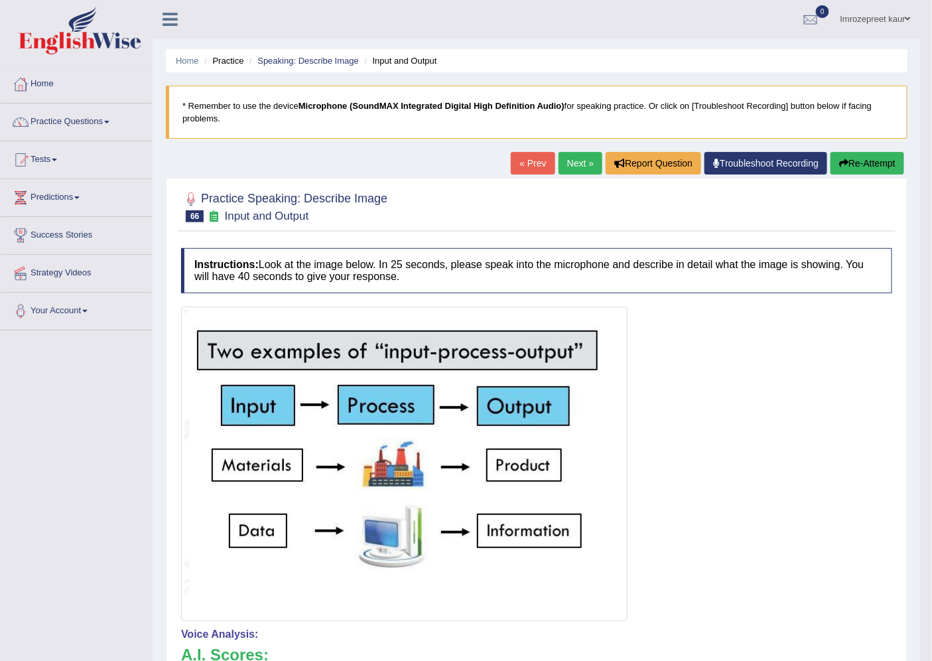
click at [584, 167] on link "Next »" at bounding box center [580, 163] width 44 height 23
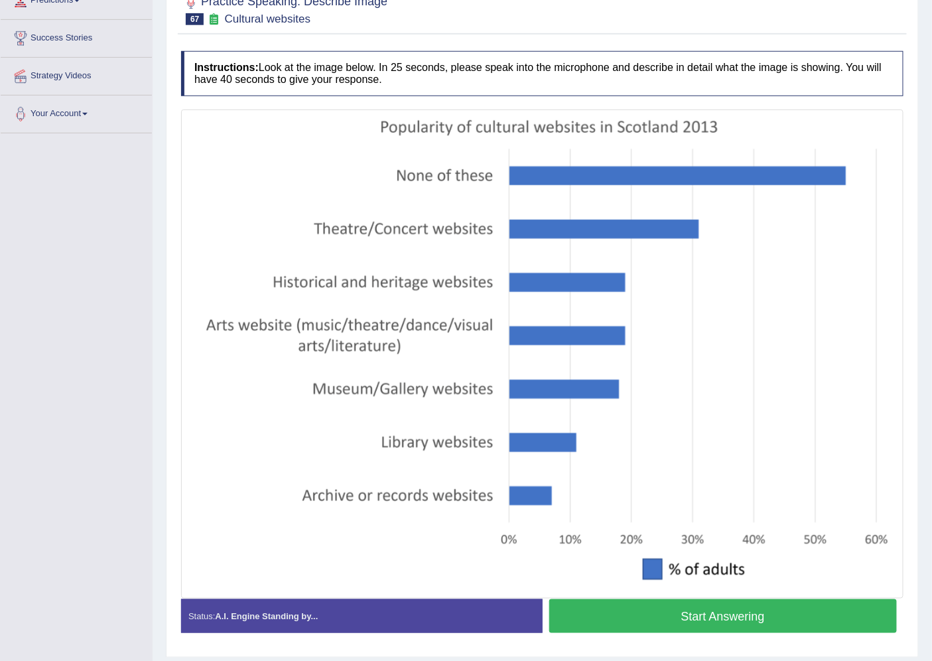
scroll to position [236, 0]
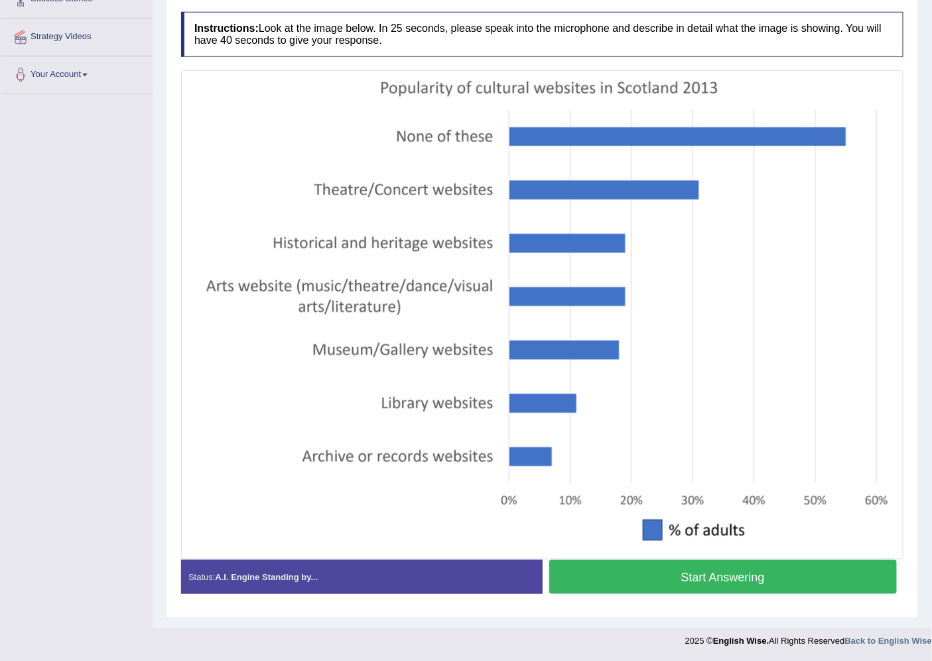
click at [675, 570] on button "Start Answering" at bounding box center [723, 577] width 348 height 34
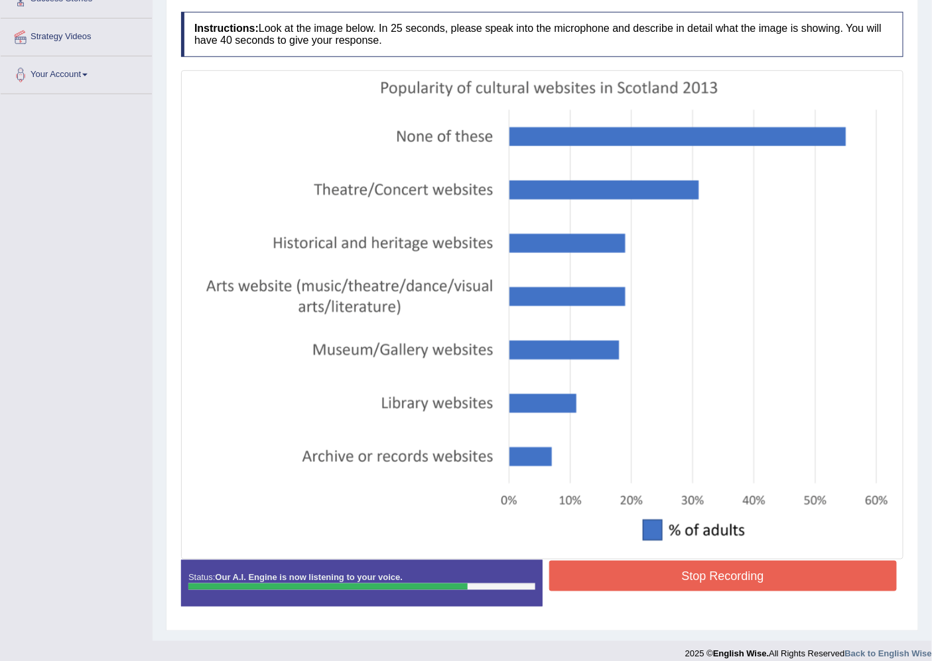
click at [657, 582] on button "Stop Recording" at bounding box center [723, 575] width 348 height 31
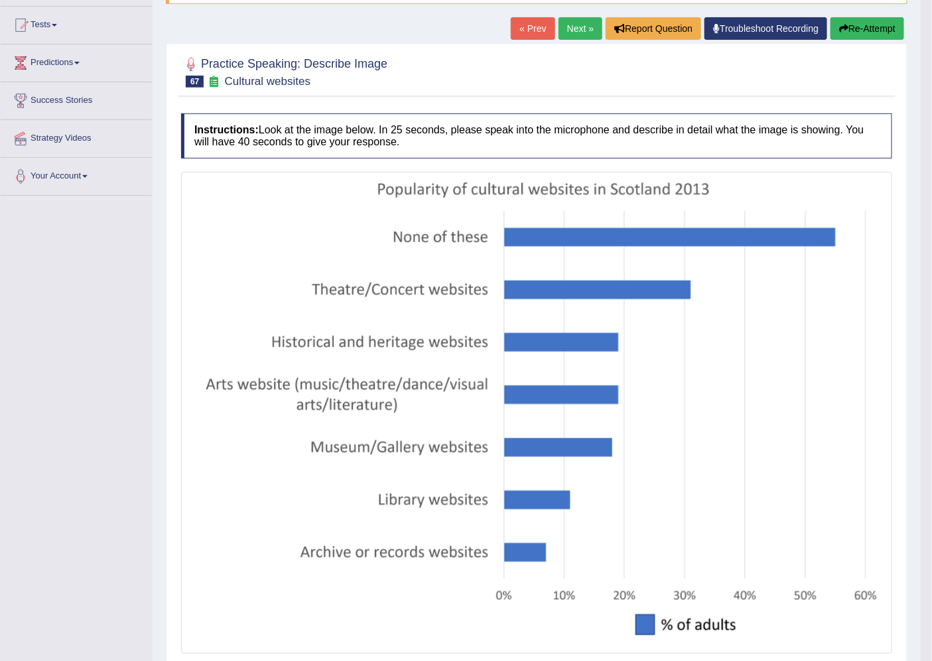
scroll to position [68, 0]
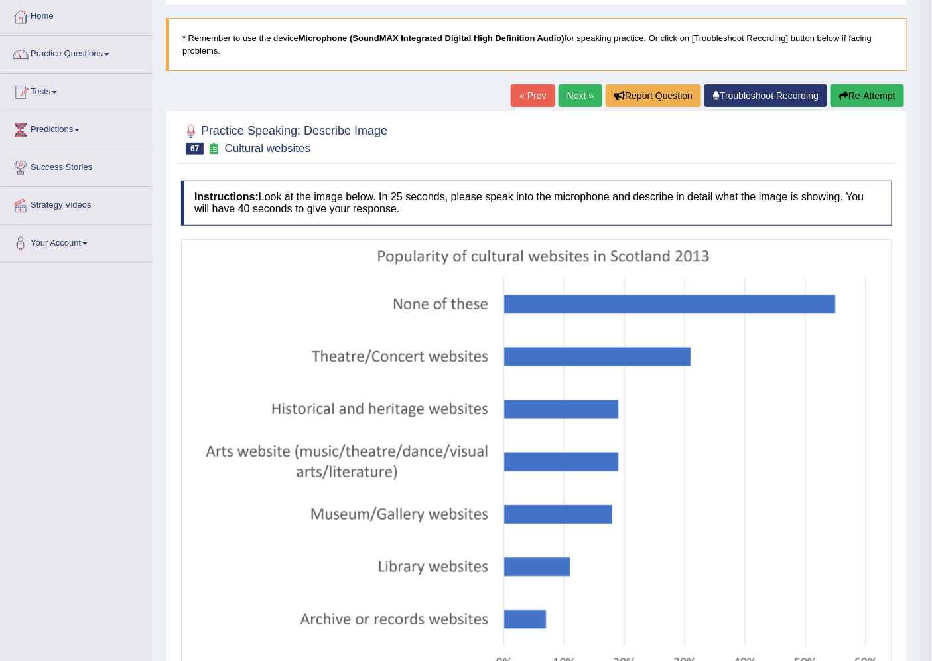
click at [574, 103] on link "Next »" at bounding box center [580, 95] width 44 height 23
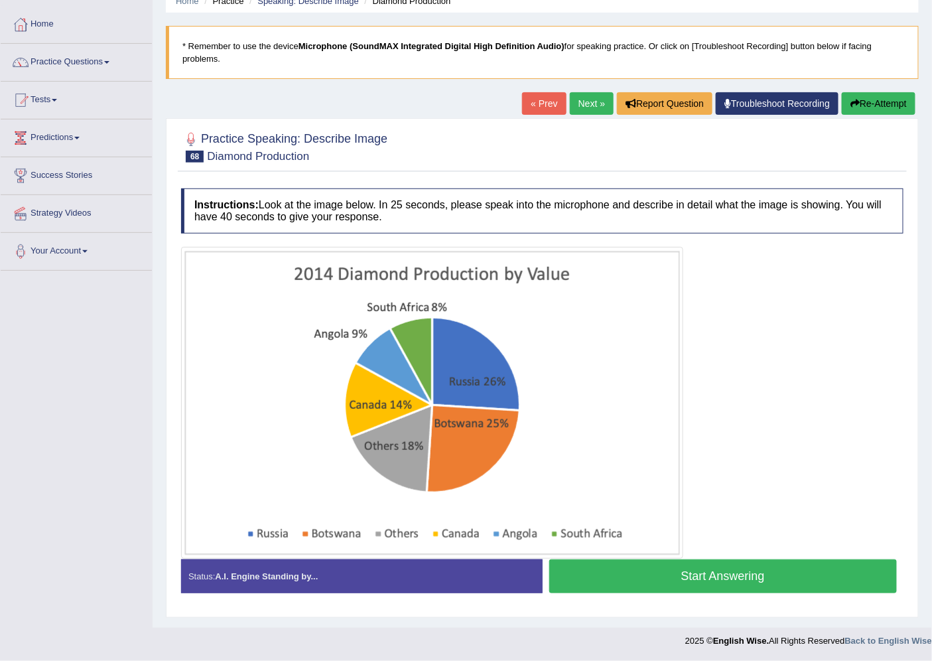
click at [686, 571] on button "Start Answering" at bounding box center [723, 576] width 348 height 34
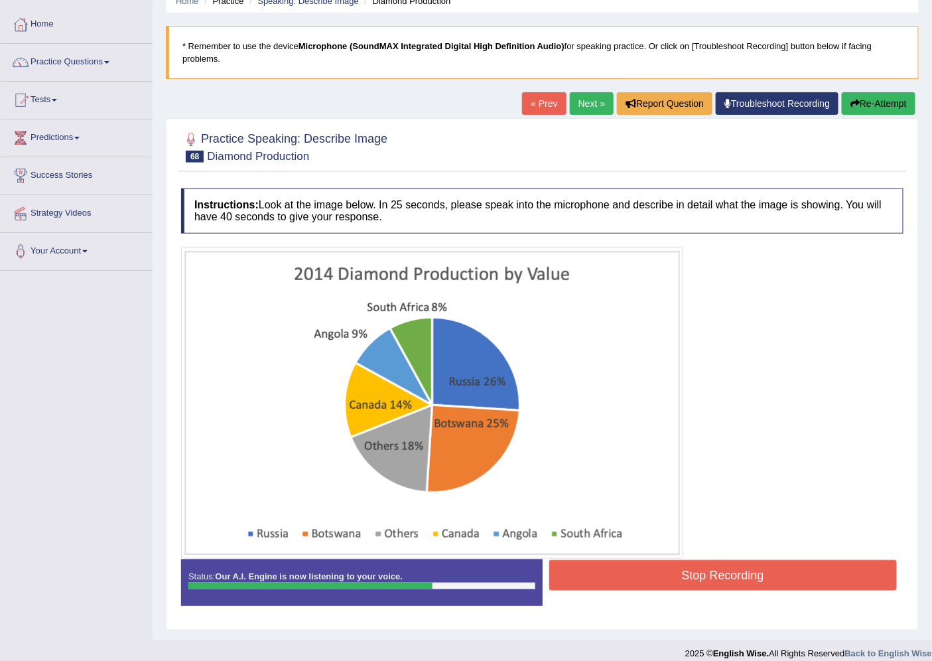
click at [612, 572] on button "Stop Recording" at bounding box center [723, 575] width 348 height 31
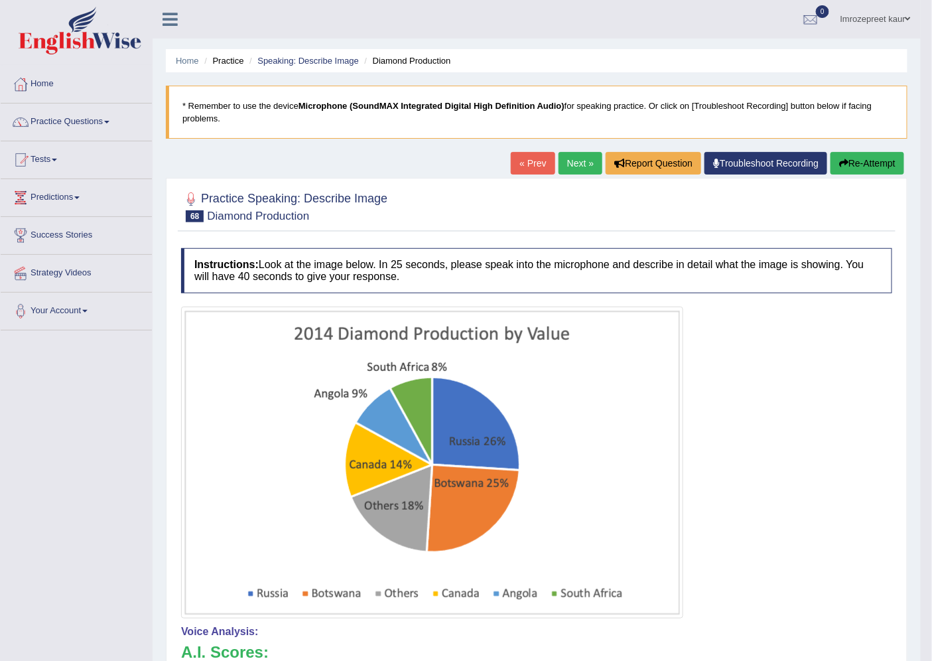
click at [564, 166] on link "Next »" at bounding box center [580, 163] width 44 height 23
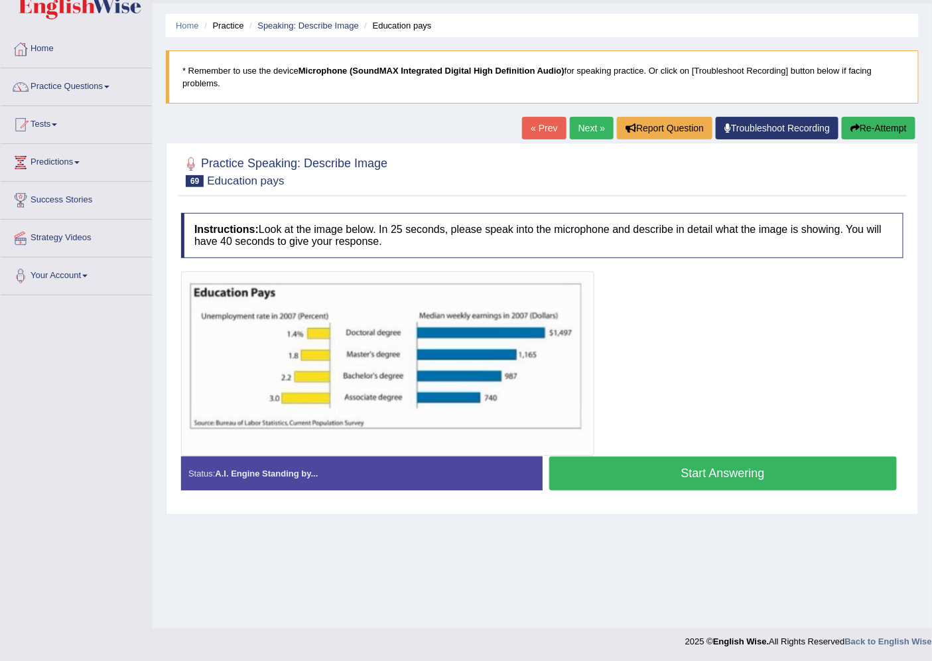
click at [634, 474] on button "Start Answering" at bounding box center [723, 473] width 348 height 34
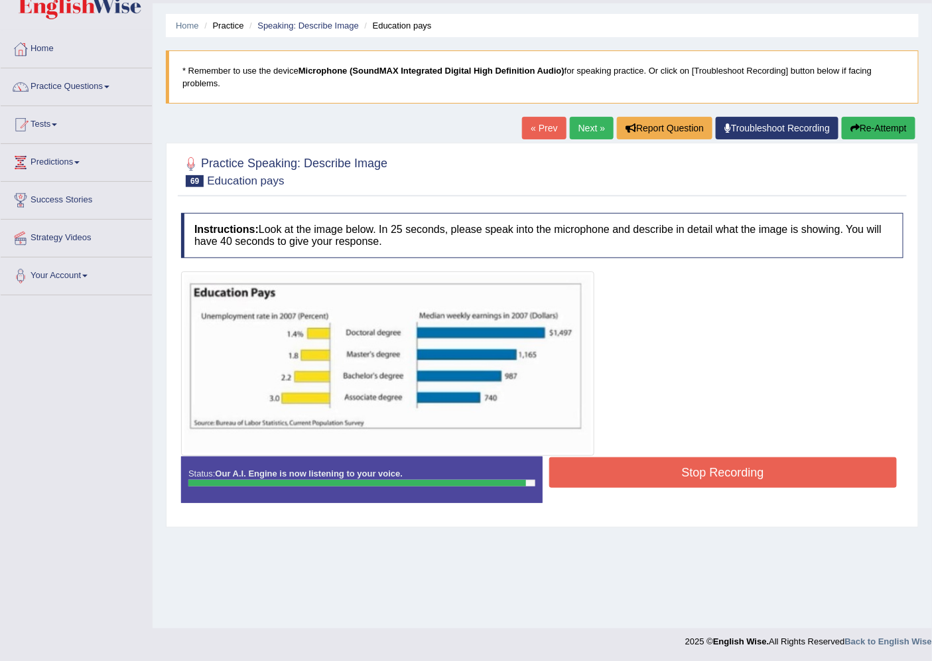
click at [559, 468] on button "Stop Recording" at bounding box center [723, 472] width 348 height 31
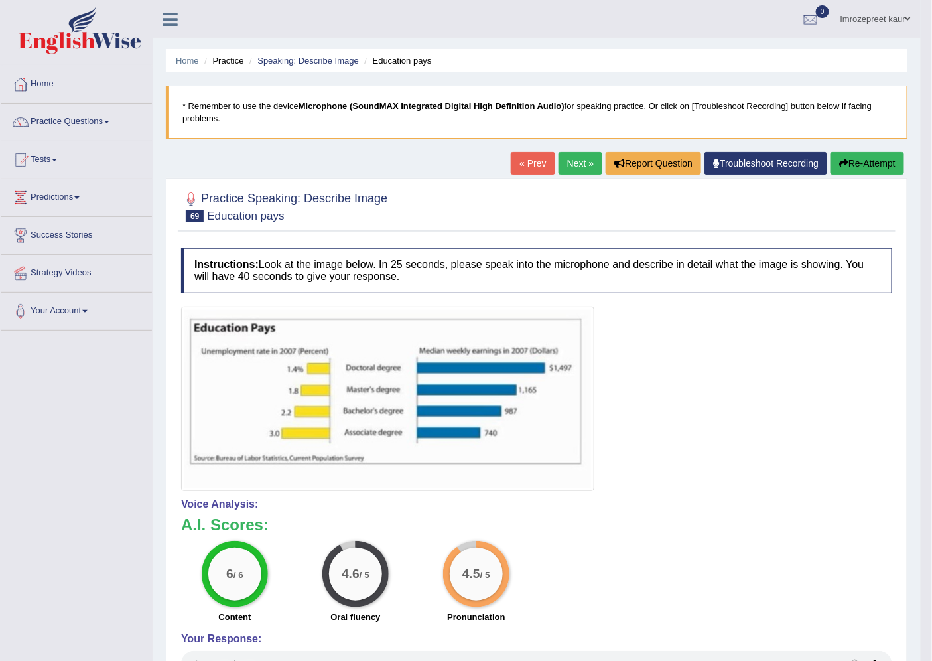
click at [580, 160] on link "Next »" at bounding box center [580, 163] width 44 height 23
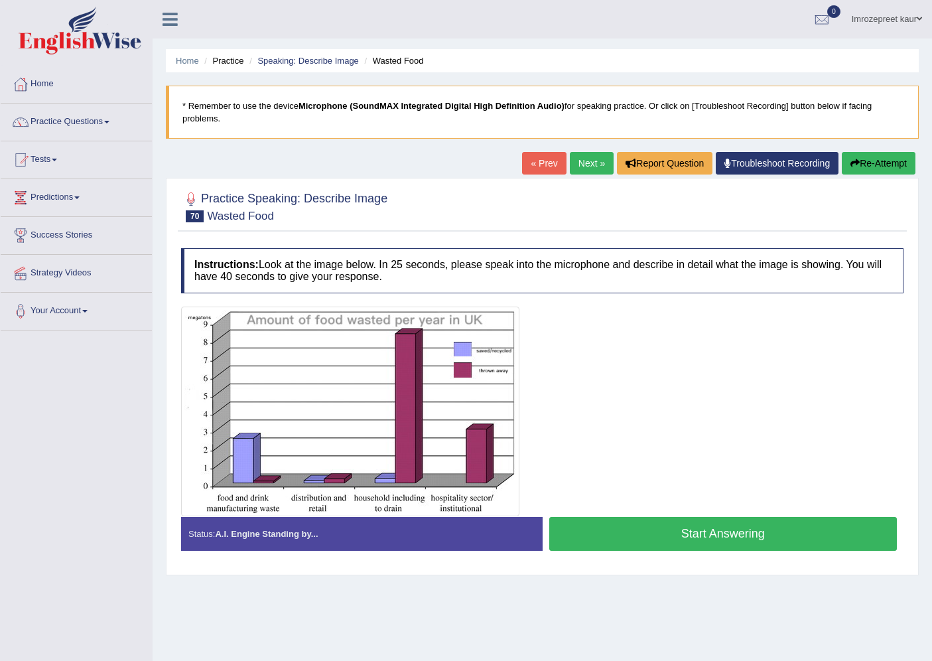
click at [587, 517] on button "Start Answering" at bounding box center [723, 534] width 348 height 34
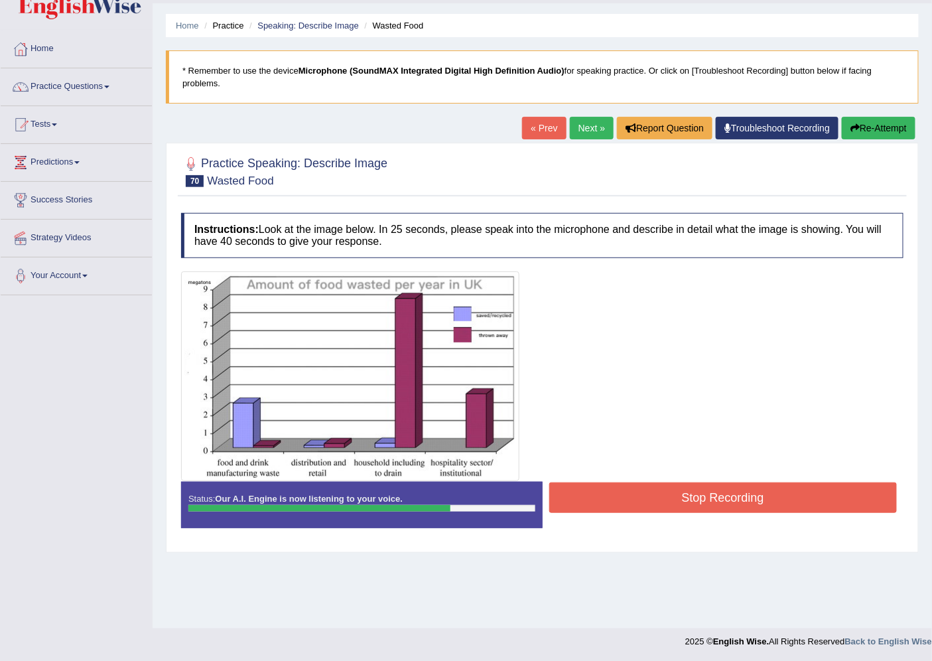
click at [587, 495] on button "Stop Recording" at bounding box center [723, 497] width 348 height 31
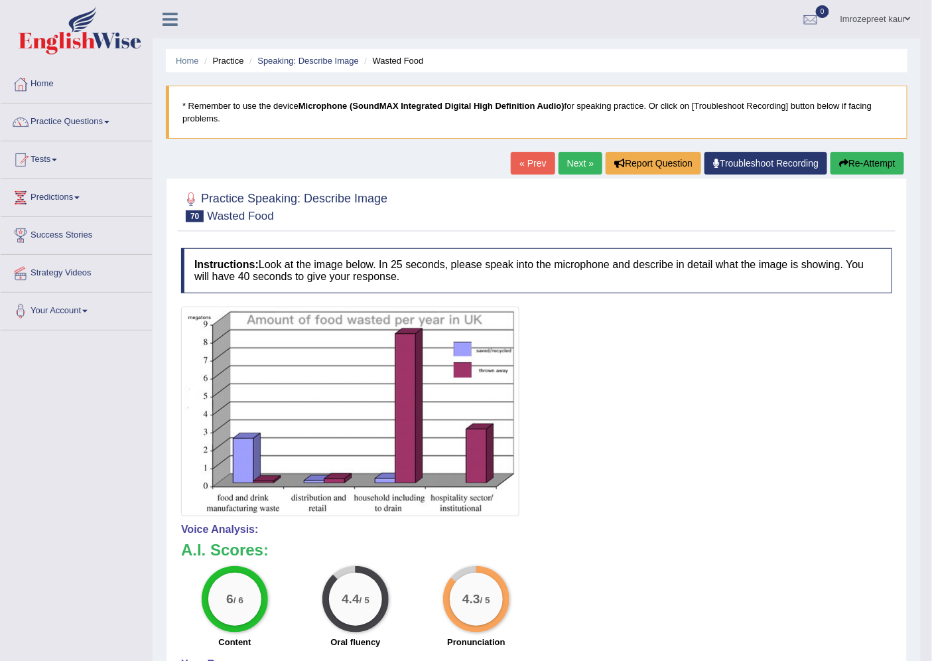
click at [560, 166] on link "Next »" at bounding box center [580, 163] width 44 height 23
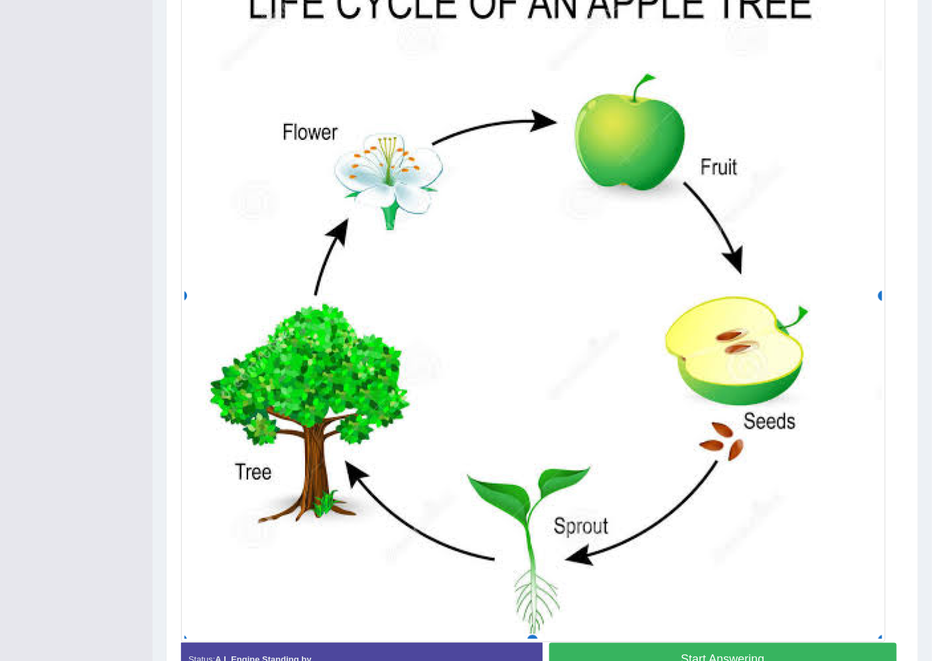
scroll to position [362, 0]
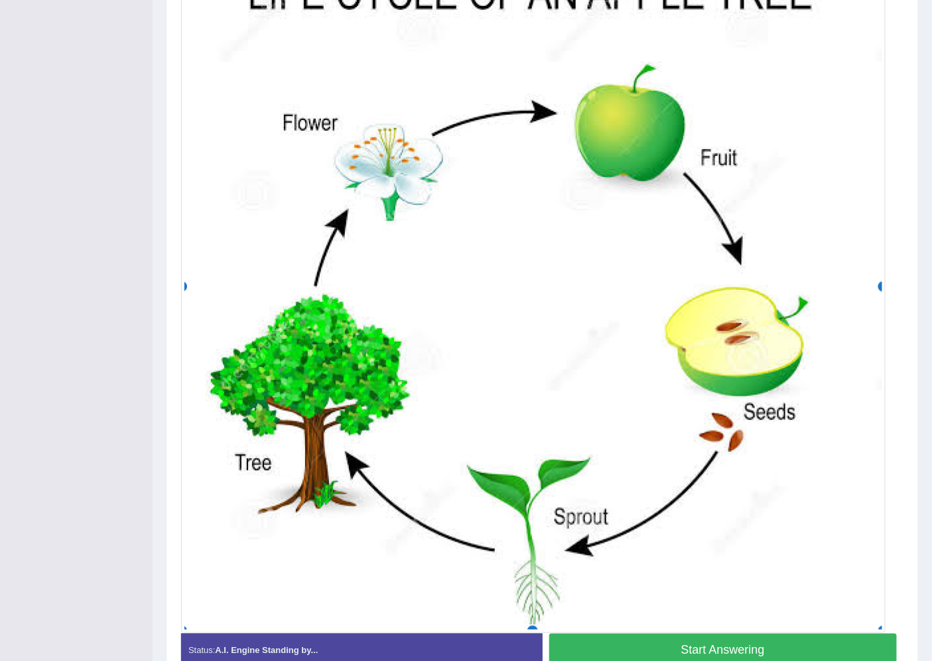
click at [619, 634] on button "Start Answering" at bounding box center [723, 650] width 348 height 34
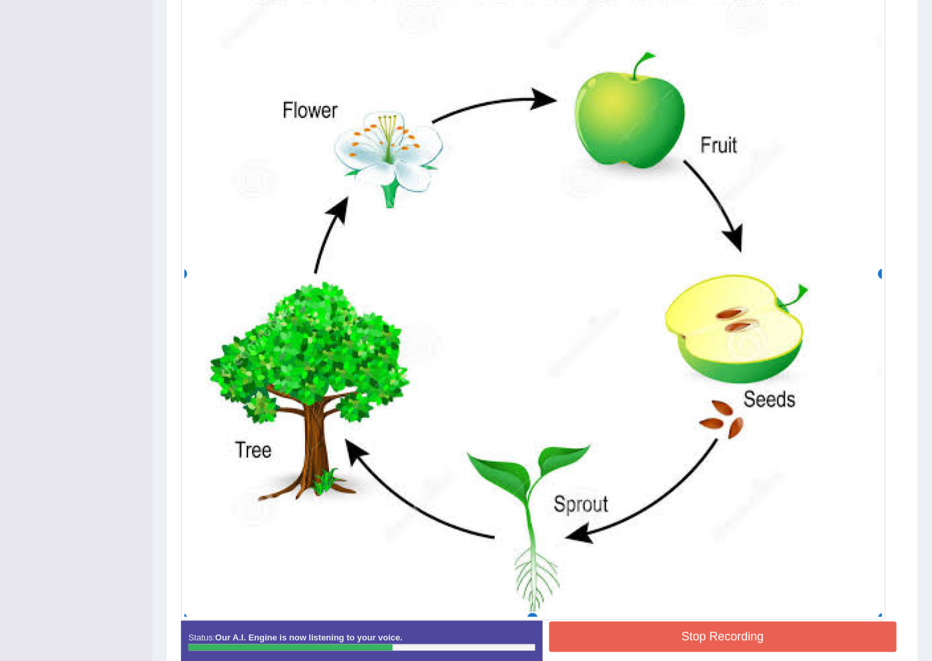
scroll to position [448, 0]
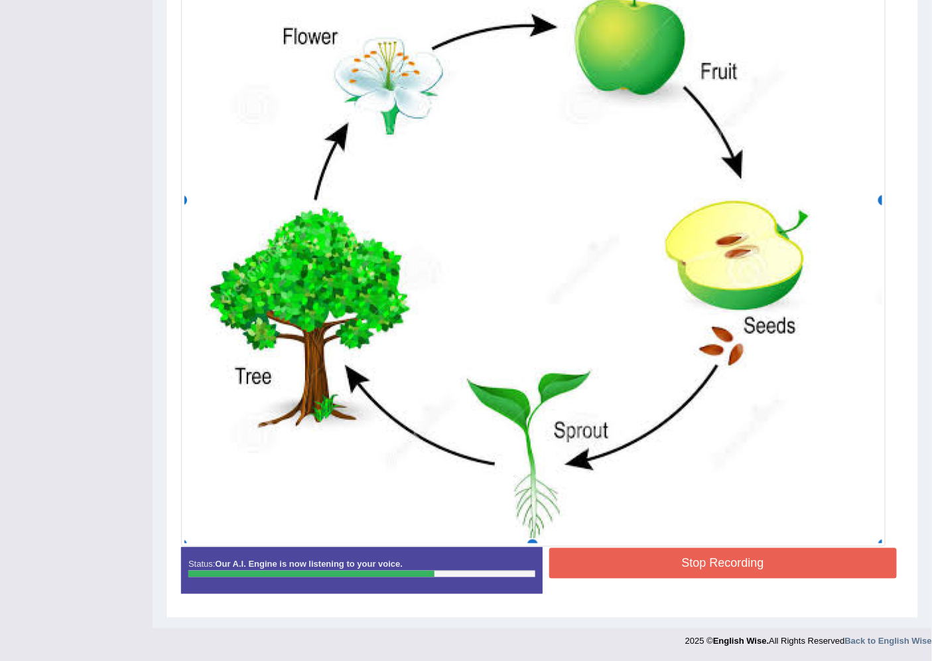
click at [568, 549] on button "Stop Recording" at bounding box center [723, 563] width 348 height 31
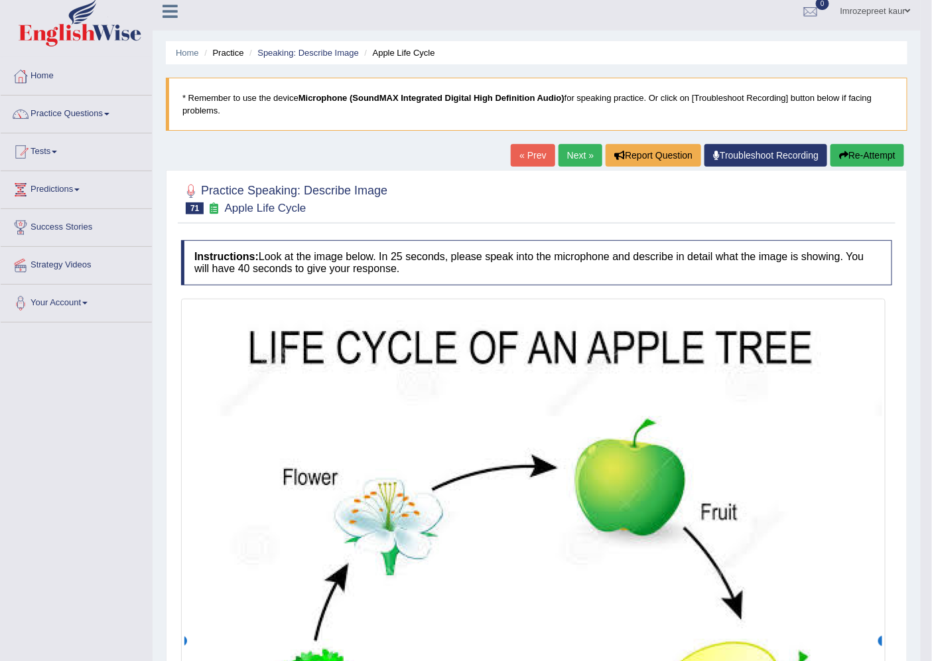
scroll to position [0, 0]
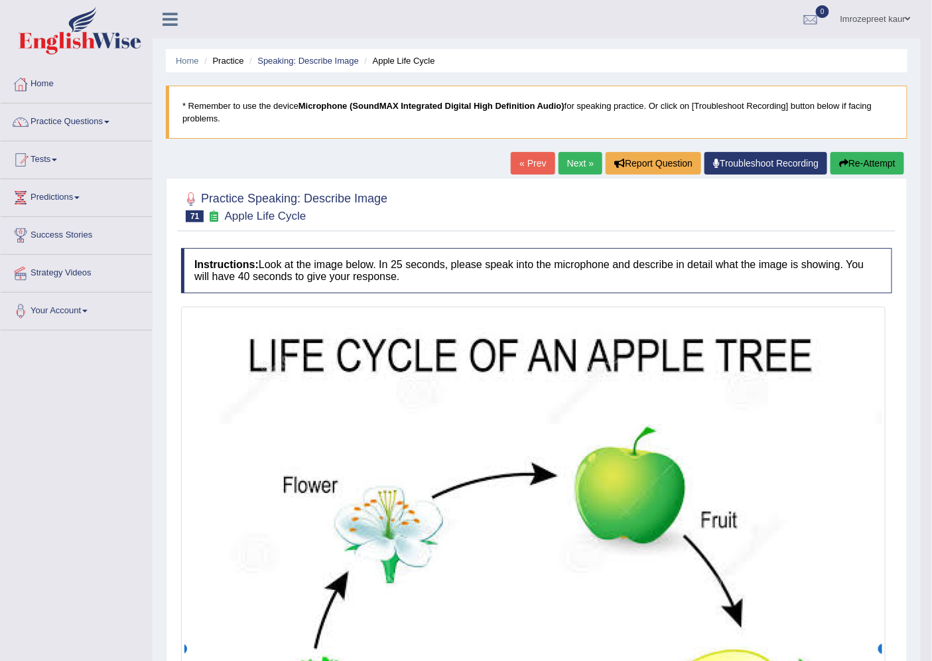
click at [566, 164] on link "Next »" at bounding box center [580, 163] width 44 height 23
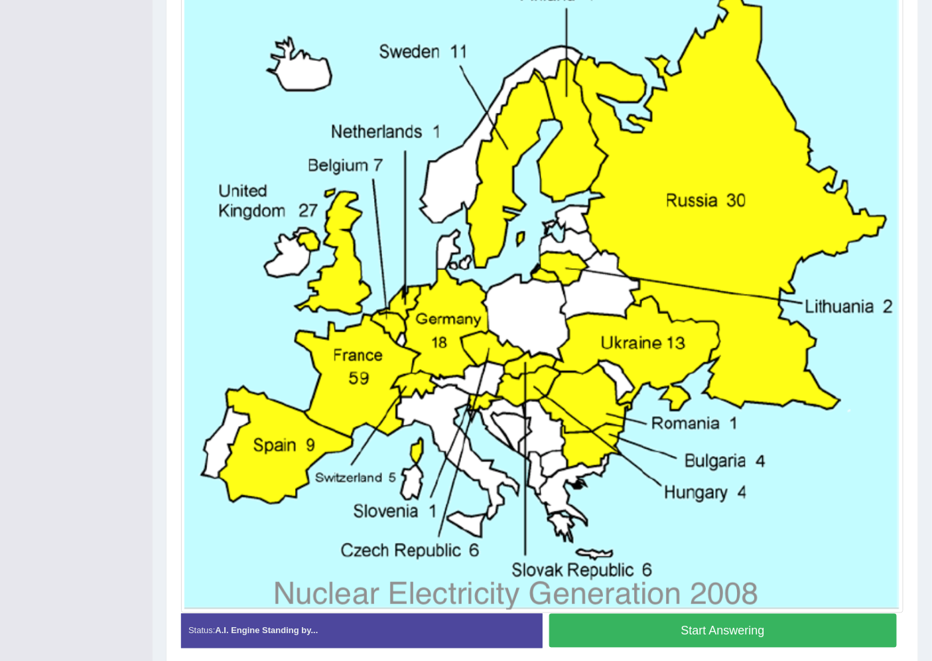
scroll to position [407, 0]
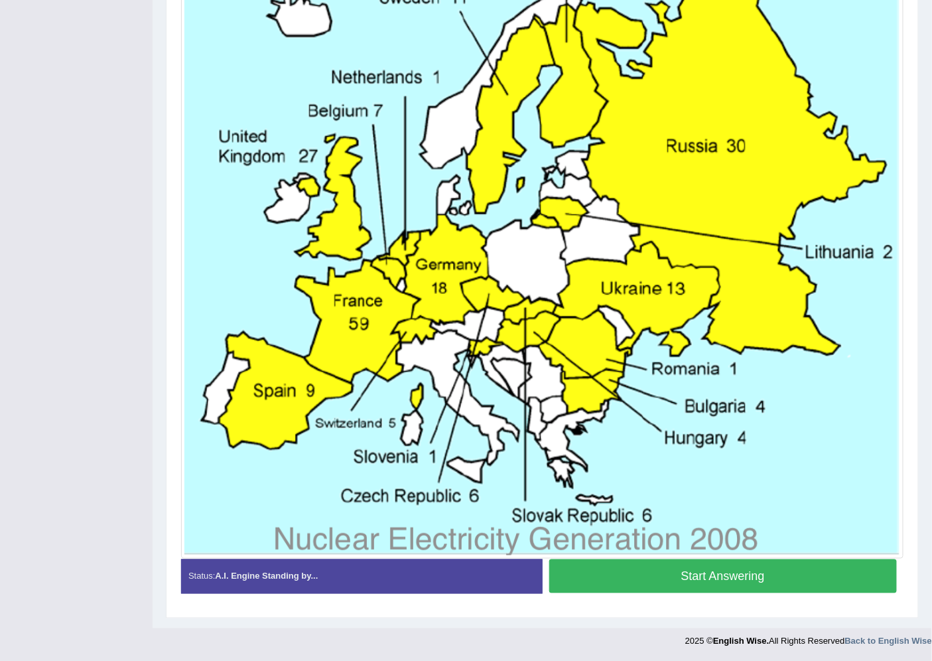
click at [638, 584] on button "Start Answering" at bounding box center [723, 576] width 348 height 34
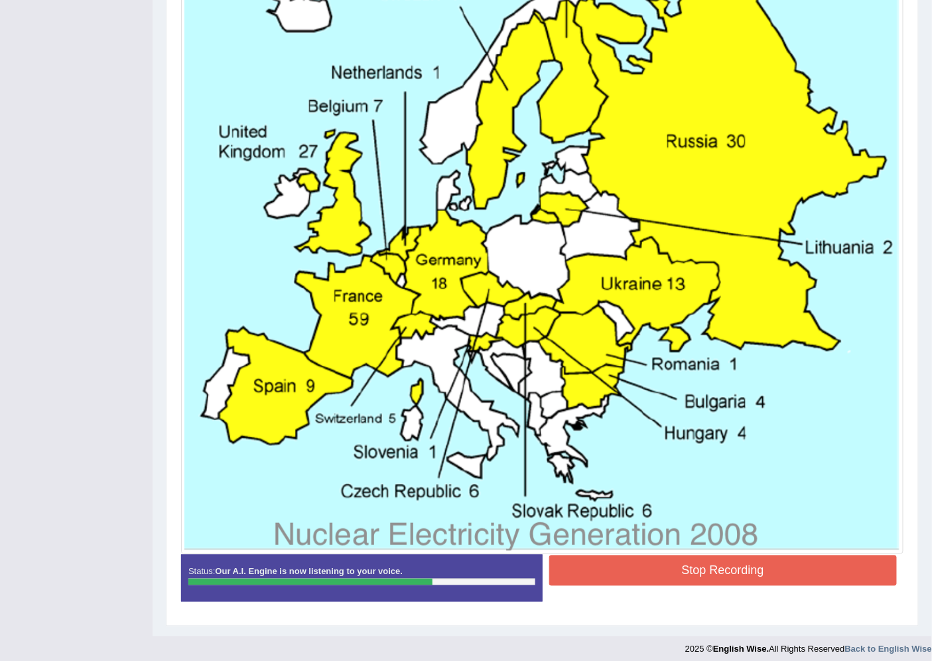
scroll to position [419, 0]
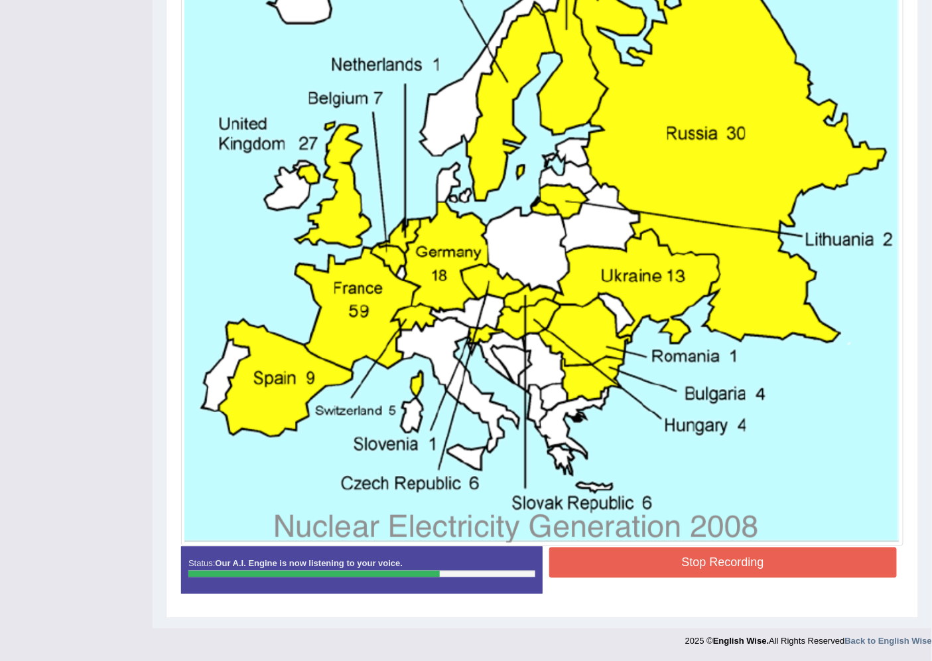
click at [606, 574] on button "Stop Recording" at bounding box center [723, 562] width 348 height 31
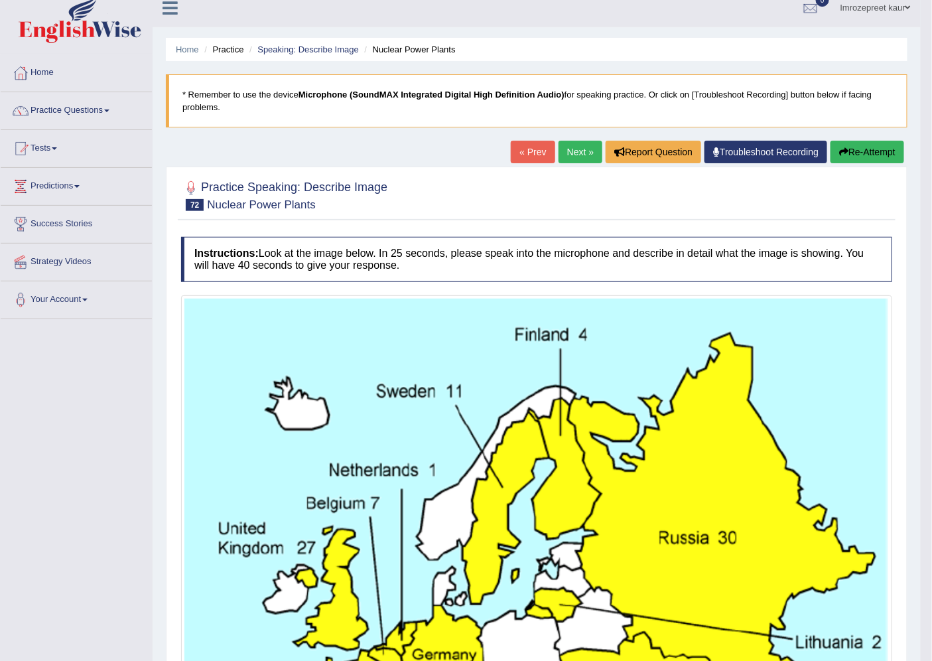
scroll to position [0, 0]
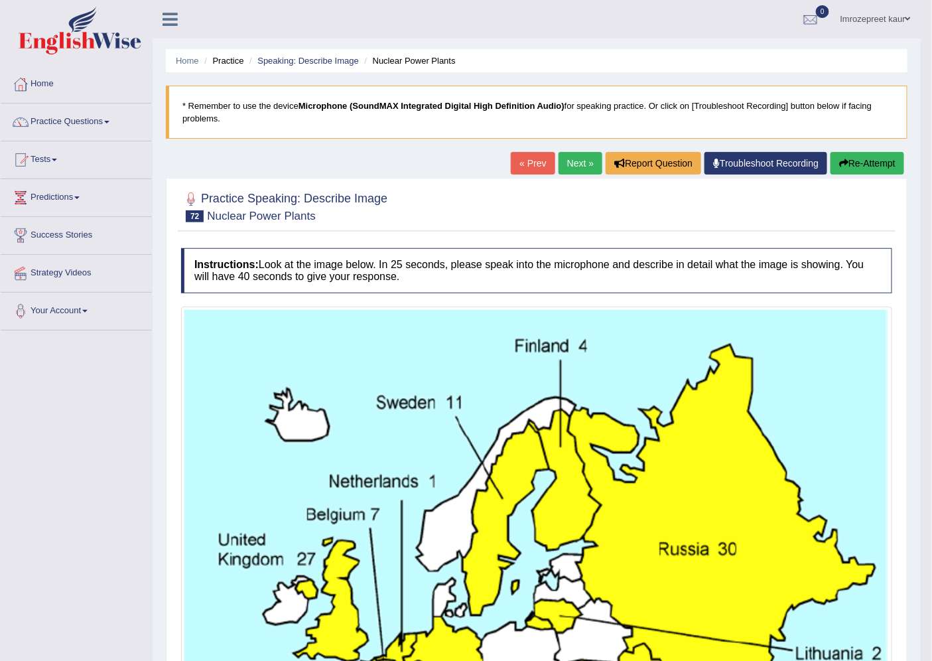
click at [569, 166] on link "Next »" at bounding box center [580, 163] width 44 height 23
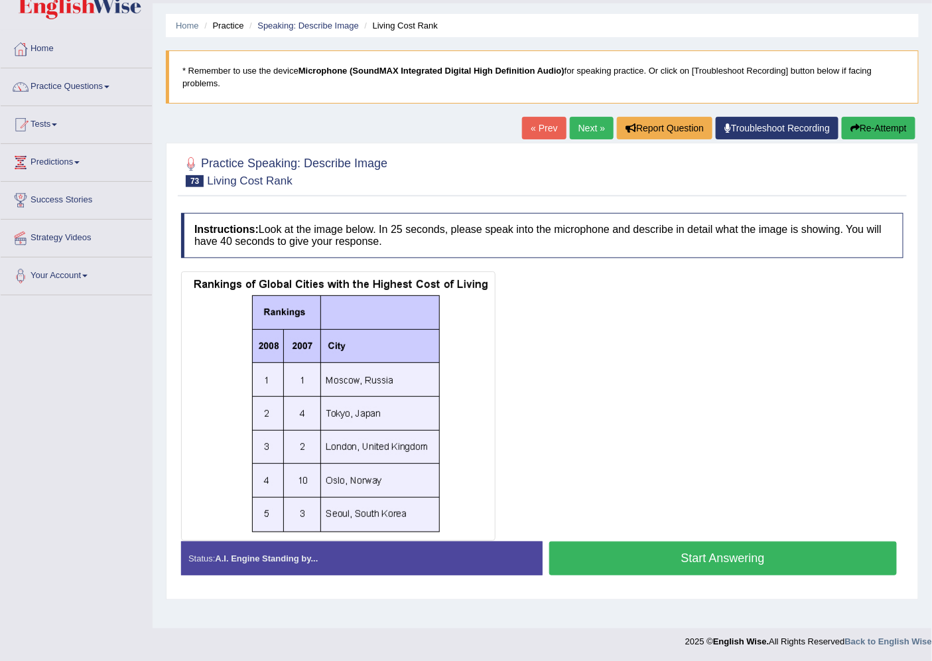
click at [594, 546] on button "Start Answering" at bounding box center [723, 558] width 348 height 34
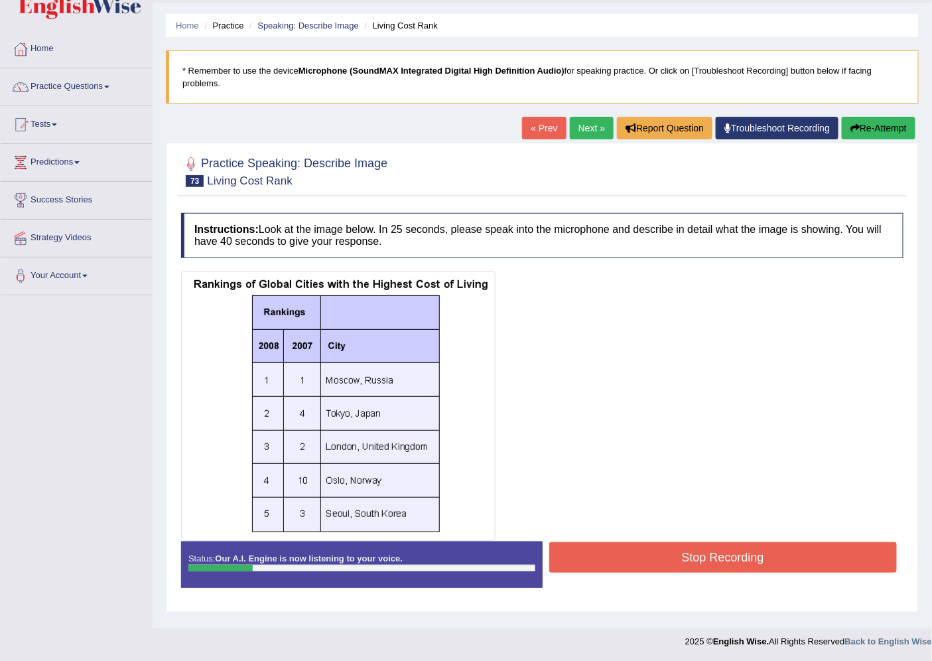
click at [863, 139] on button "Re-Attempt" at bounding box center [879, 128] width 74 height 23
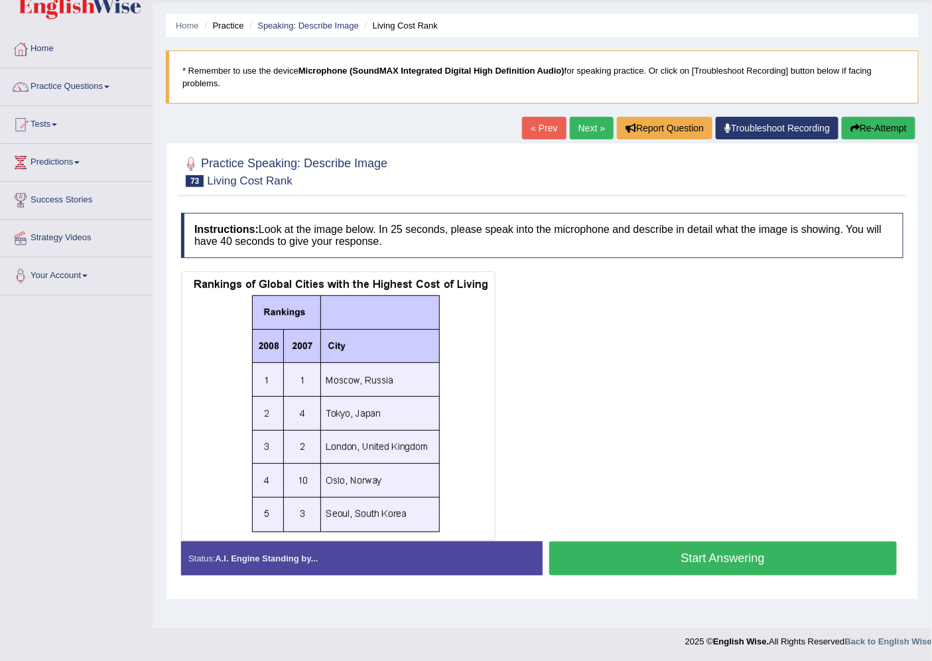
scroll to position [35, 0]
click at [637, 562] on button "Start Answering" at bounding box center [723, 558] width 348 height 34
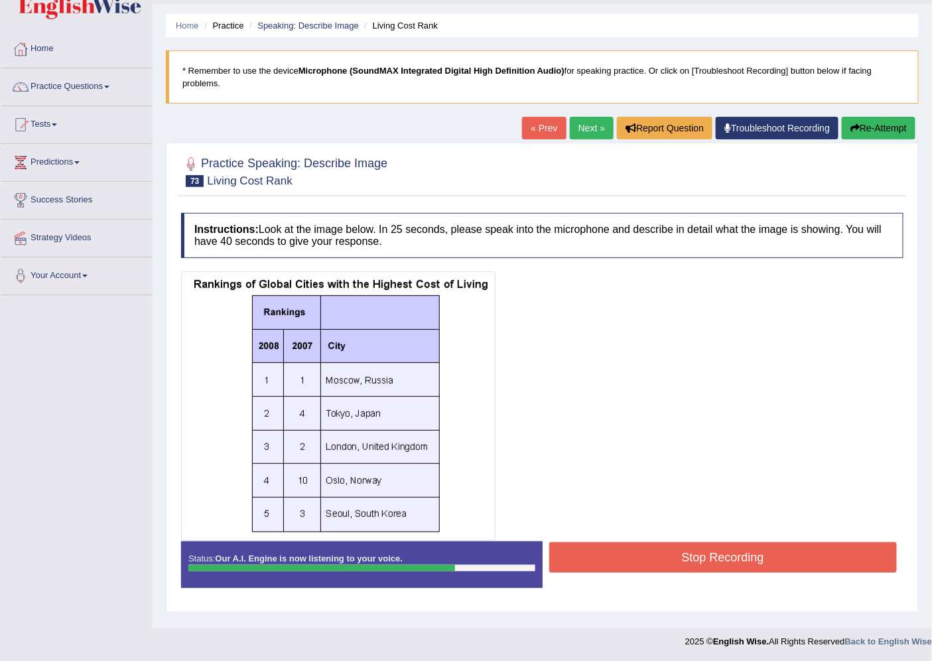
click at [624, 558] on button "Stop Recording" at bounding box center [723, 557] width 348 height 31
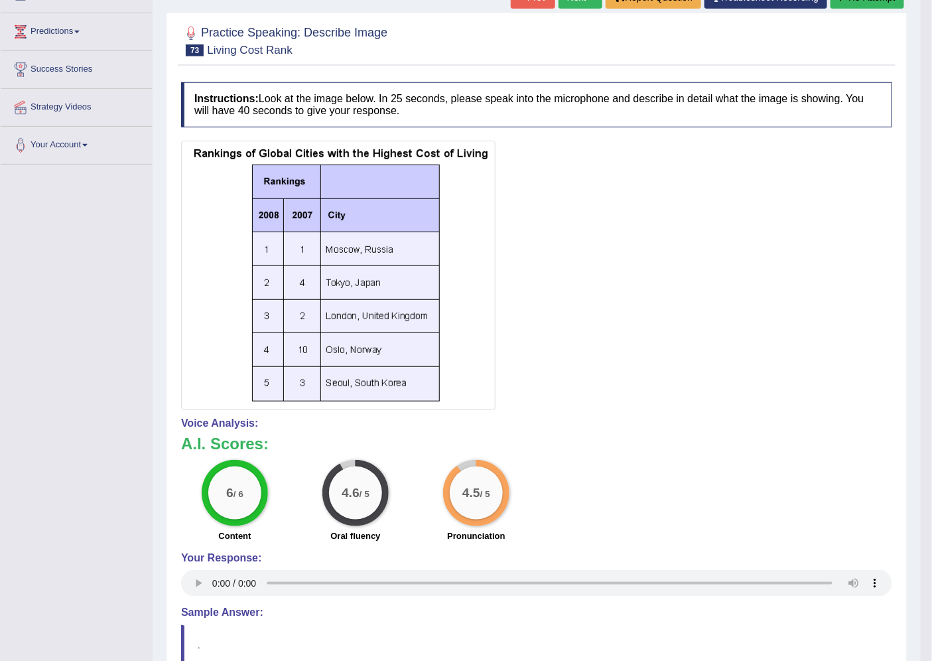
scroll to position [0, 0]
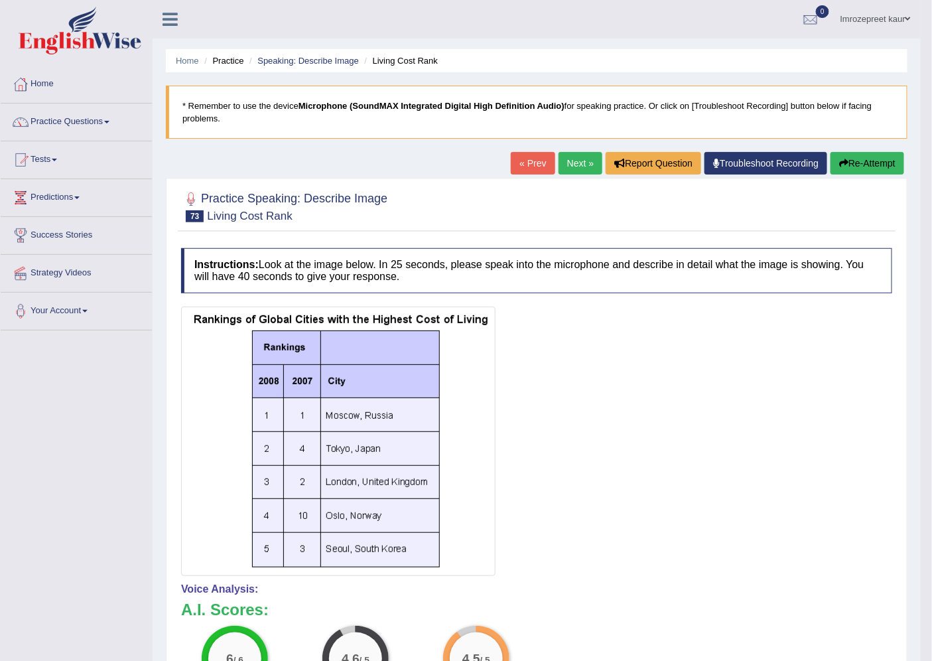
click at [574, 157] on link "Next »" at bounding box center [580, 163] width 44 height 23
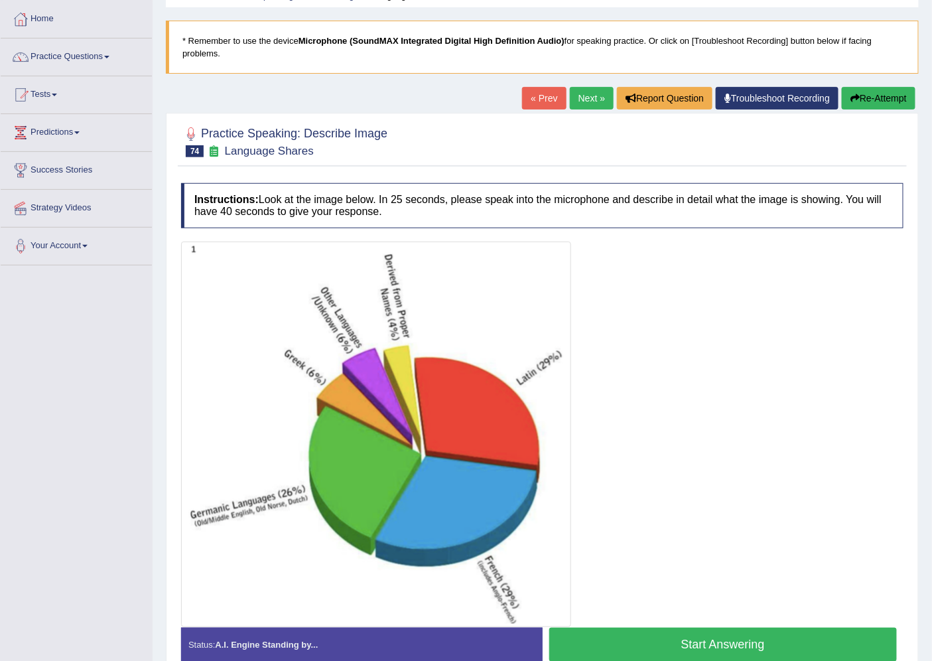
scroll to position [133, 0]
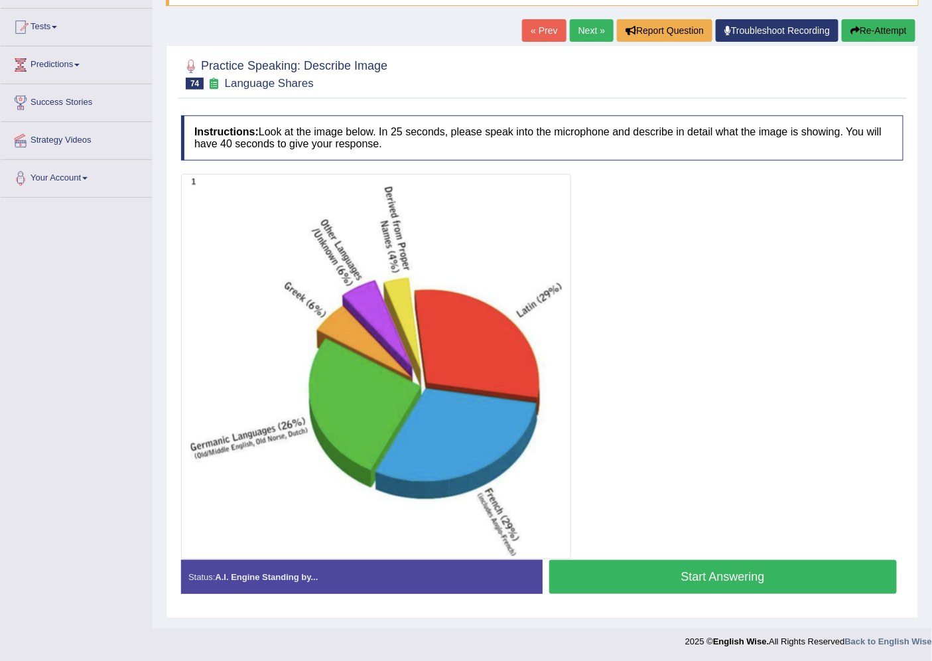
click at [585, 588] on button "Start Answering" at bounding box center [723, 577] width 348 height 34
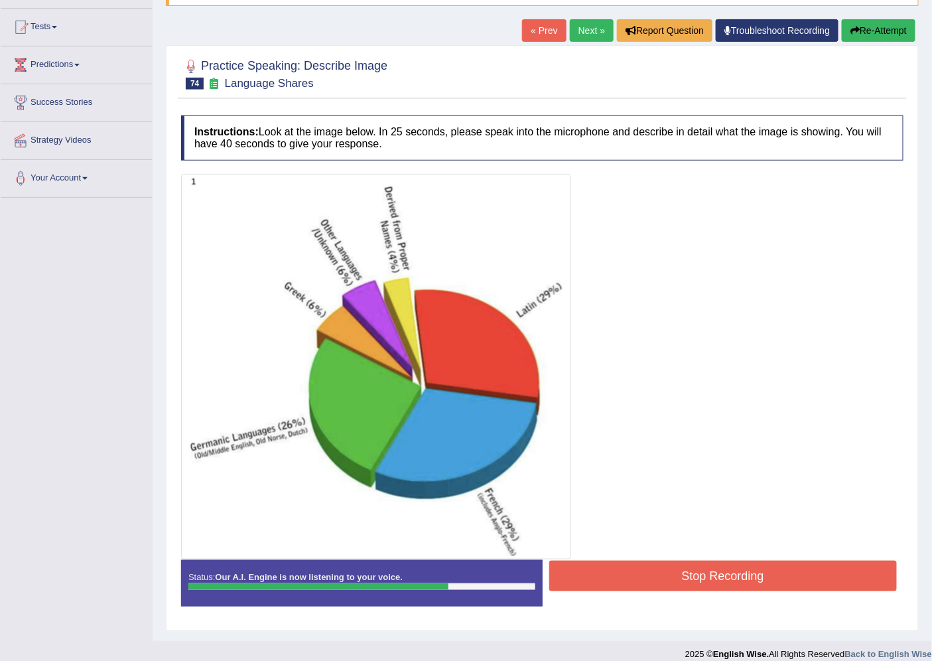
click at [592, 578] on button "Stop Recording" at bounding box center [723, 575] width 348 height 31
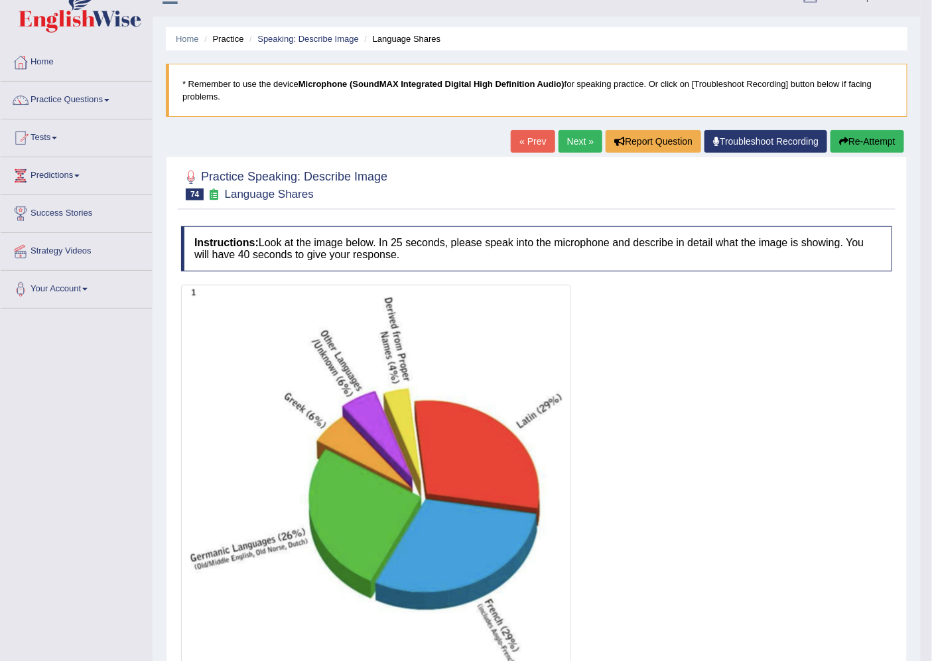
scroll to position [0, 0]
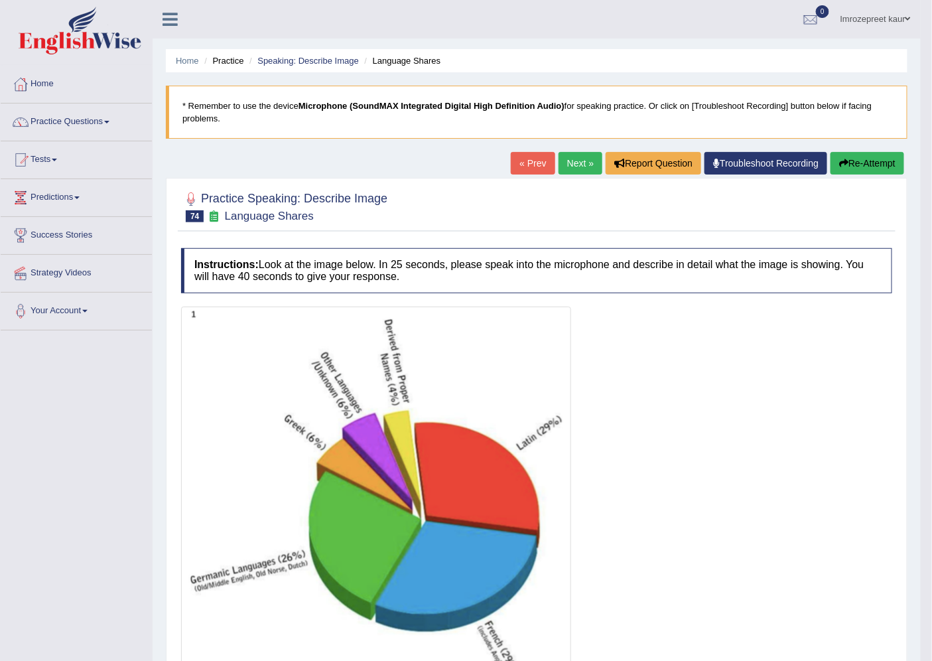
click at [566, 163] on link "Next »" at bounding box center [580, 163] width 44 height 23
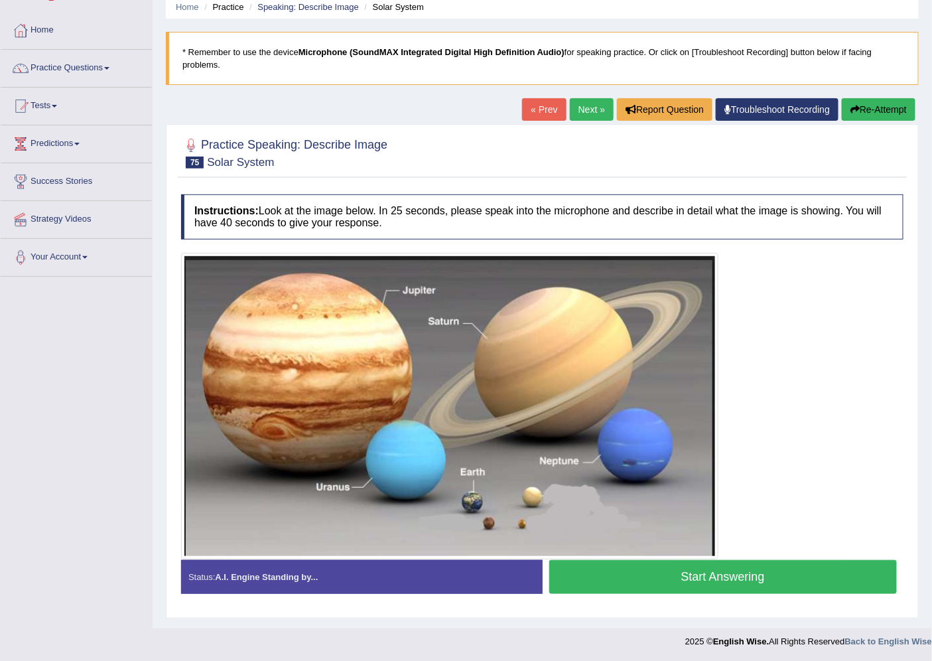
click at [592, 574] on button "Start Answering" at bounding box center [723, 577] width 348 height 34
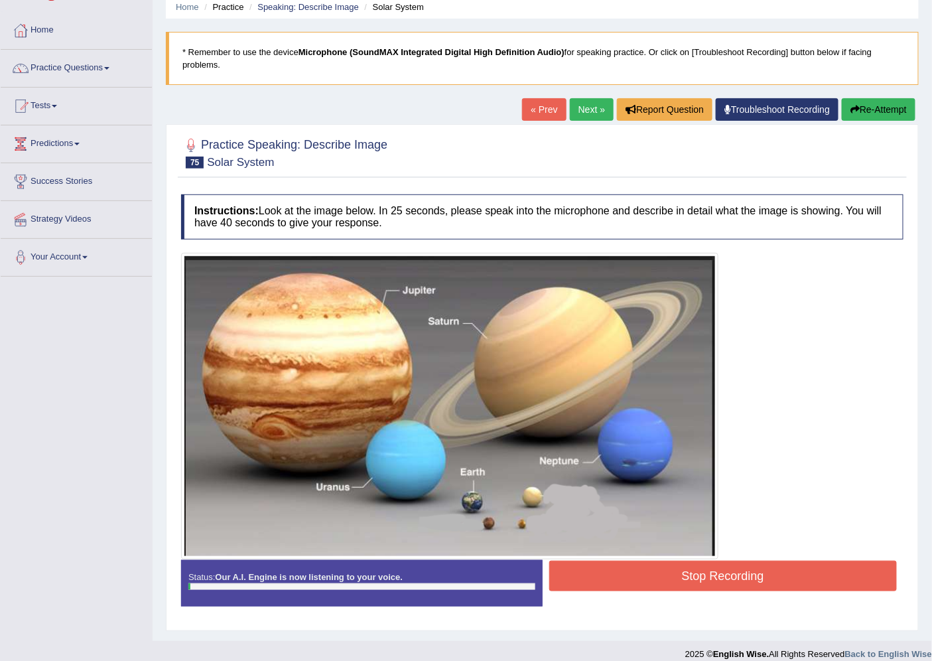
scroll to position [66, 0]
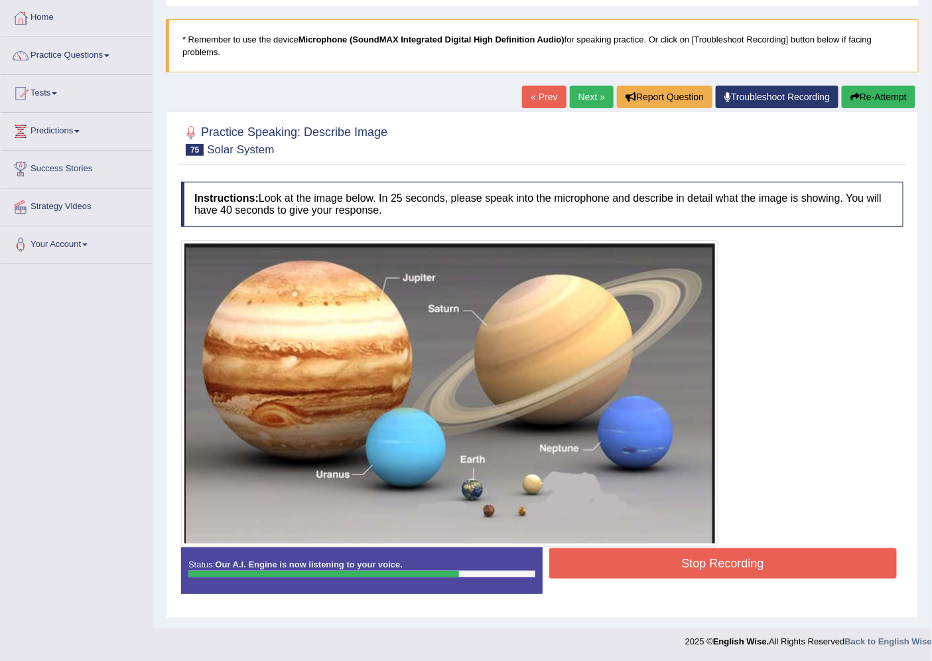
click at [628, 559] on button "Stop Recording" at bounding box center [723, 563] width 348 height 31
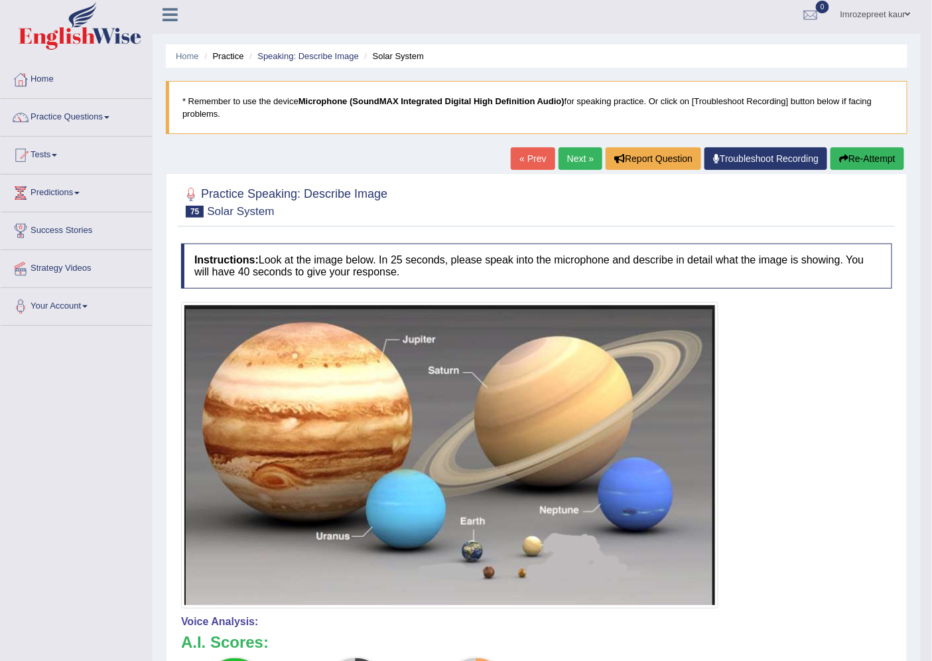
scroll to position [0, 0]
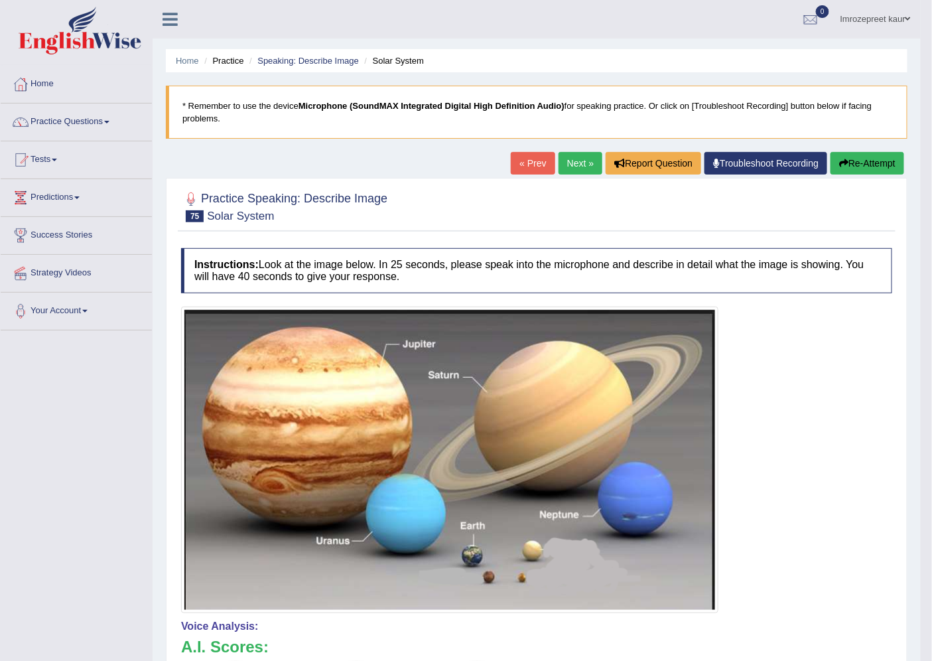
click at [560, 164] on link "Next »" at bounding box center [580, 163] width 44 height 23
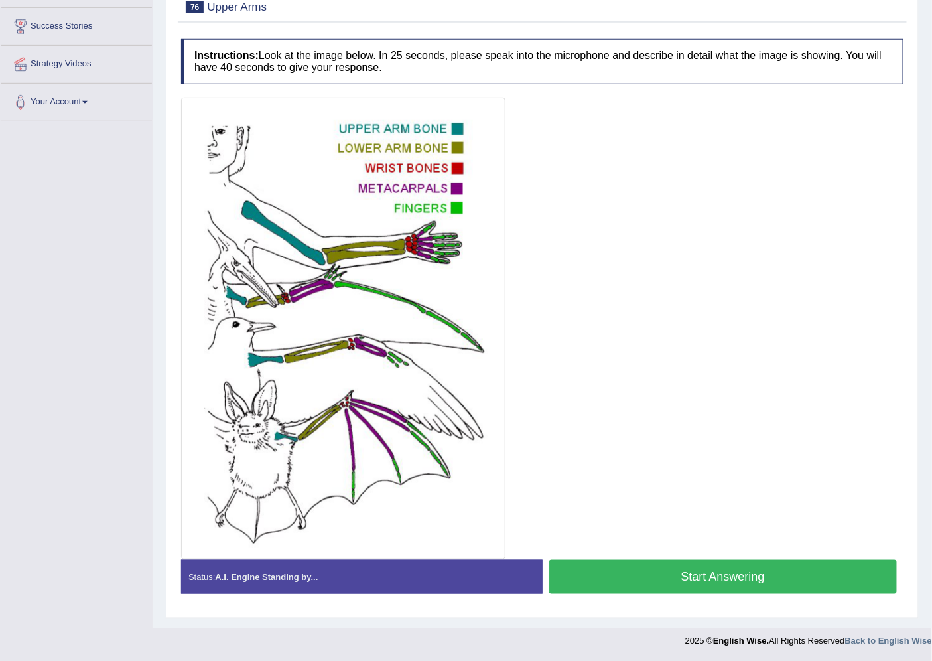
click at [638, 572] on button "Start Answering" at bounding box center [723, 577] width 348 height 34
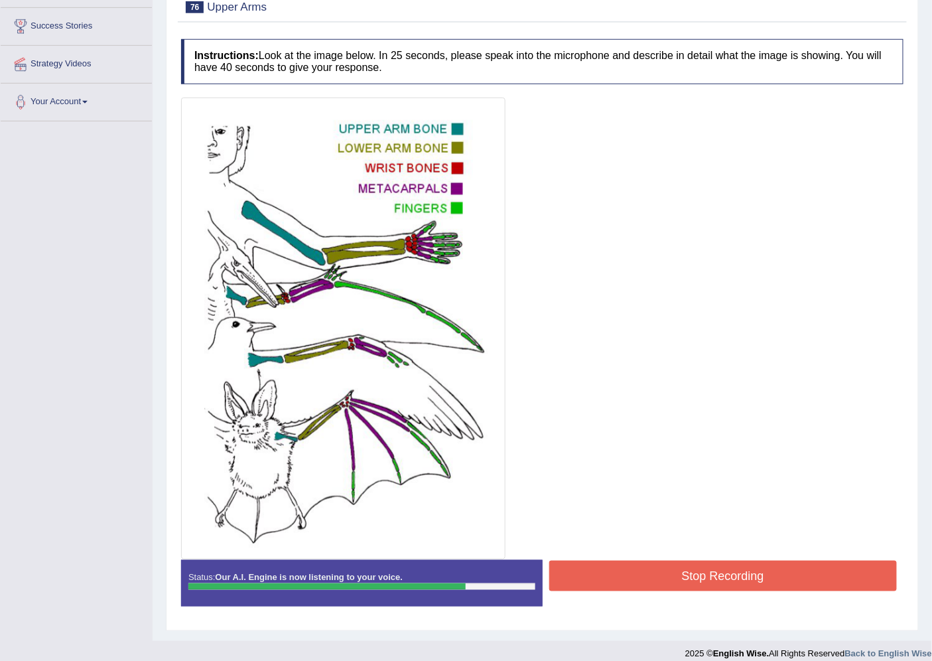
click at [638, 572] on button "Stop Recording" at bounding box center [723, 575] width 348 height 31
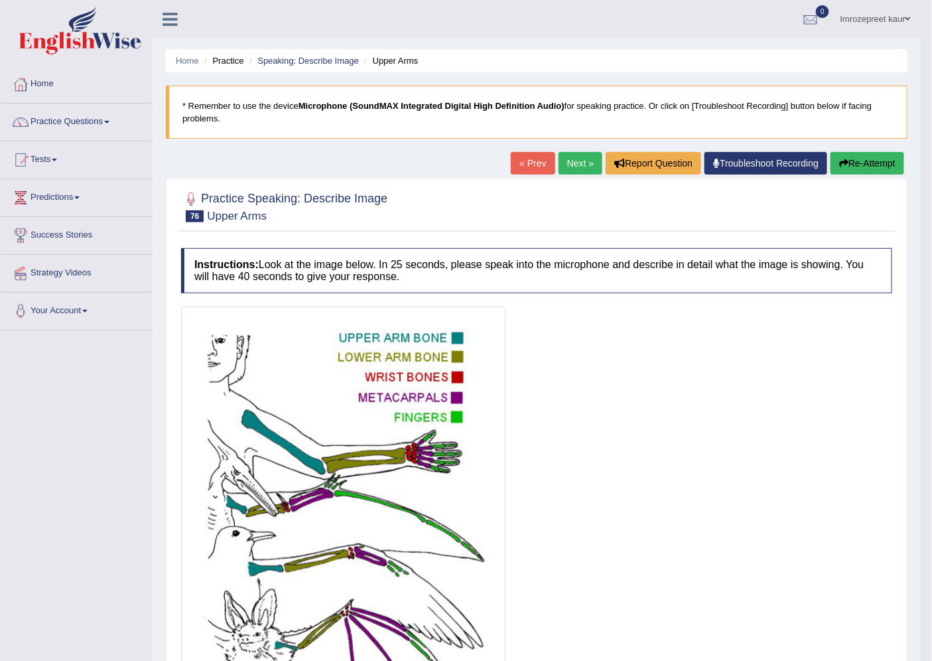
click at [590, 153] on link "Next »" at bounding box center [580, 163] width 44 height 23
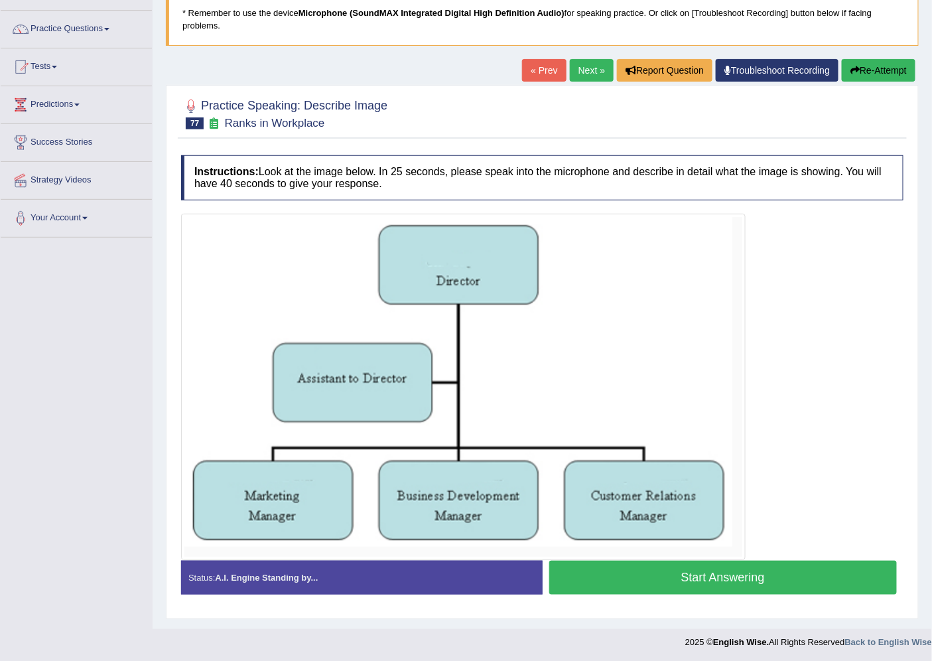
scroll to position [94, 0]
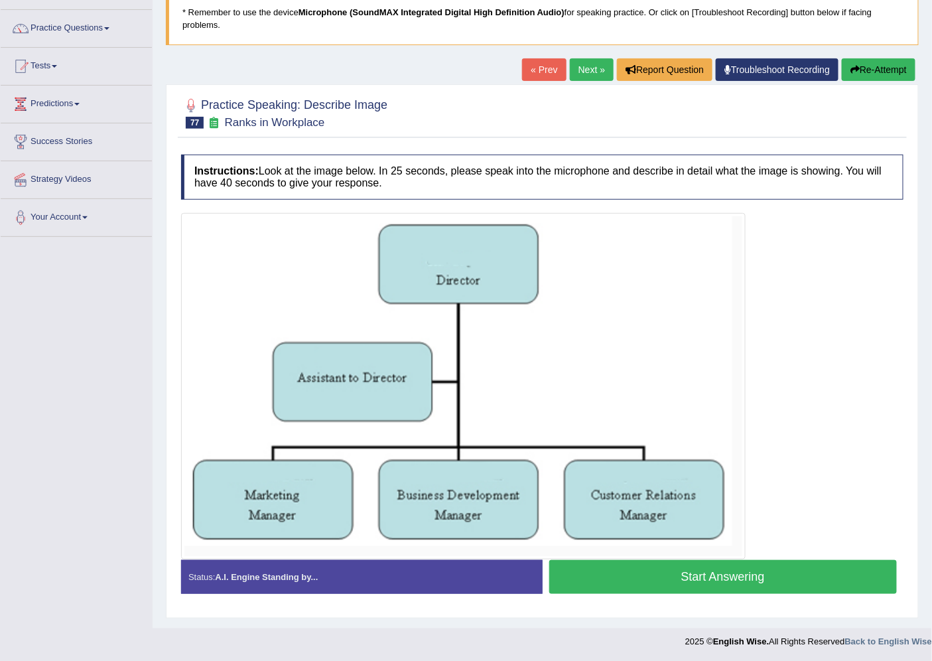
click at [592, 579] on button "Start Answering" at bounding box center [723, 577] width 348 height 34
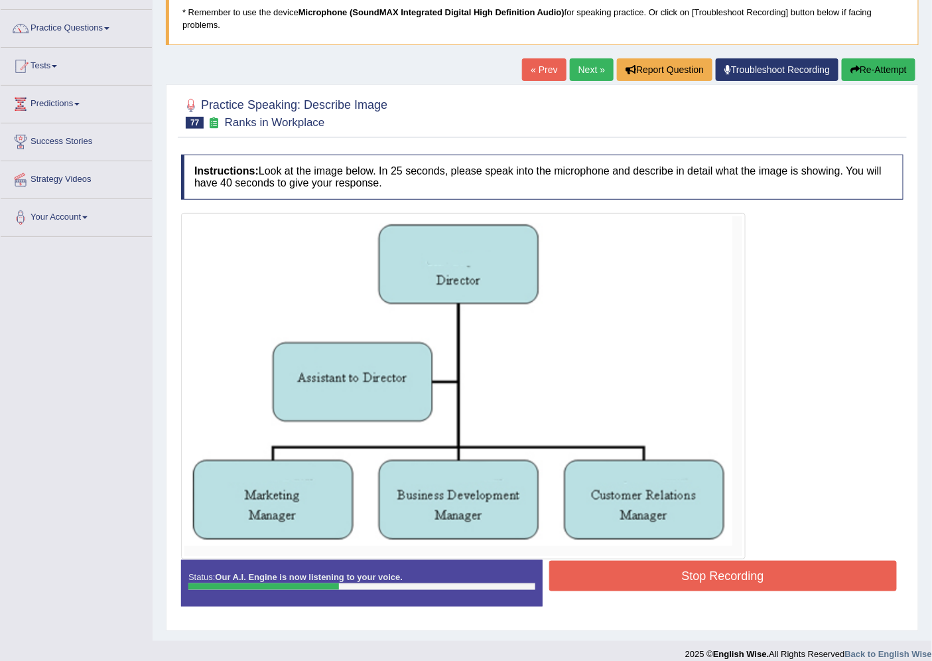
click at [621, 580] on button "Stop Recording" at bounding box center [723, 575] width 348 height 31
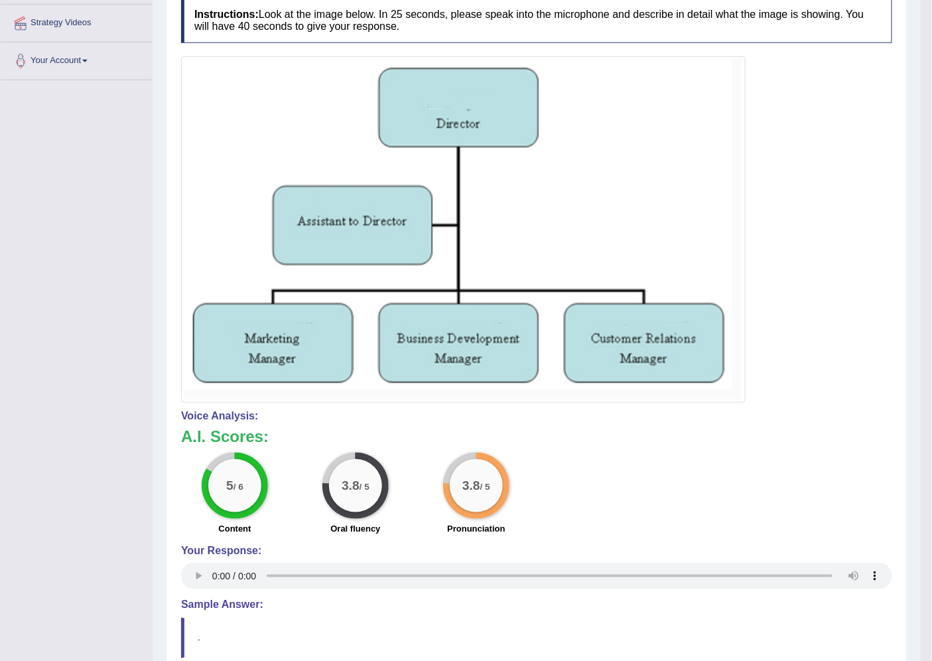
scroll to position [0, 0]
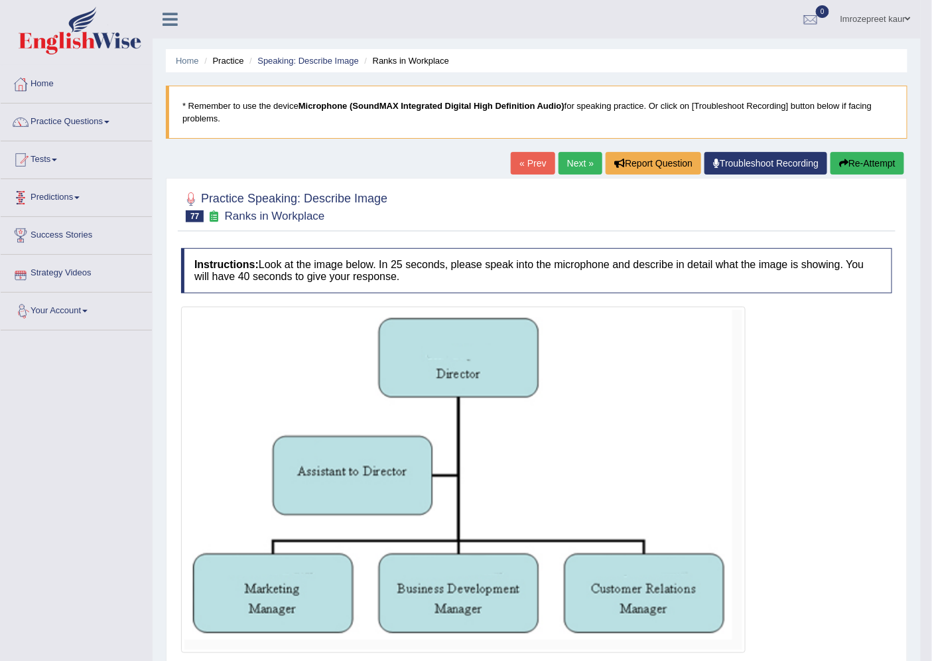
click at [882, 155] on button "Re-Attempt" at bounding box center [867, 163] width 74 height 23
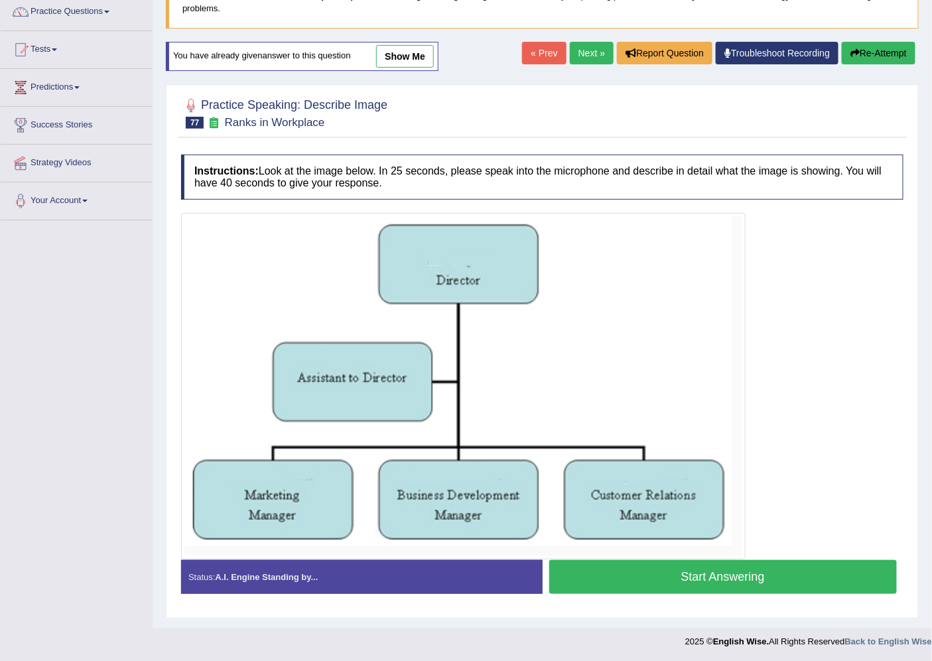
click at [633, 564] on button "Start Answering" at bounding box center [723, 577] width 348 height 34
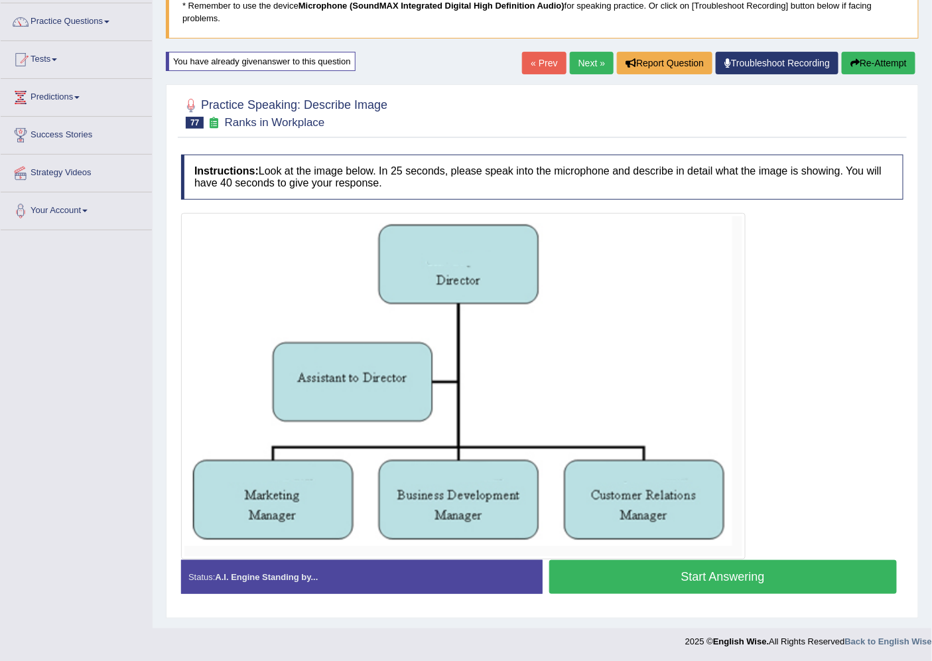
scroll to position [110, 0]
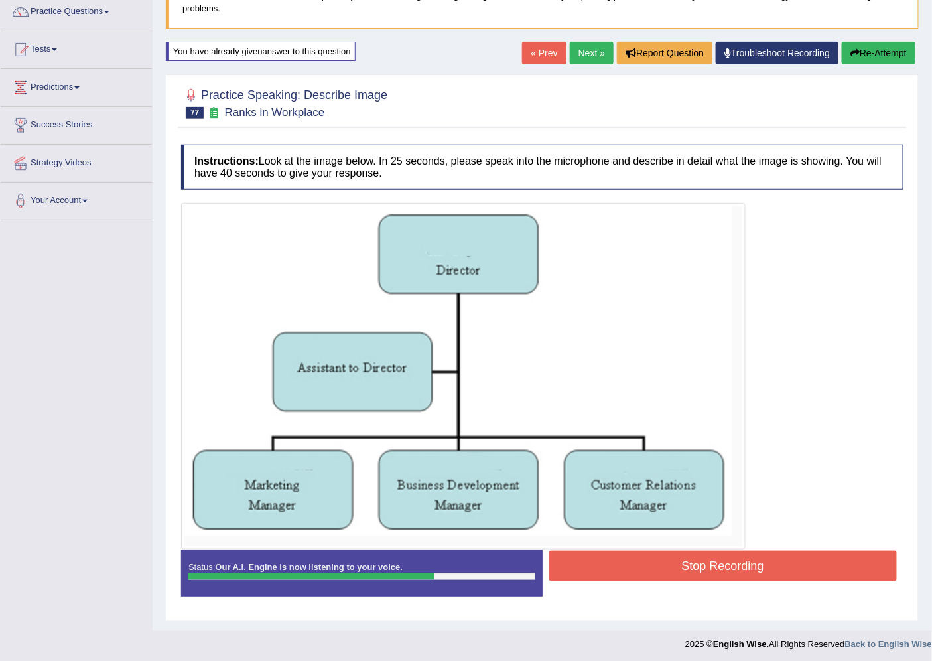
click at [720, 573] on button "Stop Recording" at bounding box center [723, 565] width 348 height 31
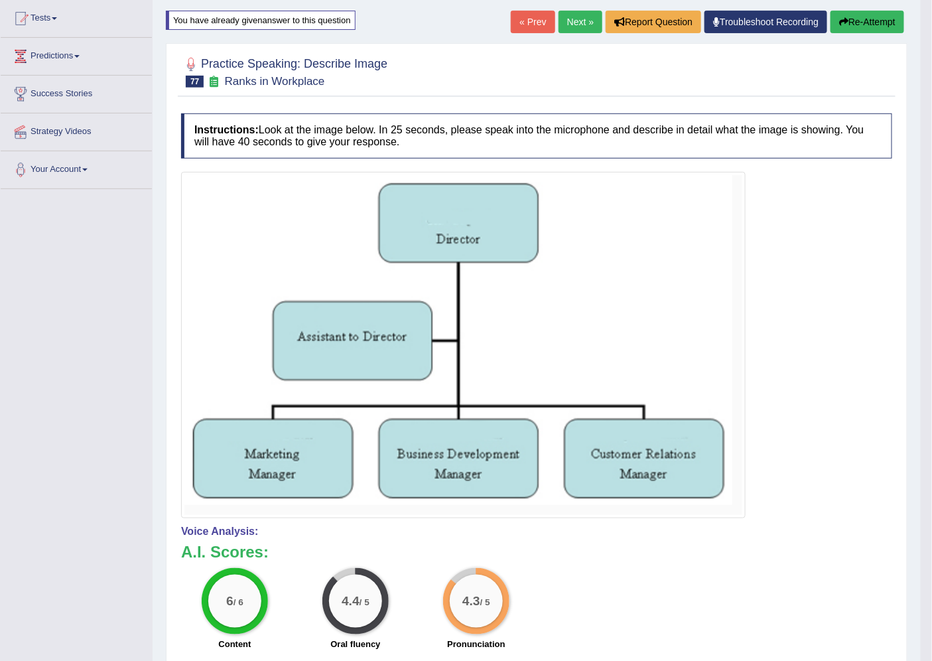
scroll to position [0, 0]
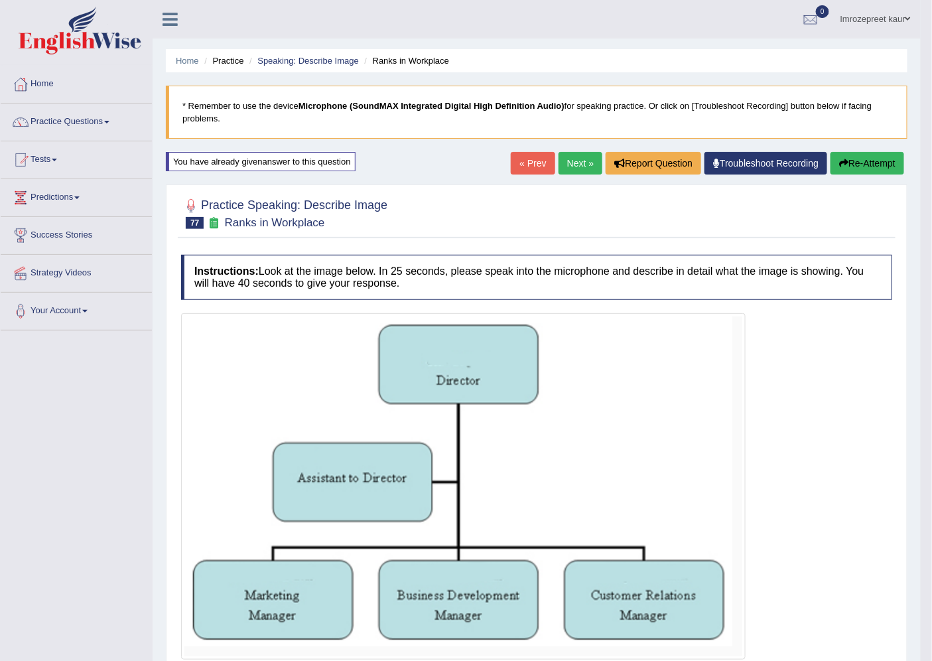
click at [567, 156] on link "Next »" at bounding box center [580, 163] width 44 height 23
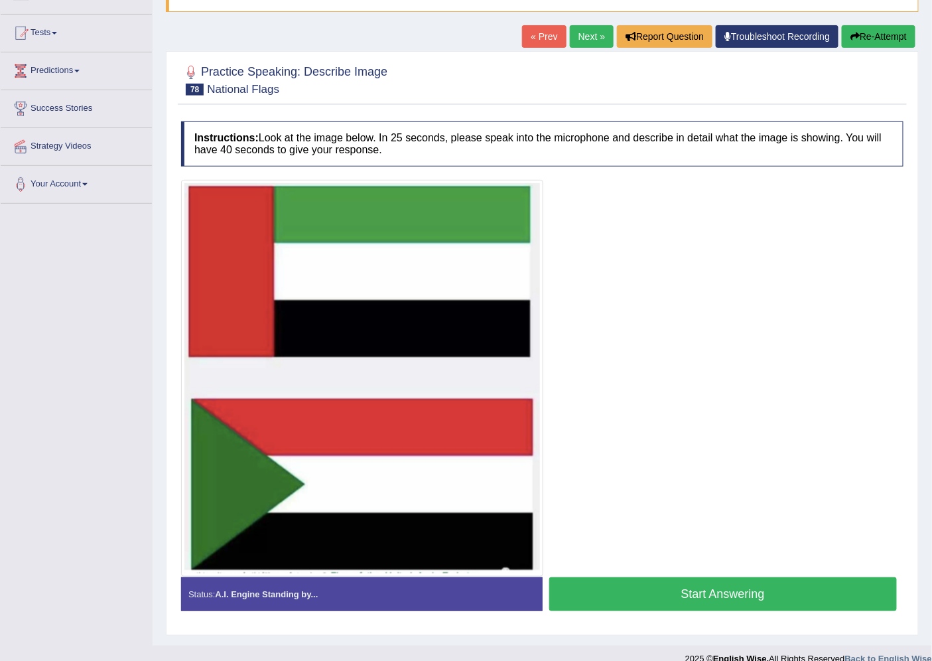
scroll to position [144, 0]
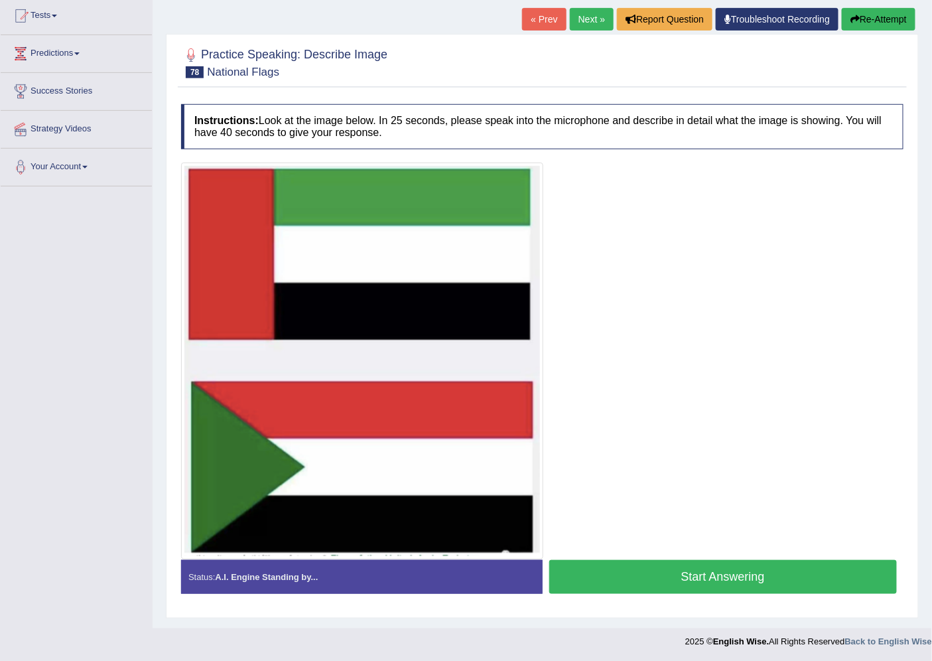
click at [632, 578] on button "Start Answering" at bounding box center [723, 577] width 348 height 34
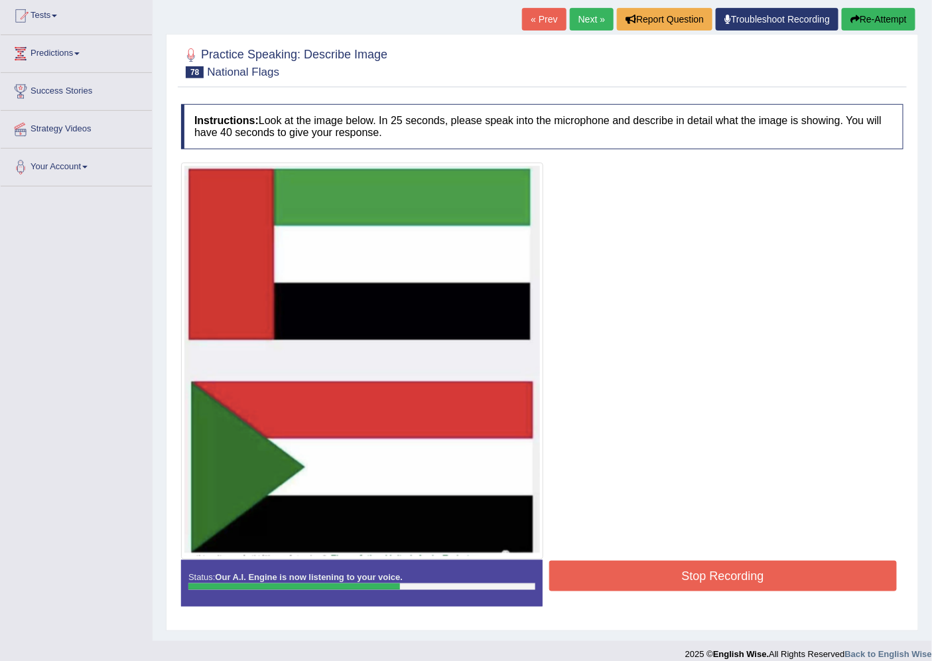
click at [653, 564] on button "Stop Recording" at bounding box center [723, 575] width 348 height 31
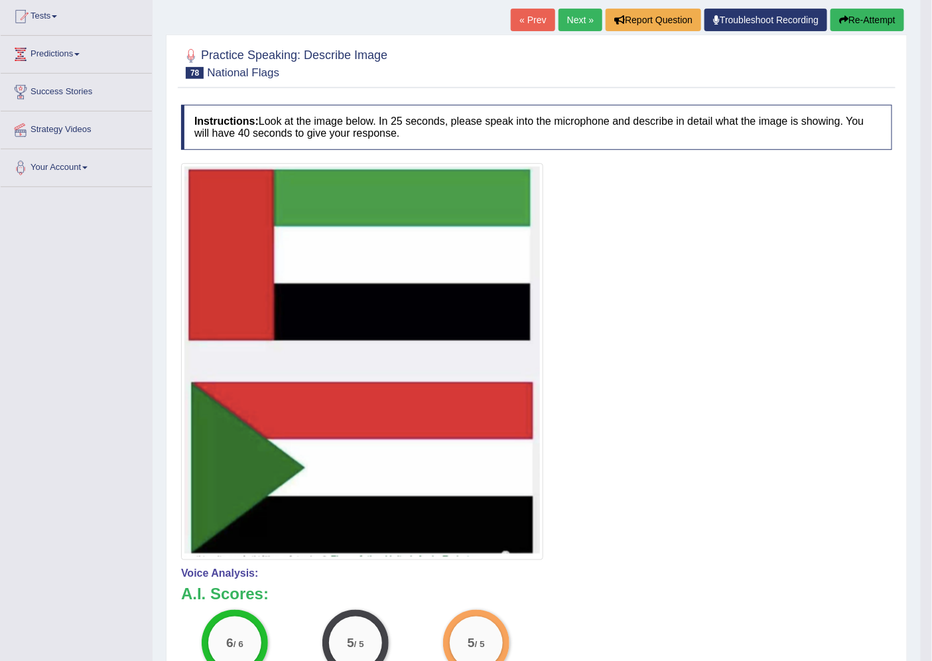
scroll to position [56, 0]
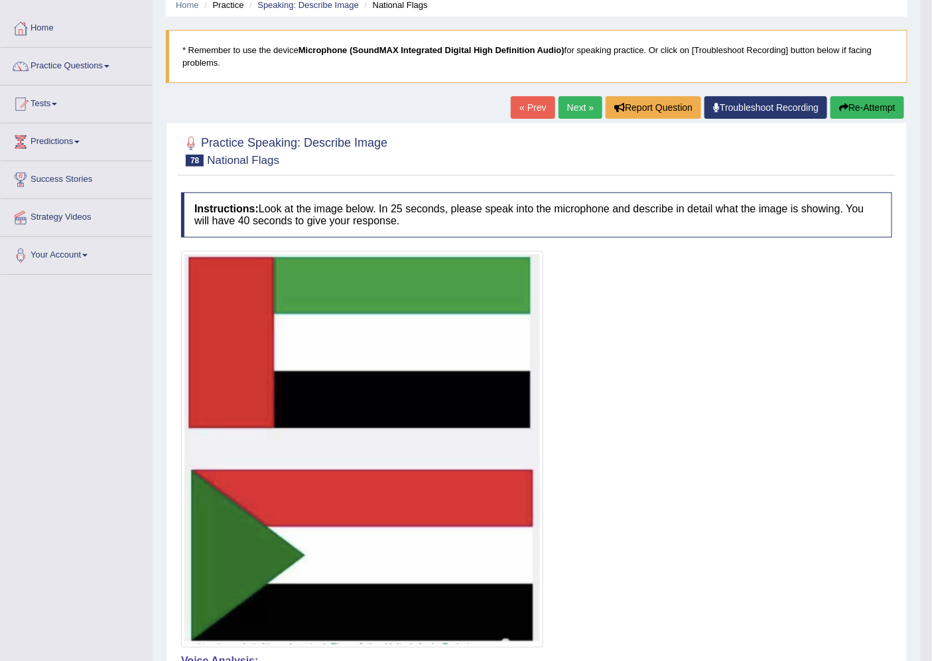
click at [572, 103] on link "Next »" at bounding box center [580, 107] width 44 height 23
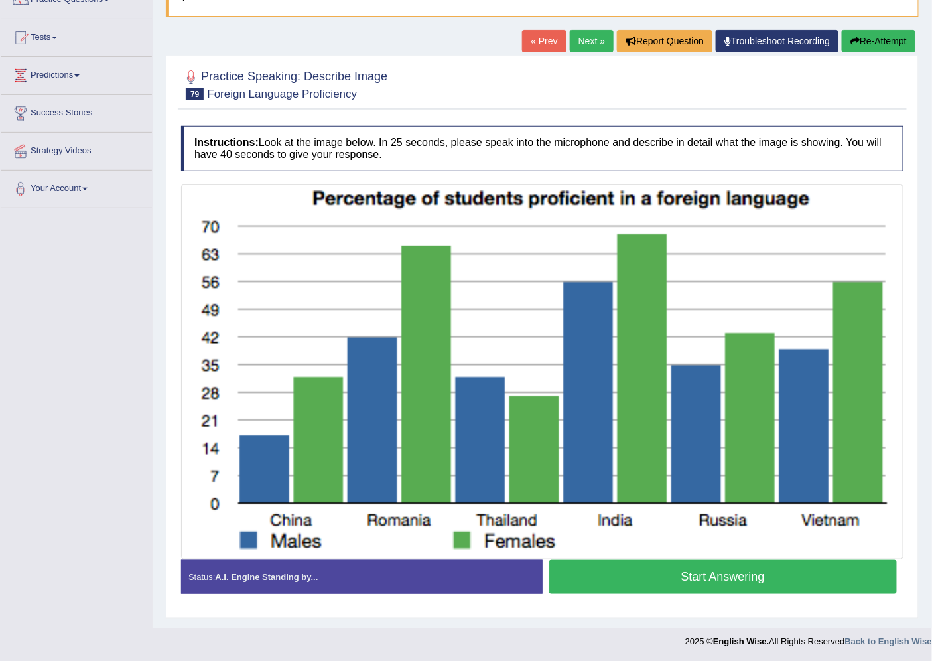
click at [640, 580] on button "Start Answering" at bounding box center [723, 577] width 348 height 34
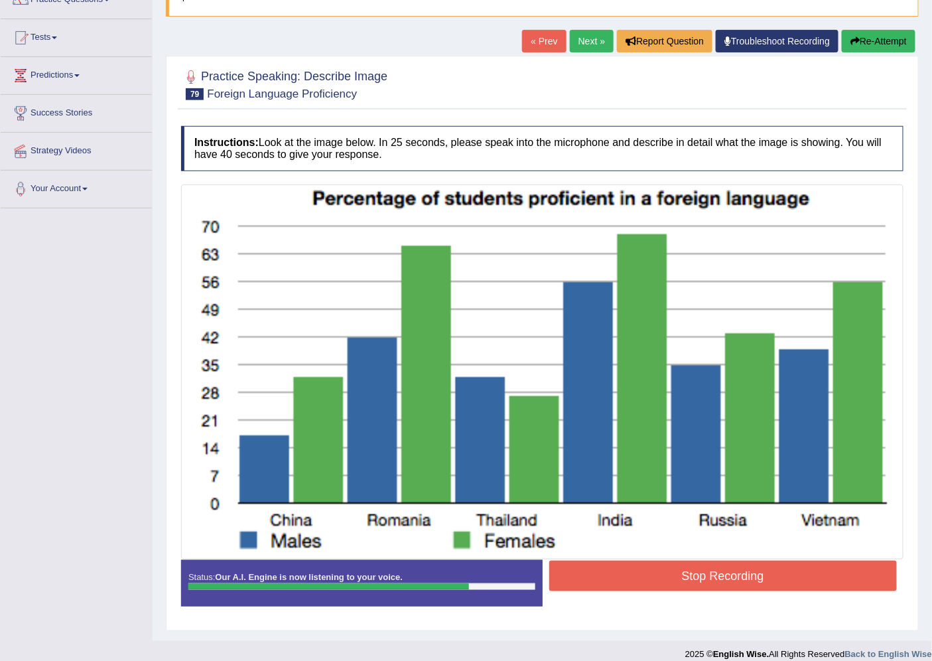
click at [637, 567] on button "Stop Recording" at bounding box center [723, 575] width 348 height 31
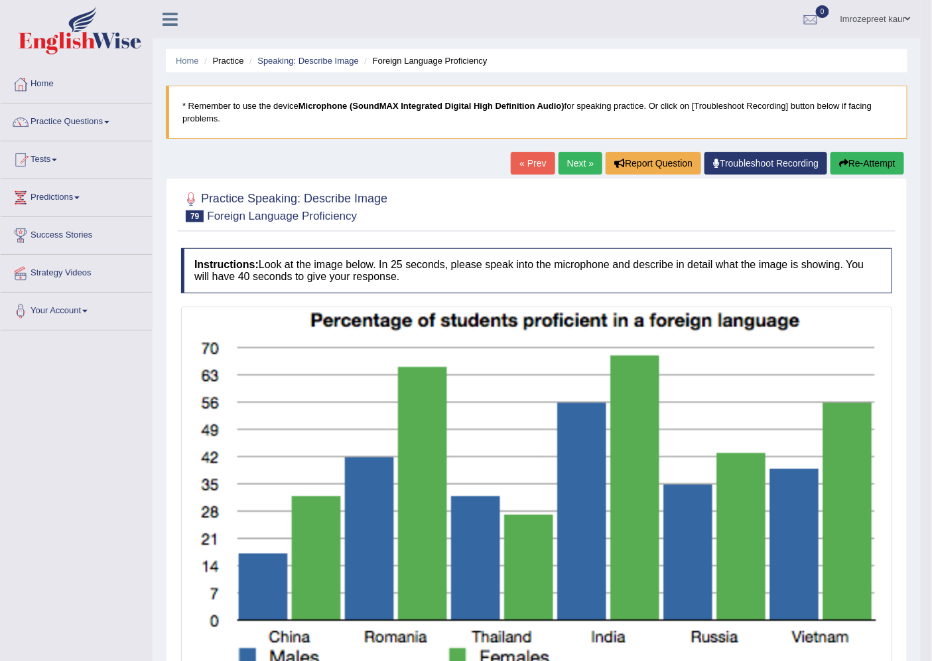
click at [572, 155] on link "Next »" at bounding box center [580, 163] width 44 height 23
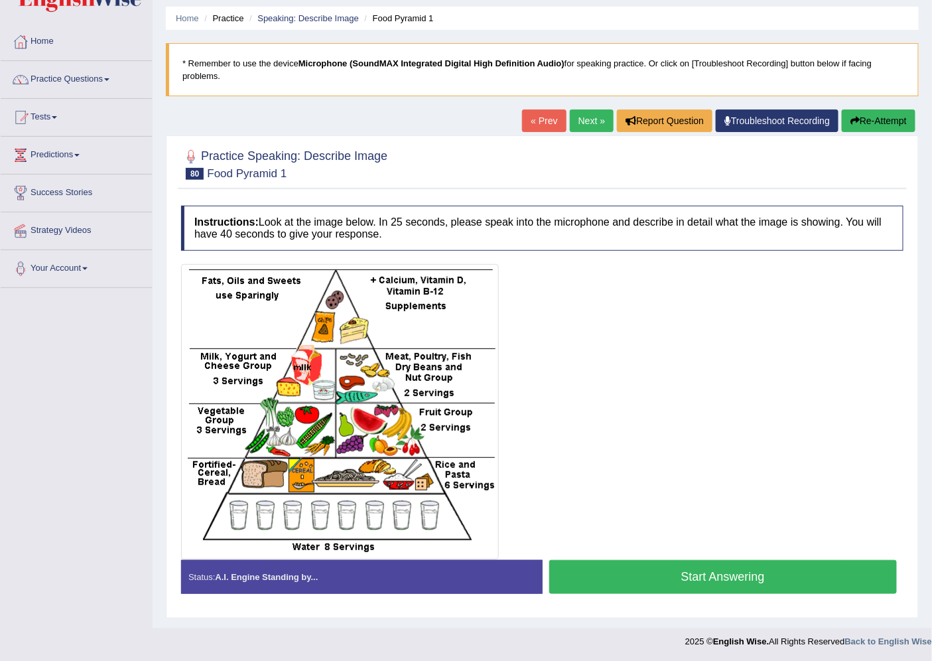
click at [606, 586] on button "Start Answering" at bounding box center [723, 577] width 348 height 34
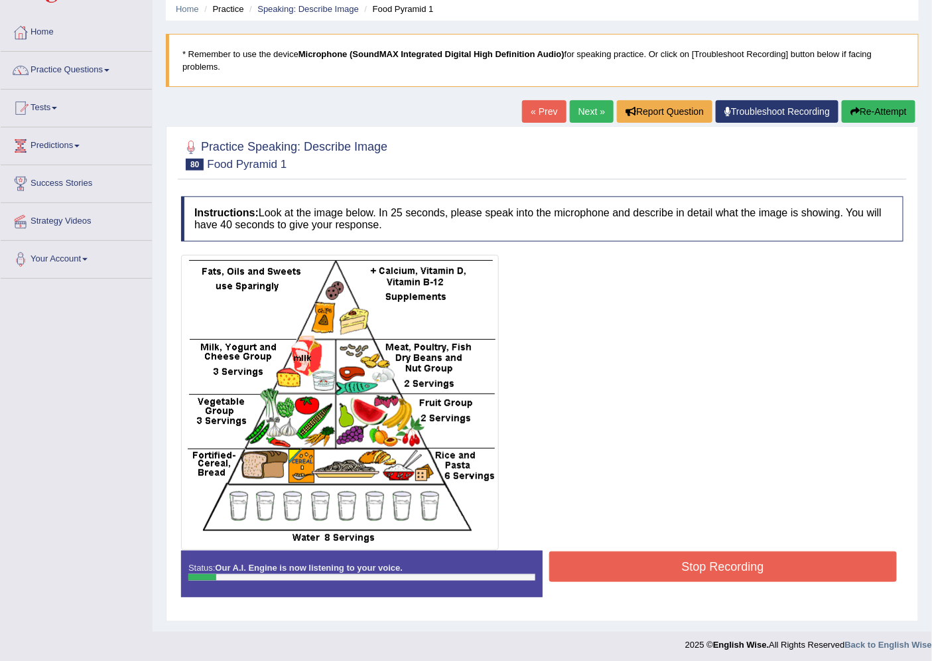
scroll to position [55, 0]
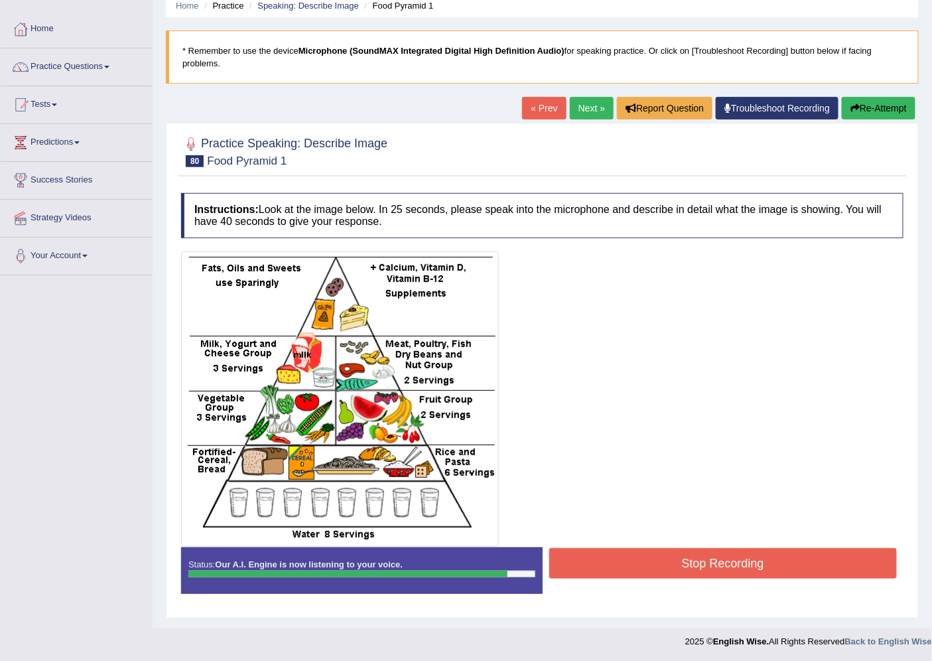
click at [655, 570] on button "Stop Recording" at bounding box center [723, 563] width 348 height 31
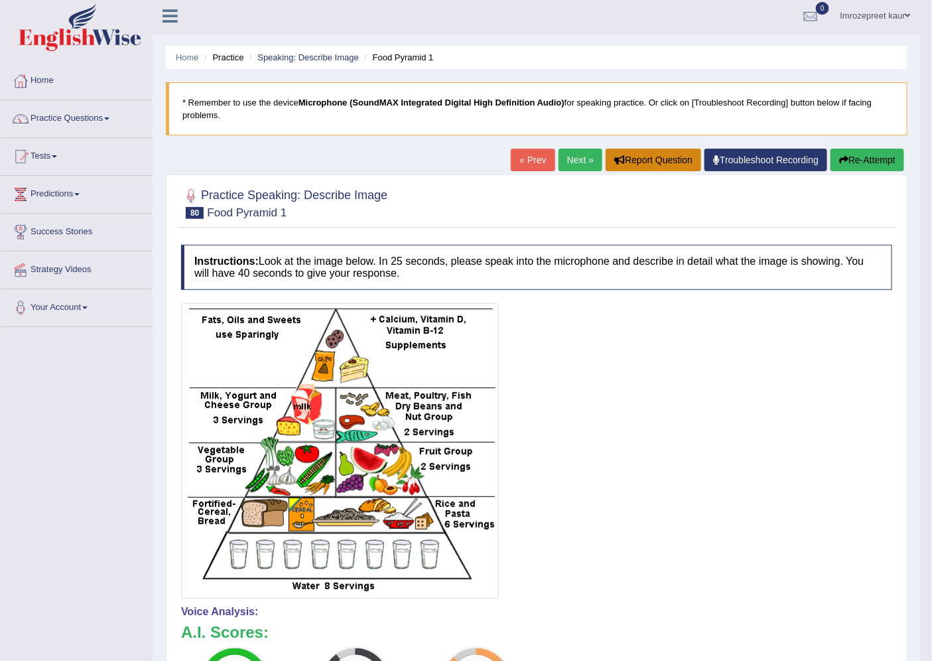
scroll to position [0, 0]
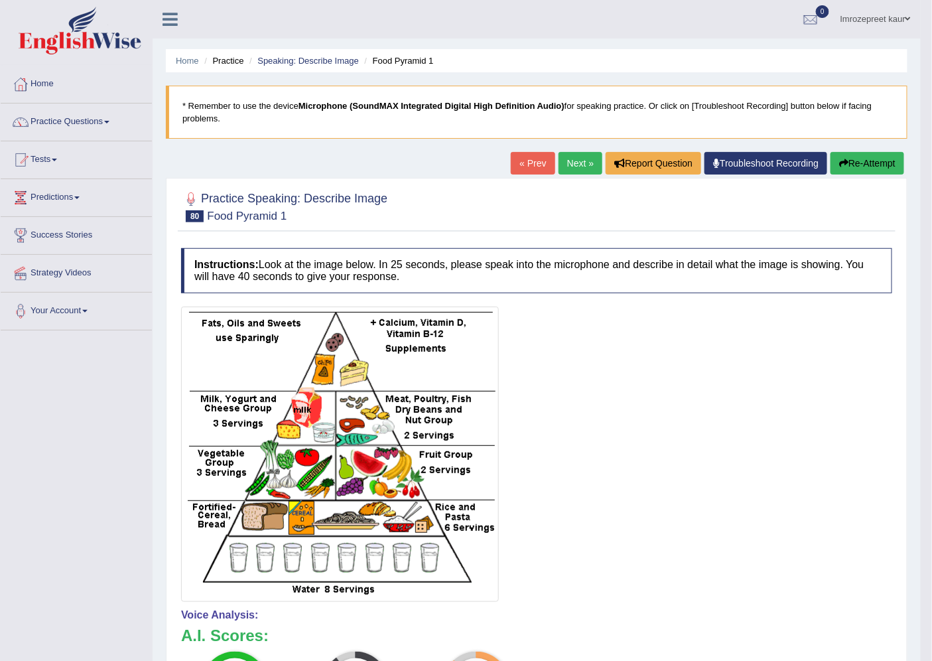
click at [586, 164] on link "Next »" at bounding box center [580, 163] width 44 height 23
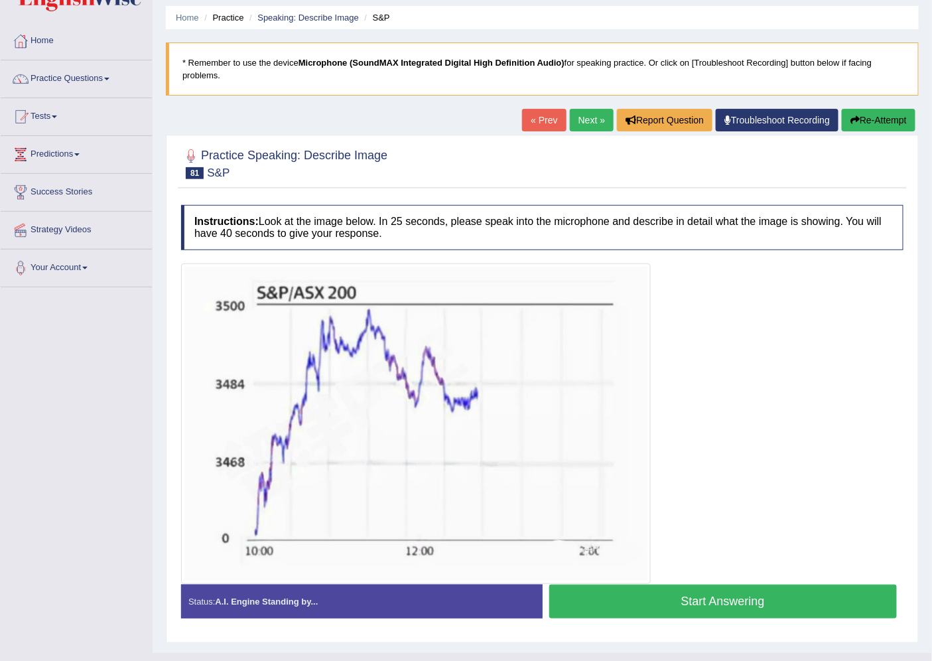
scroll to position [68, 0]
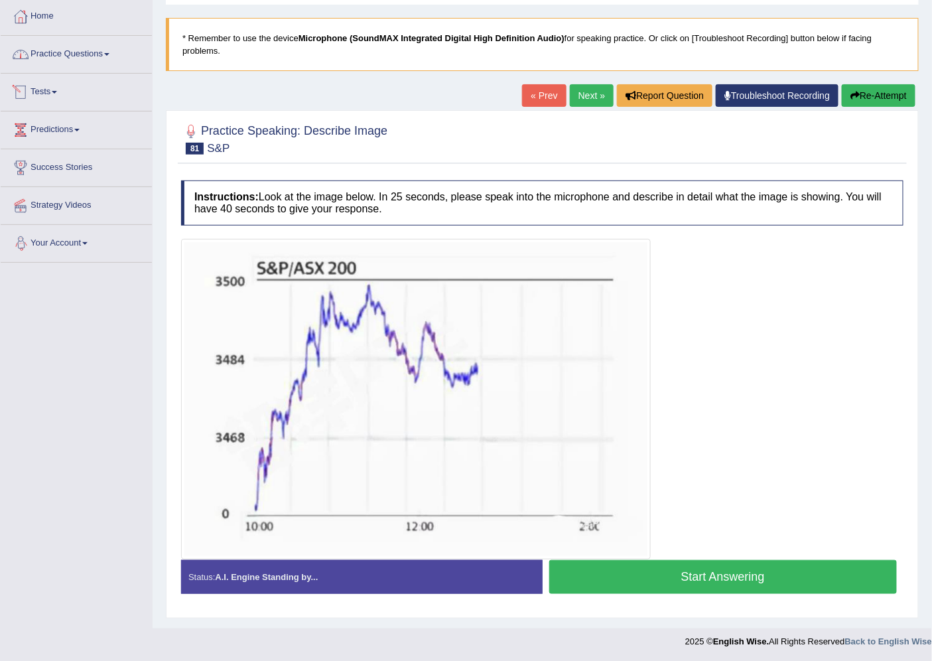
click at [76, 51] on link "Practice Questions" at bounding box center [76, 52] width 151 height 33
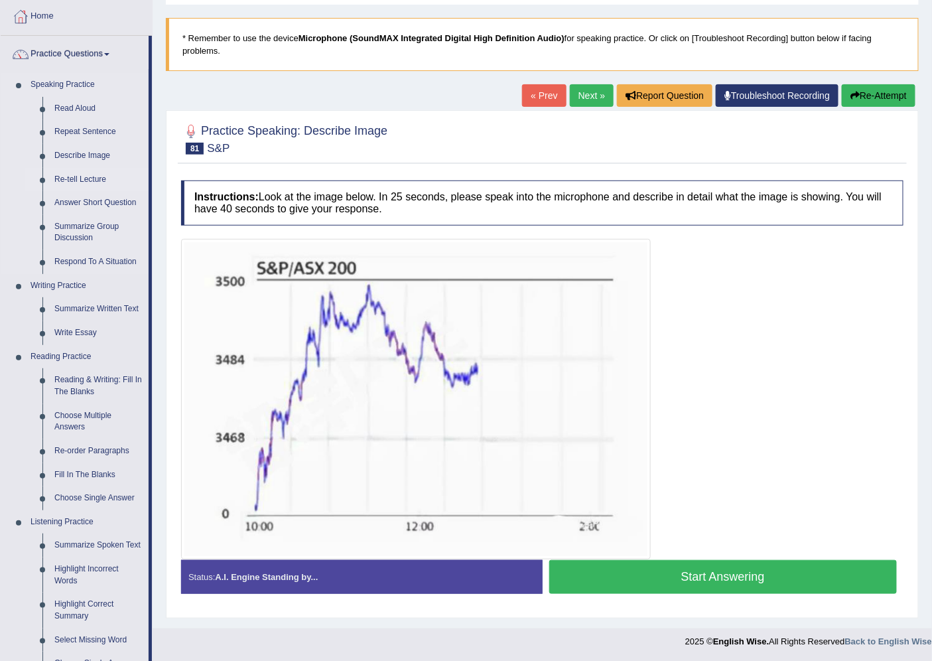
click at [87, 176] on link "Re-tell Lecture" at bounding box center [98, 180] width 100 height 24
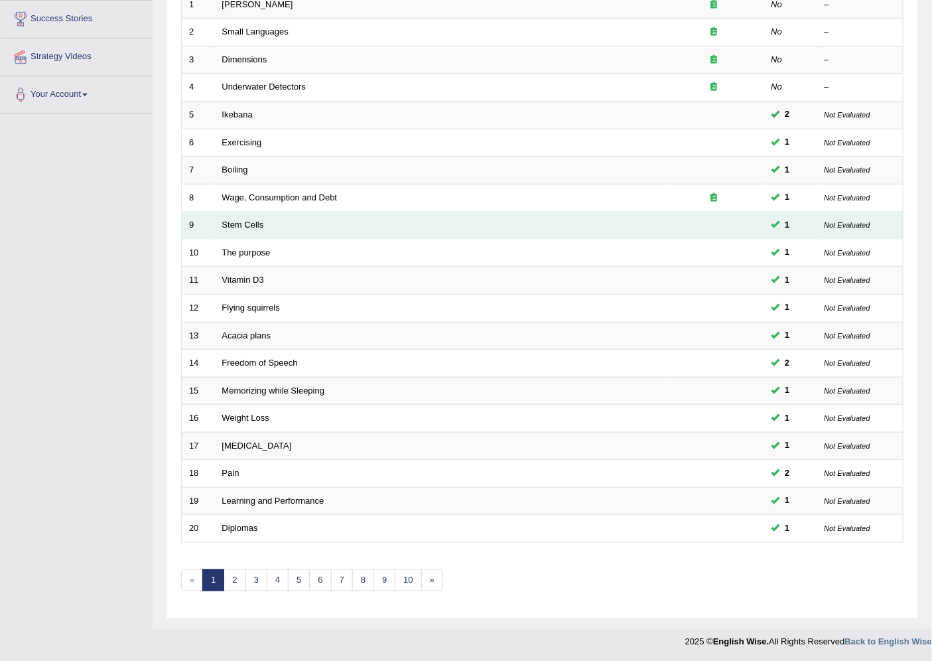
scroll to position [217, 0]
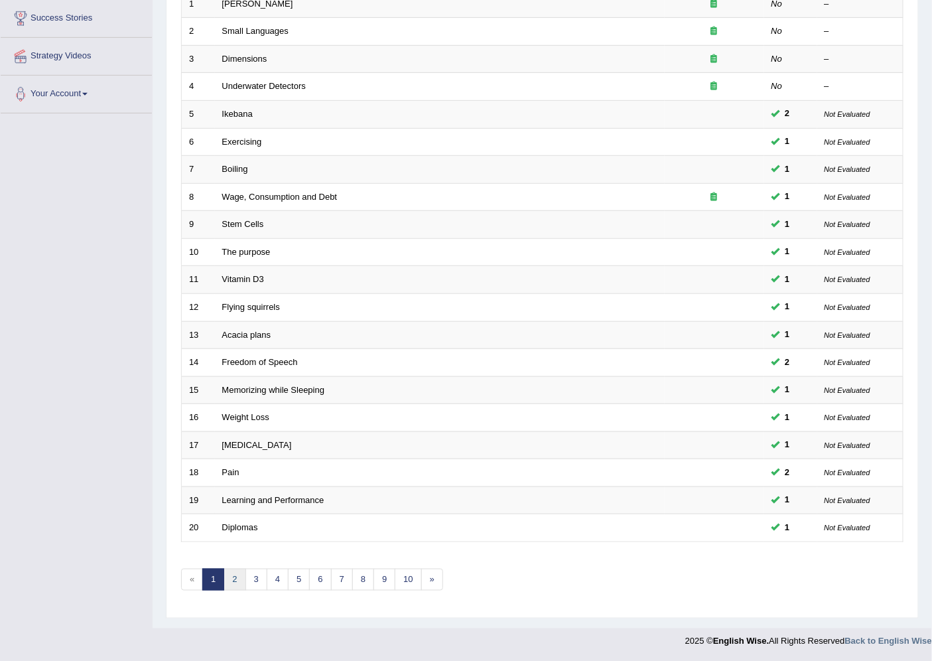
click at [239, 578] on link "2" at bounding box center [235, 579] width 22 height 22
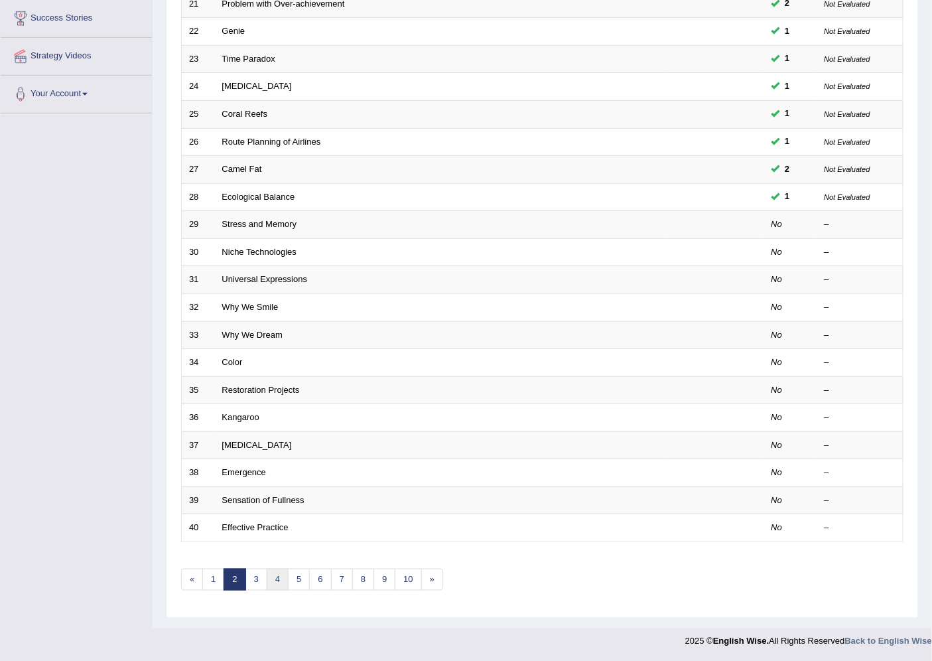
click at [270, 578] on link "4" at bounding box center [278, 579] width 22 height 22
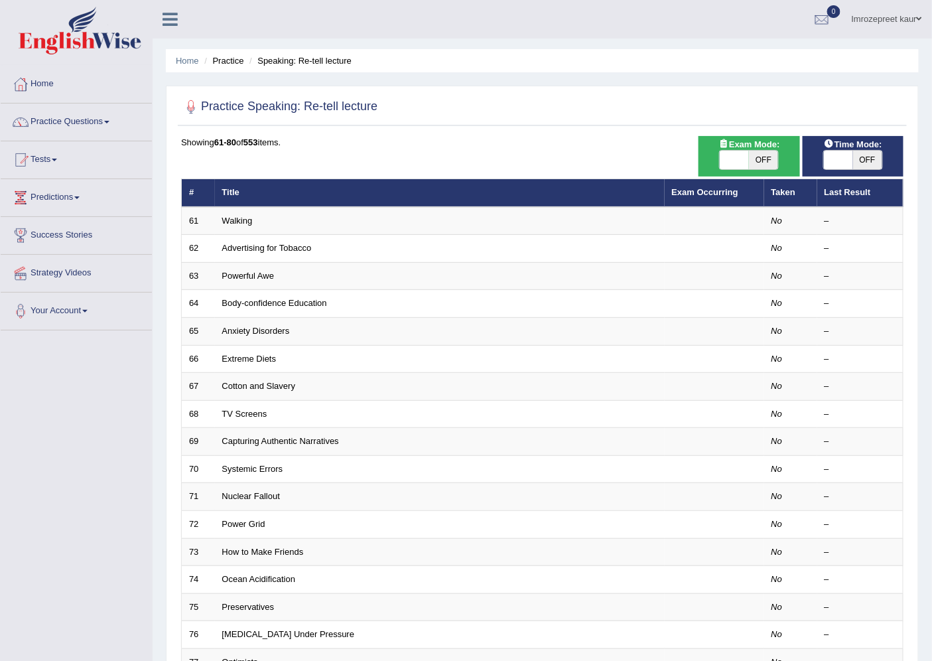
click at [76, 118] on link "Practice Questions" at bounding box center [76, 119] width 151 height 33
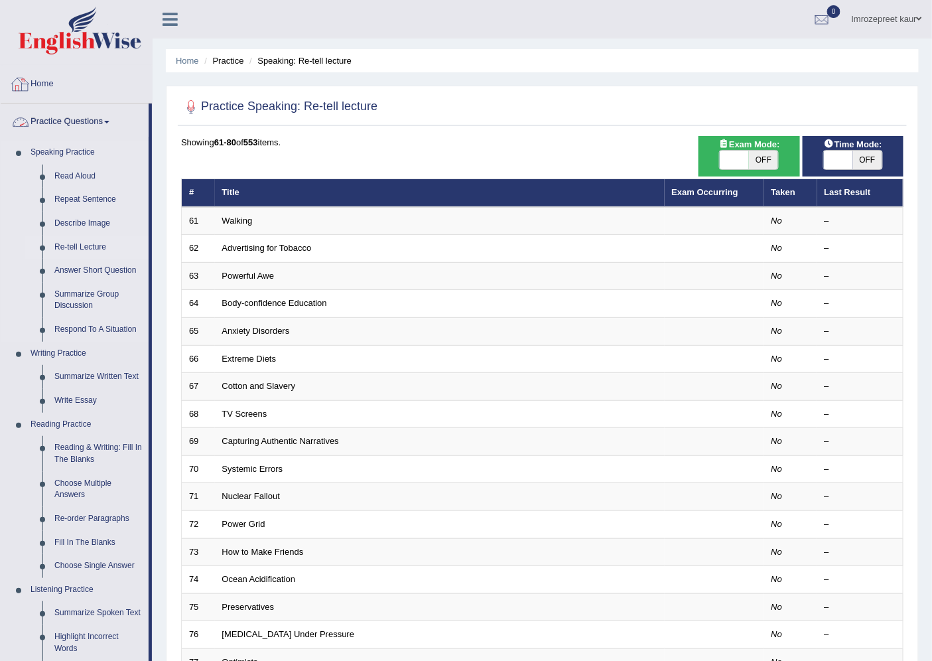
click at [71, 244] on link "Re-tell Lecture" at bounding box center [98, 247] width 100 height 24
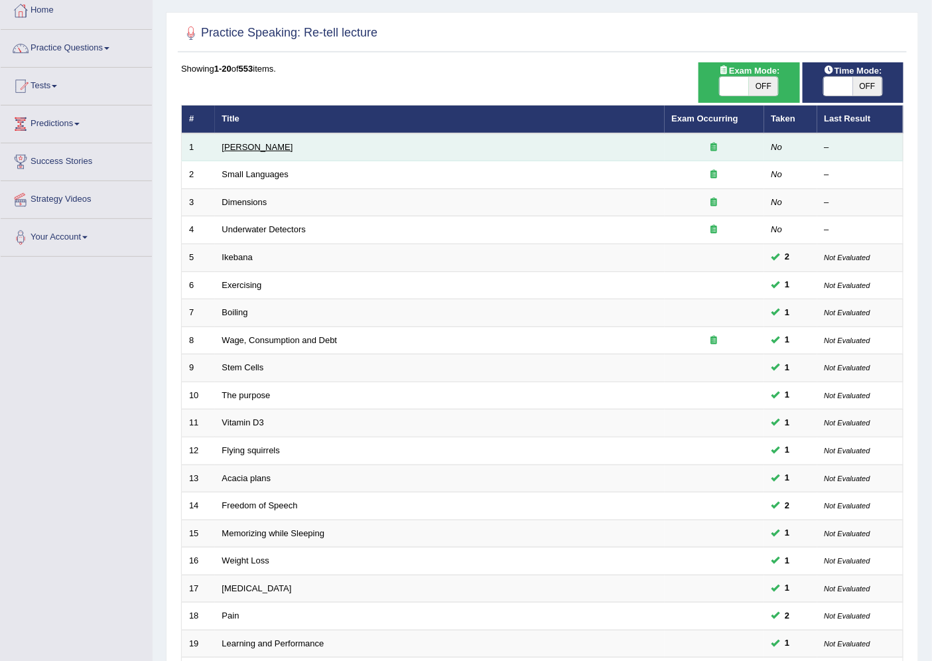
click at [241, 147] on link "[PERSON_NAME]" at bounding box center [257, 147] width 71 height 10
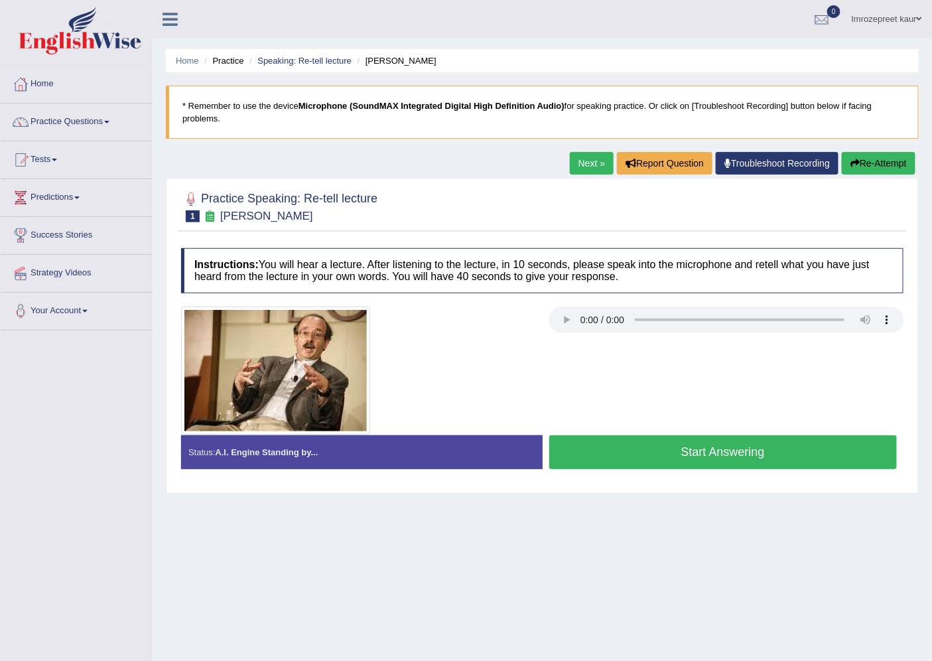
click at [637, 456] on button "Start Answering" at bounding box center [723, 452] width 348 height 34
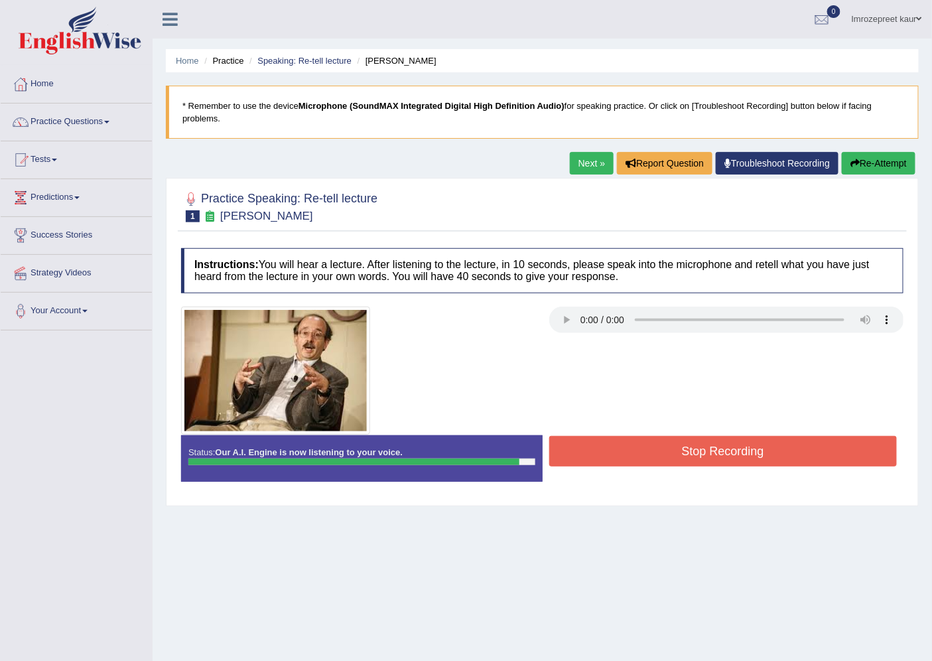
click at [621, 452] on button "Stop Recording" at bounding box center [723, 451] width 348 height 31
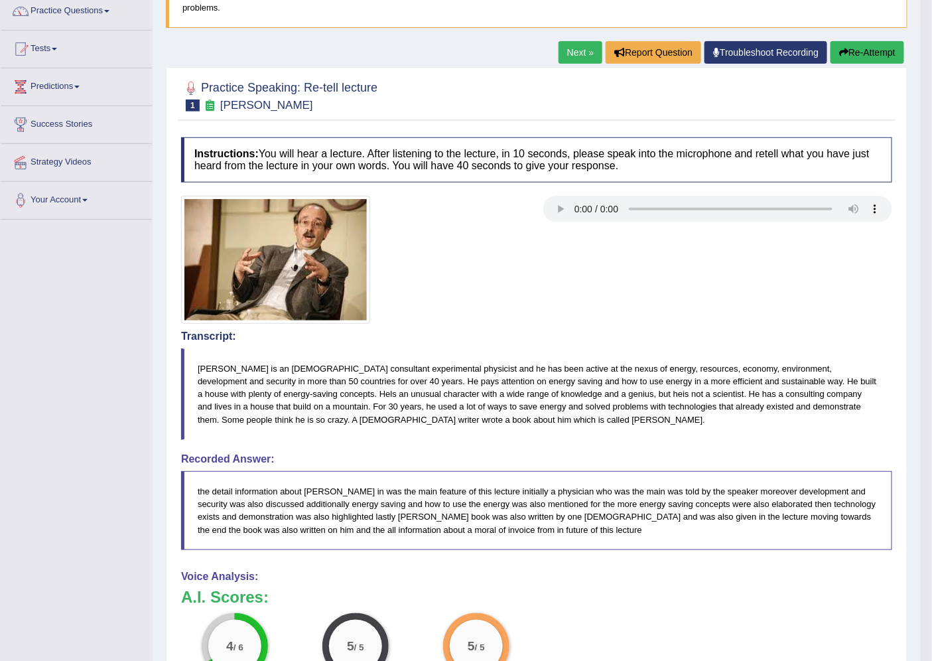
scroll to position [27, 0]
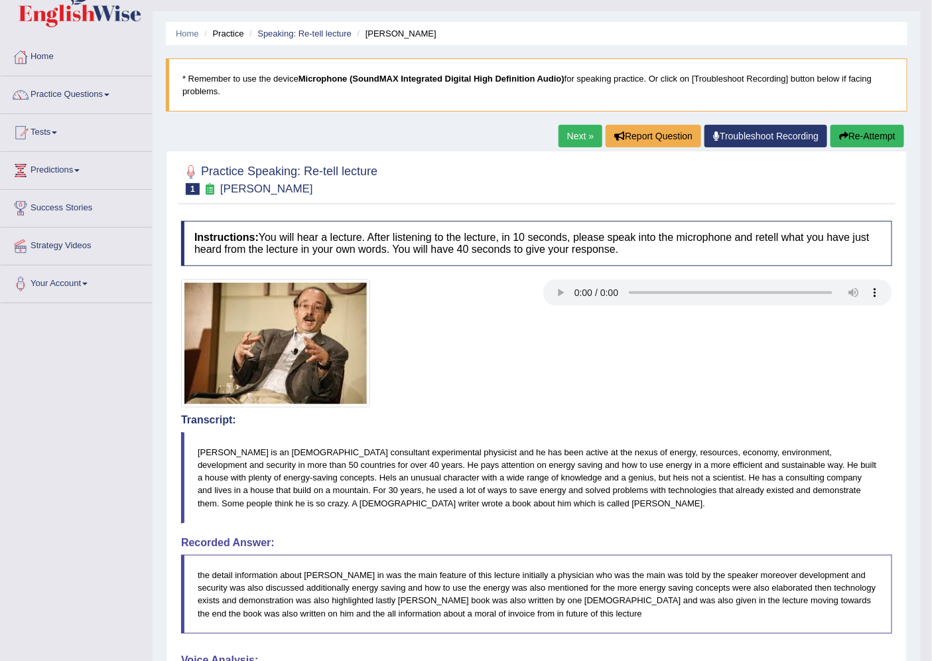
click at [558, 144] on link "Next »" at bounding box center [580, 136] width 44 height 23
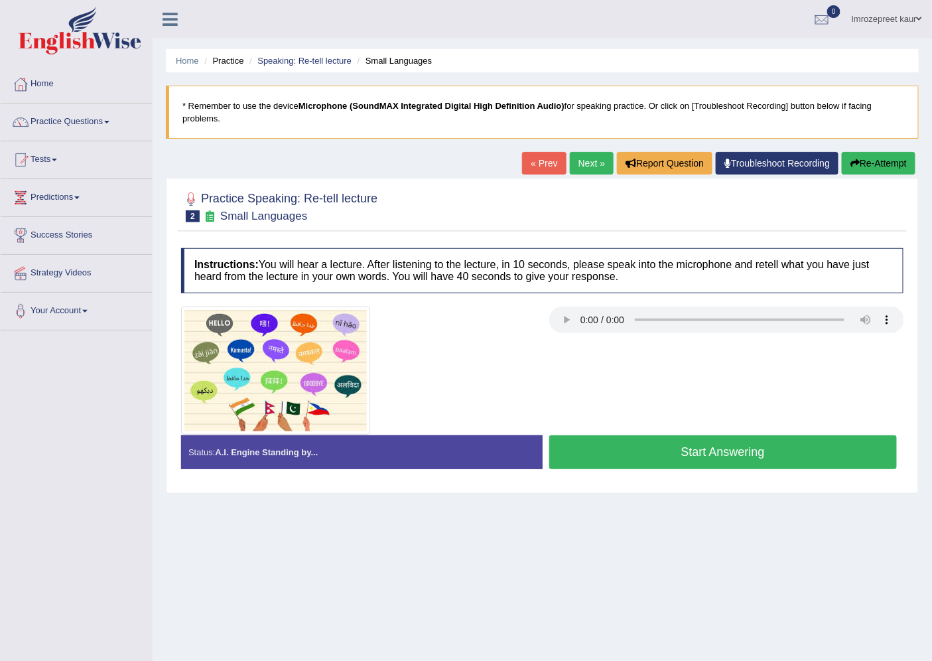
click at [629, 456] on button "Start Answering" at bounding box center [723, 452] width 348 height 34
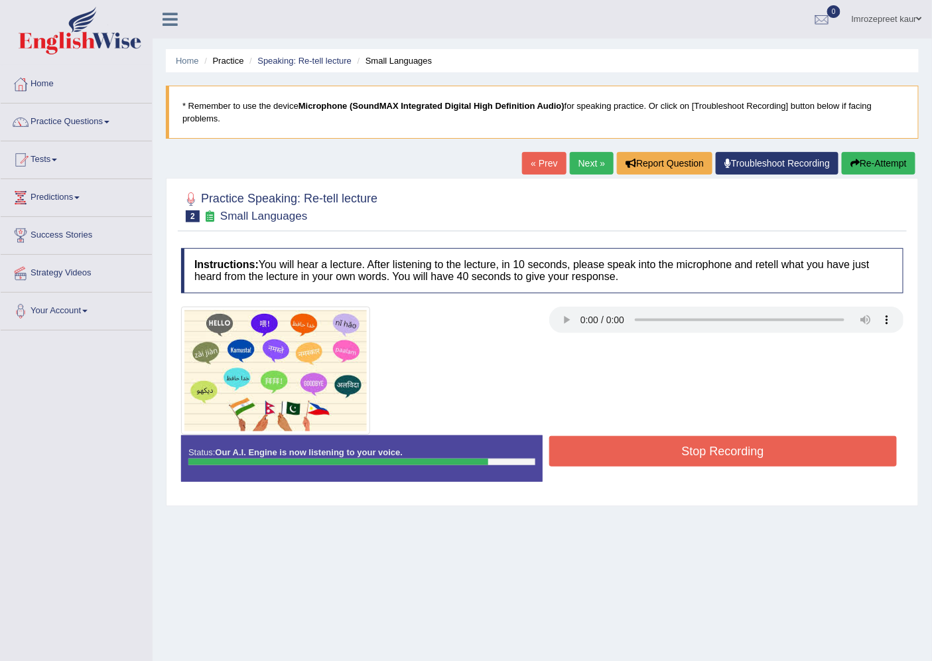
click at [629, 456] on button "Stop Recording" at bounding box center [723, 451] width 348 height 31
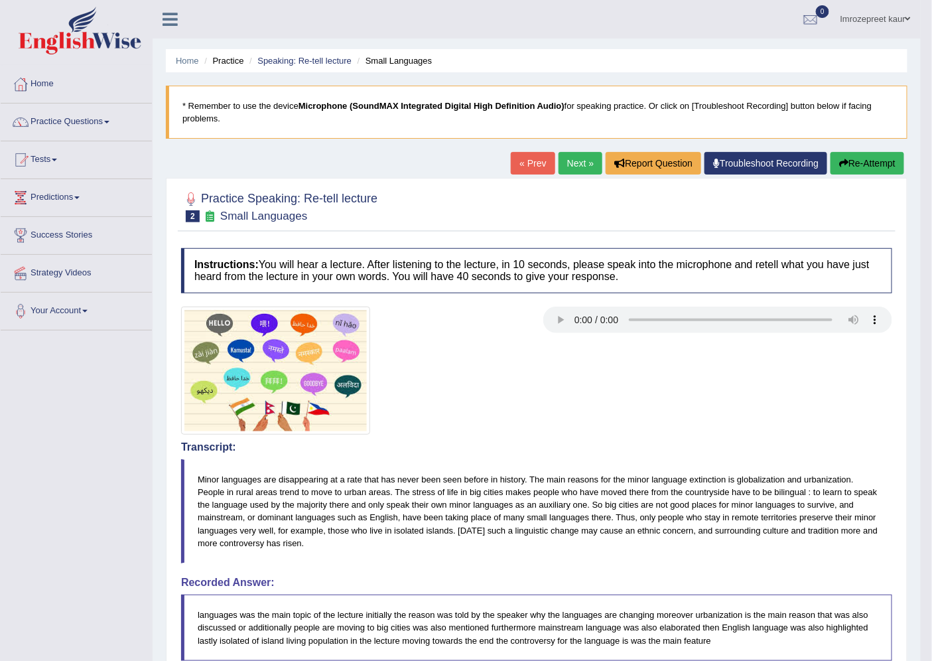
click at [590, 164] on link "Next »" at bounding box center [580, 163] width 44 height 23
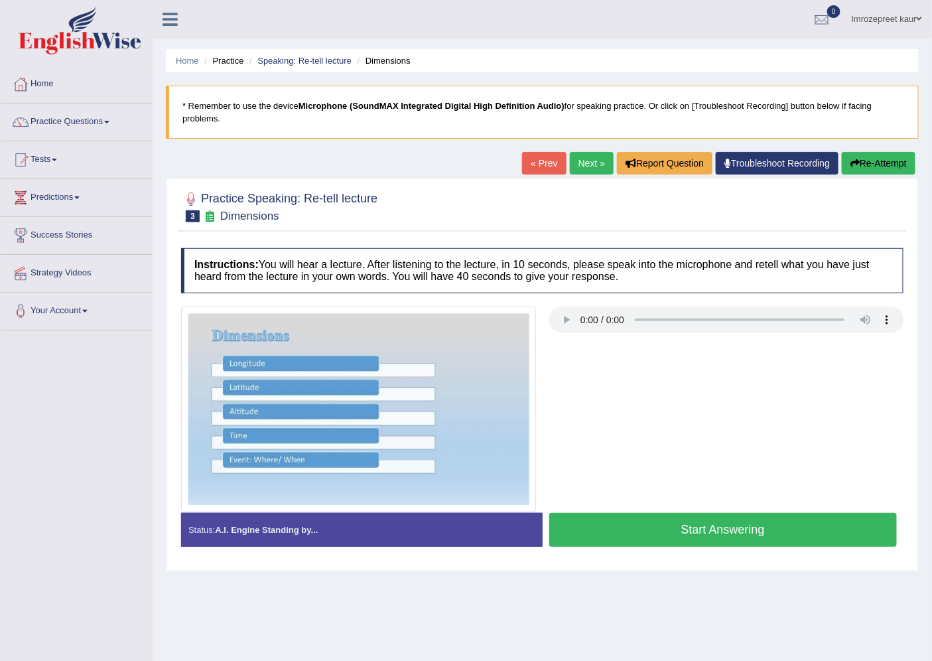
click at [592, 540] on button "Start Answering" at bounding box center [723, 530] width 348 height 34
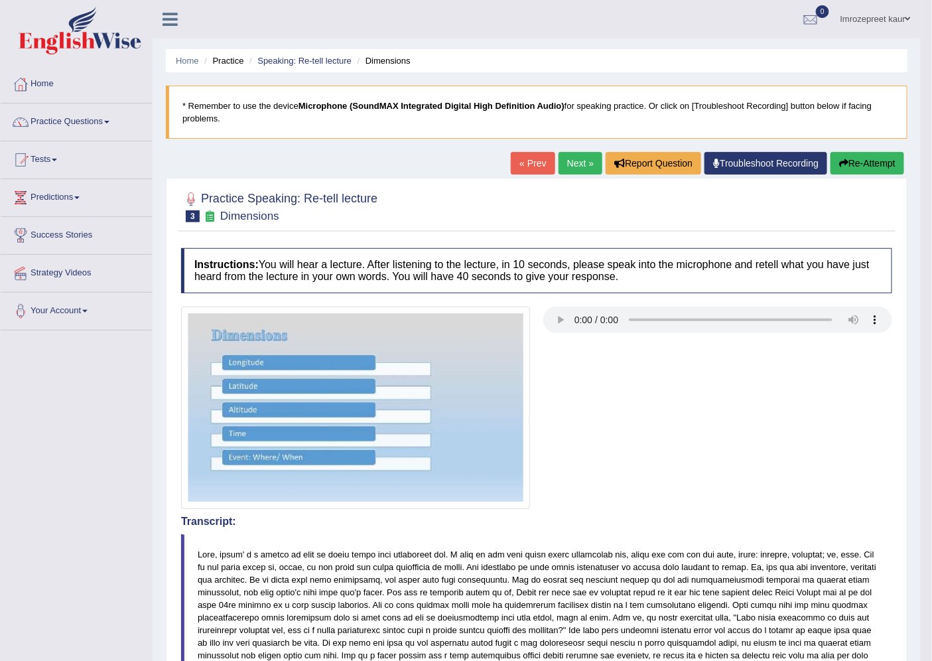
click at [558, 164] on link "Next »" at bounding box center [580, 163] width 44 height 23
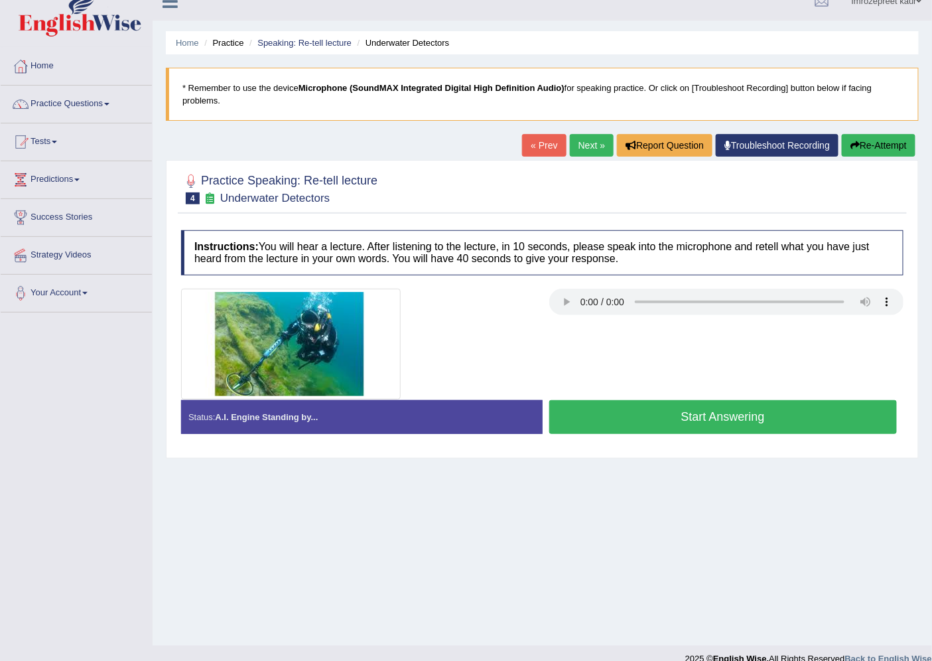
scroll to position [35, 0]
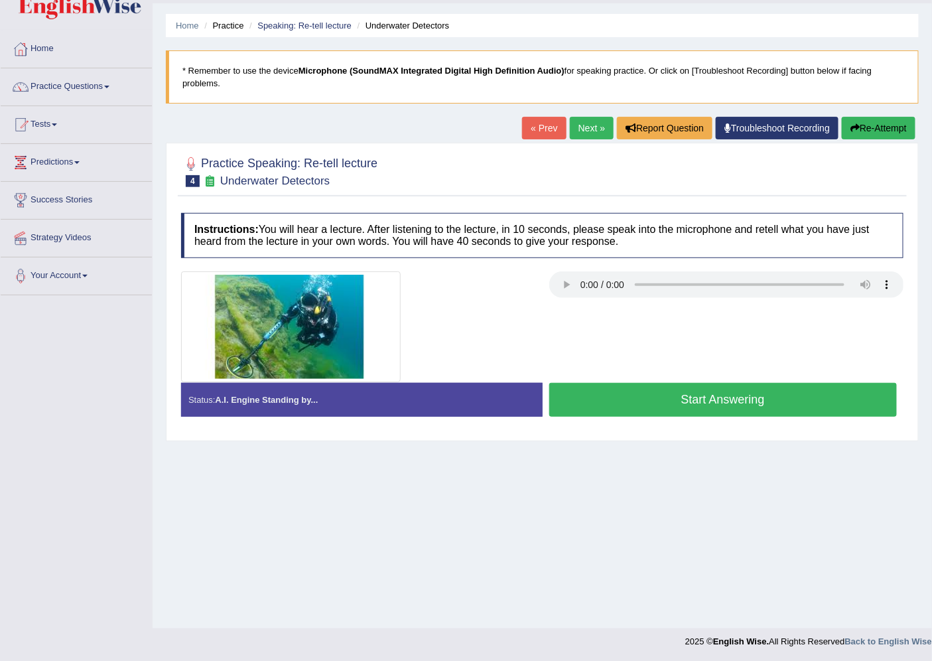
click at [649, 401] on button "Start Answering" at bounding box center [723, 400] width 348 height 34
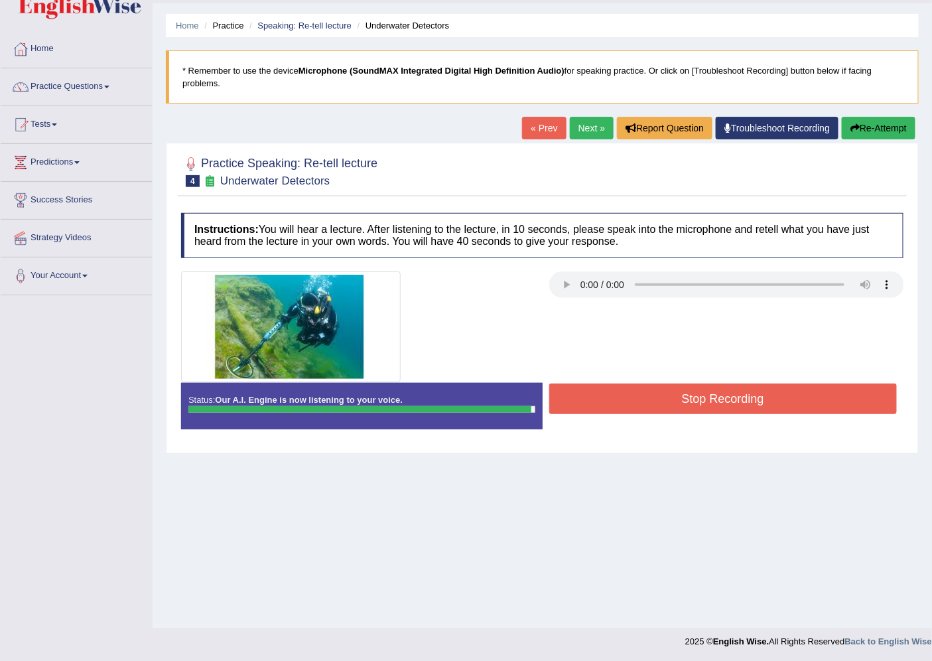
click at [649, 401] on button "Stop Recording" at bounding box center [723, 398] width 348 height 31
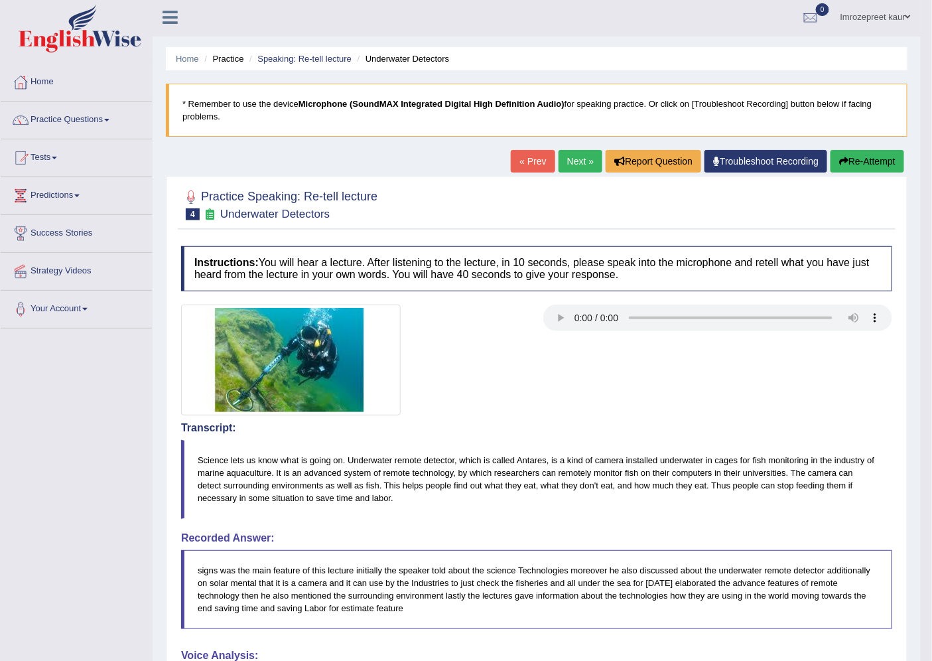
scroll to position [0, 0]
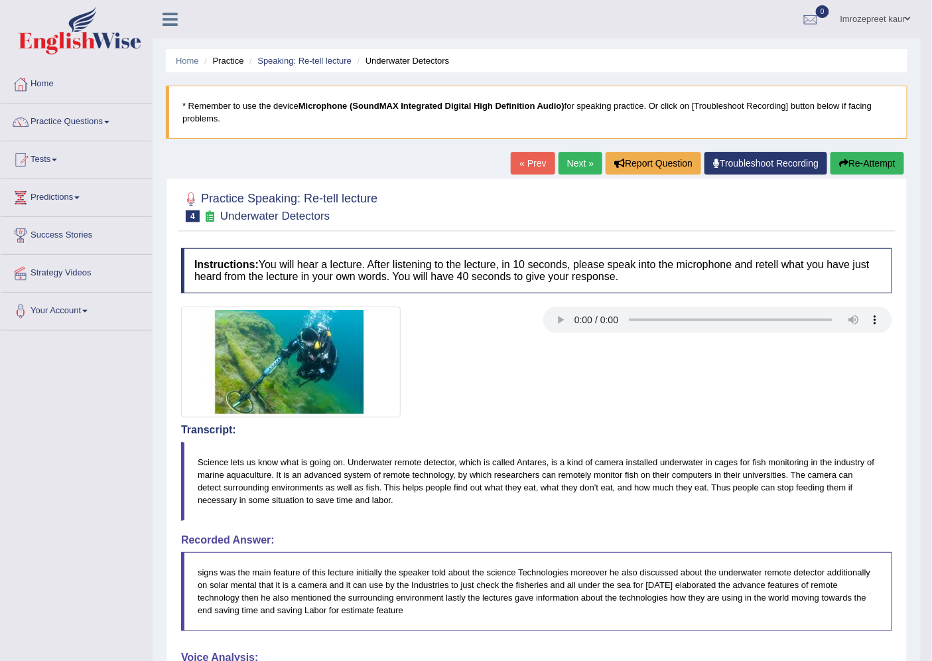
click at [558, 154] on link "Next »" at bounding box center [580, 163] width 44 height 23
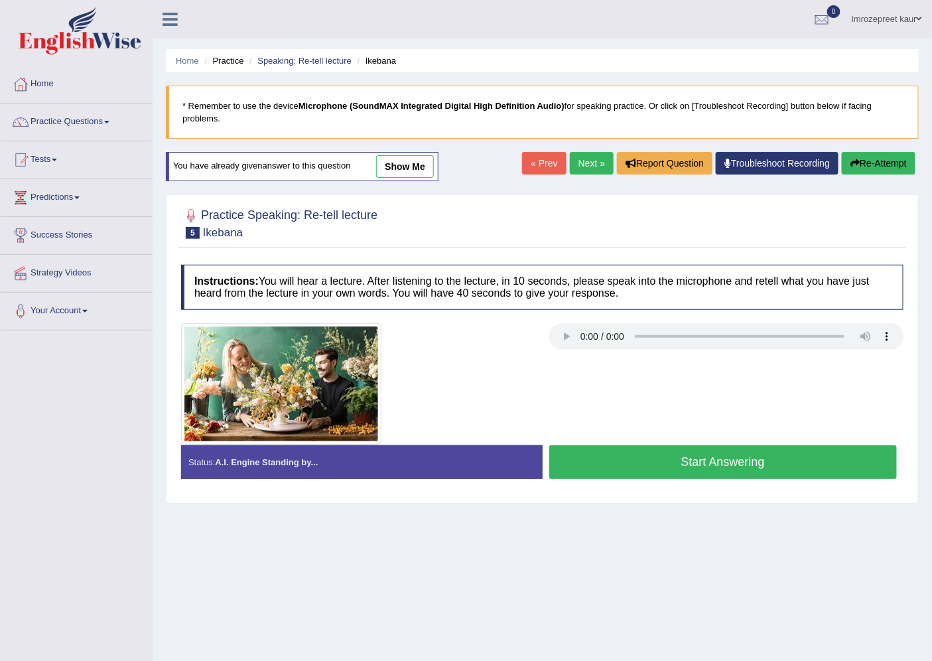
click at [60, 128] on link "Practice Questions" at bounding box center [76, 119] width 151 height 33
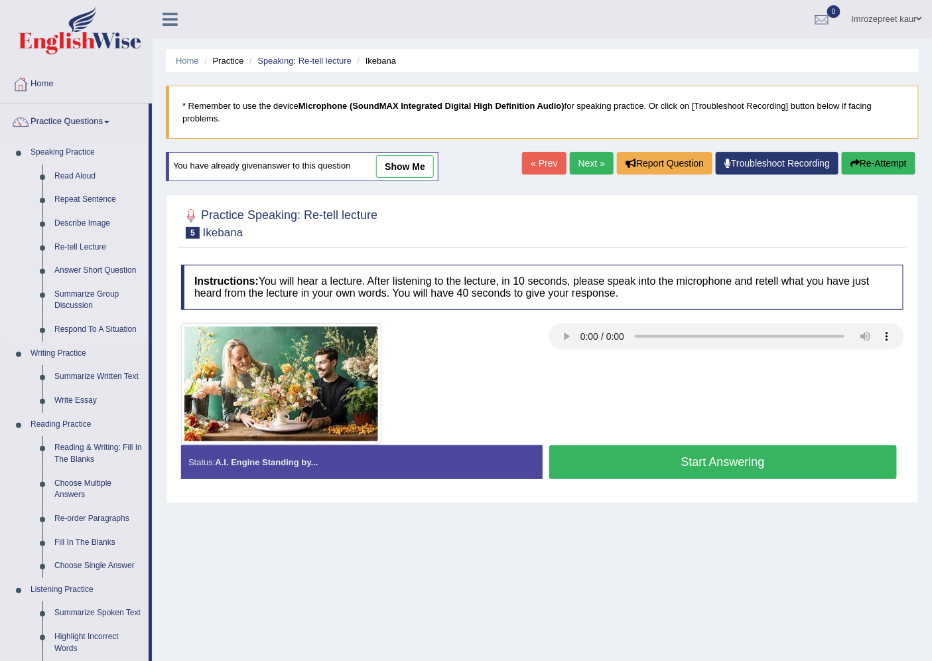
click at [64, 295] on link "Summarize Group Discussion" at bounding box center [98, 300] width 100 height 35
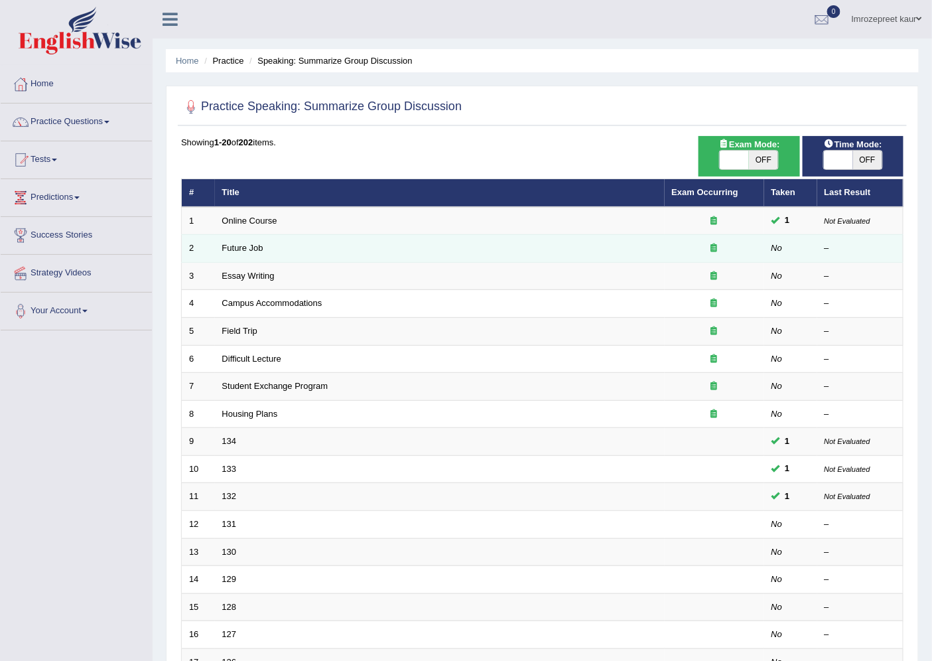
click at [243, 255] on td "Future Job" at bounding box center [440, 249] width 450 height 28
click at [249, 245] on link "Future Job" at bounding box center [242, 248] width 41 height 10
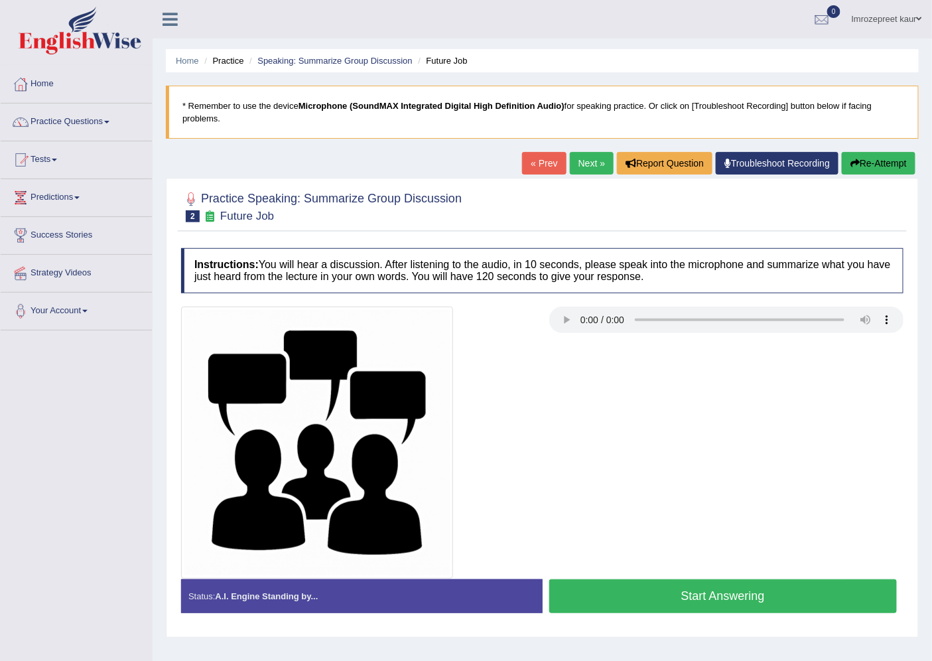
click at [561, 604] on button "Start Answering" at bounding box center [723, 596] width 348 height 34
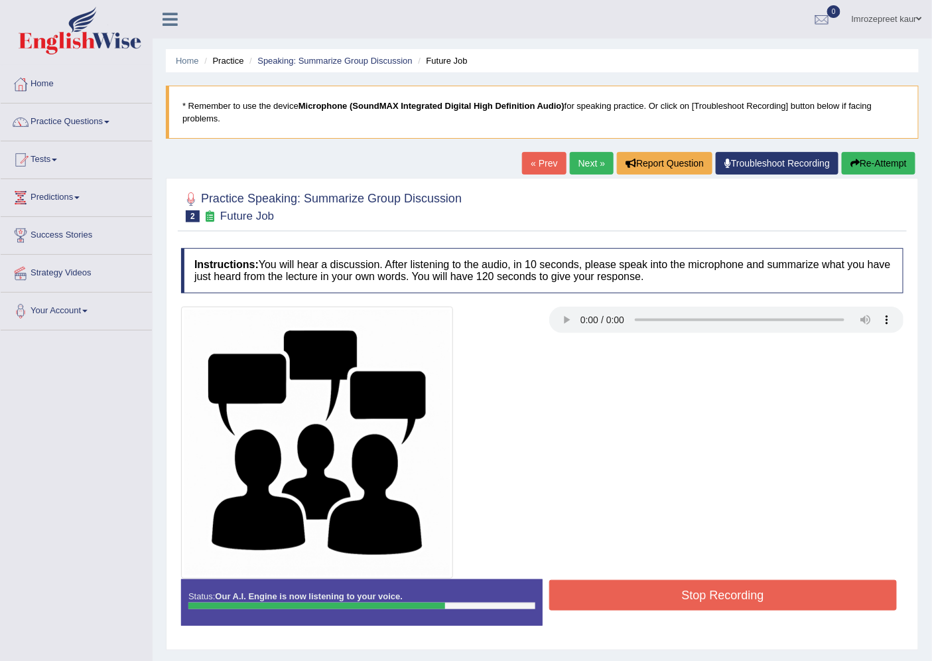
click at [670, 601] on button "Stop Recording" at bounding box center [723, 595] width 348 height 31
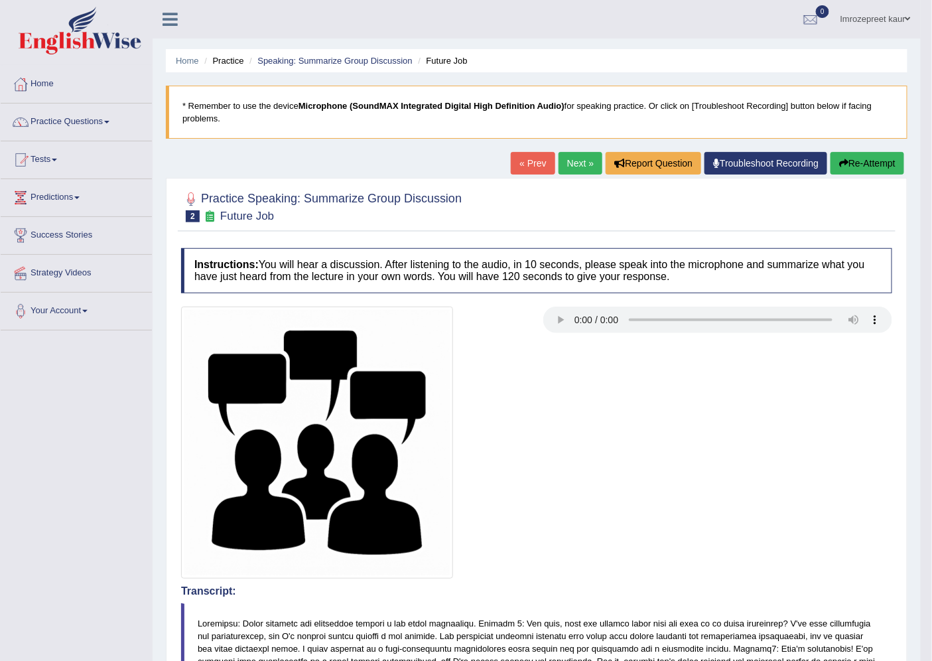
click at [558, 162] on link "Next »" at bounding box center [580, 163] width 44 height 23
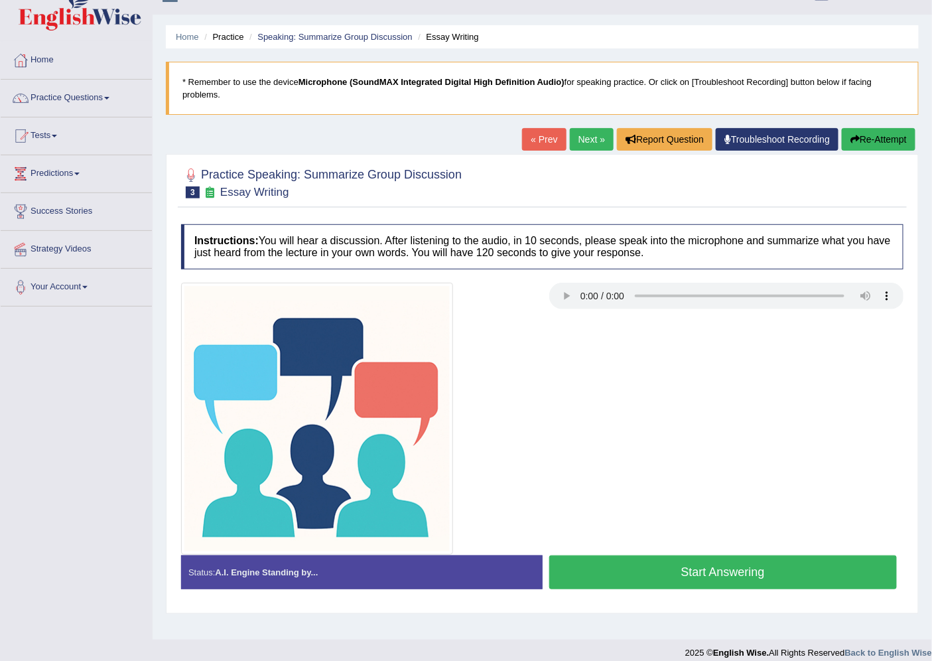
scroll to position [35, 0]
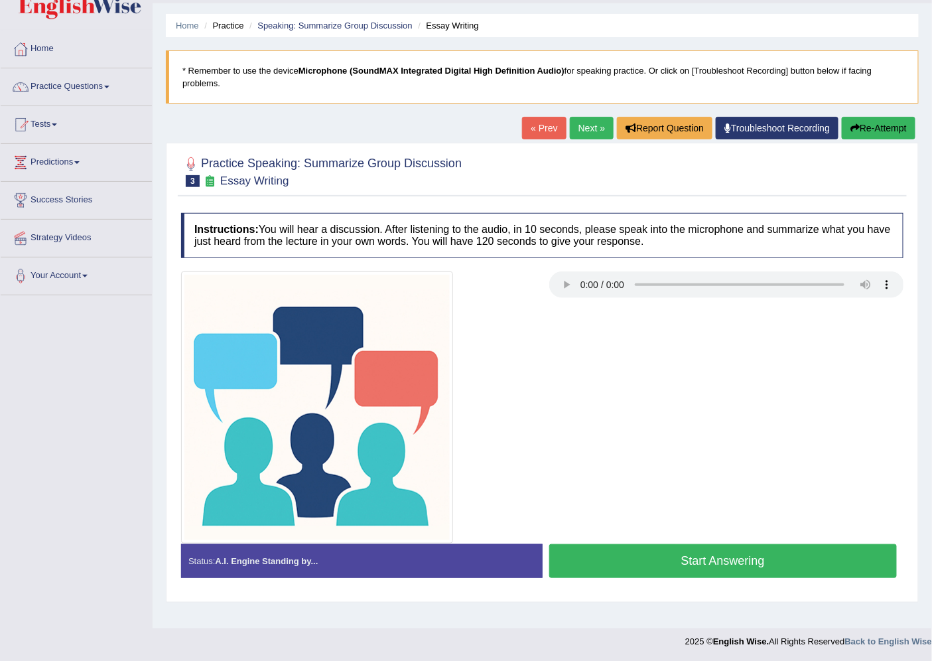
click at [562, 557] on button "Start Answering" at bounding box center [723, 561] width 348 height 34
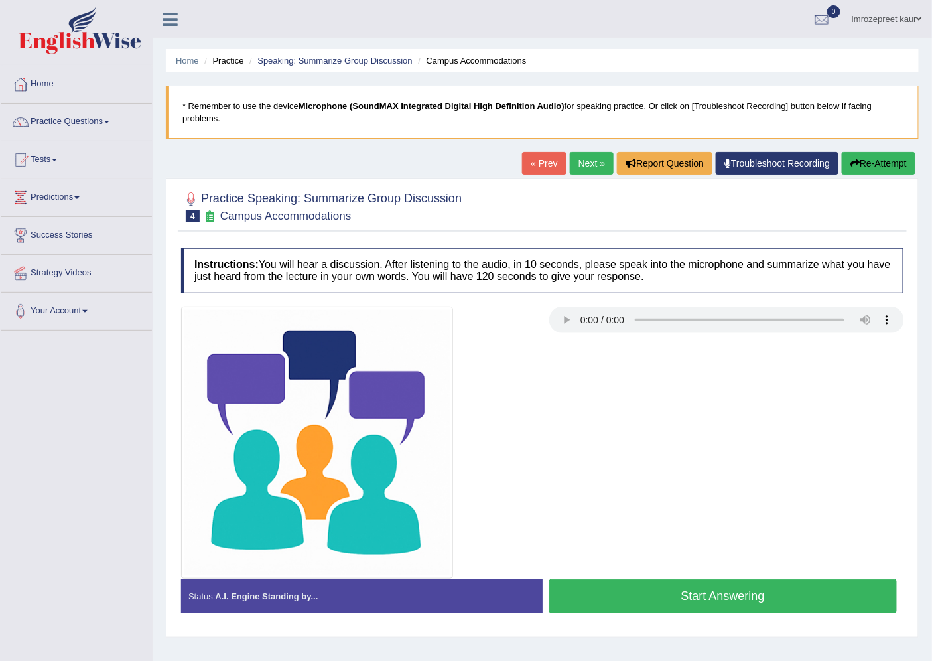
click at [677, 592] on button "Start Answering" at bounding box center [723, 596] width 348 height 34
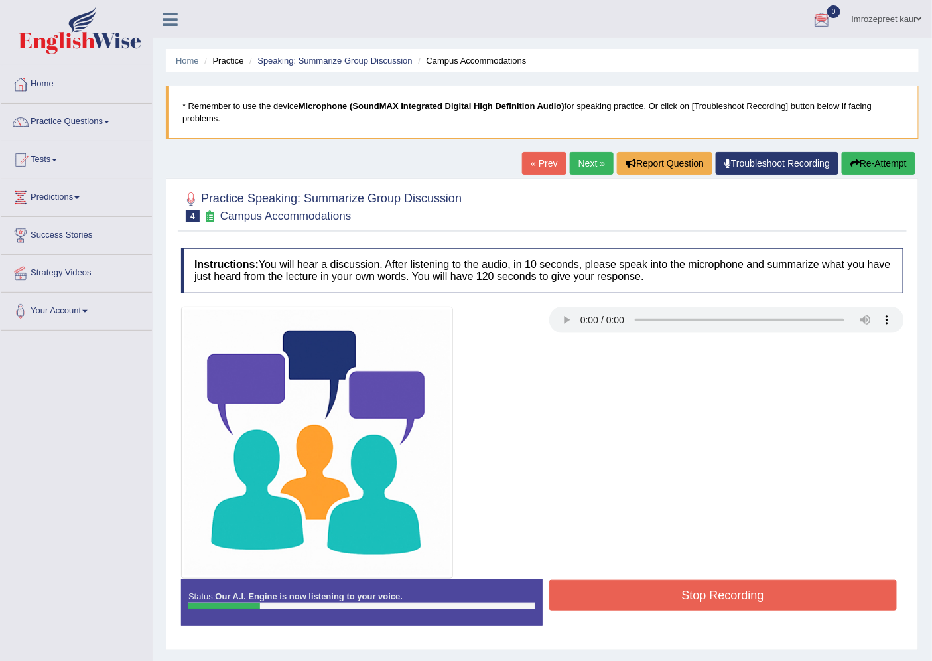
click at [872, 161] on button "Re-Attempt" at bounding box center [879, 163] width 74 height 23
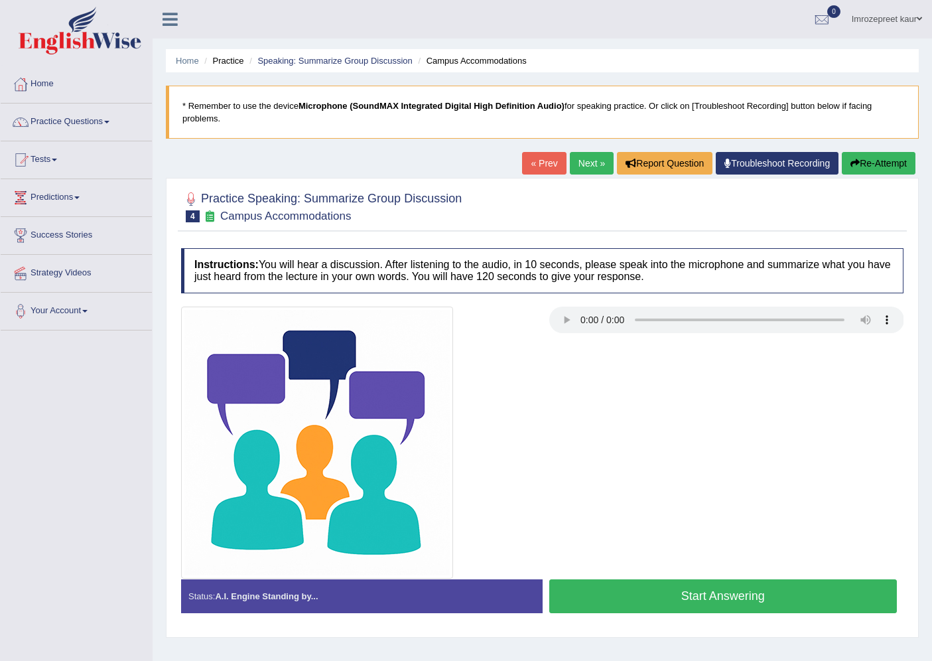
click at [633, 600] on button "Start Answering" at bounding box center [723, 596] width 348 height 34
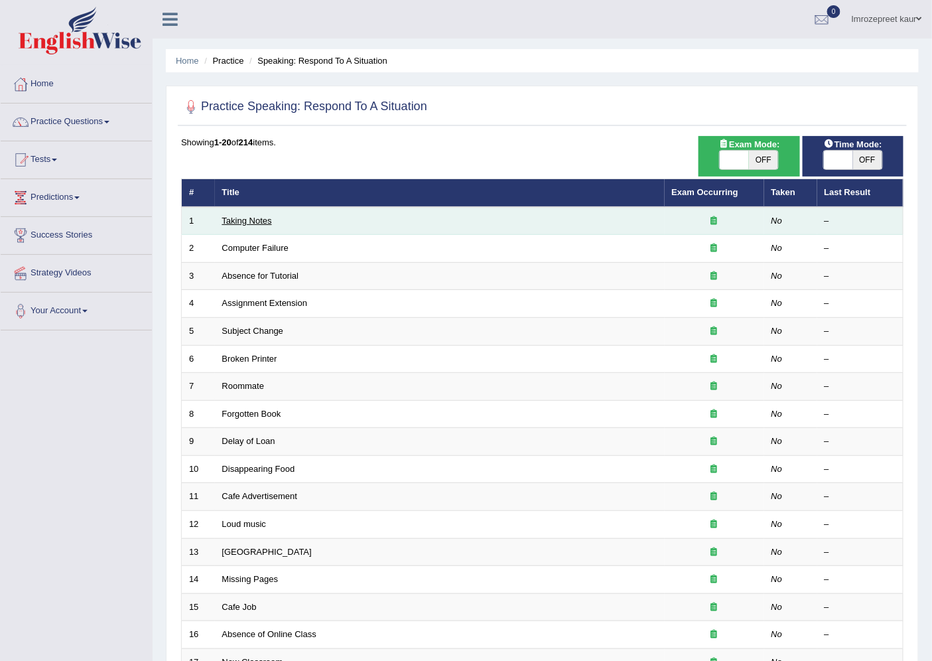
click at [266, 219] on link "Taking Notes" at bounding box center [247, 221] width 50 height 10
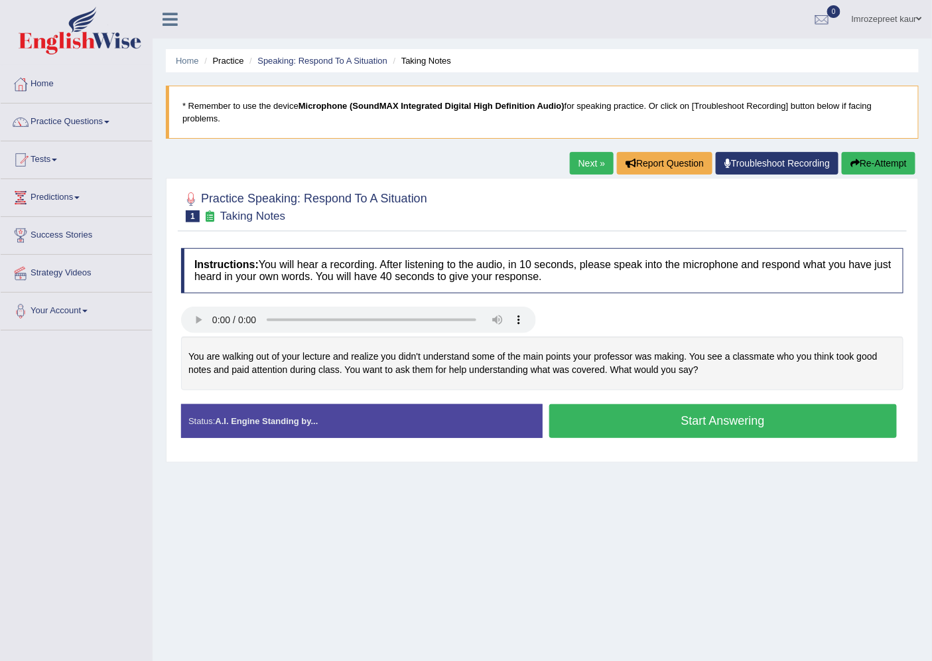
click at [648, 425] on button "Start Answering" at bounding box center [723, 421] width 348 height 34
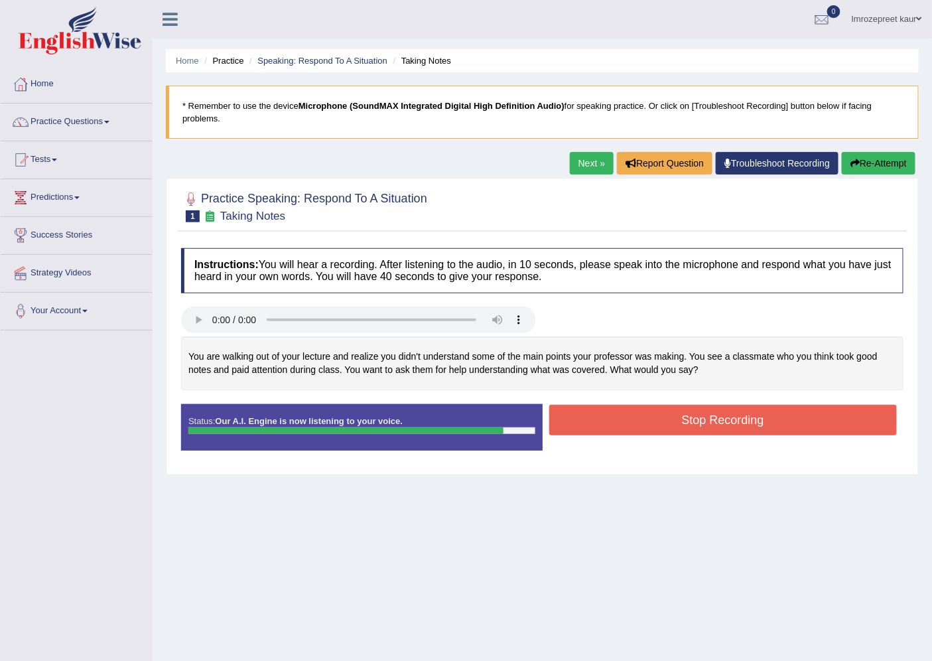
click at [648, 425] on button "Stop Recording" at bounding box center [723, 420] width 348 height 31
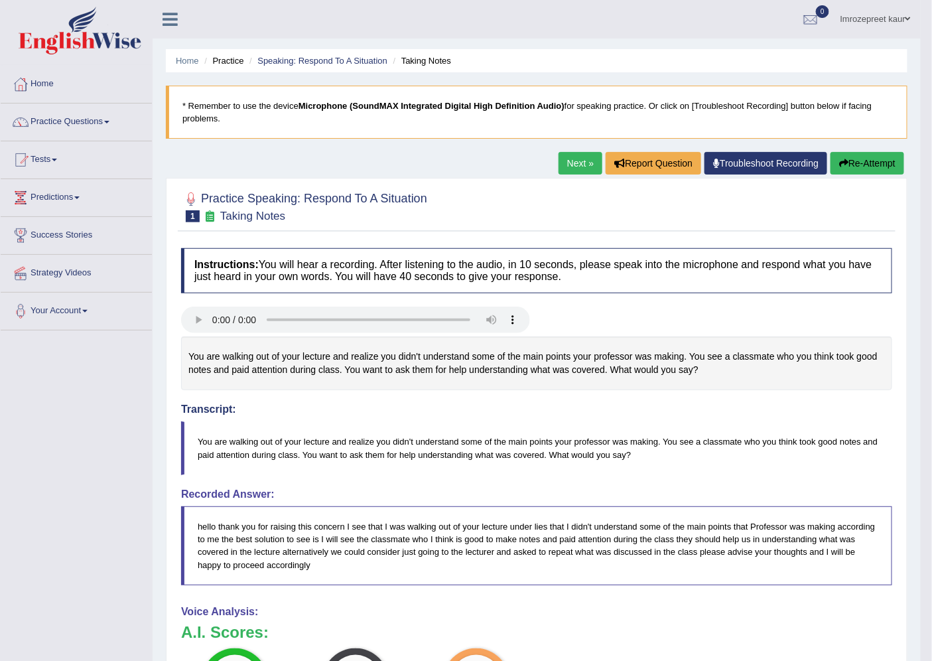
click at [568, 159] on link "Next »" at bounding box center [580, 163] width 44 height 23
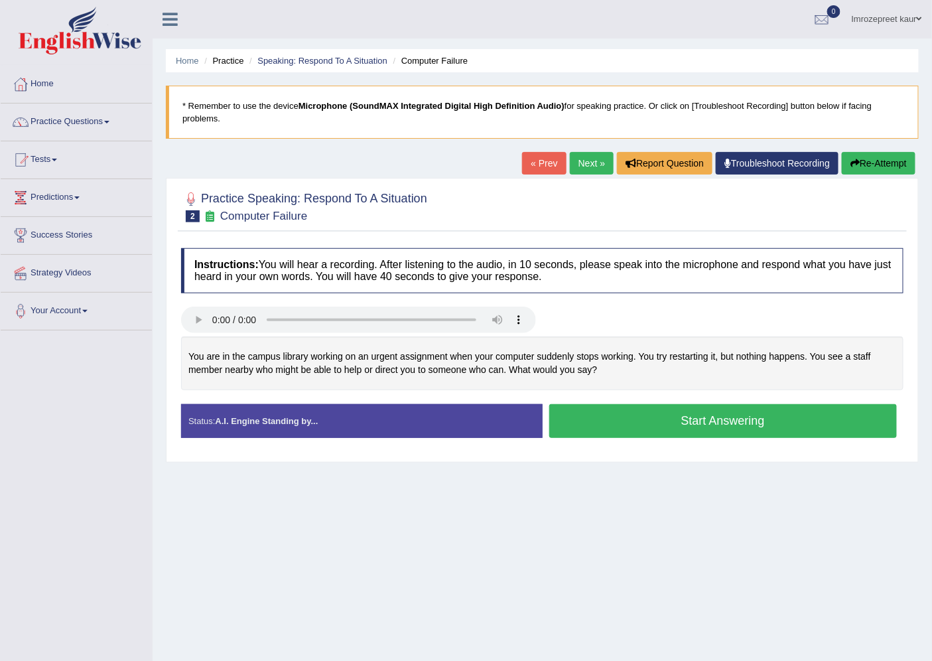
click at [611, 415] on button "Start Answering" at bounding box center [723, 421] width 348 height 34
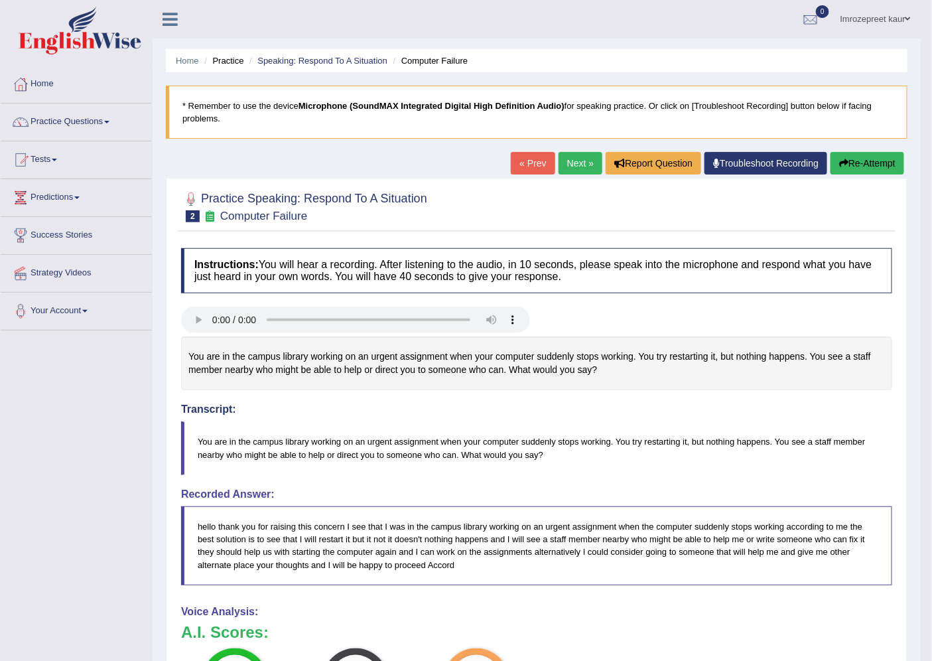
click at [571, 167] on link "Next »" at bounding box center [580, 163] width 44 height 23
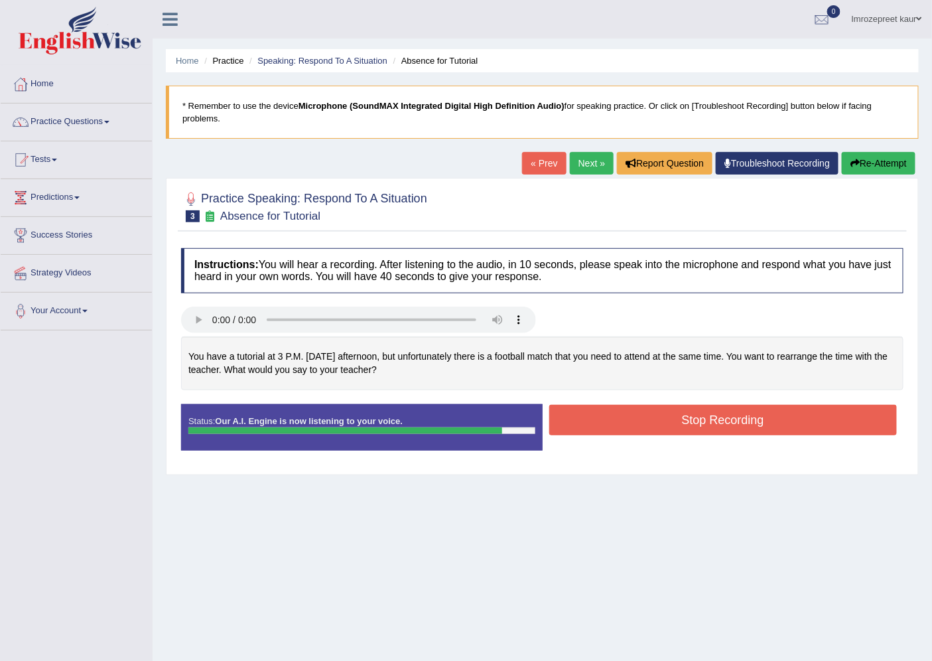
click at [558, 426] on button "Stop Recording" at bounding box center [723, 420] width 348 height 31
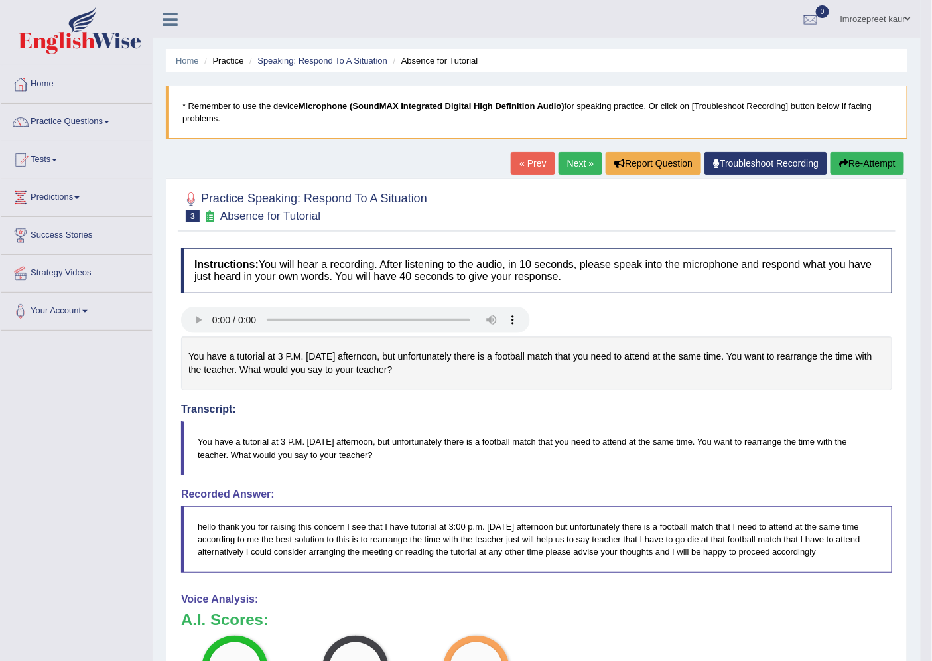
click at [580, 159] on link "Next »" at bounding box center [580, 163] width 44 height 23
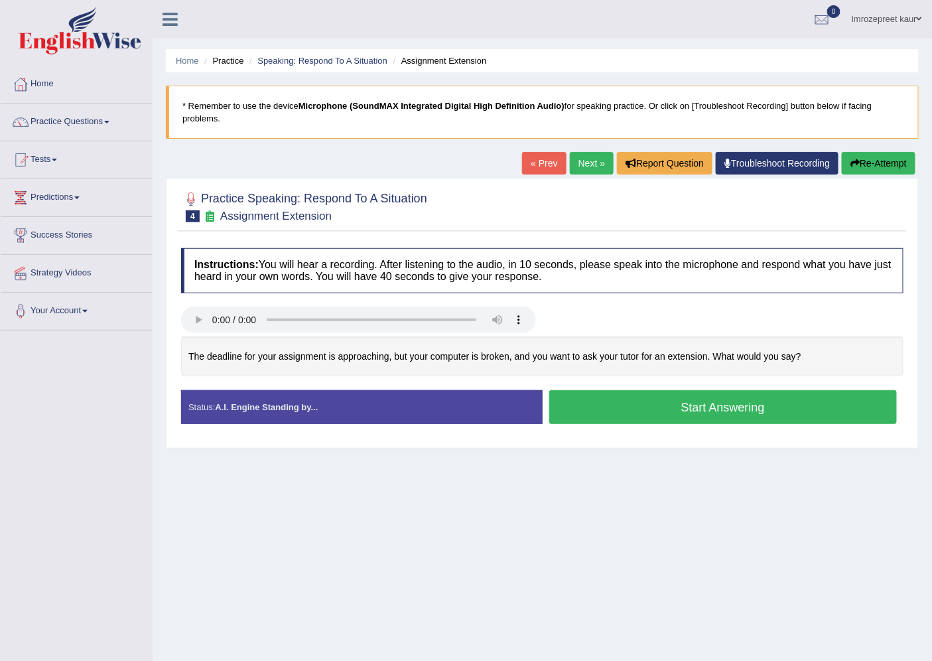
click at [575, 399] on button "Start Answering" at bounding box center [723, 407] width 348 height 34
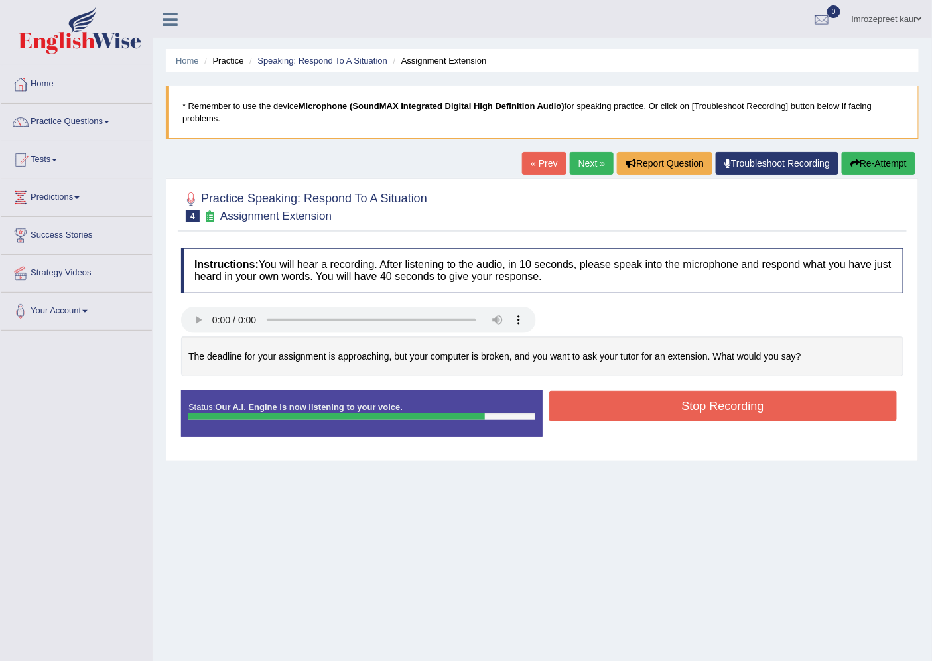
click at [627, 407] on button "Stop Recording" at bounding box center [723, 406] width 348 height 31
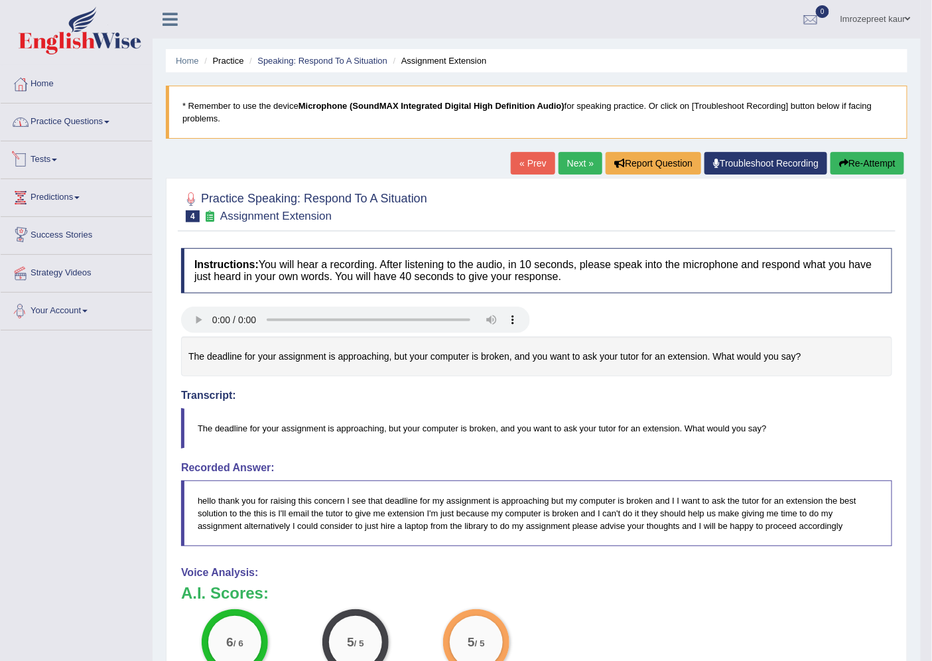
click at [62, 129] on link "Practice Questions" at bounding box center [76, 119] width 151 height 33
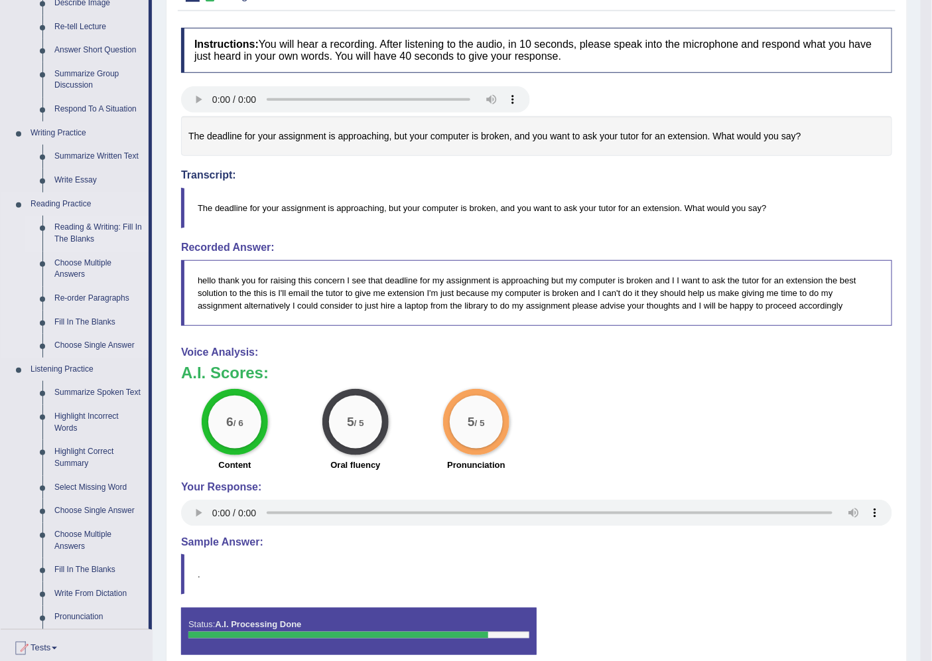
scroll to position [221, 0]
click at [90, 386] on link "Summarize Spoken Text" at bounding box center [98, 392] width 100 height 24
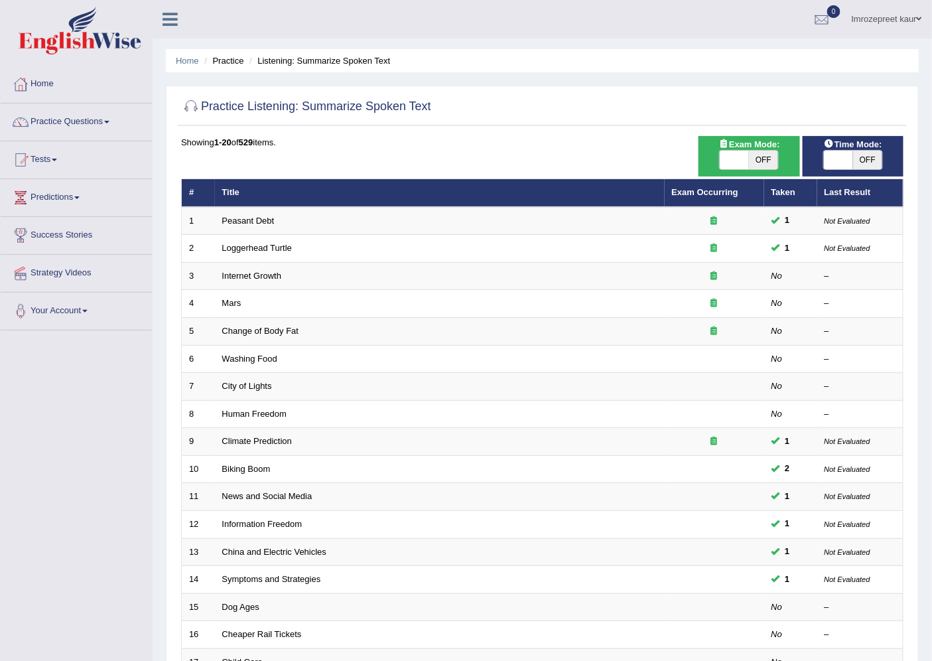
click at [266, 272] on link "Internet Growth" at bounding box center [252, 276] width 60 height 10
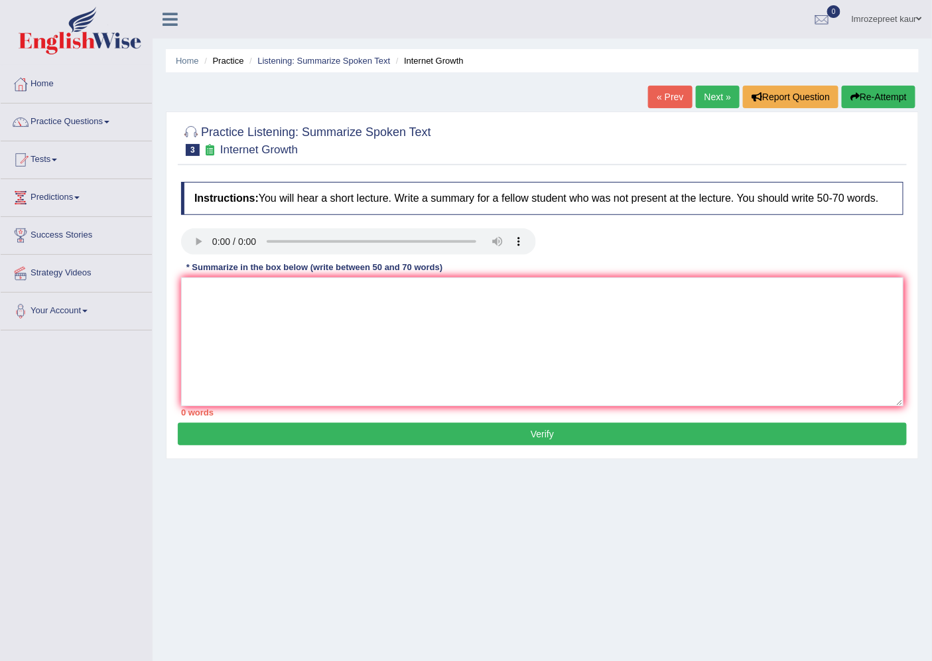
click at [675, 95] on link "« Prev" at bounding box center [670, 97] width 44 height 23
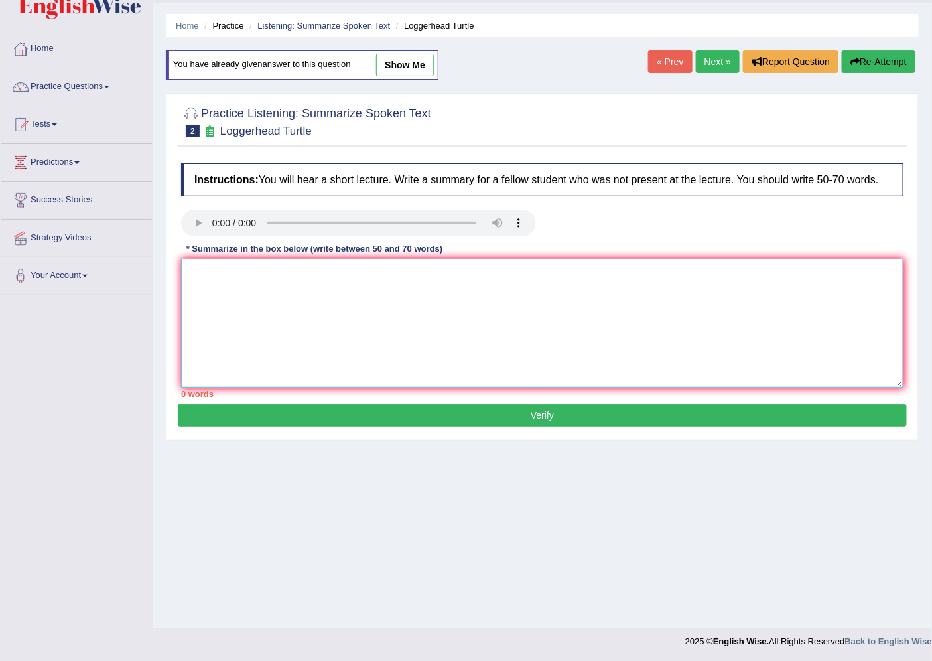
click at [285, 332] on textarea at bounding box center [542, 323] width 722 height 129
click at [725, 56] on link "Next »" at bounding box center [718, 61] width 44 height 23
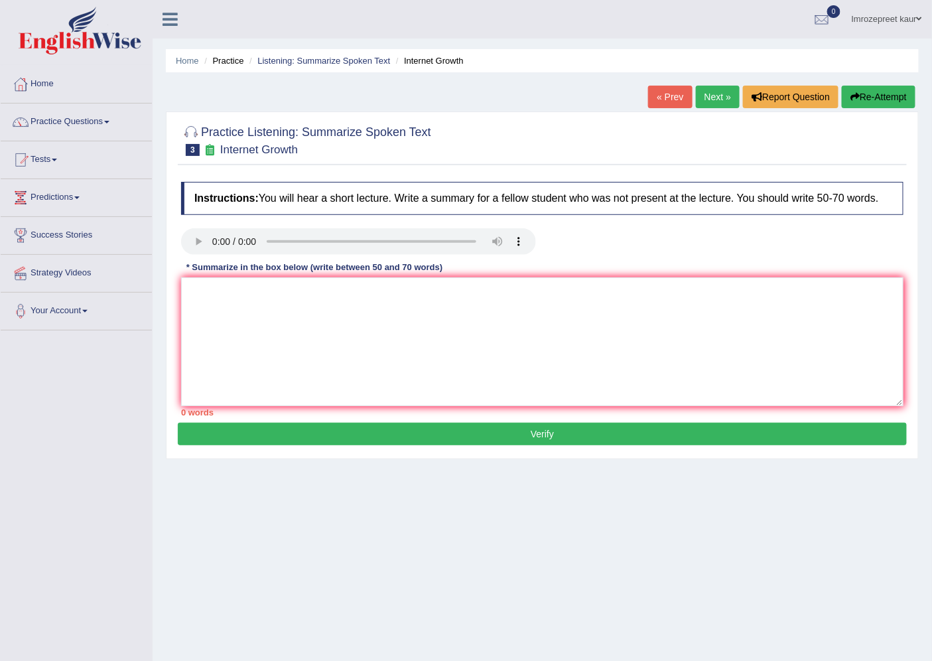
click at [659, 88] on link "« Prev" at bounding box center [670, 97] width 44 height 23
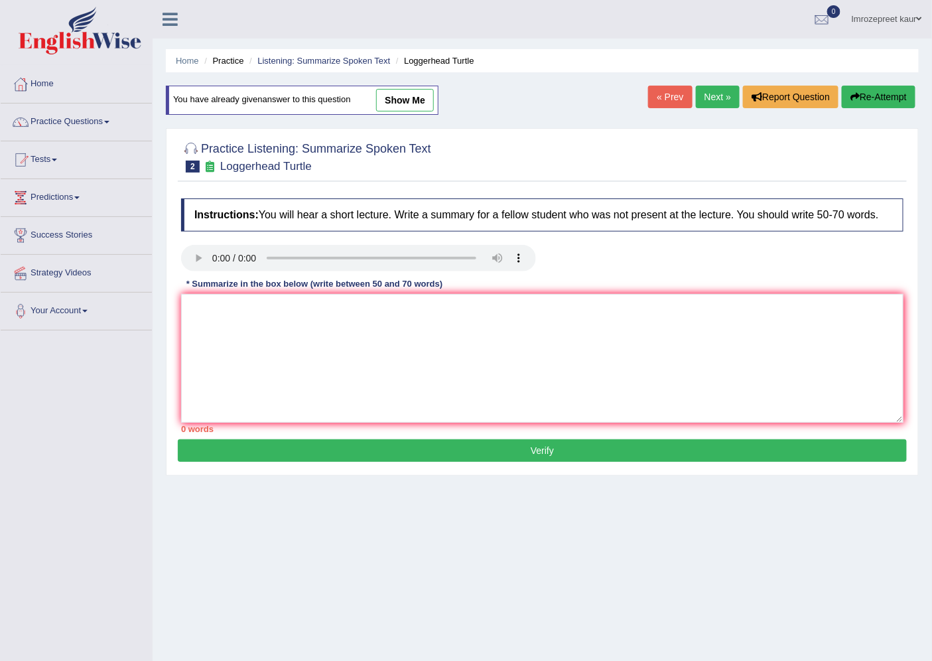
click at [415, 96] on link "show me" at bounding box center [405, 100] width 58 height 23
type textarea "The main topic of the lecture was about the young turtles, extraordinary journe…"
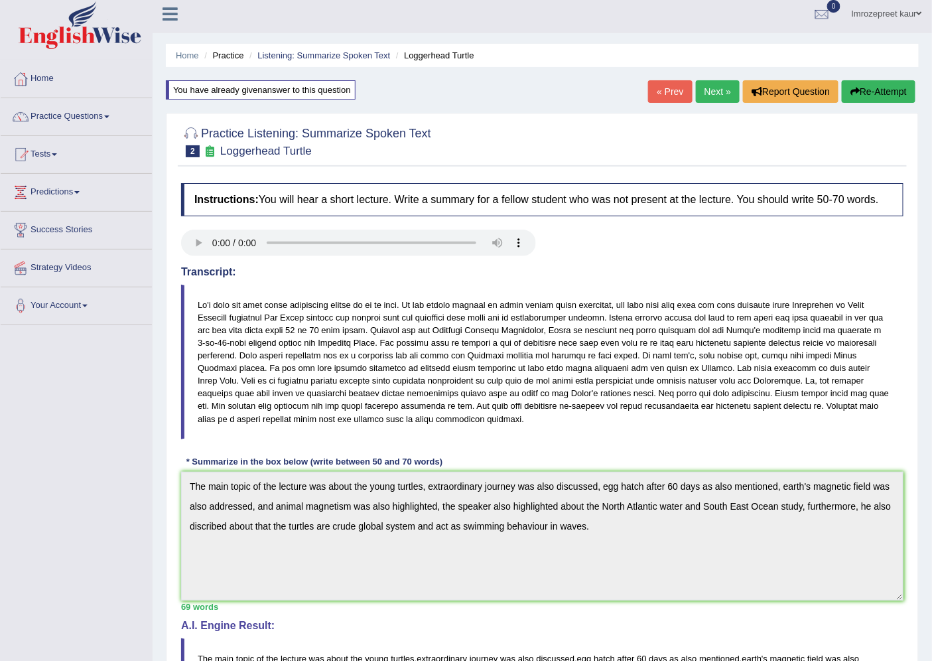
scroll to position [4, 0]
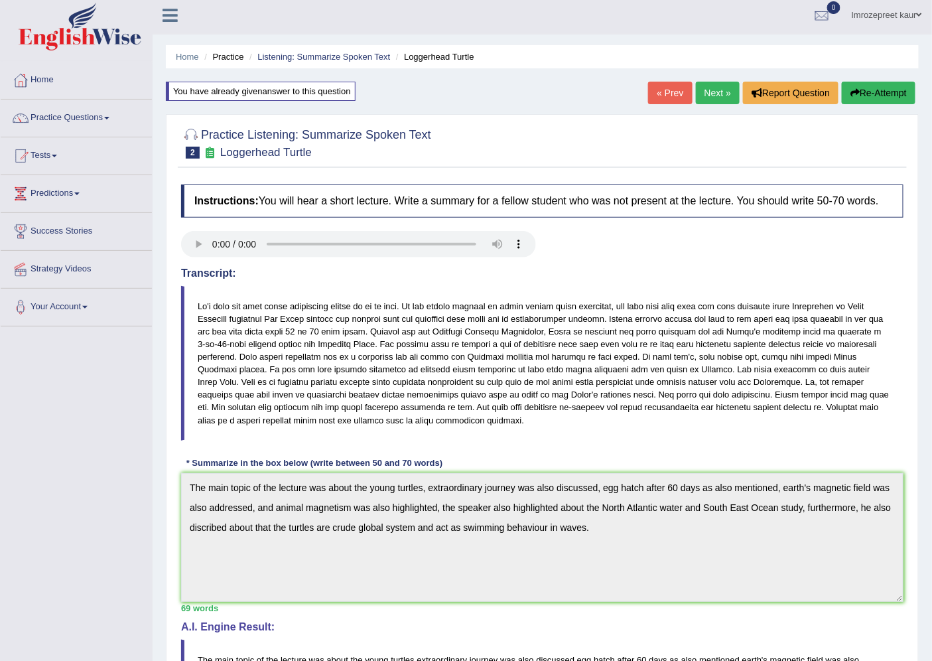
click at [696, 88] on link "Next »" at bounding box center [718, 93] width 44 height 23
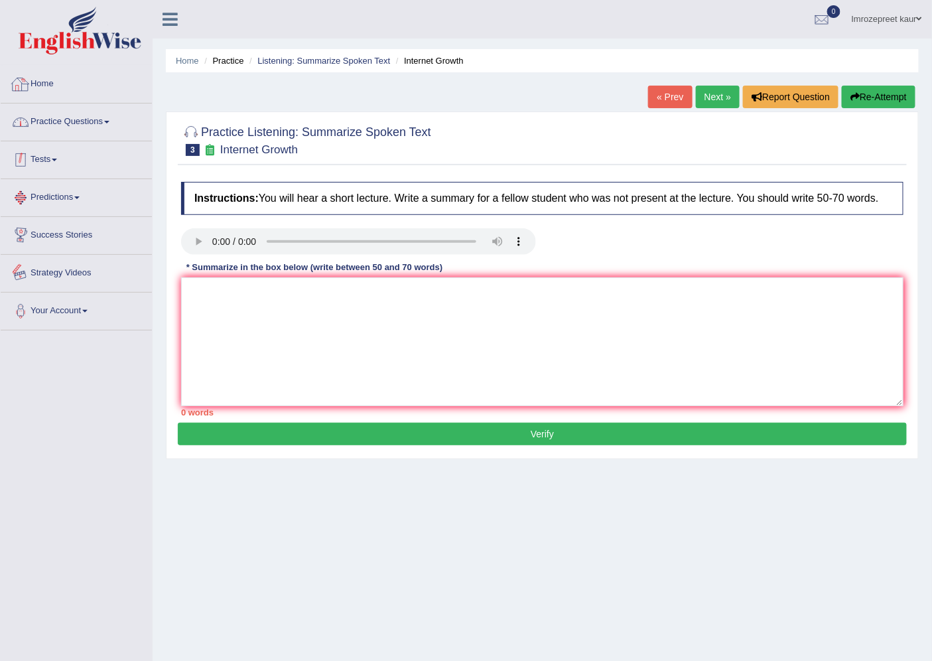
click at [92, 109] on link "Practice Questions" at bounding box center [76, 119] width 151 height 33
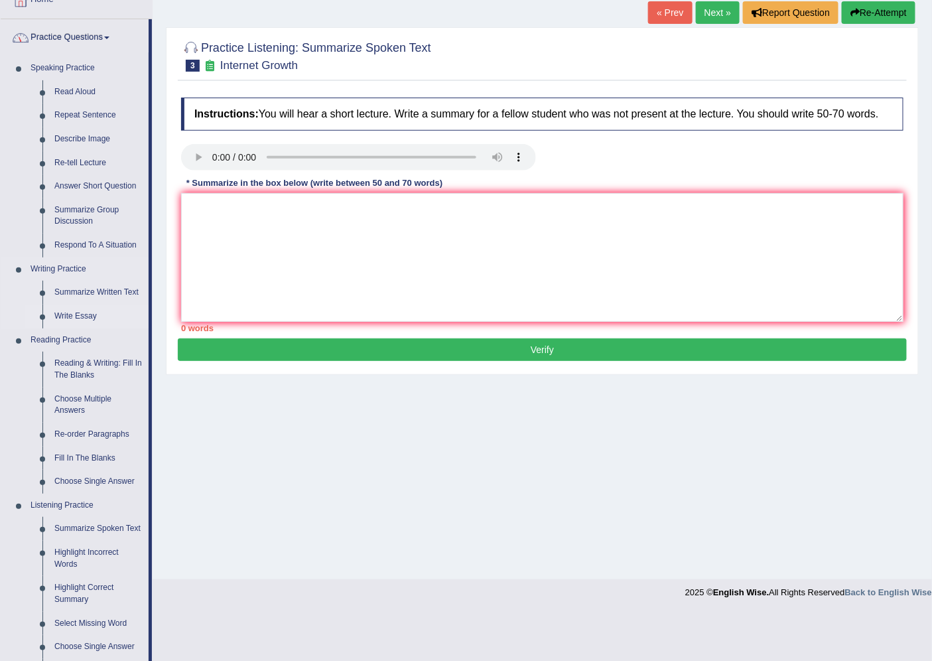
scroll to position [221, 0]
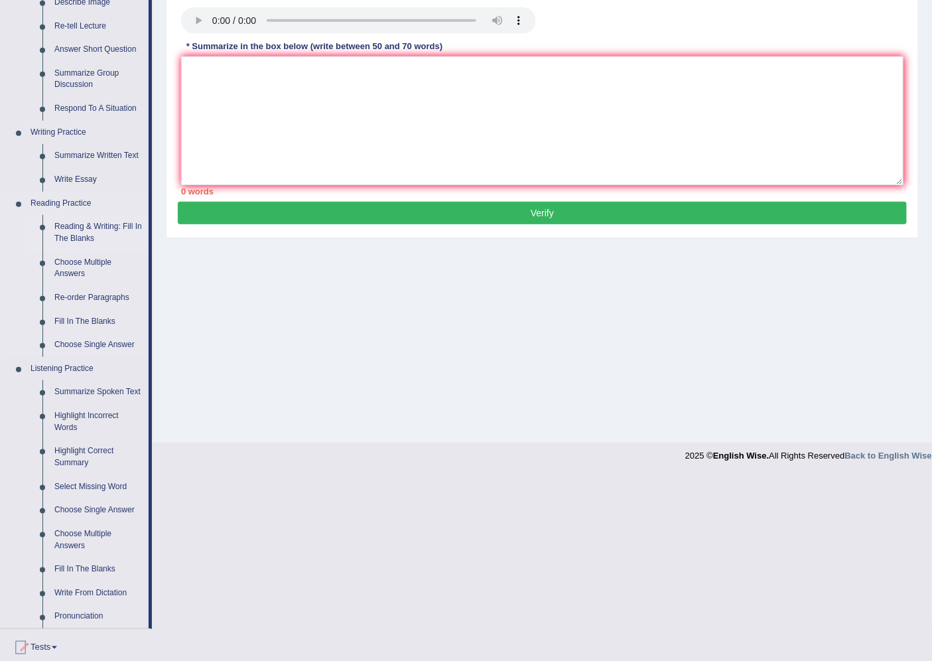
click at [107, 216] on link "Reading & Writing: Fill In The Blanks" at bounding box center [98, 232] width 100 height 35
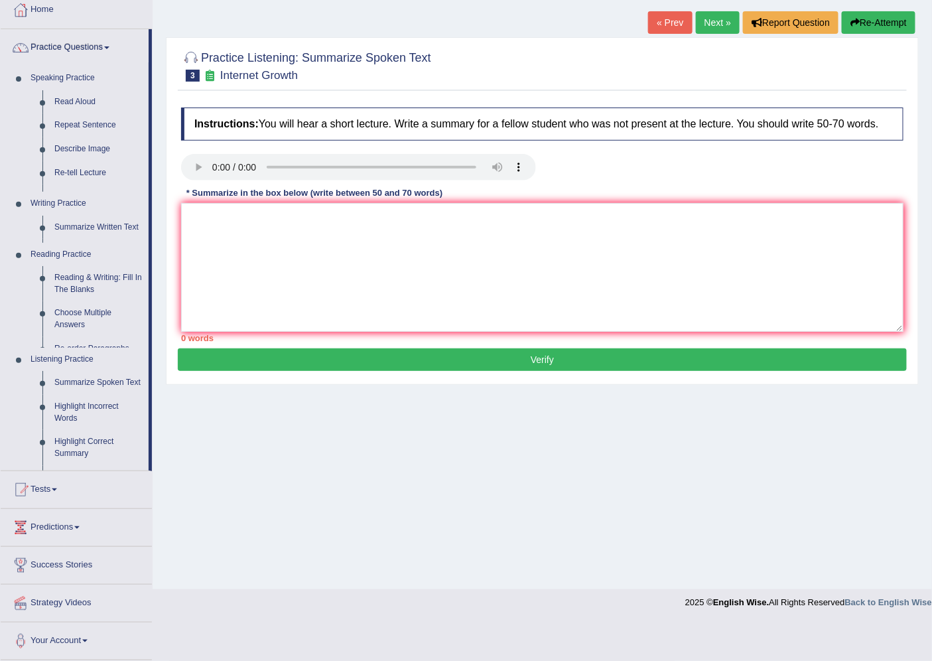
scroll to position [35, 0]
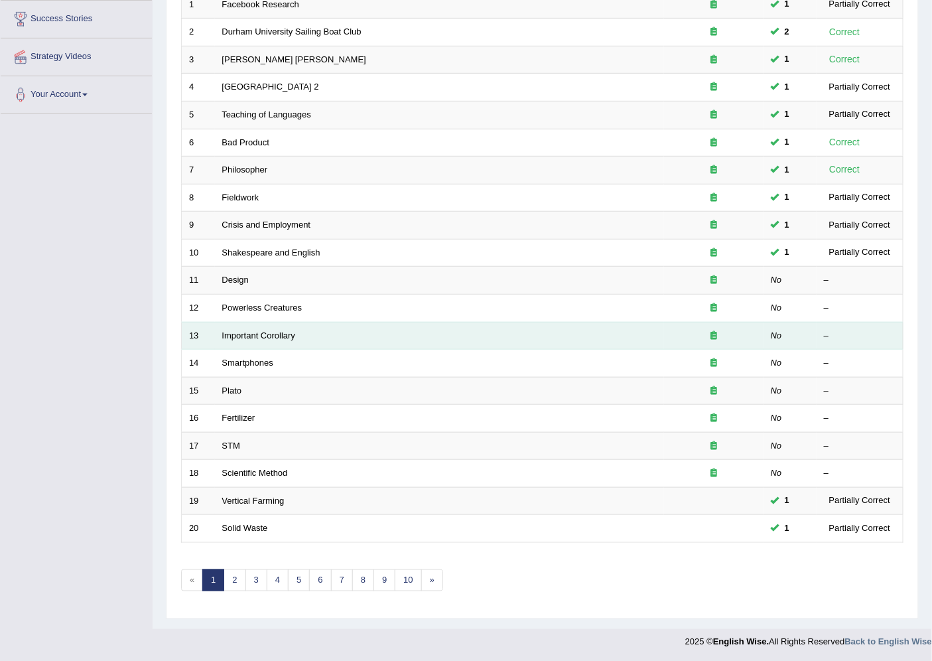
scroll to position [217, 0]
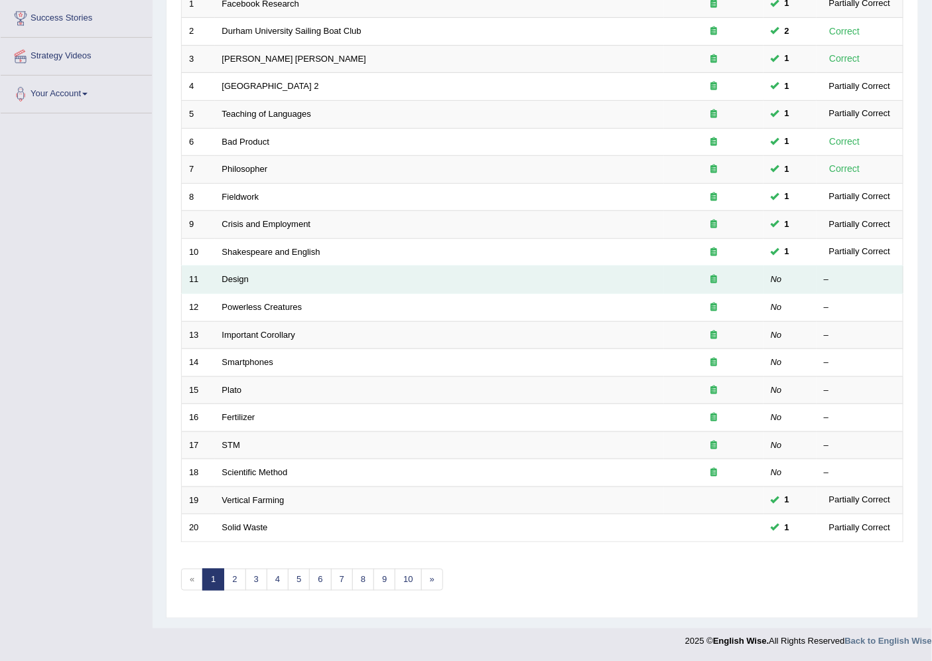
click at [240, 286] on td "Design" at bounding box center [439, 280] width 449 height 28
click at [220, 283] on td "Design" at bounding box center [439, 280] width 449 height 28
click at [229, 273] on td "Design" at bounding box center [439, 280] width 449 height 28
click at [233, 271] on td "Design" at bounding box center [439, 280] width 449 height 28
click at [237, 276] on link "Design" at bounding box center [235, 279] width 27 height 10
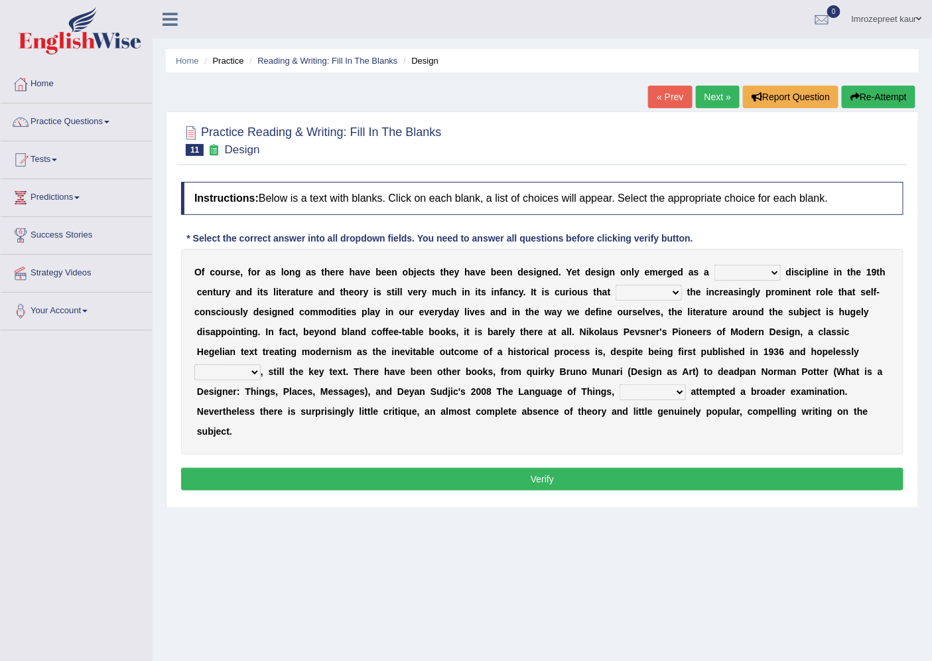
click at [771, 273] on select "bilateral ubiquitous foremost dedicated" at bounding box center [747, 273] width 66 height 16
select select "ubiquitous"
click at [714, 265] on select "bilateral ubiquitous foremost dedicated" at bounding box center [747, 273] width 66 height 16
click at [678, 290] on select "since despite within through" at bounding box center [648, 293] width 66 height 16
select select "since"
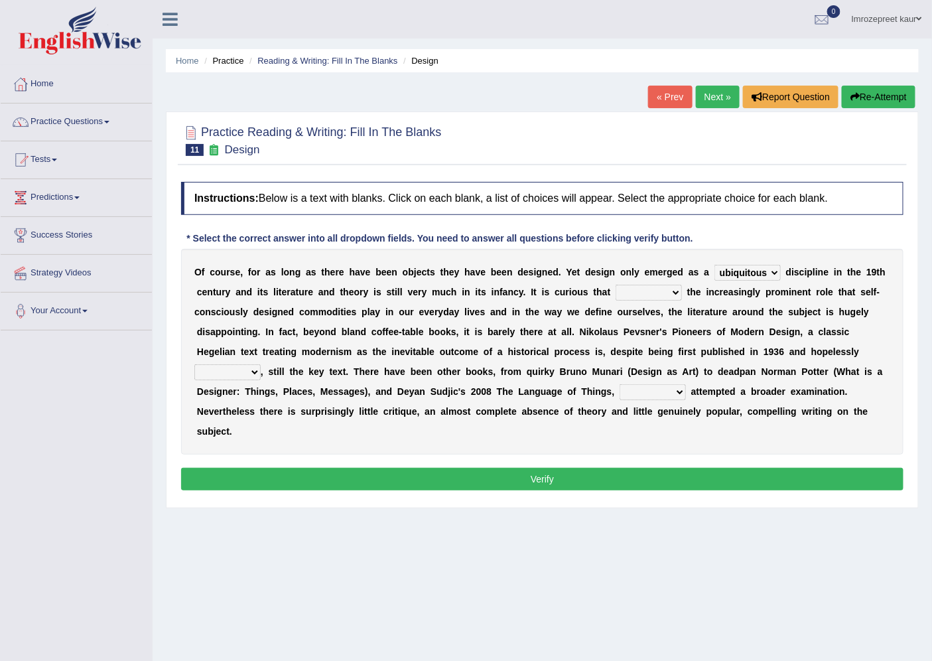
click at [615, 285] on select "since despite within through" at bounding box center [648, 293] width 66 height 16
click at [250, 375] on select "dates dating date dated" at bounding box center [227, 372] width 66 height 16
select select "dated"
click at [194, 364] on select "dates dating date dated" at bounding box center [227, 372] width 66 height 16
click at [220, 383] on div "O f c o u r s e , f o r a s l o n g a s t h e r e h a v e b e e n o b j e c t s…" at bounding box center [542, 352] width 722 height 206
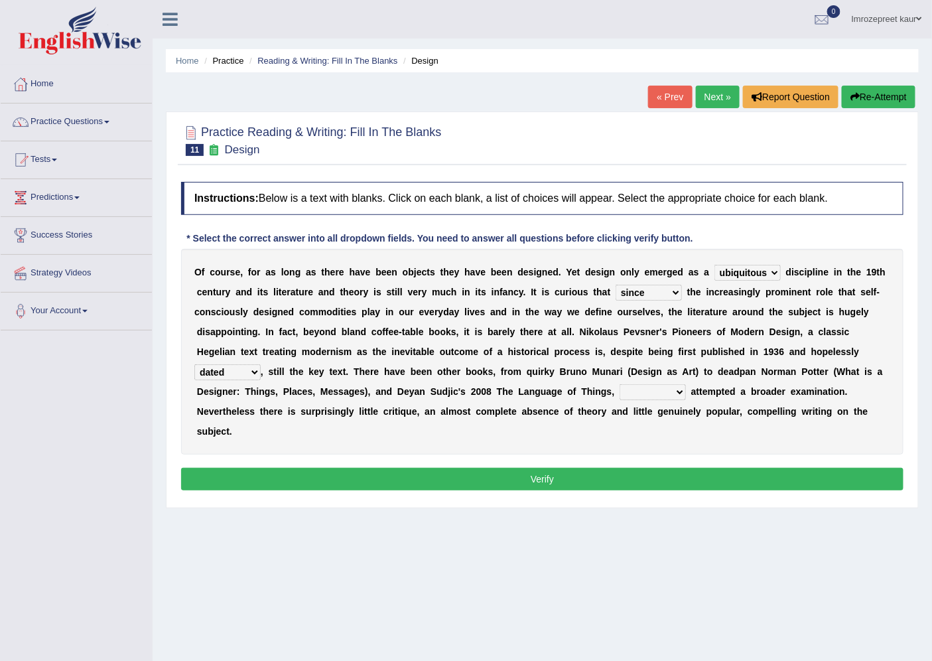
click at [220, 375] on select "dates dating date dated" at bounding box center [227, 372] width 66 height 16
click at [319, 438] on div "O f c o u r s e , f o r a s l o n g a s t h e r e h a v e b e e n o b j e c t s…" at bounding box center [542, 352] width 722 height 206
click at [666, 392] on select "which then however as" at bounding box center [652, 392] width 66 height 16
select select "which"
click at [619, 384] on select "which then however as" at bounding box center [652, 392] width 66 height 16
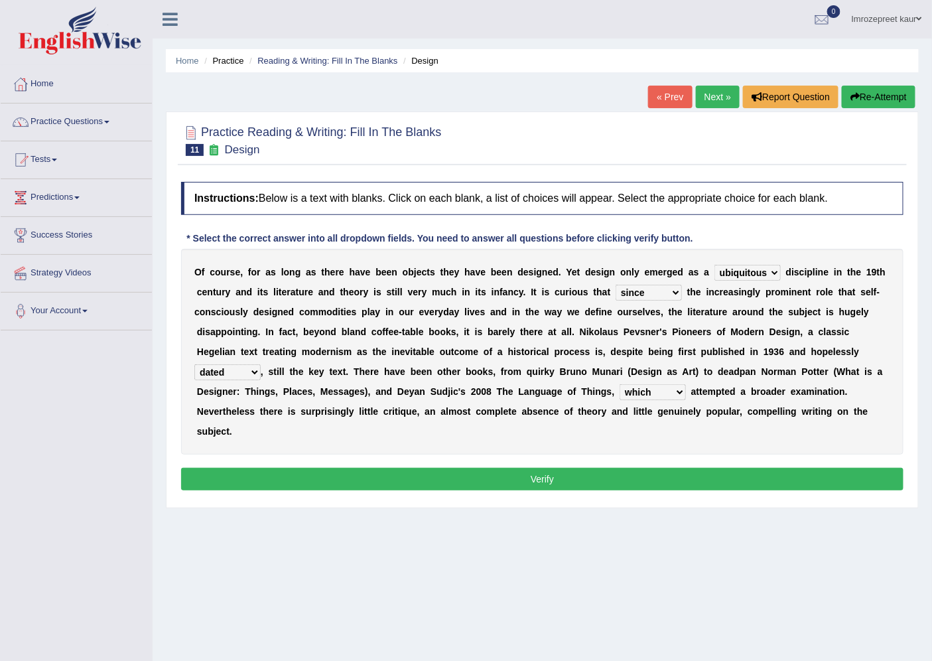
click at [460, 468] on button "Verify" at bounding box center [542, 479] width 722 height 23
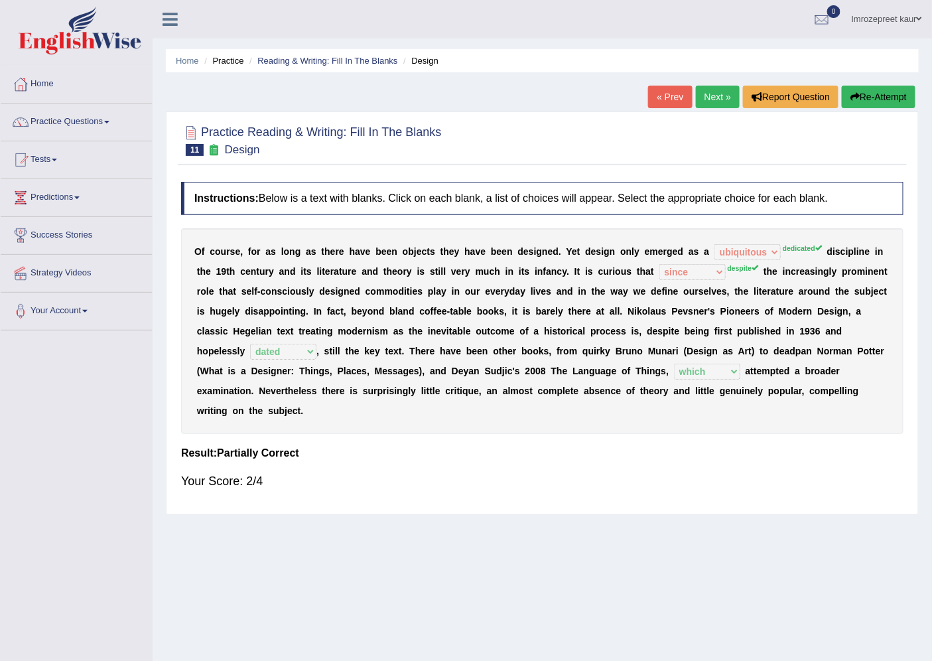
click at [720, 95] on link "Next »" at bounding box center [718, 97] width 44 height 23
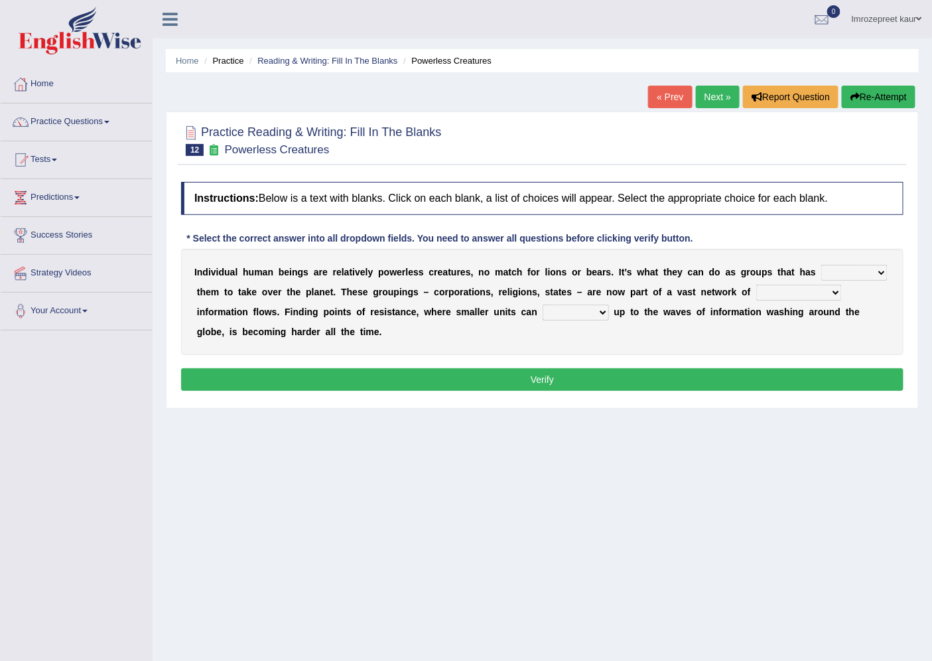
click at [830, 271] on select "enabled contended embodied conjured" at bounding box center [854, 273] width 66 height 16
select select "enabled"
click at [821, 265] on select "enabled contended embodied conjured" at bounding box center [854, 273] width 66 height 16
click at [864, 265] on select "enabled contended embodied conjured" at bounding box center [854, 273] width 66 height 16
click at [745, 407] on div "Practice Reading & Writing: Fill In The Blanks 12 Powerless Creatures Instructi…" at bounding box center [542, 259] width 753 height 297
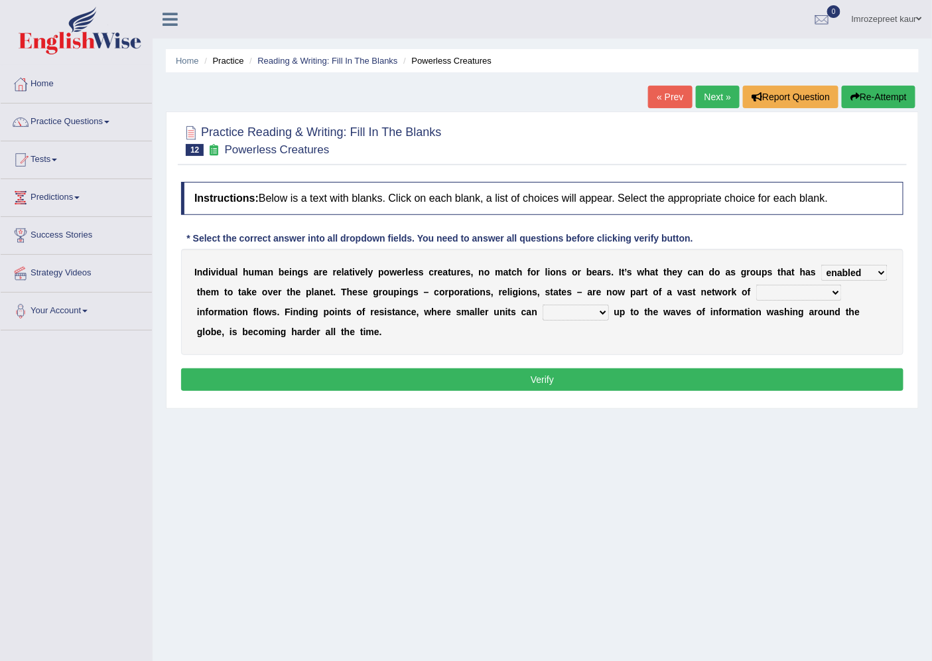
click at [783, 286] on select "interconnected overlapping fastened exploited" at bounding box center [799, 293] width 86 height 16
select select "interconnected"
click at [756, 285] on select "interconnected overlapping fastened exploited" at bounding box center [799, 293] width 86 height 16
click at [568, 314] on select "stand raise hail pump" at bounding box center [576, 312] width 66 height 16
select select "raise"
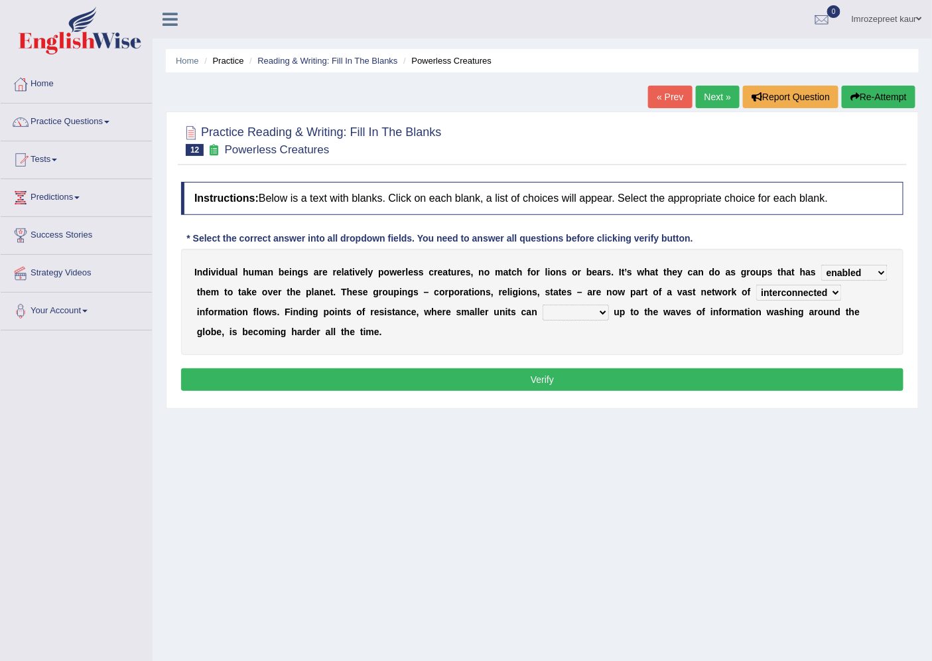
click at [543, 304] on select "stand raise hail pump" at bounding box center [576, 312] width 66 height 16
click at [452, 373] on button "Verify" at bounding box center [542, 379] width 722 height 23
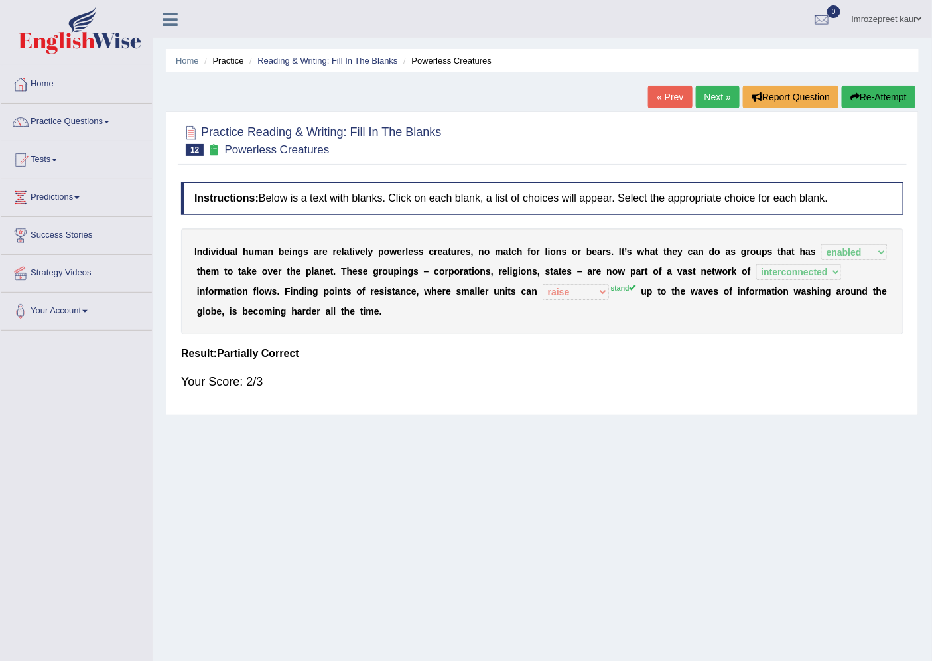
click at [700, 95] on link "Next »" at bounding box center [718, 97] width 44 height 23
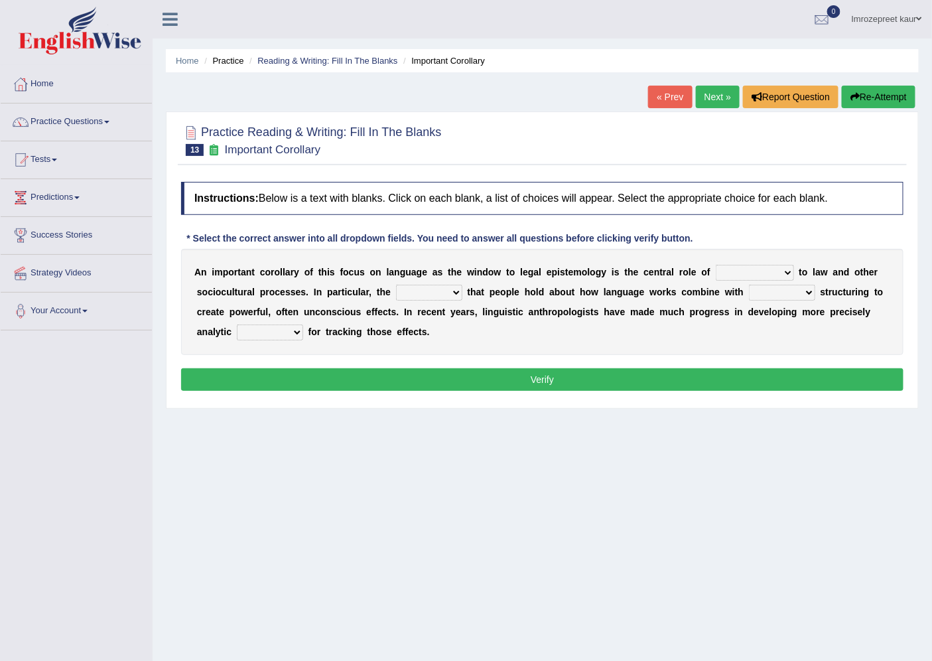
click at [775, 271] on select "discourse epoch dialect acquaintance" at bounding box center [755, 273] width 78 height 16
select select "discourse"
click at [716, 265] on select "discourse epoch dialect acquaintance" at bounding box center [755, 273] width 78 height 16
click at [449, 289] on select "deviation besmirch consent ideas" at bounding box center [429, 293] width 66 height 16
click at [396, 285] on select "deviation besmirch consent ideas" at bounding box center [429, 293] width 66 height 16
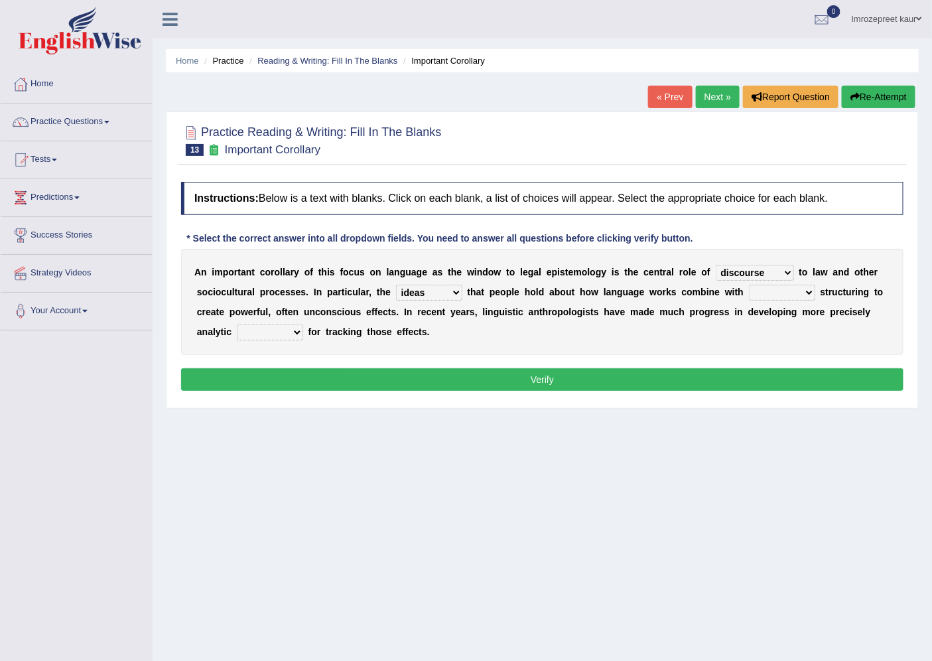
click at [445, 291] on select "deviation besmirch consent ideas" at bounding box center [429, 293] width 66 height 16
select select "consent"
click at [396, 285] on select "deviation besmirch consent ideas" at bounding box center [429, 293] width 66 height 16
click at [769, 297] on select "mandatory linguistic legitimate customary" at bounding box center [782, 293] width 66 height 16
select select "linguistic"
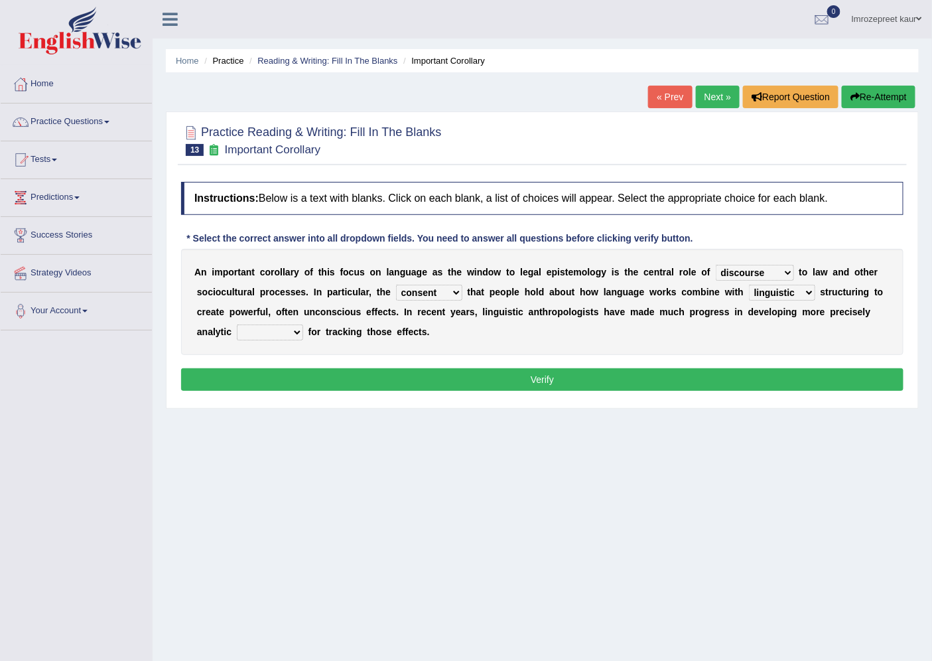
click at [749, 285] on select "mandatory linguistic legitimate customary" at bounding box center [782, 293] width 66 height 16
click at [285, 334] on select "tools appetite albums stroke" at bounding box center [270, 332] width 66 height 16
select select "tools"
click at [237, 324] on select "tools appetite albums stroke" at bounding box center [270, 332] width 66 height 16
click at [355, 381] on button "Verify" at bounding box center [542, 379] width 722 height 23
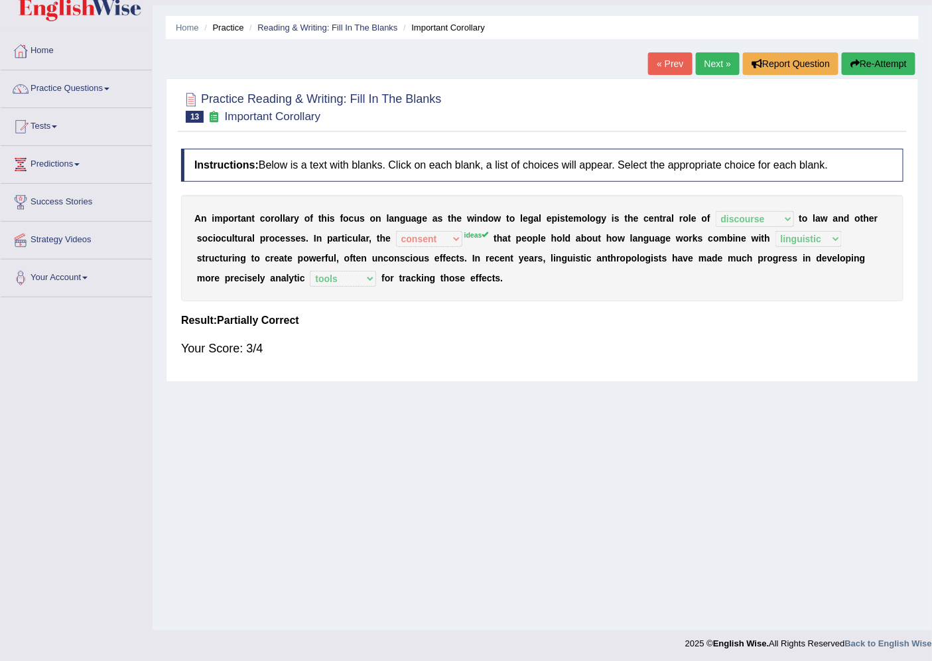
scroll to position [35, 0]
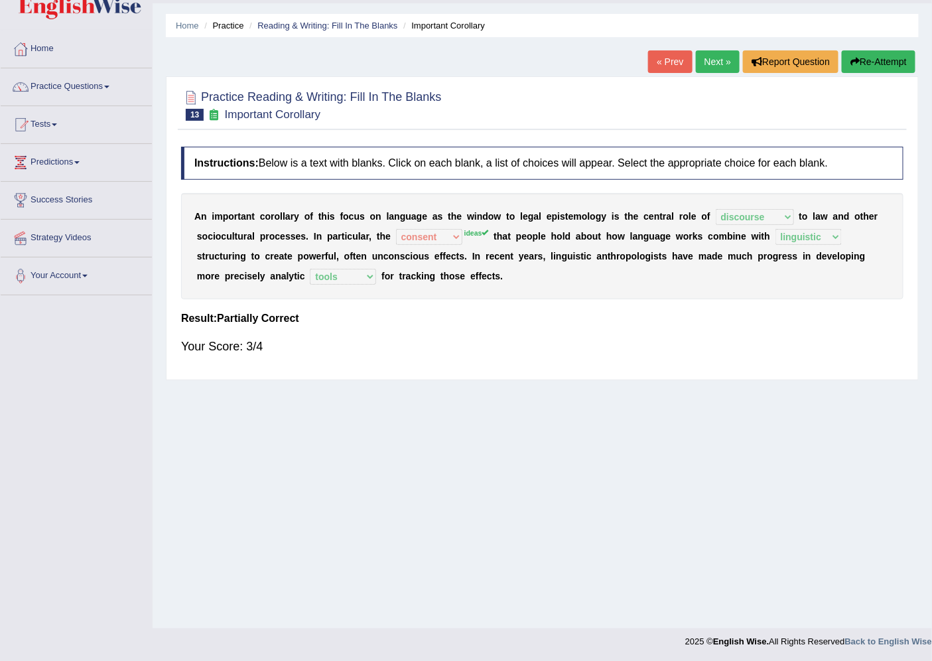
click at [724, 57] on link "Next »" at bounding box center [718, 61] width 44 height 23
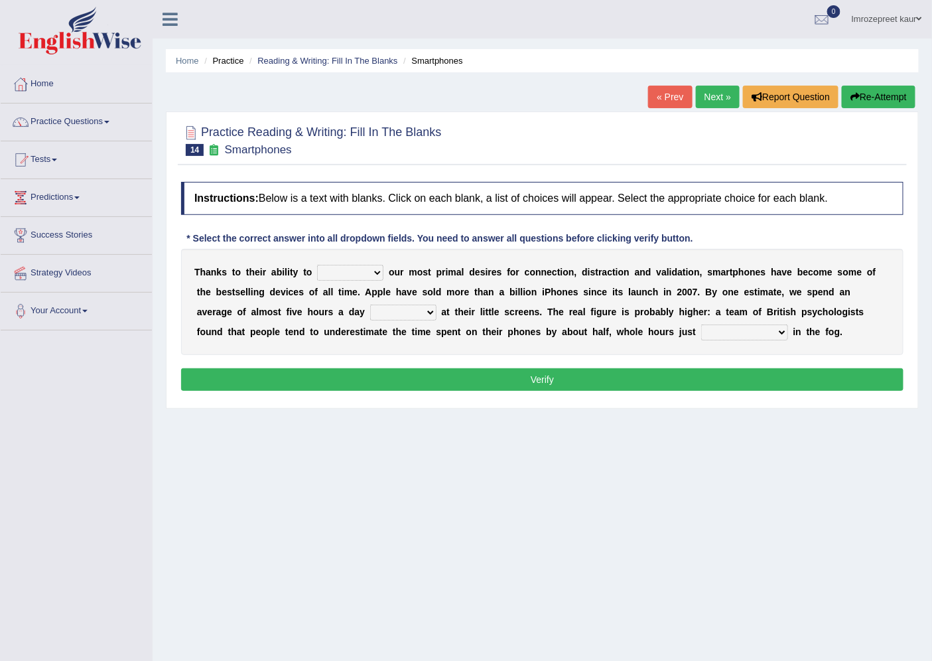
click at [366, 274] on select "hijack describe sharpen conserve" at bounding box center [350, 273] width 66 height 16
select select "describe"
click at [317, 265] on select "hijack describe sharpen conserve" at bounding box center [350, 273] width 66 height 16
click at [434, 314] on select "watching waggling snoring staring" at bounding box center [403, 312] width 66 height 16
select select "watching"
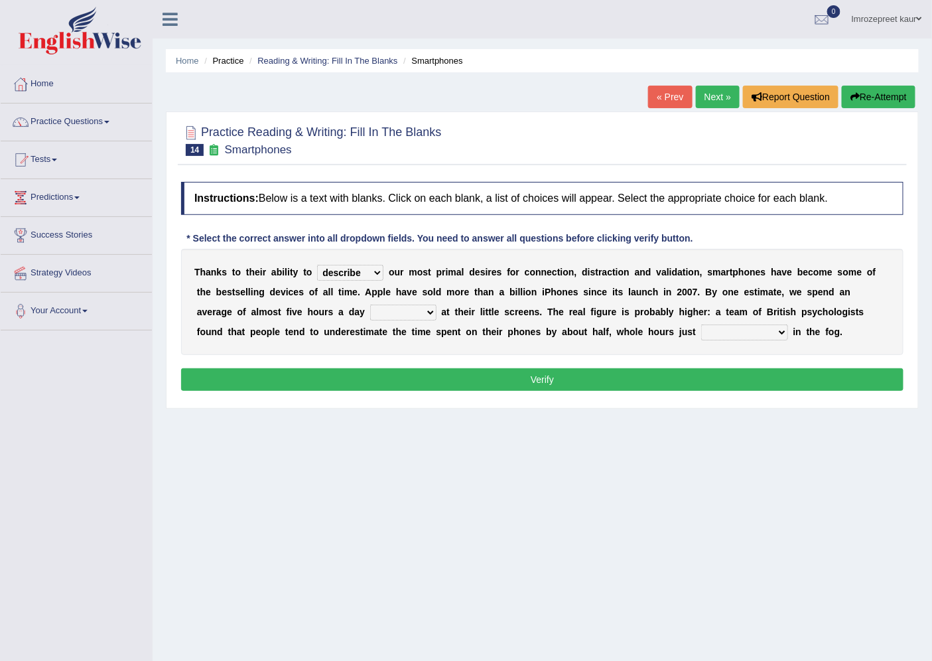
click at [370, 304] on select "watching waggling snoring staring" at bounding box center [403, 312] width 66 height 16
click at [732, 328] on select "has evaporated evaporating evaporate evaporates" at bounding box center [744, 332] width 87 height 16
select select "evaporates"
click at [701, 324] on select "has evaporated evaporating evaporate evaporates" at bounding box center [744, 332] width 87 height 16
click at [573, 373] on button "Verify" at bounding box center [542, 379] width 722 height 23
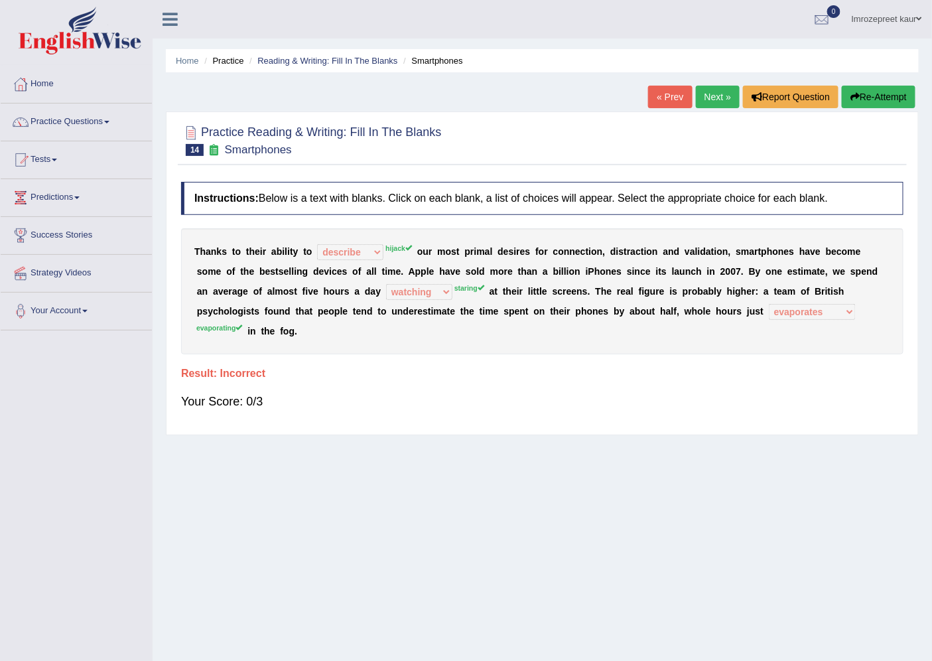
click at [696, 90] on link "Next »" at bounding box center [718, 97] width 44 height 23
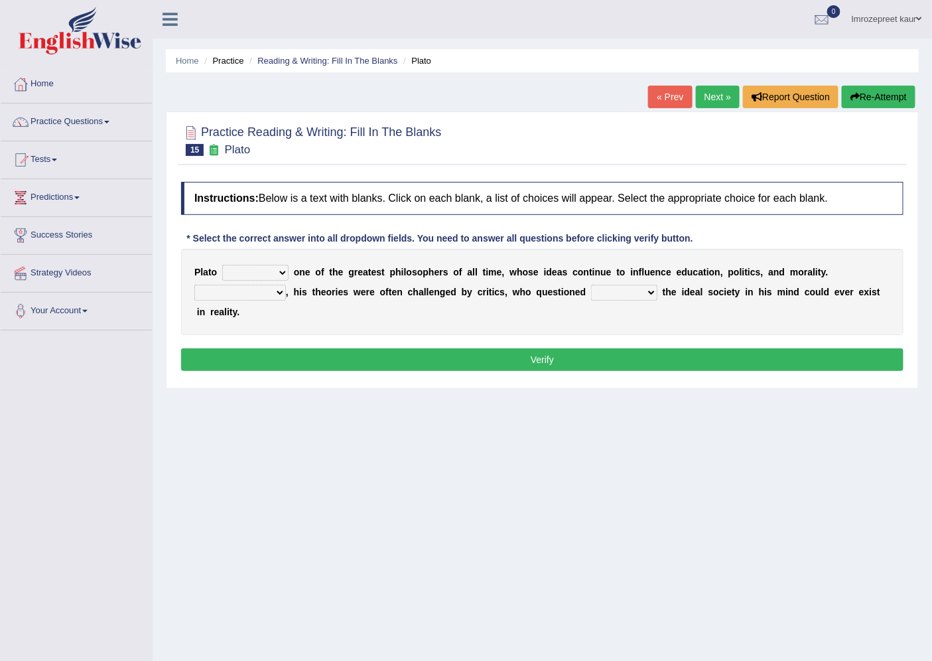
click at [281, 268] on select "keeps comes claims remains" at bounding box center [255, 273] width 66 height 16
select select "remains"
click at [222, 265] on select "keeps comes claims remains" at bounding box center [255, 273] width 66 height 16
click at [276, 293] on select "Notwithstanding So However Whatever" at bounding box center [240, 293] width 92 height 16
select select "However"
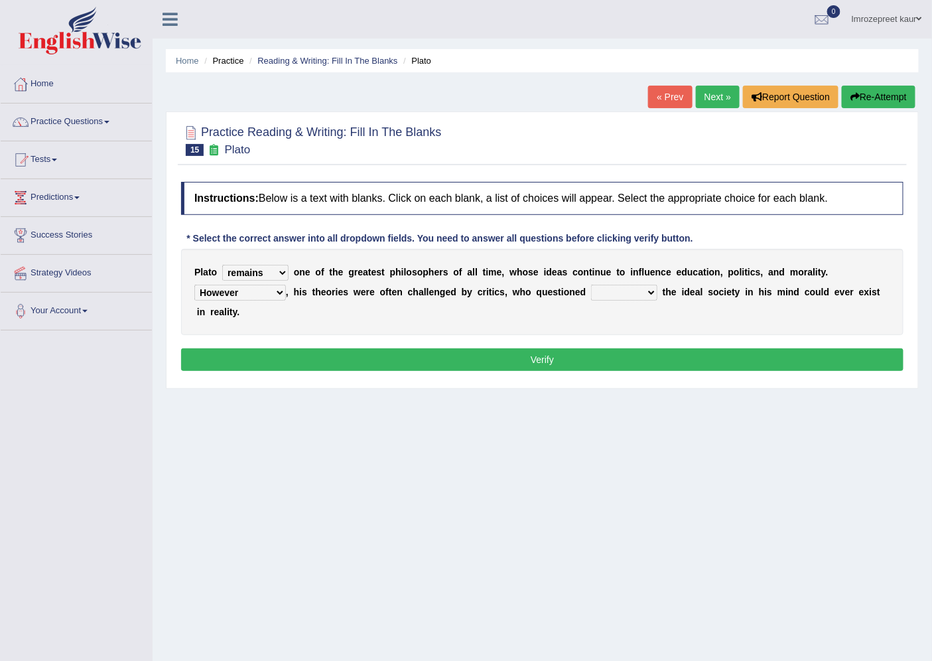
click at [194, 285] on select "Notwithstanding So However Whatever" at bounding box center [240, 293] width 92 height 16
click at [646, 291] on select "which what that whether" at bounding box center [624, 293] width 66 height 16
select select "that"
click at [591, 285] on select "which what that whether" at bounding box center [624, 293] width 66 height 16
click at [779, 355] on button "Verify" at bounding box center [542, 359] width 722 height 23
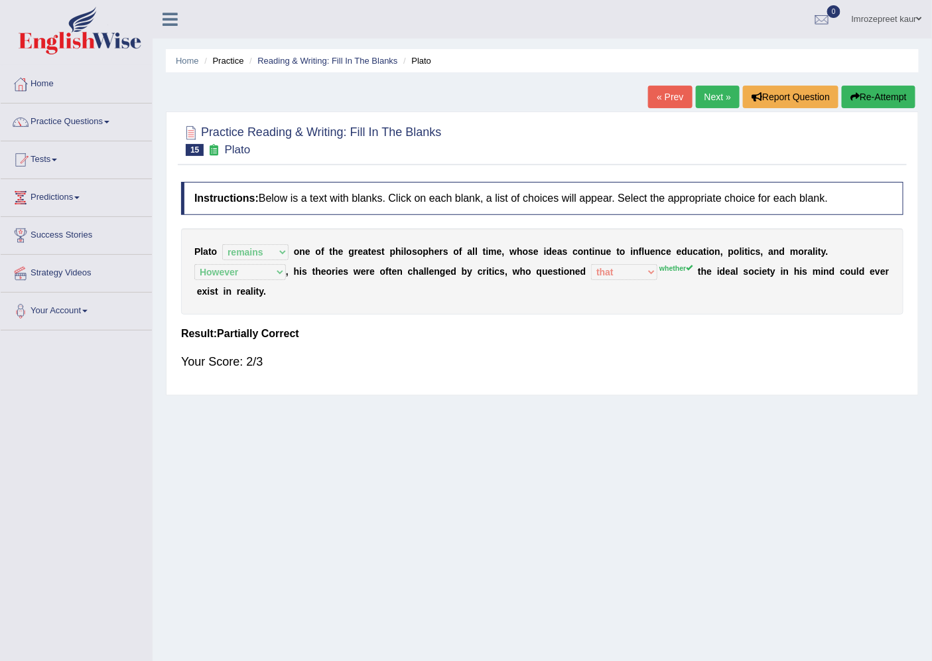
click at [711, 105] on link "Next »" at bounding box center [718, 97] width 44 height 23
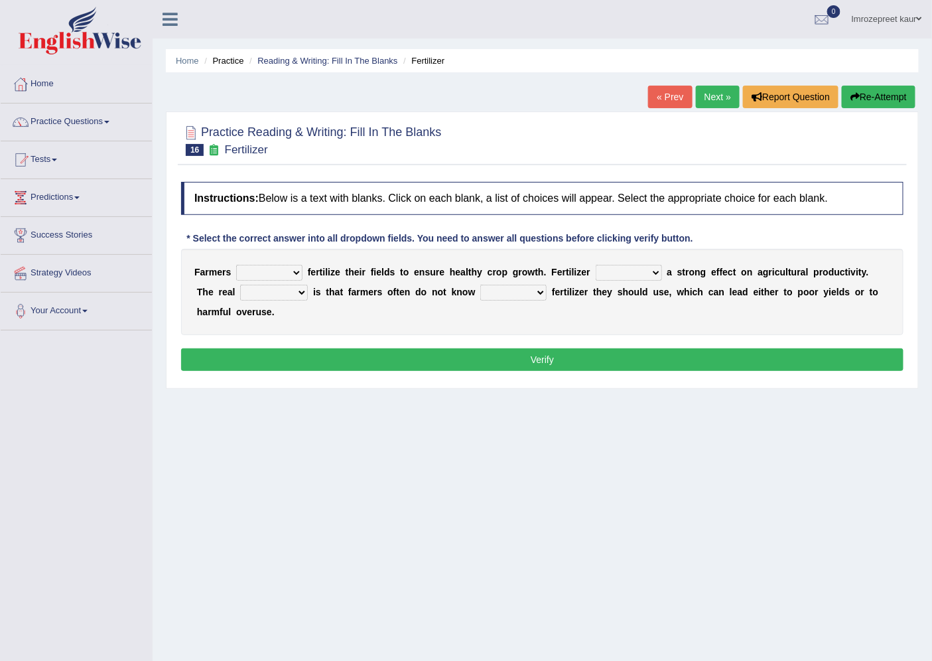
click at [298, 275] on select "must should need can" at bounding box center [269, 273] width 66 height 16
click at [645, 273] on select "has had have having" at bounding box center [629, 273] width 66 height 16
select select "have"
click at [596, 265] on select "has had have having" at bounding box center [629, 273] width 66 height 16
click at [300, 270] on select "must should need can" at bounding box center [269, 273] width 66 height 16
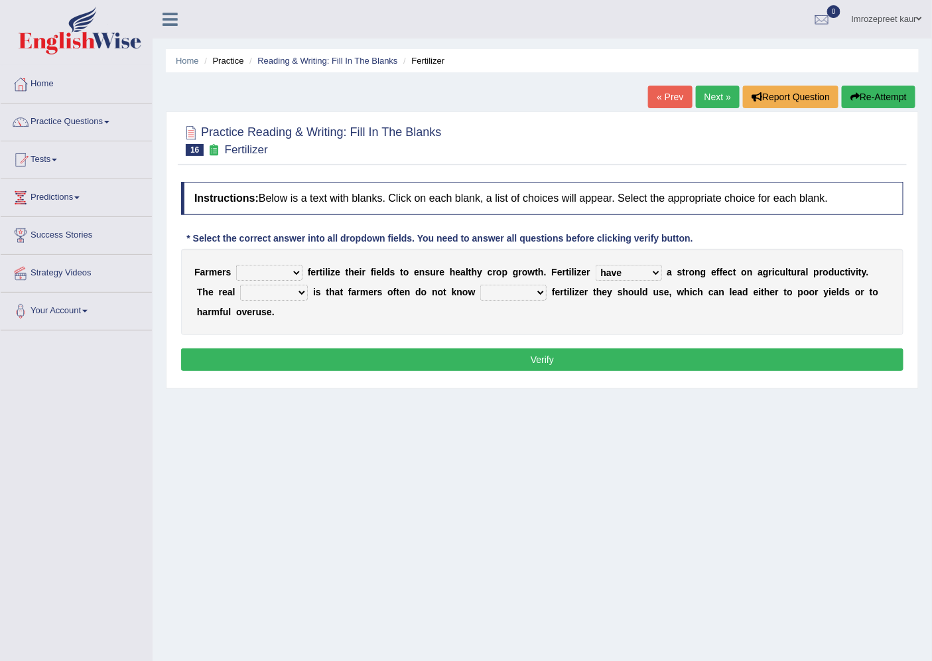
select select "should"
click at [236, 265] on select "must should need can" at bounding box center [269, 273] width 66 height 16
click at [302, 295] on select "problem question conclusion answer" at bounding box center [274, 293] width 68 height 16
select select "problem"
click at [240, 285] on select "problem question conclusion answer" at bounding box center [274, 293] width 68 height 16
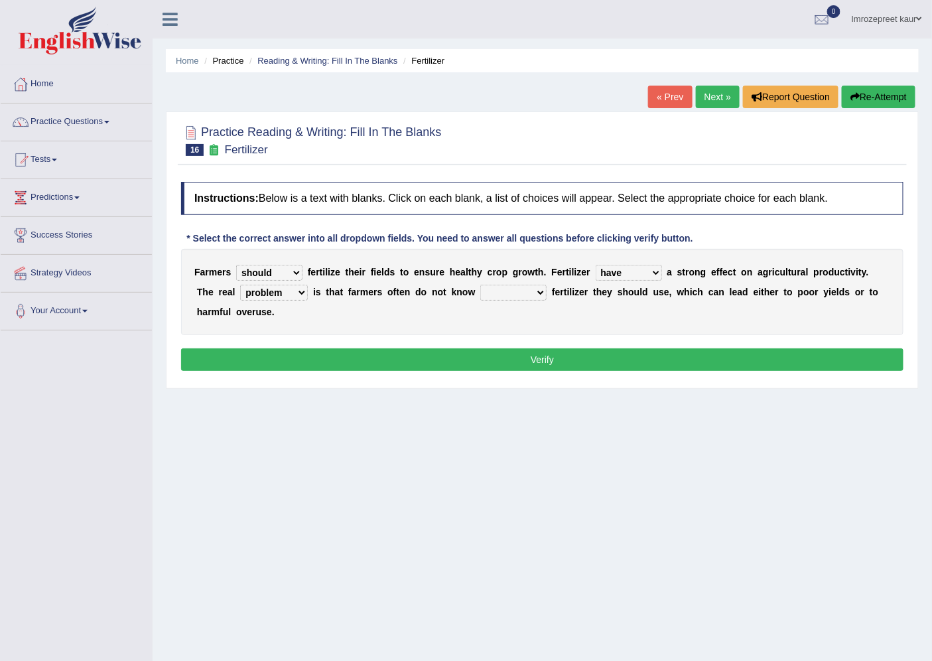
click at [525, 288] on select "how much how many however so much" at bounding box center [513, 293] width 66 height 16
select select "how much"
click at [481, 285] on select "how much how many however so much" at bounding box center [513, 293] width 66 height 16
click at [653, 358] on button "Verify" at bounding box center [542, 359] width 722 height 23
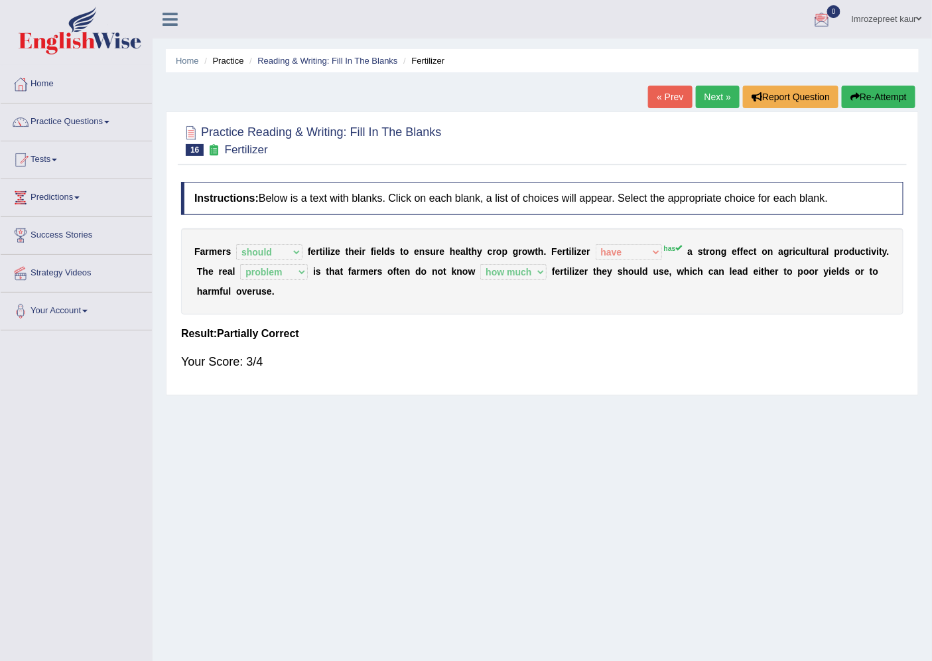
click at [723, 100] on link "Next »" at bounding box center [718, 97] width 44 height 23
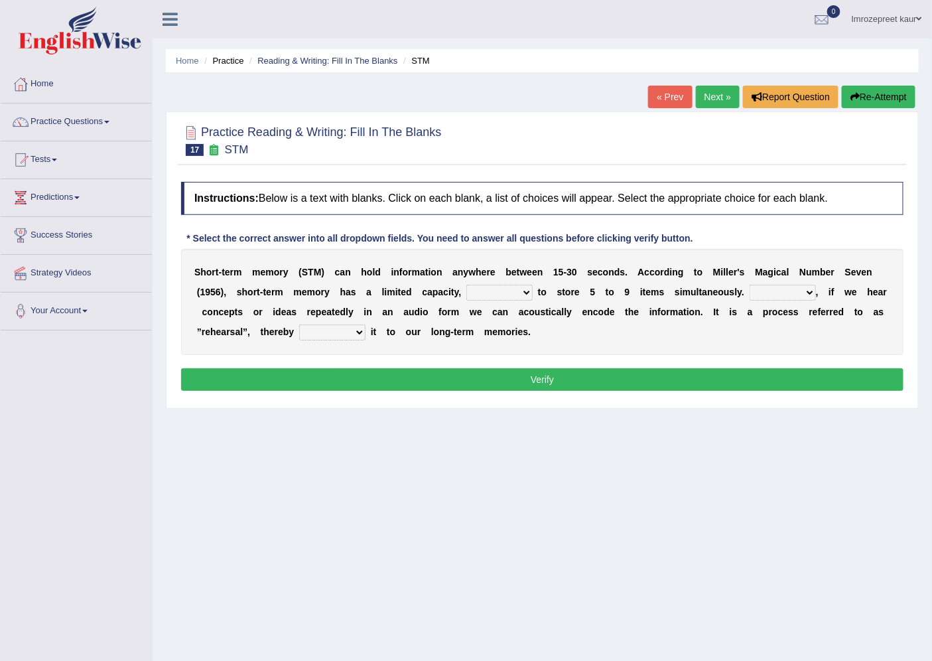
click at [522, 294] on select "being able is able be able unable" at bounding box center [499, 293] width 66 height 16
select select "being able"
click at [466, 285] on select "being able is able be able unable" at bounding box center [499, 293] width 66 height 16
click at [797, 289] on select "However So Moreover Therefore" at bounding box center [782, 293] width 66 height 16
click at [749, 285] on select "However So Moreover Therefore" at bounding box center [782, 293] width 66 height 16
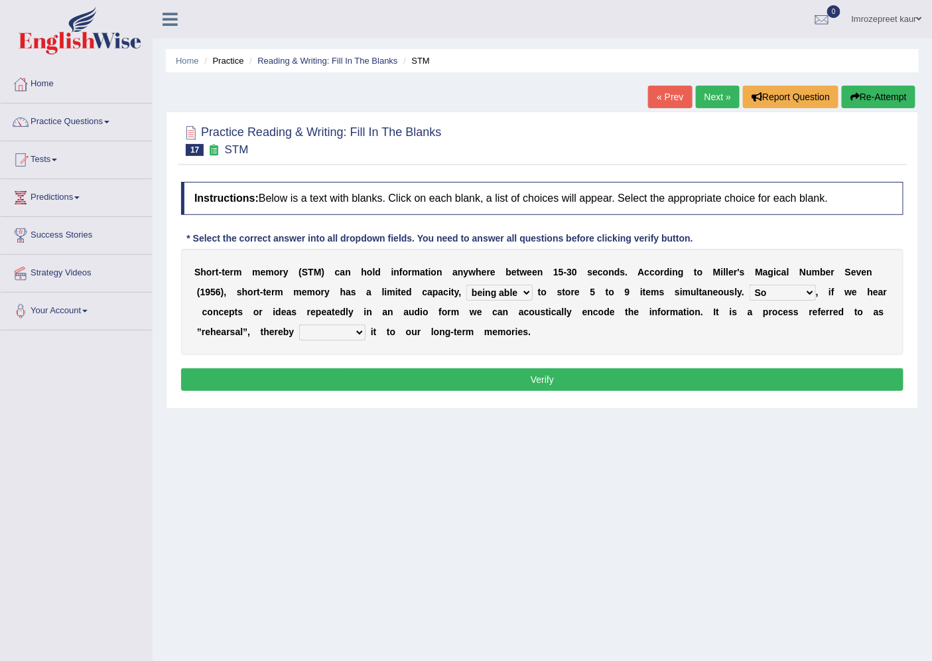
click at [783, 295] on select "However So Moreover Therefore" at bounding box center [782, 293] width 66 height 16
select select "Therefore"
click at [749, 285] on select "However So Moreover Therefore" at bounding box center [782, 293] width 66 height 16
click at [345, 334] on select "commit commits commiting commited" at bounding box center [332, 332] width 66 height 16
select select "commits"
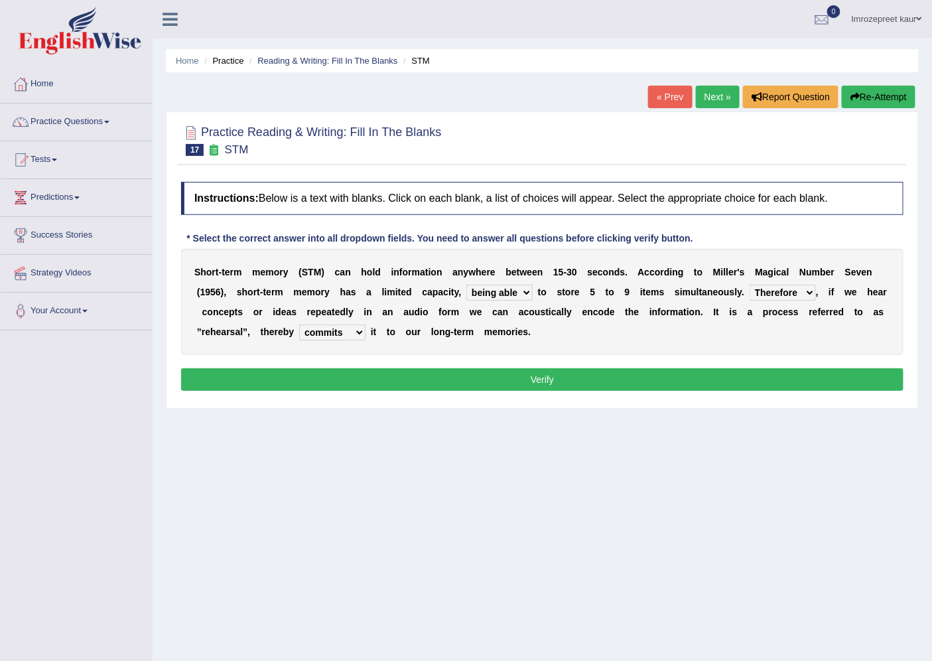
click at [299, 324] on select "commit commits commiting commited" at bounding box center [332, 332] width 66 height 16
click at [476, 374] on button "Verify" at bounding box center [542, 379] width 722 height 23
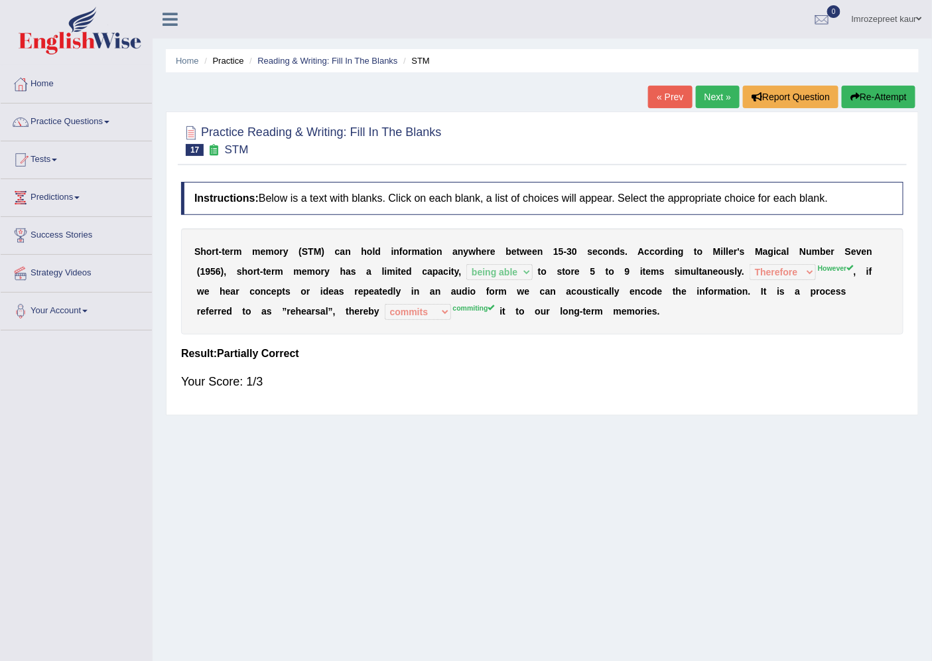
click at [720, 95] on link "Next »" at bounding box center [718, 97] width 44 height 23
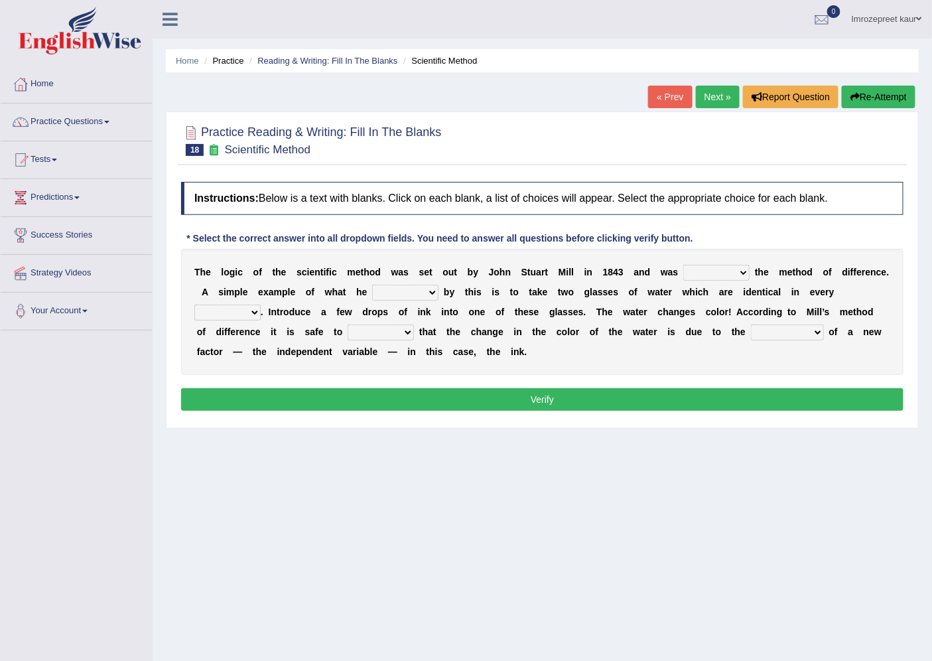
click at [742, 277] on select "pointed claimed demanded named" at bounding box center [716, 273] width 66 height 16
select select "pointed"
click at [684, 265] on select "pointed claimed demanded named" at bounding box center [716, 273] width 66 height 16
click at [435, 293] on select "capped charged found meant" at bounding box center [405, 293] width 66 height 16
click at [372, 285] on select "capped charged found meant" at bounding box center [405, 293] width 66 height 16
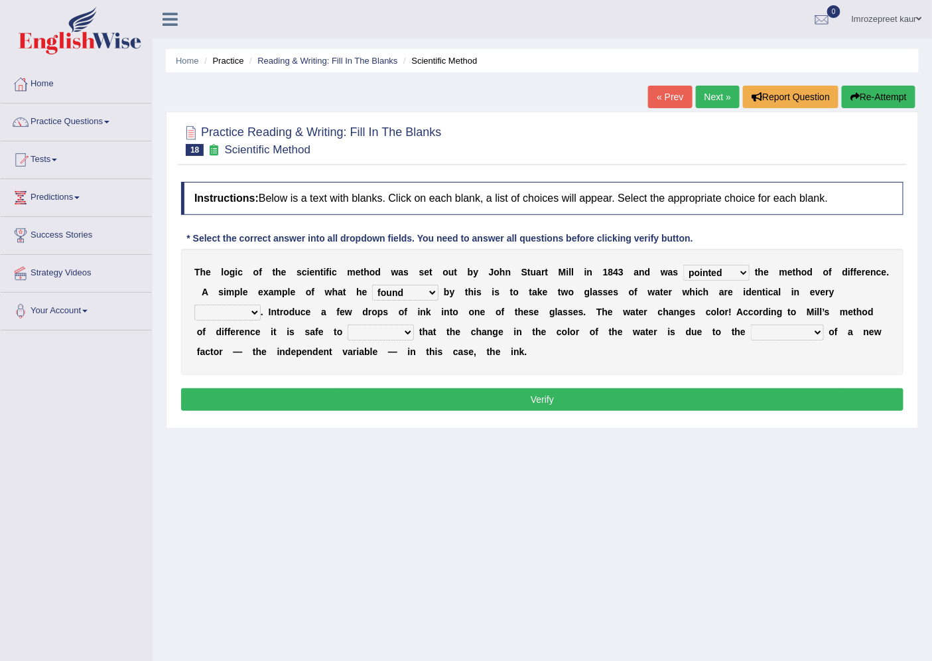
click at [431, 297] on select "capped charged found meant" at bounding box center [405, 293] width 66 height 16
select select "meant"
click at [372, 285] on select "capped charged found meant" at bounding box center [405, 293] width 66 height 16
click at [253, 304] on select "thought identity measure respect" at bounding box center [227, 312] width 66 height 16
select select "measure"
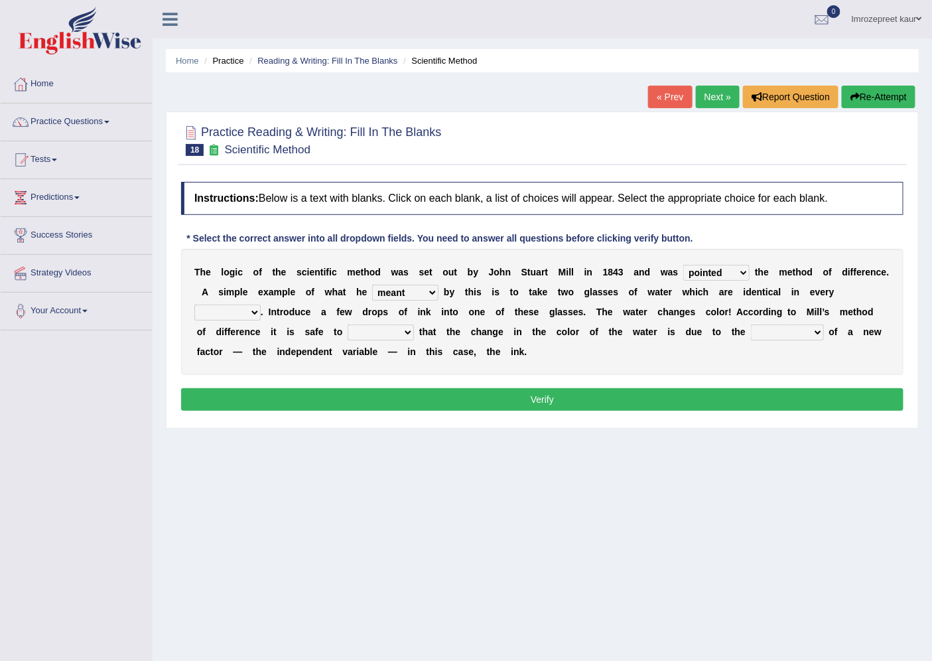
click at [194, 304] on select "thought identity measure respect" at bounding box center [227, 312] width 66 height 16
click at [373, 334] on select "assume discuss prefer acclaim" at bounding box center [381, 332] width 66 height 16
select select "assume"
click at [348, 324] on select "assume discuss prefer acclaim" at bounding box center [381, 332] width 66 height 16
click at [816, 326] on select "introduction magnitude preparation purification" at bounding box center [787, 332] width 73 height 16
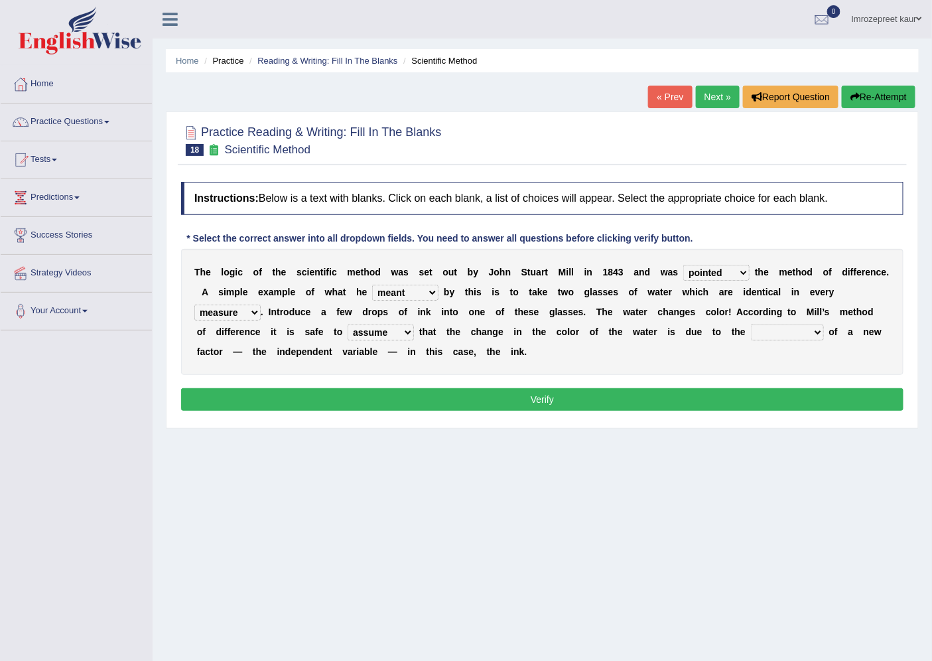
select select "introduction"
click at [751, 324] on select "introduction magnitude preparation purification" at bounding box center [787, 332] width 73 height 16
click at [462, 401] on button "Verify" at bounding box center [542, 399] width 722 height 23
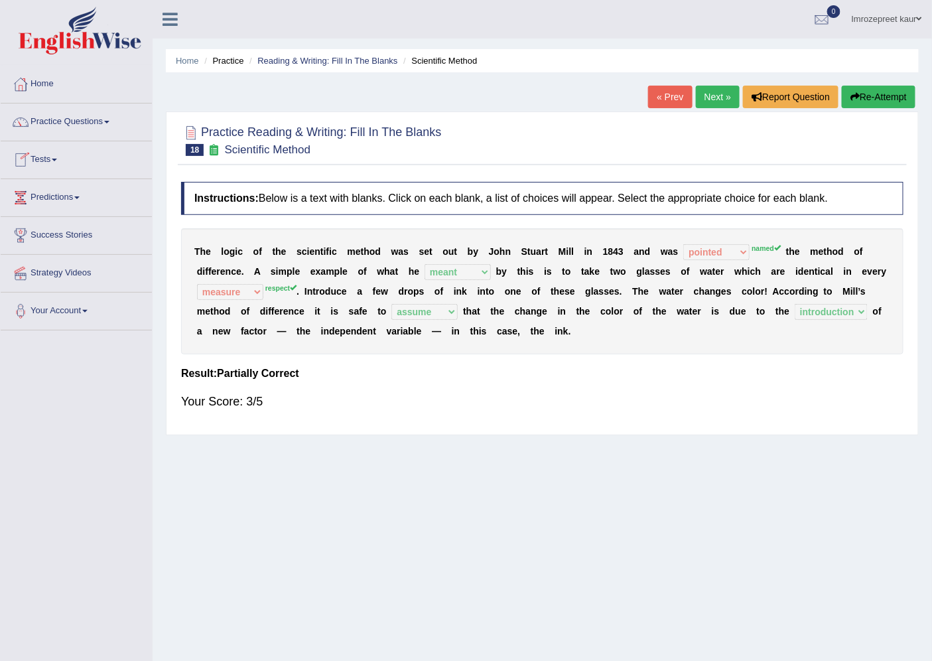
click at [747, 261] on div "T h e l o g i c o f t h e s c i e n t i f i c m e t h o d w a s s e t o u t b y…" at bounding box center [542, 291] width 722 height 126
click at [758, 243] on div "T h e l o g i c o f t h e s c i e n t i f i c m e t h o d w a s s e t o u t b y…" at bounding box center [542, 291] width 722 height 126
click at [866, 96] on button "Re-Attempt" at bounding box center [879, 97] width 74 height 23
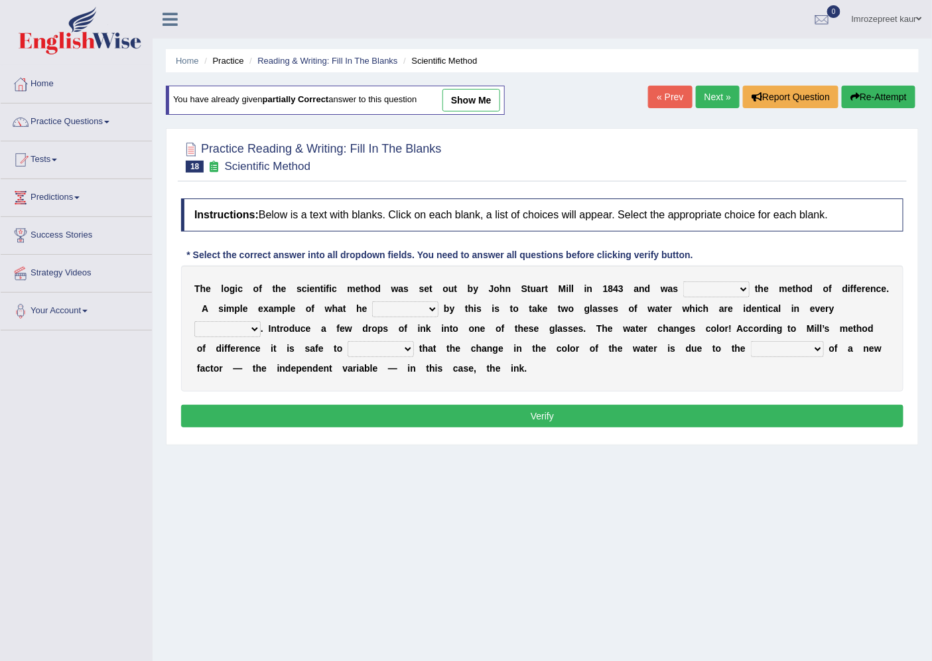
click at [700, 90] on link "Next »" at bounding box center [718, 97] width 44 height 23
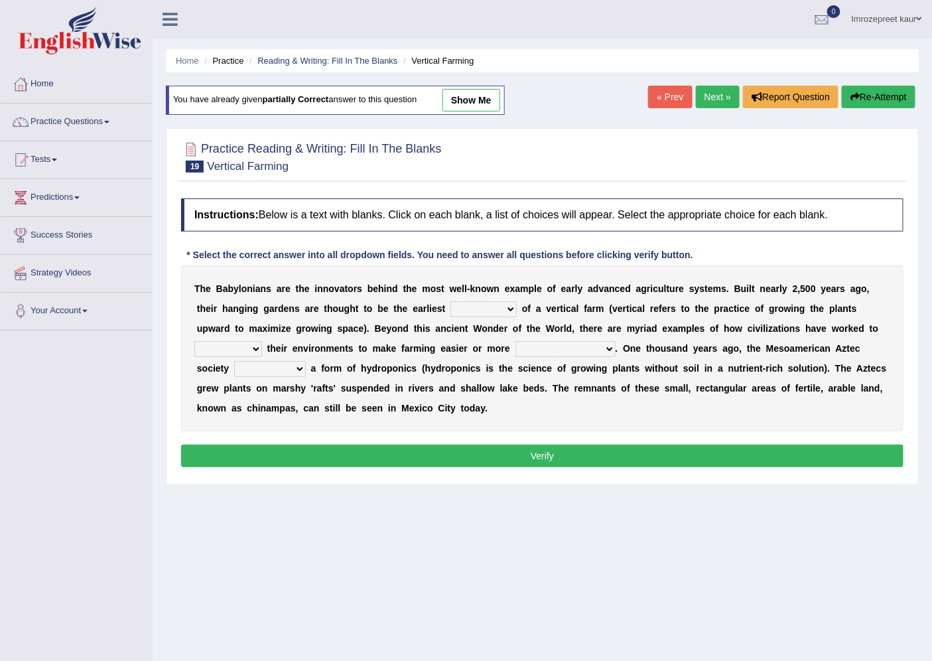
click at [513, 310] on select "prototype failure discredit protocol" at bounding box center [483, 309] width 66 height 16
select select "prototype"
click at [450, 301] on select "prototype failure discredit protocol" at bounding box center [483, 309] width 66 height 16
click at [248, 352] on select "manipulate escape respect disarrange" at bounding box center [228, 349] width 68 height 16
select select "respect"
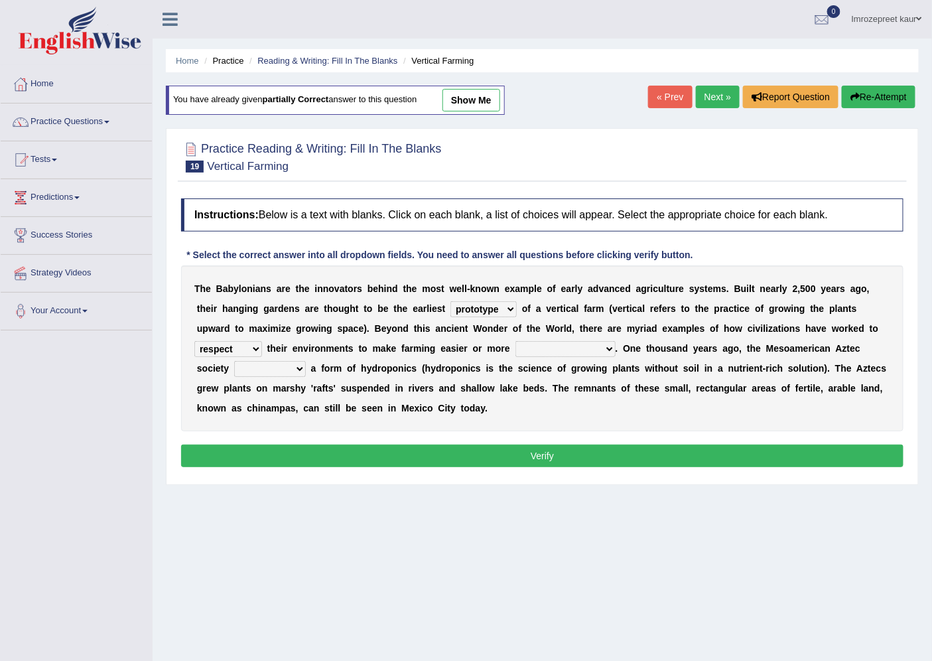
click at [194, 341] on select "manipulate escape respect disarrange" at bounding box center [228, 349] width 68 height 16
click at [540, 352] on select "productive constructive connective counterproductive" at bounding box center [565, 349] width 100 height 16
select select "productive"
click at [515, 341] on select "productive constructive connective counterproductive" at bounding box center [565, 349] width 100 height 16
click at [247, 348] on select "manipulate escape respect disarrange" at bounding box center [228, 349] width 68 height 16
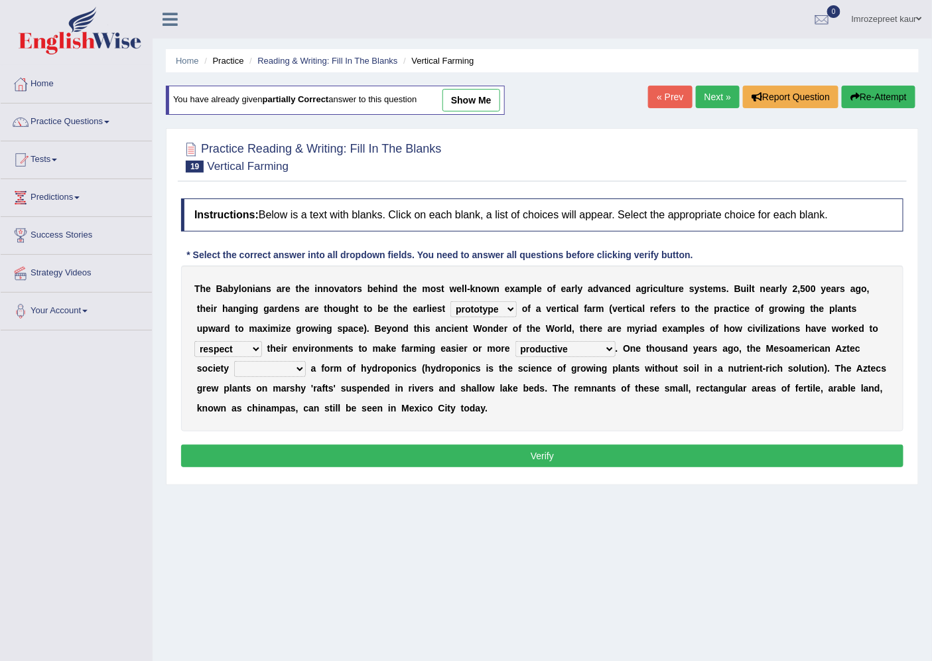
click at [298, 383] on b "h" at bounding box center [298, 388] width 6 height 11
click at [310, 366] on b at bounding box center [308, 368] width 5 height 11
click at [289, 369] on select "domineered volunteered pioneered engineered" at bounding box center [270, 369] width 72 height 16
select select "engineered"
click at [234, 361] on select "domineered volunteered pioneered engineered" at bounding box center [270, 369] width 72 height 16
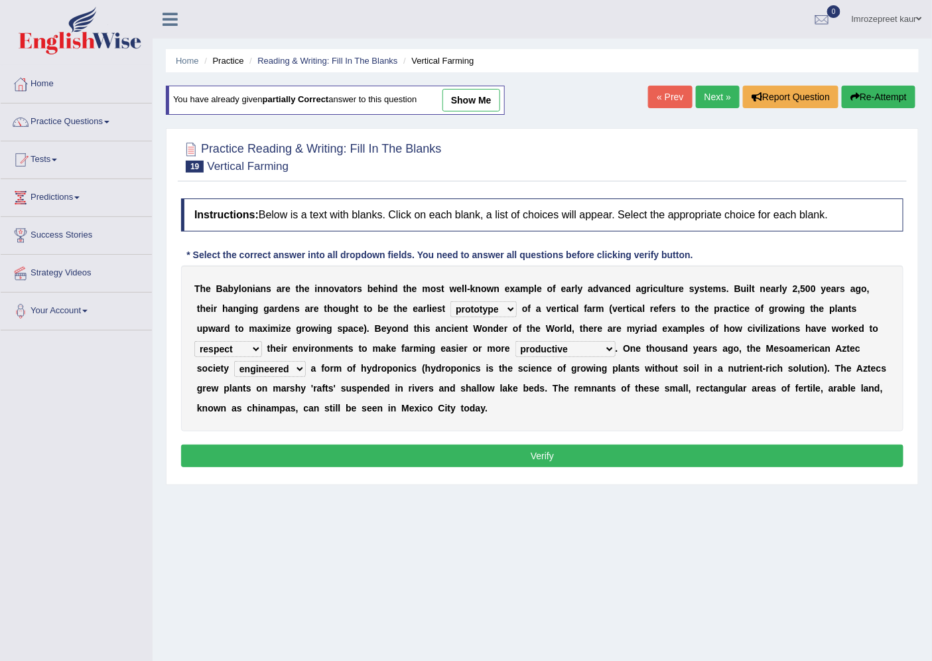
click at [529, 448] on button "Verify" at bounding box center [542, 455] width 722 height 23
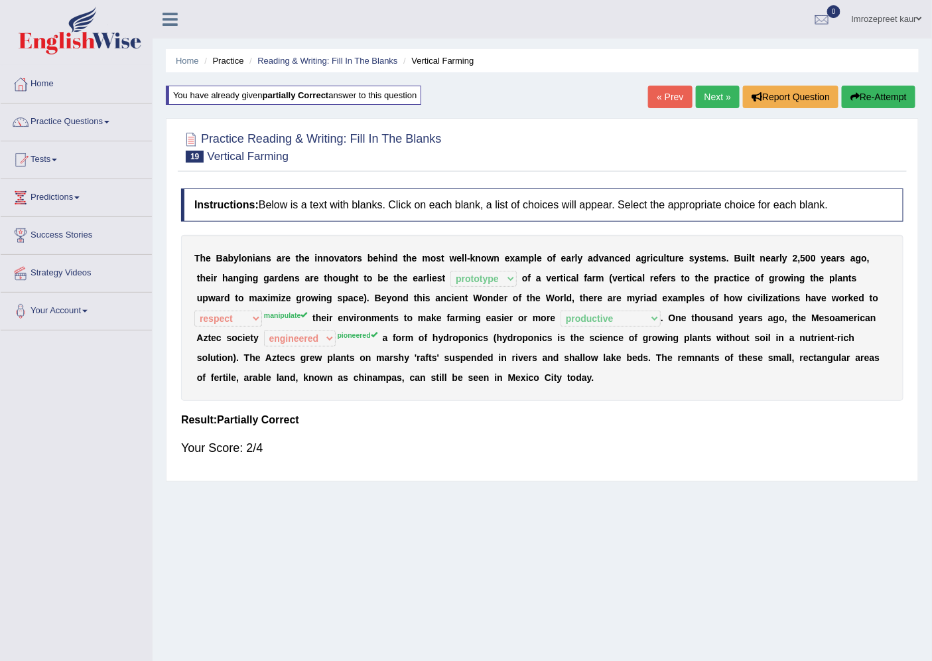
click at [715, 90] on link "Next »" at bounding box center [718, 97] width 44 height 23
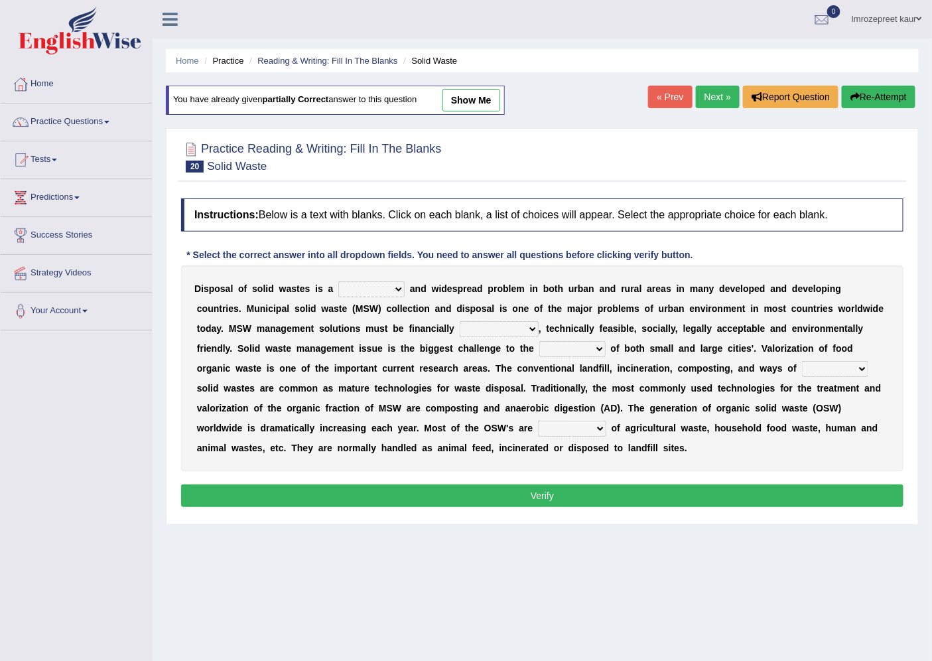
click at [427, 287] on b at bounding box center [428, 288] width 5 height 11
click at [391, 294] on select "slanting stinging stalling shafting" at bounding box center [371, 289] width 66 height 16
click at [203, 572] on div "Home Practice Reading & Writing: Fill In The Blanks Solid Waste You have alread…" at bounding box center [542, 331] width 779 height 663
click at [392, 292] on select "slanting stinging stalling shafting" at bounding box center [371, 289] width 66 height 16
select select "stalling"
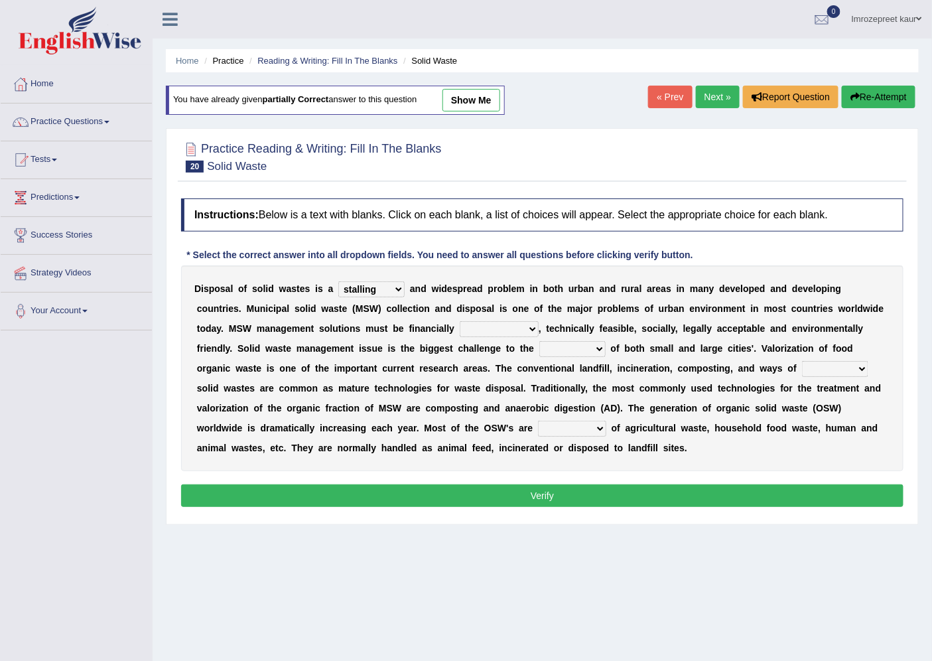
click at [338, 281] on select "slanting stinging stalling shafting" at bounding box center [371, 289] width 66 height 16
click at [466, 328] on select "unattainable sustainable objectionable treasonable" at bounding box center [499, 329] width 79 height 16
select select "sustainable"
click at [460, 321] on select "unattainable sustainable objectionable treasonable" at bounding box center [499, 329] width 79 height 16
click at [557, 355] on select "plants culture authorities history" at bounding box center [572, 349] width 66 height 16
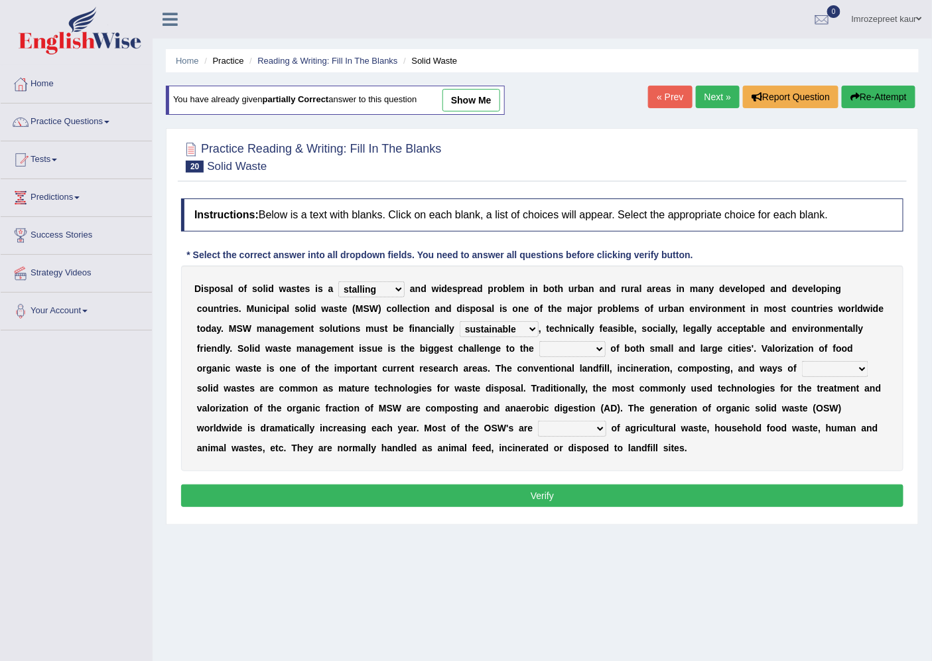
select select "plants"
click at [539, 341] on select "plants culture authorities history" at bounding box center [572, 349] width 66 height 16
click at [818, 369] on select "reserving preserving deserving handling" at bounding box center [835, 369] width 66 height 16
click at [802, 361] on select "reserving preserving deserving handling" at bounding box center [835, 369] width 66 height 16
click at [838, 366] on select "reserving preserving deserving handling" at bounding box center [835, 369] width 66 height 16
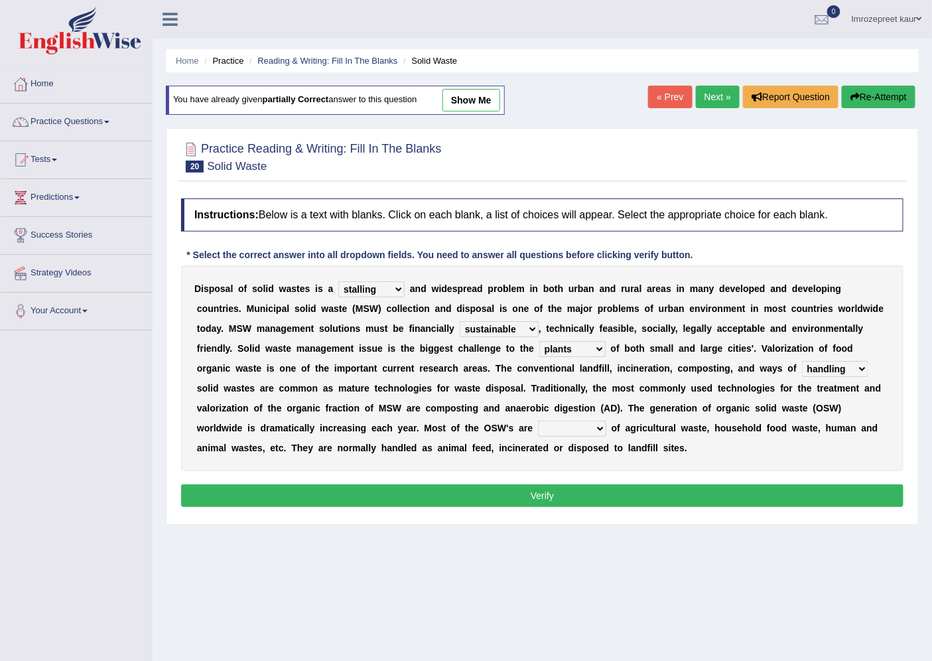
click at [802, 361] on select "reserving preserving deserving handling" at bounding box center [835, 369] width 66 height 16
click at [858, 368] on select "reserving preserving deserving handling" at bounding box center [835, 369] width 66 height 16
select select "preserving"
click at [802, 361] on select "reserving preserving deserving handling" at bounding box center [835, 369] width 66 height 16
click at [550, 425] on select "composed disposed composing disposing" at bounding box center [572, 428] width 68 height 16
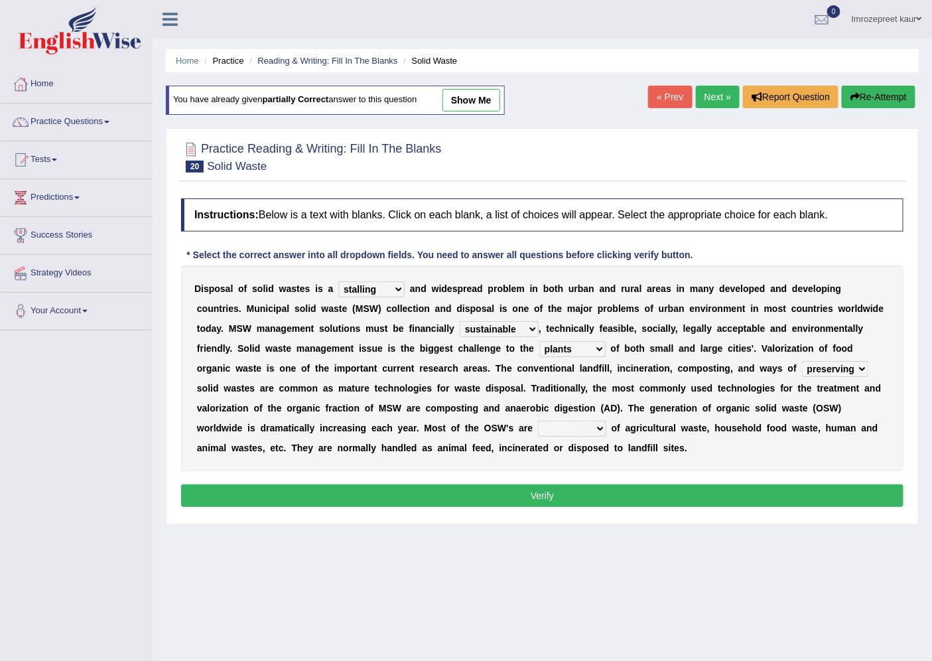
select select "composed"
click at [538, 420] on select "composed disposed composing disposing" at bounding box center [572, 428] width 68 height 16
click at [586, 479] on div "Instructions: Below is a text with blanks. Click on each blank, a list of choic…" at bounding box center [542, 355] width 729 height 326
click at [581, 499] on button "Verify" at bounding box center [542, 495] width 722 height 23
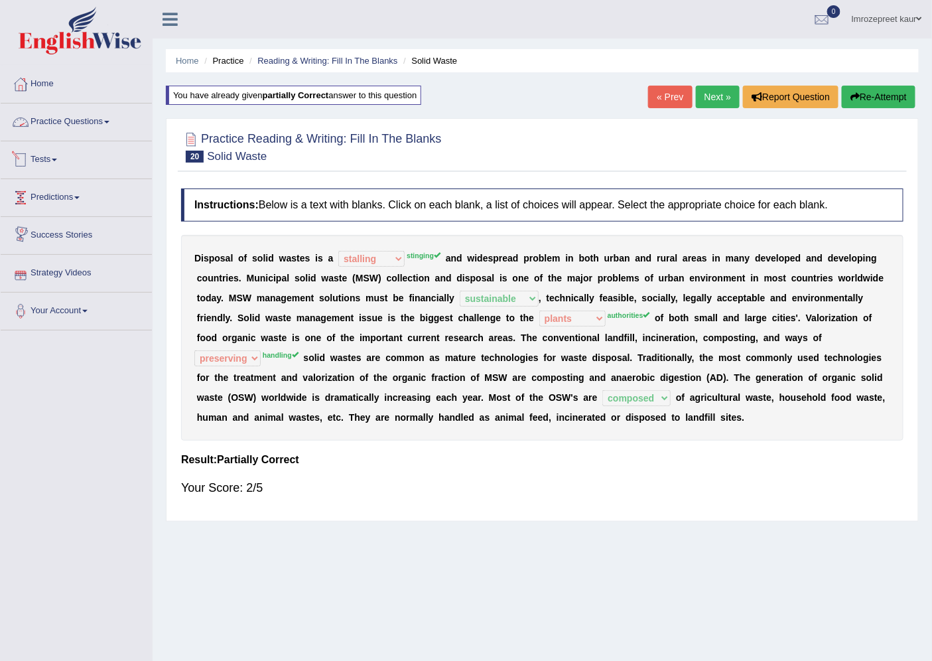
click at [75, 126] on link "Practice Questions" at bounding box center [76, 119] width 151 height 33
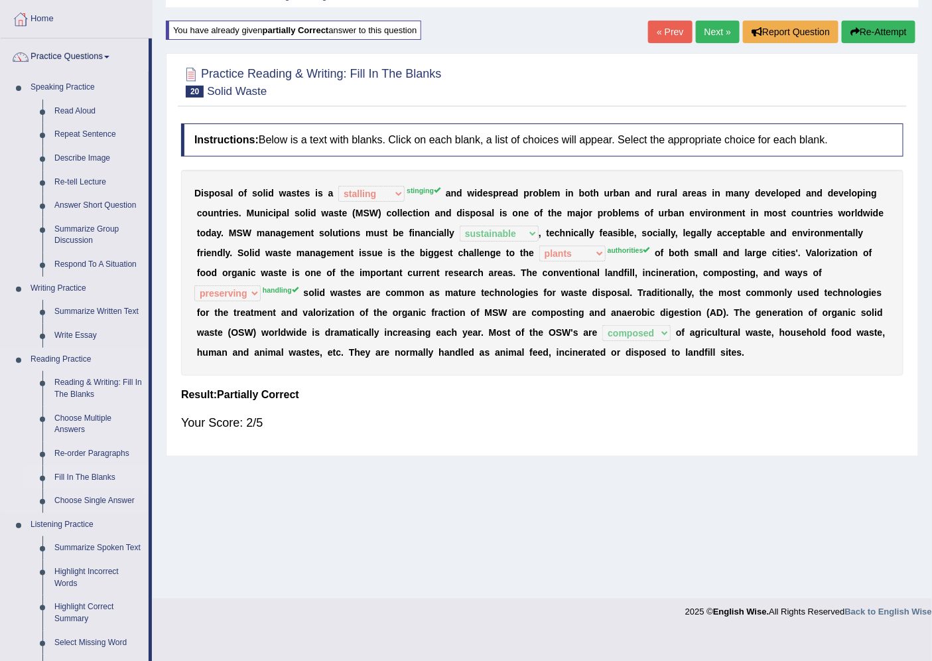
scroll to position [294, 0]
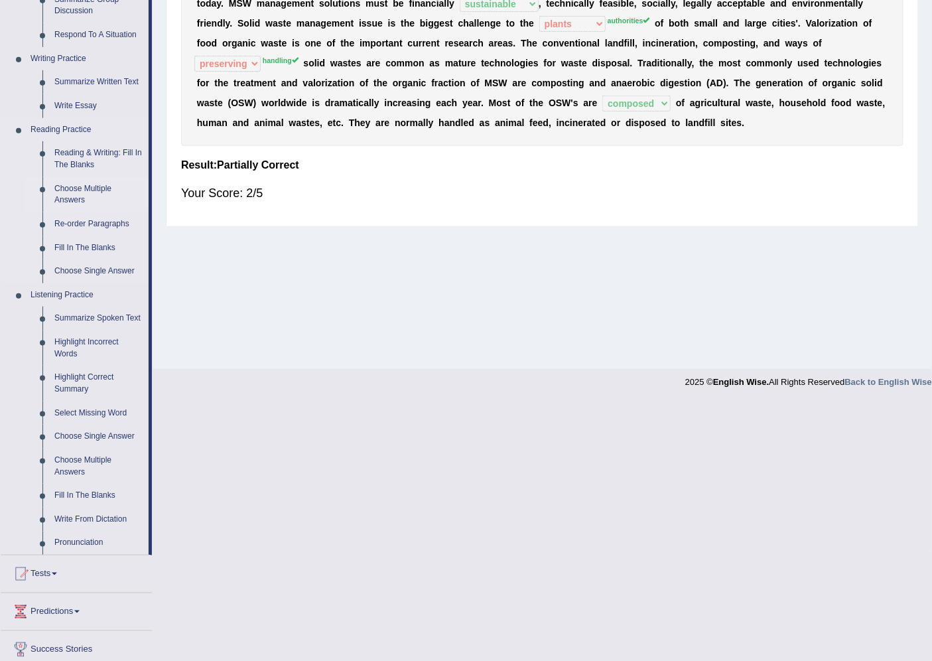
click at [80, 190] on link "Choose Multiple Answers" at bounding box center [98, 194] width 100 height 35
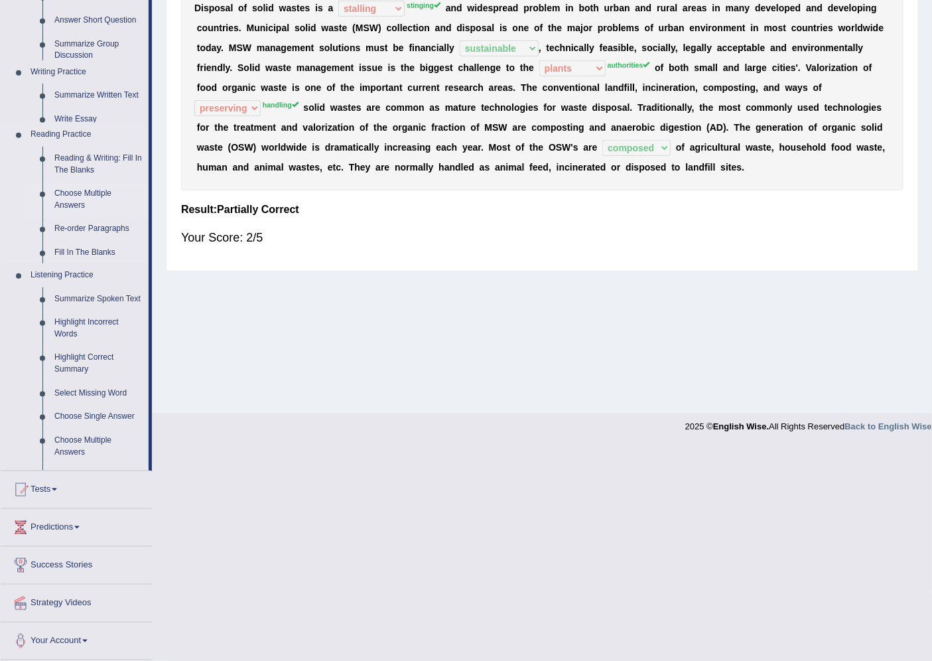
scroll to position [35, 0]
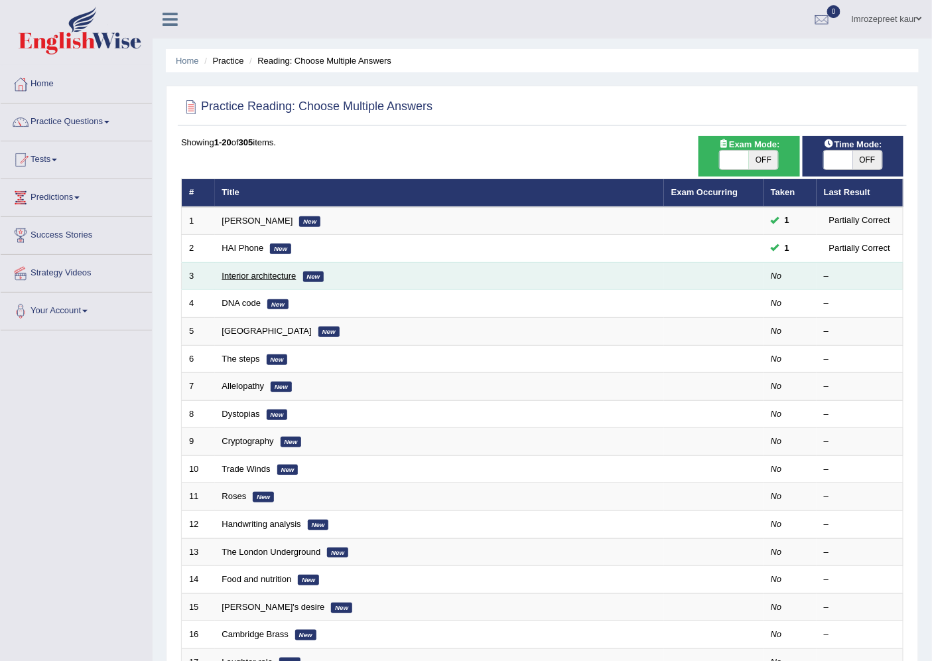
click at [254, 277] on link "Interior architecture" at bounding box center [259, 276] width 74 height 10
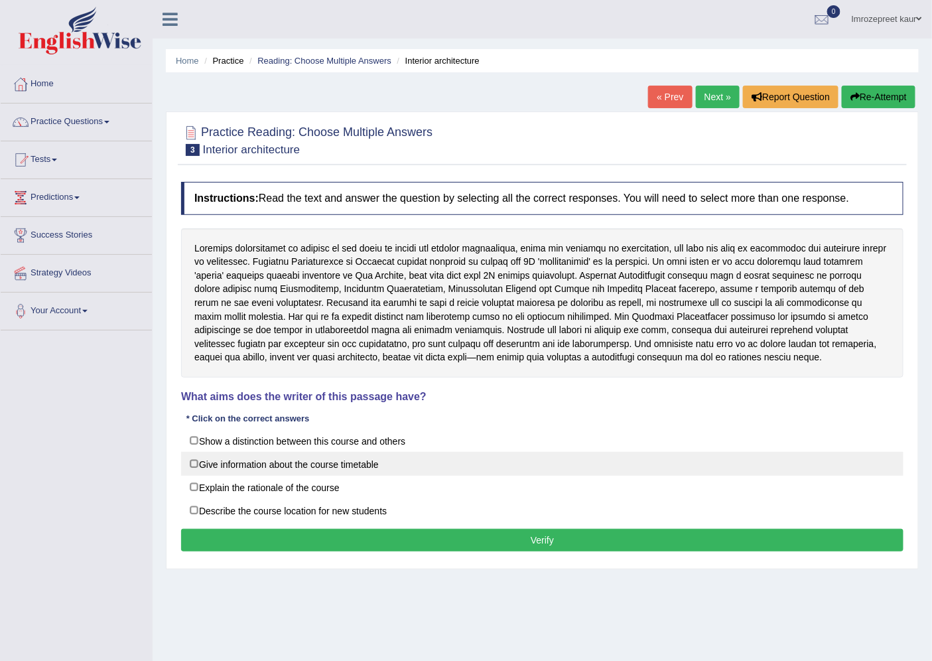
click at [257, 459] on label "Give information about the course timetable" at bounding box center [542, 464] width 722 height 24
checkbox input "true"
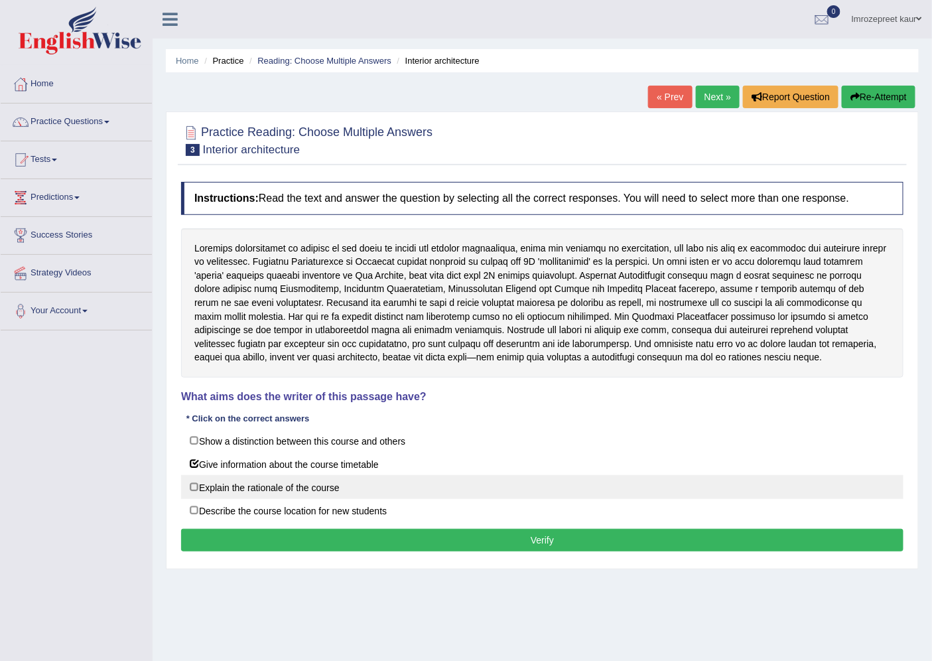
click at [250, 493] on label "Explain the rationale of the course" at bounding box center [542, 487] width 722 height 24
checkbox input "true"
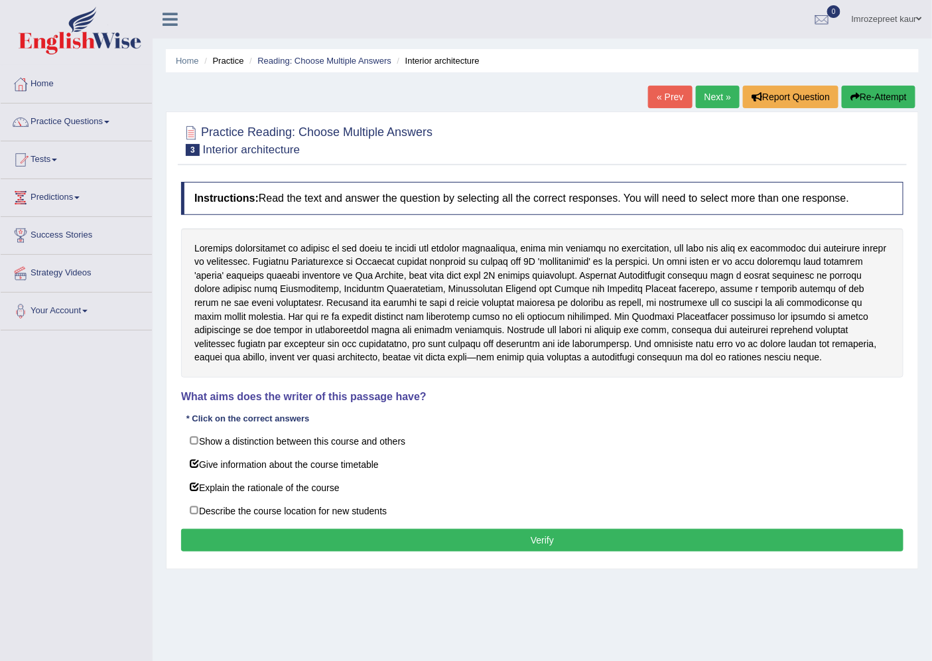
click at [245, 534] on button "Verify" at bounding box center [542, 540] width 722 height 23
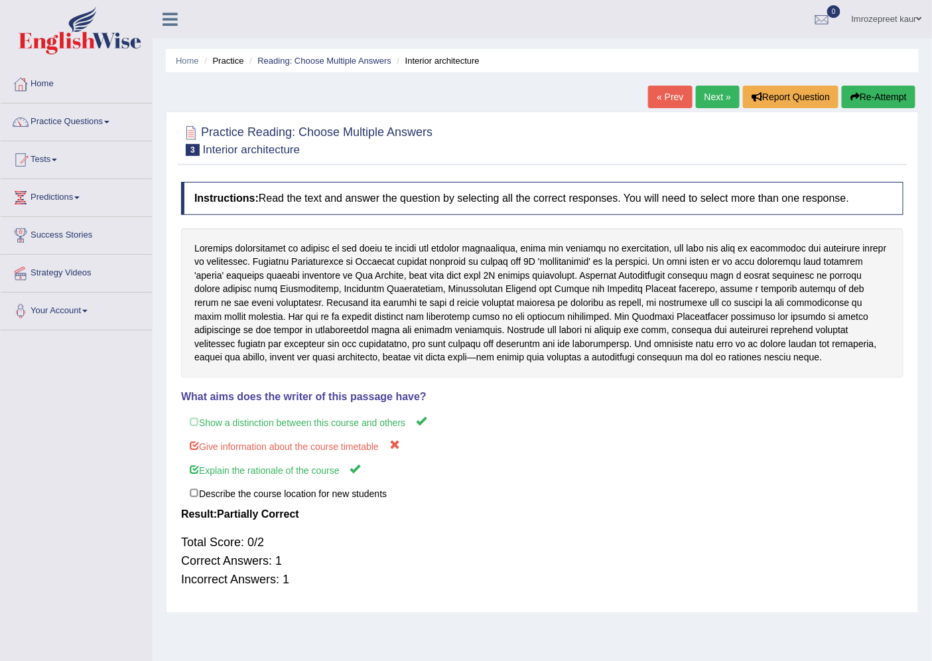
click at [864, 96] on button "Re-Attempt" at bounding box center [879, 97] width 74 height 23
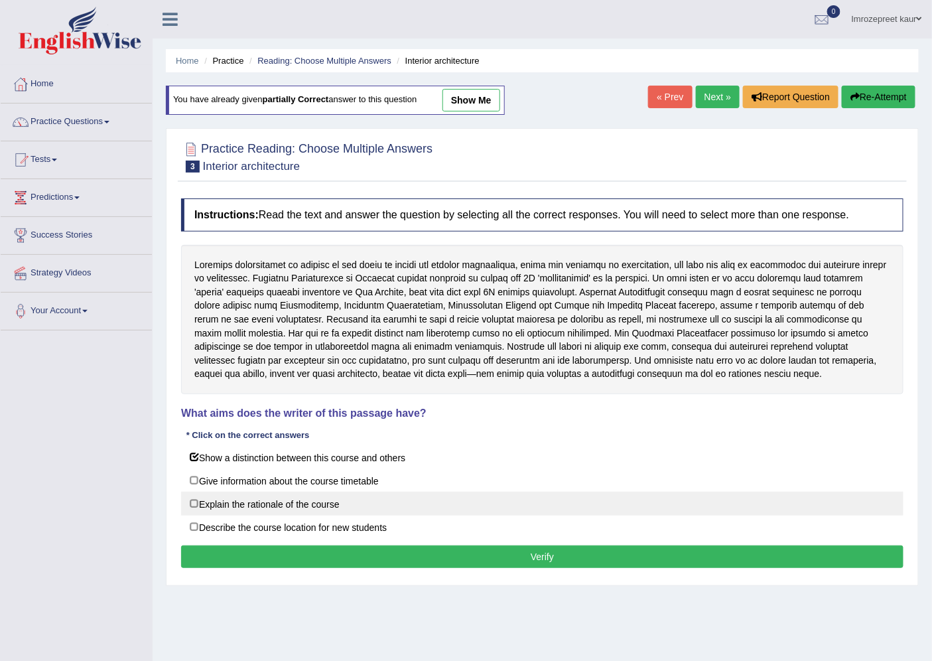
click at [255, 507] on label "Explain the rationale of the course" at bounding box center [542, 503] width 722 height 24
checkbox input "true"
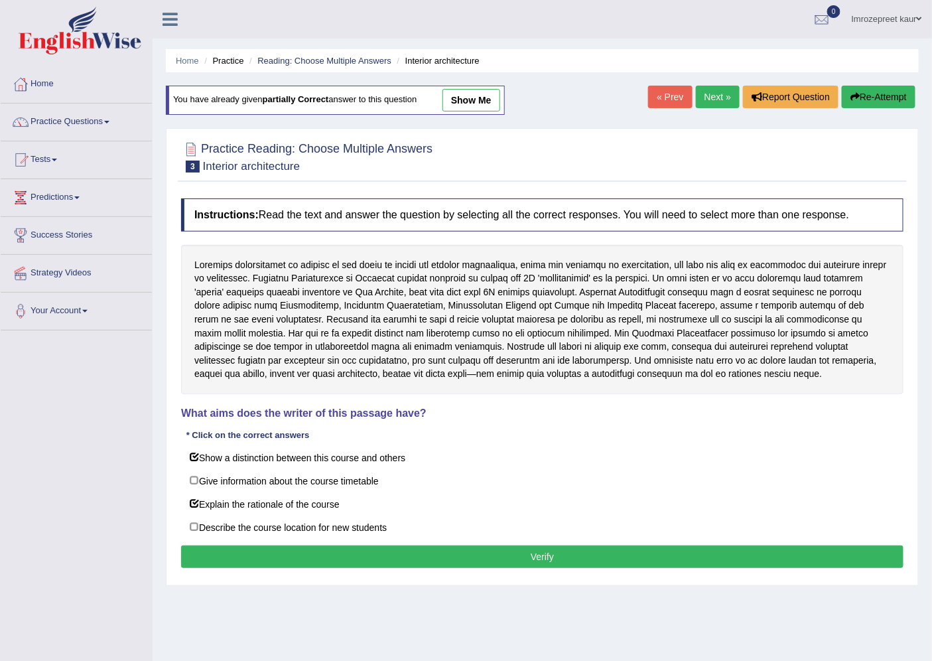
click at [262, 550] on button "Verify" at bounding box center [542, 556] width 722 height 23
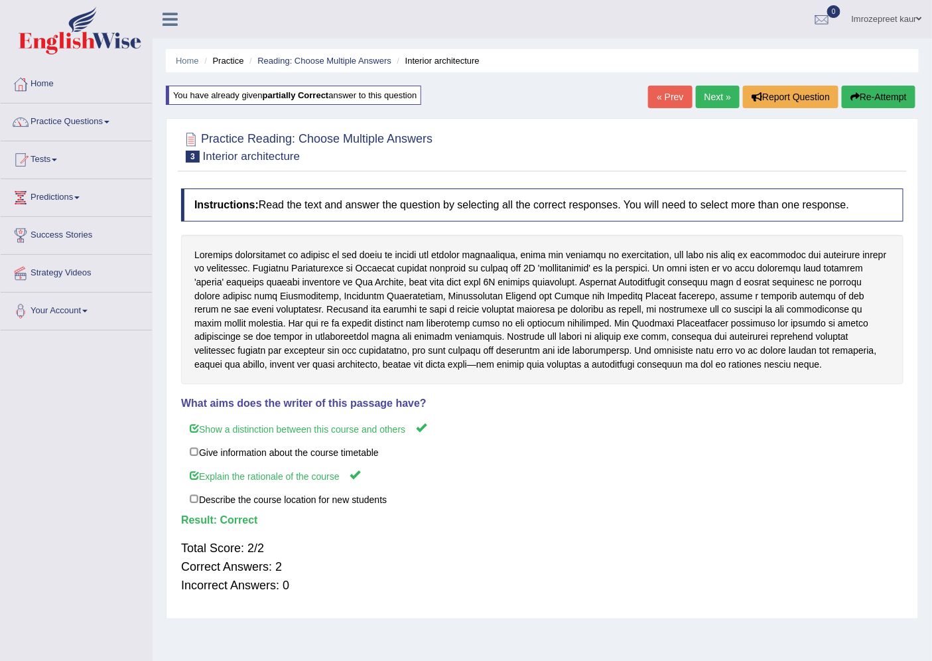
click at [704, 86] on link "Next »" at bounding box center [718, 97] width 44 height 23
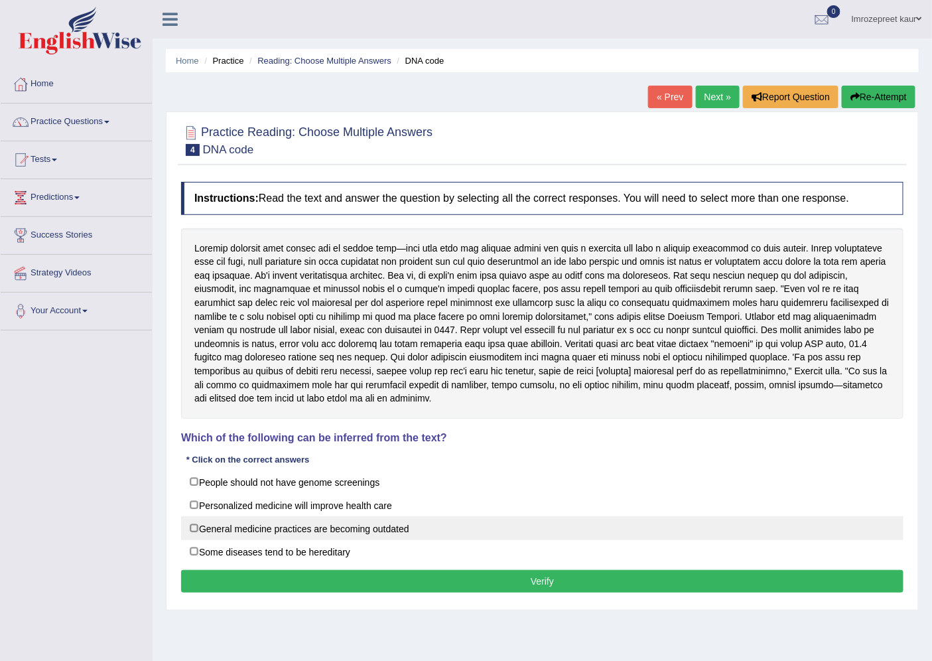
drag, startPoint x: 251, startPoint y: 518, endPoint x: 206, endPoint y: 529, distance: 46.3
click at [251, 527] on label "General medicine practices are becoming outdated" at bounding box center [542, 528] width 722 height 24
checkbox input "true"
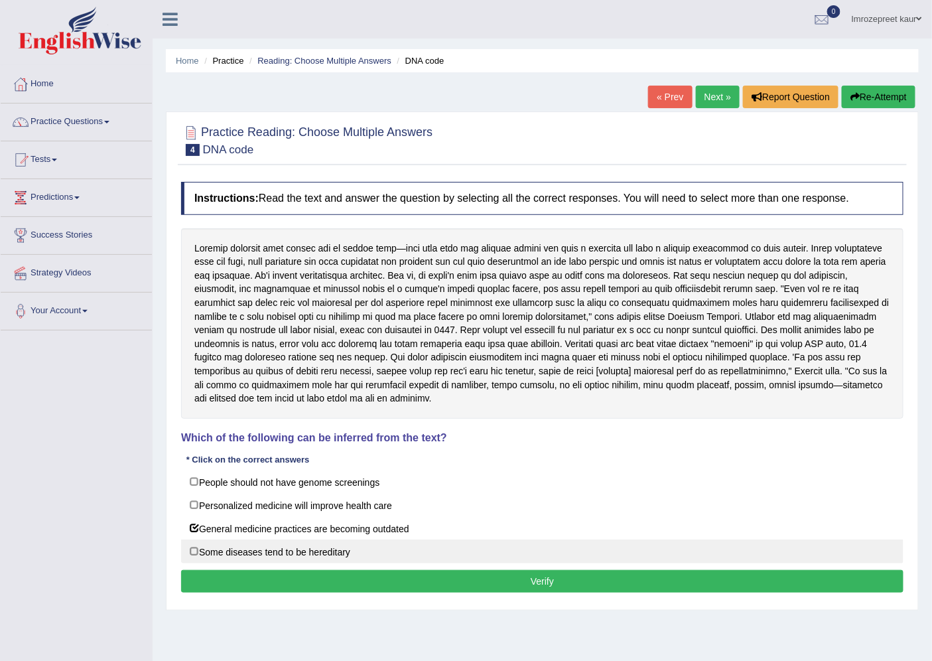
click at [256, 556] on label "Some diseases tend to be hereditary" at bounding box center [542, 551] width 722 height 24
checkbox input "true"
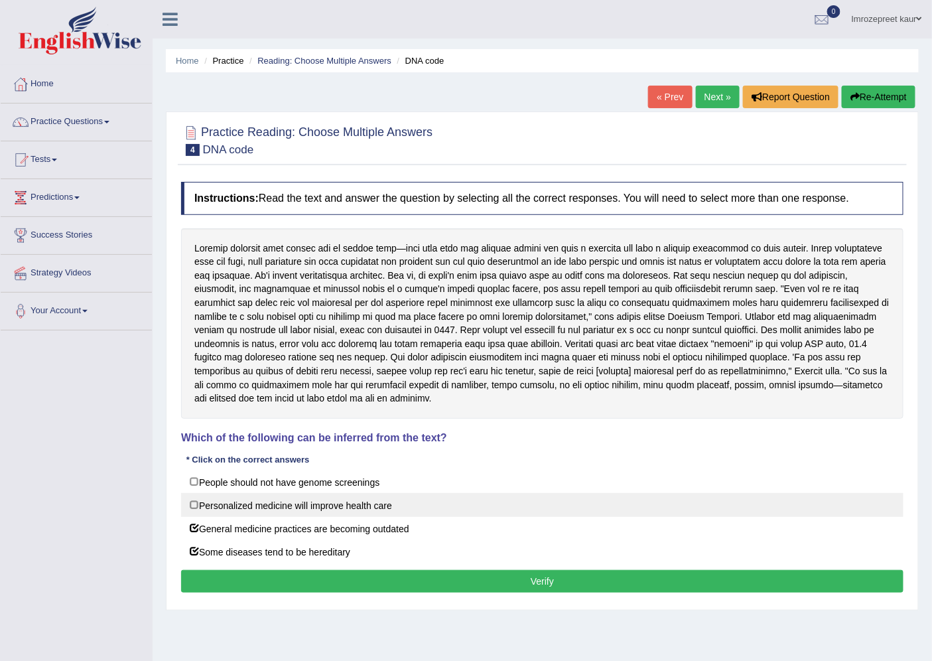
click at [256, 508] on label "Personalized medicine will improve health care" at bounding box center [542, 505] width 722 height 24
checkbox input "true"
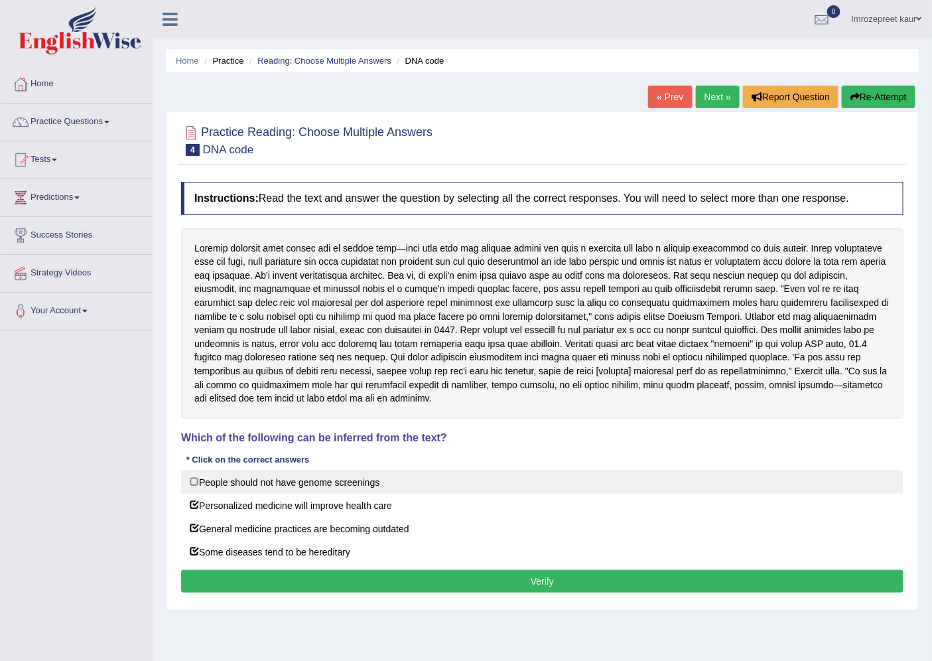
click at [274, 478] on label "People should not have genome screenings" at bounding box center [542, 482] width 722 height 24
checkbox input "true"
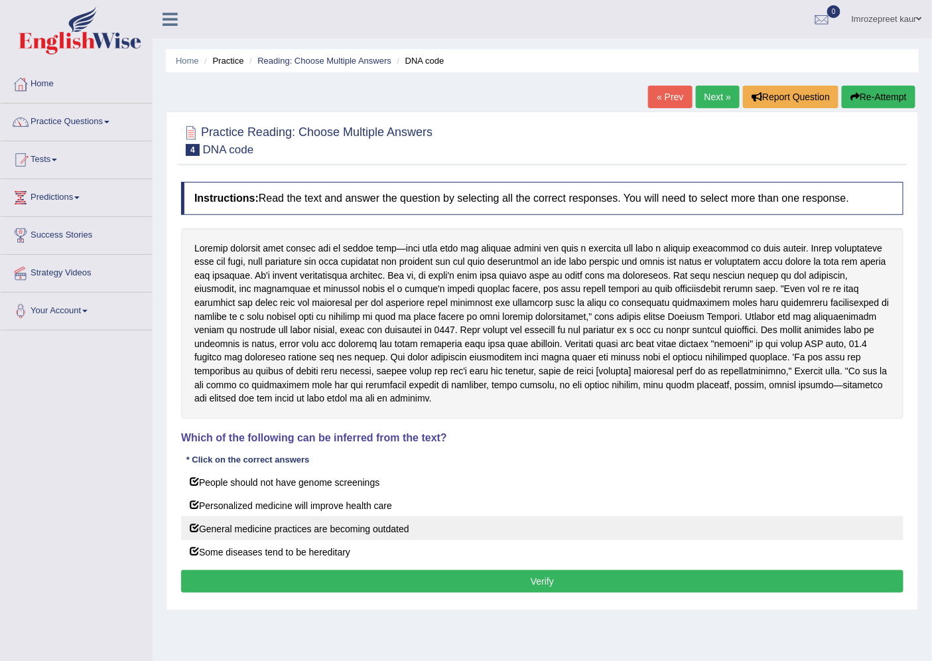
click at [300, 533] on label "General medicine practices are becoming outdated" at bounding box center [542, 528] width 722 height 24
checkbox input "false"
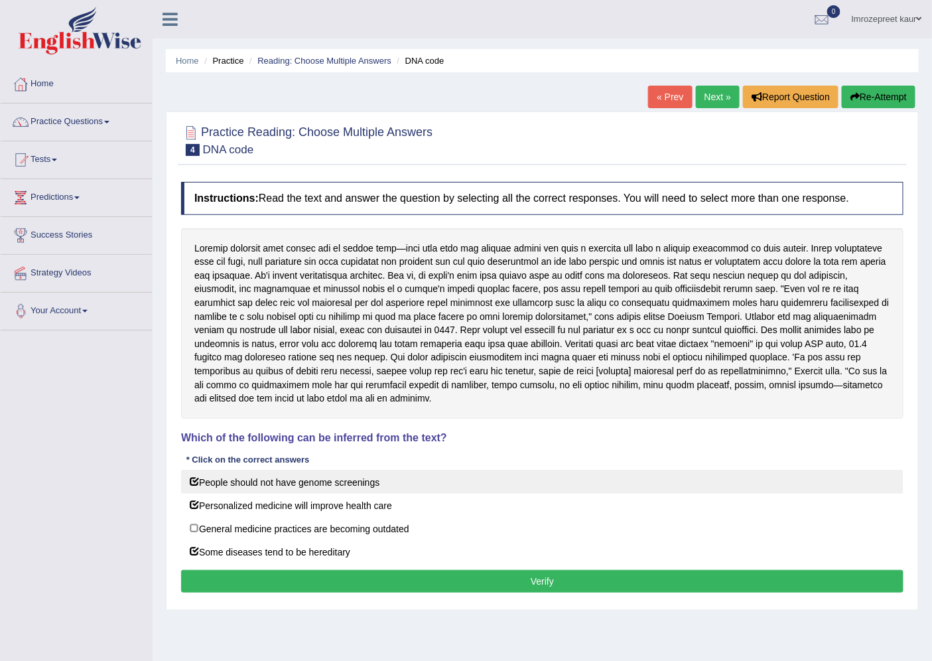
click at [244, 478] on label "People should not have genome screenings" at bounding box center [542, 482] width 722 height 24
checkbox input "false"
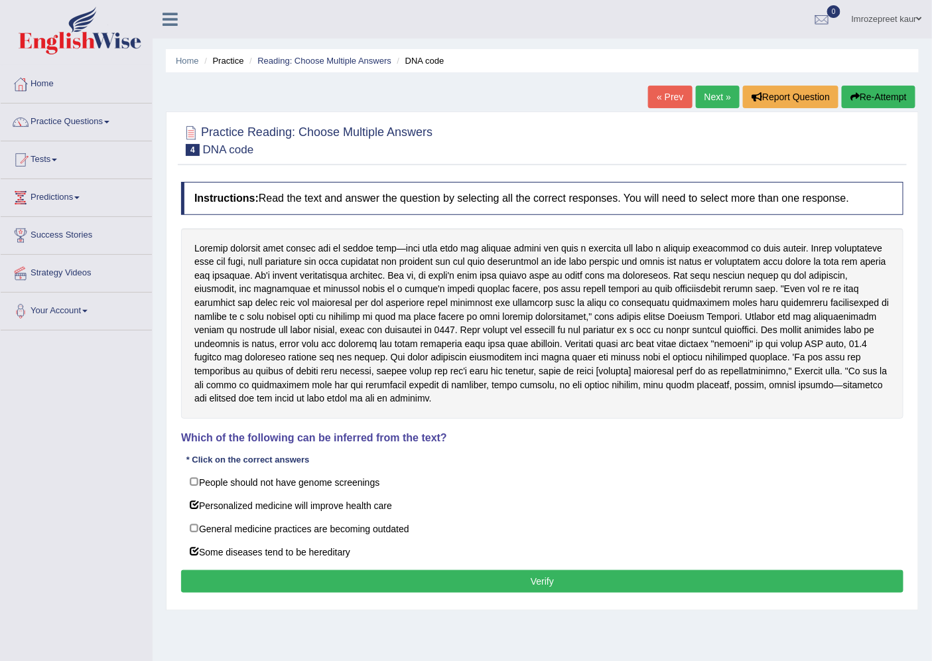
click at [289, 572] on div "Instructions: Read the text and answer the question by selecting all the correc…" at bounding box center [542, 389] width 729 height 428
click at [281, 588] on button "Verify" at bounding box center [542, 581] width 722 height 23
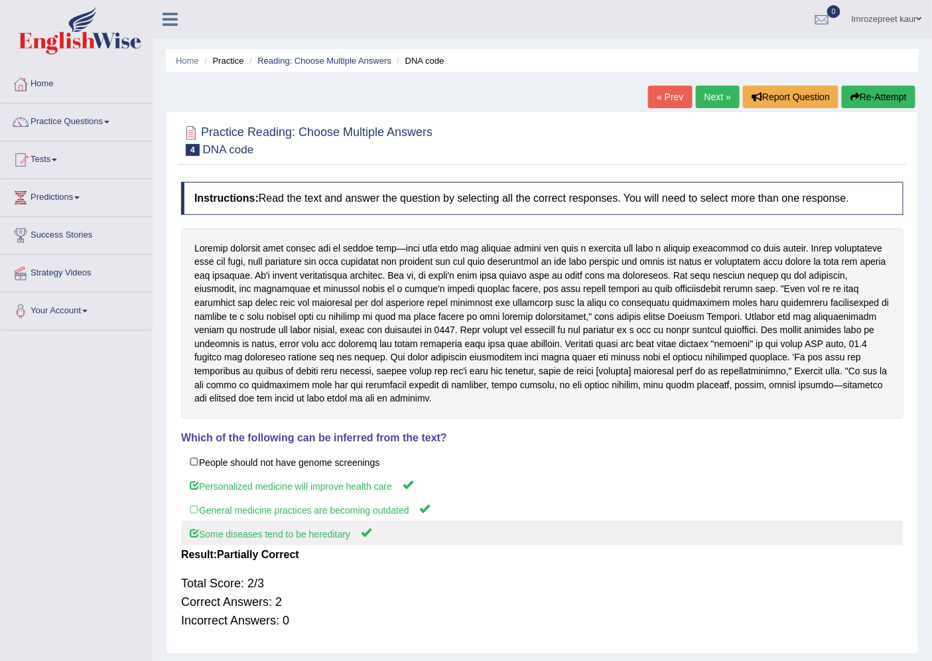
click at [287, 532] on label "Some diseases tend to be hereditary" at bounding box center [542, 533] width 722 height 25
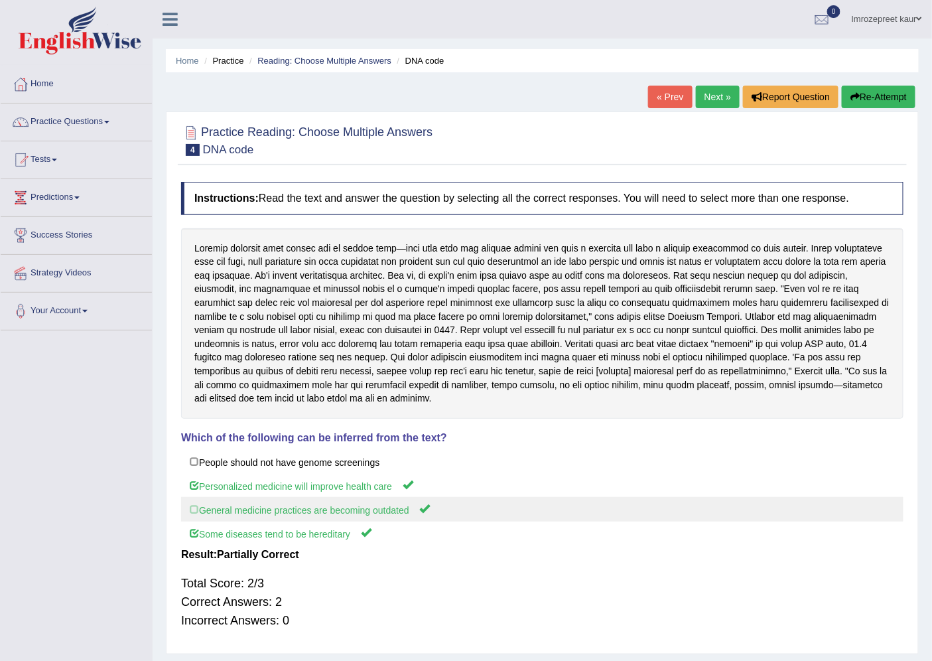
click at [289, 521] on label "General medicine practices are becoming outdated" at bounding box center [542, 509] width 722 height 25
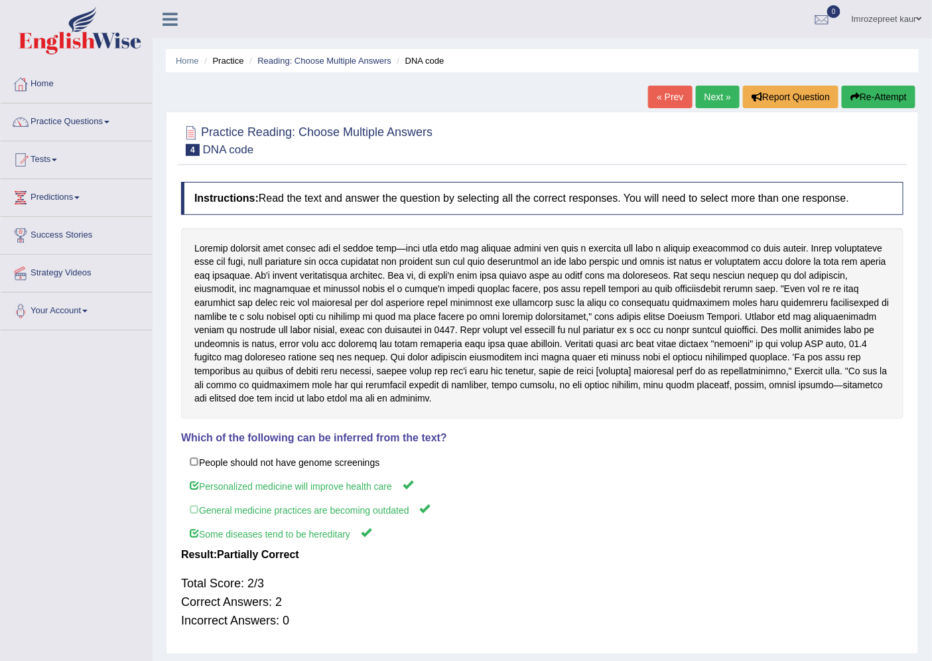
click at [861, 103] on button "Re-Attempt" at bounding box center [879, 97] width 74 height 23
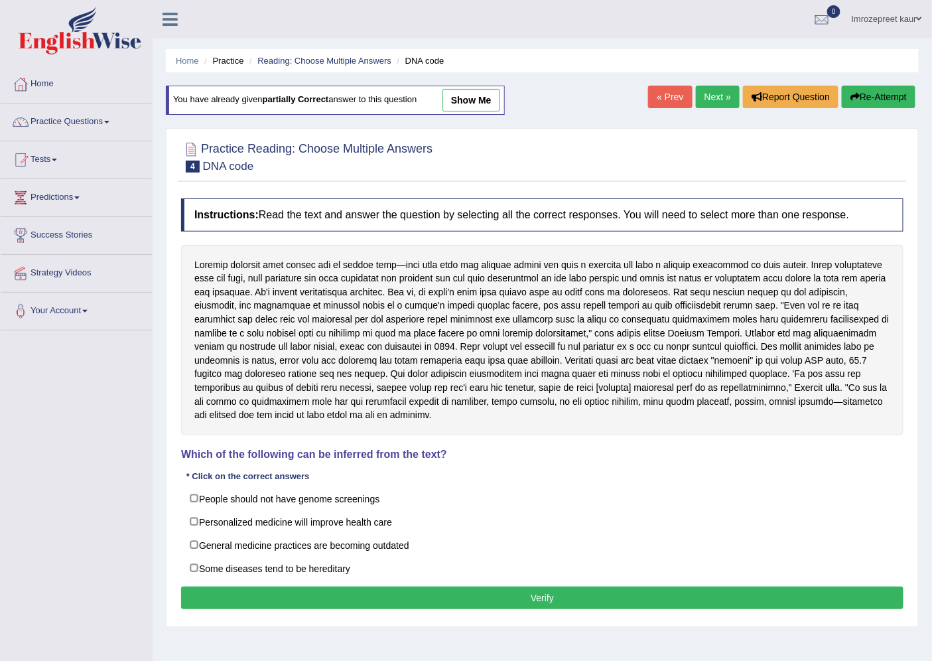
click at [239, 566] on label "Some diseases tend to be hereditary" at bounding box center [542, 568] width 722 height 24
checkbox input "true"
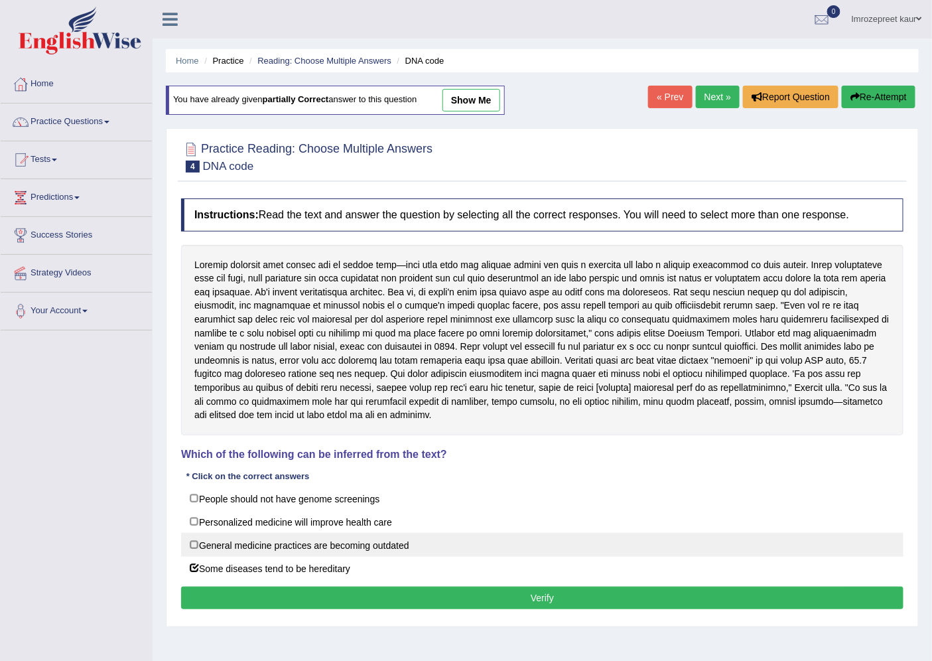
click at [253, 540] on label "General medicine practices are becoming outdated" at bounding box center [542, 545] width 722 height 24
checkbox input "true"
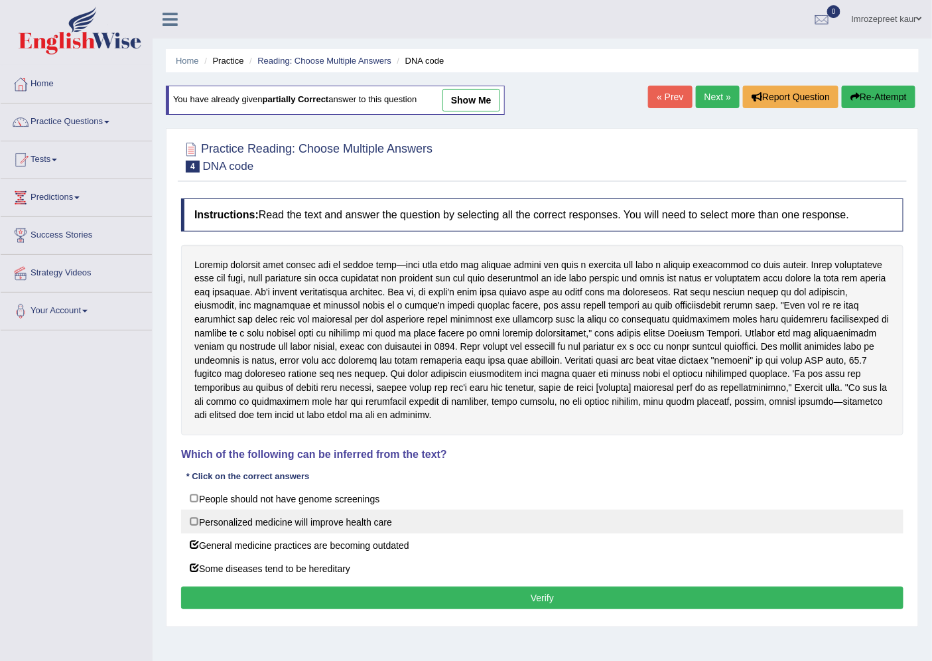
click at [263, 516] on label "Personalized medicine will improve health care" at bounding box center [542, 521] width 722 height 24
checkbox input "true"
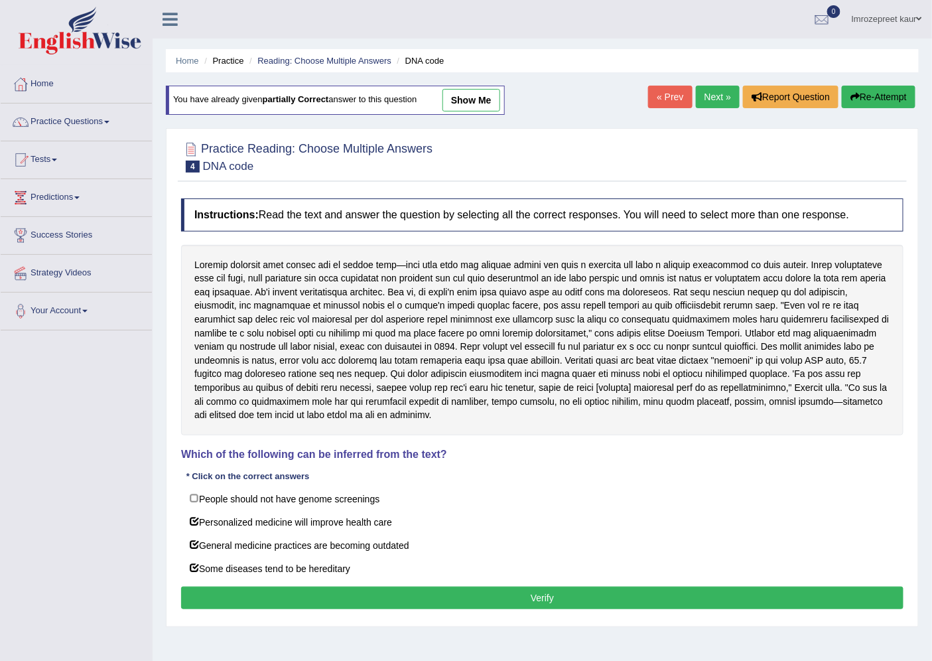
click at [234, 586] on div "Instructions: Read the text and answer the question by selecting all the correc…" at bounding box center [542, 406] width 729 height 428
click at [222, 609] on button "Verify" at bounding box center [542, 597] width 722 height 23
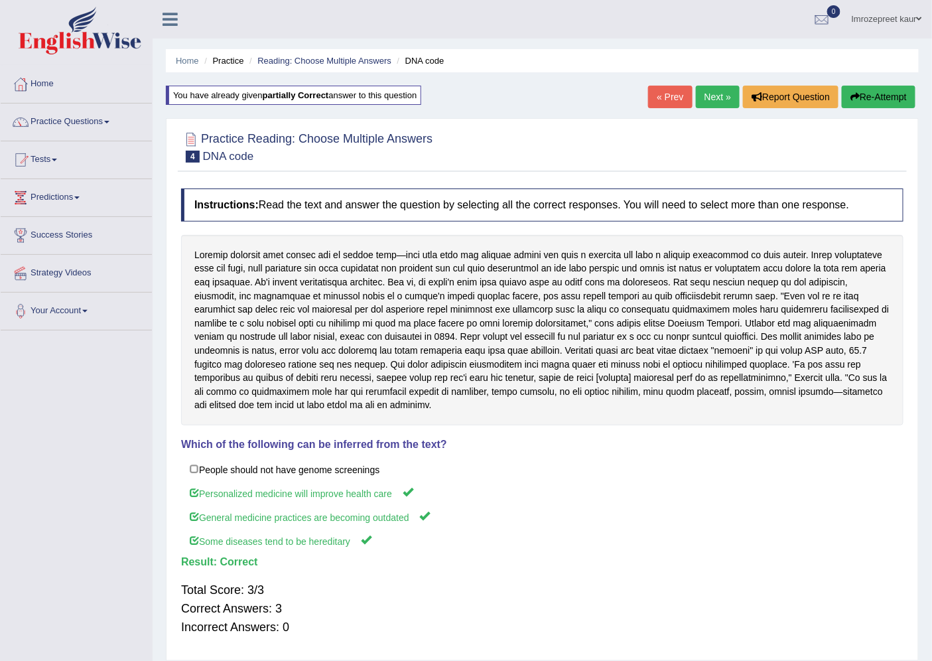
click at [706, 97] on link "Next »" at bounding box center [718, 97] width 44 height 23
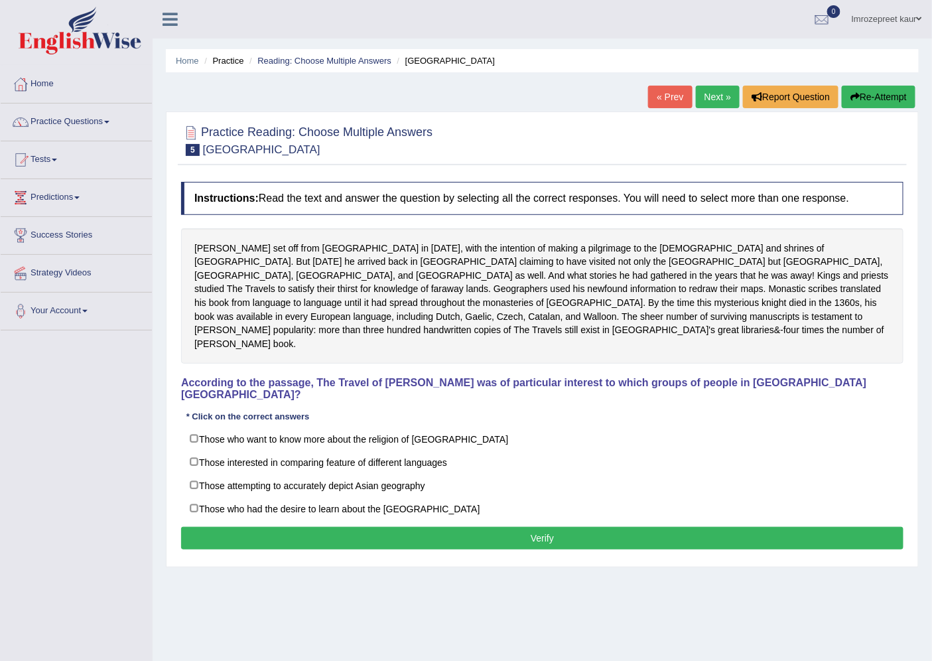
scroll to position [35, 0]
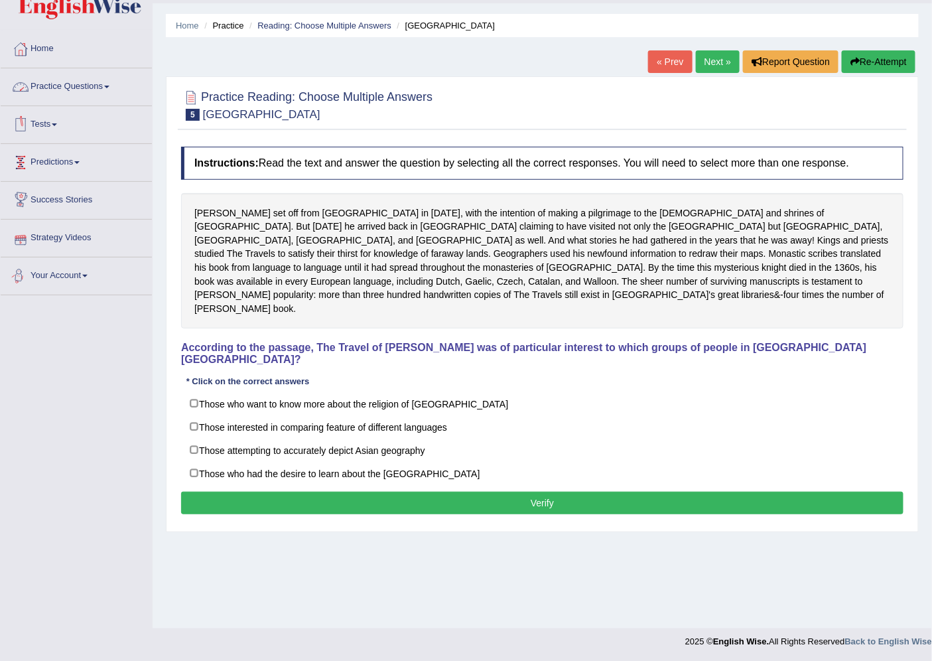
click at [64, 117] on link "Tests" at bounding box center [76, 122] width 151 height 33
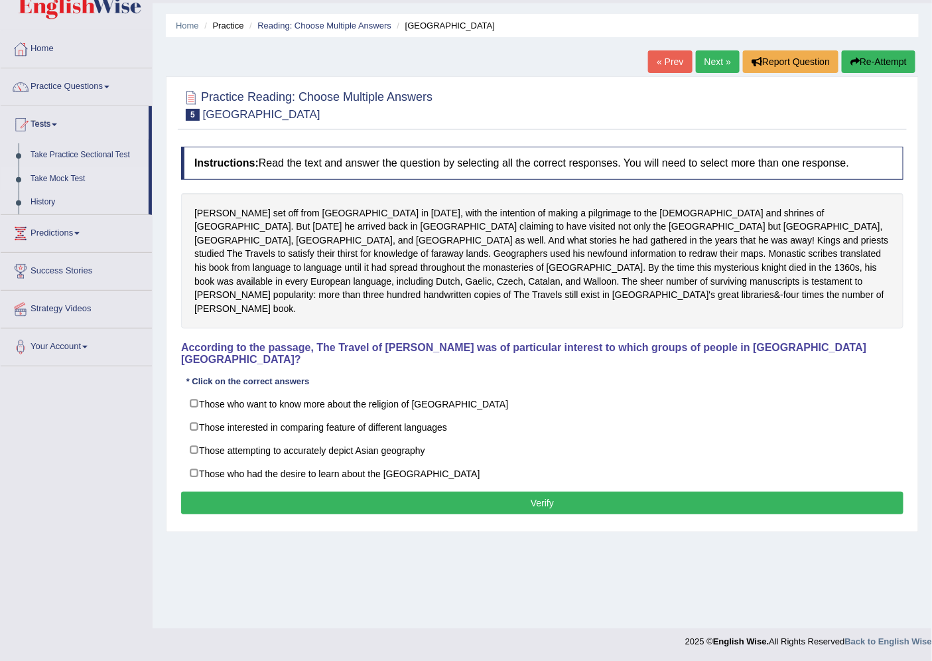
click at [53, 176] on link "Take Mock Test" at bounding box center [87, 179] width 124 height 24
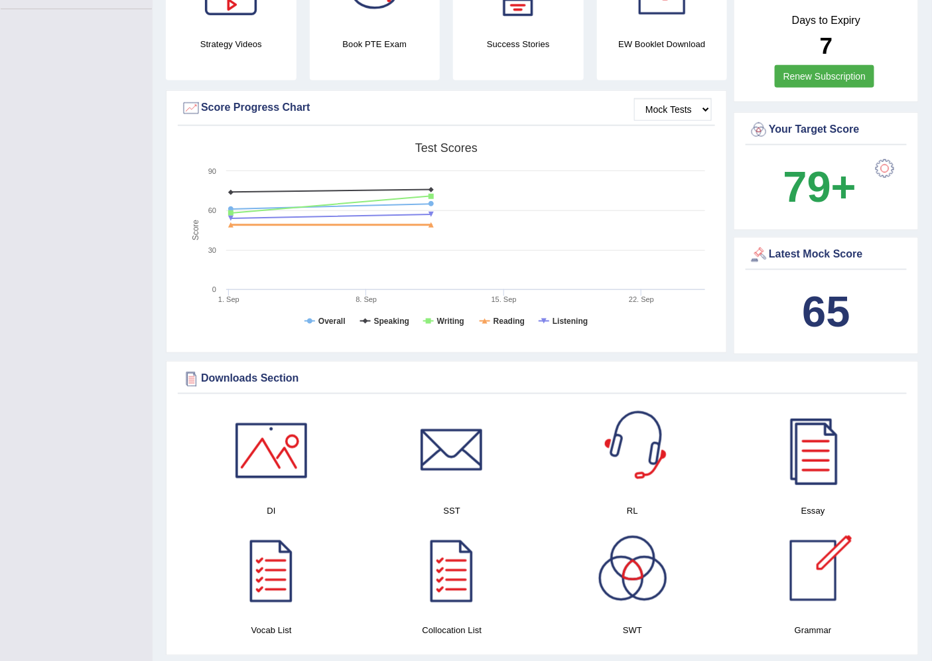
scroll to position [294, 0]
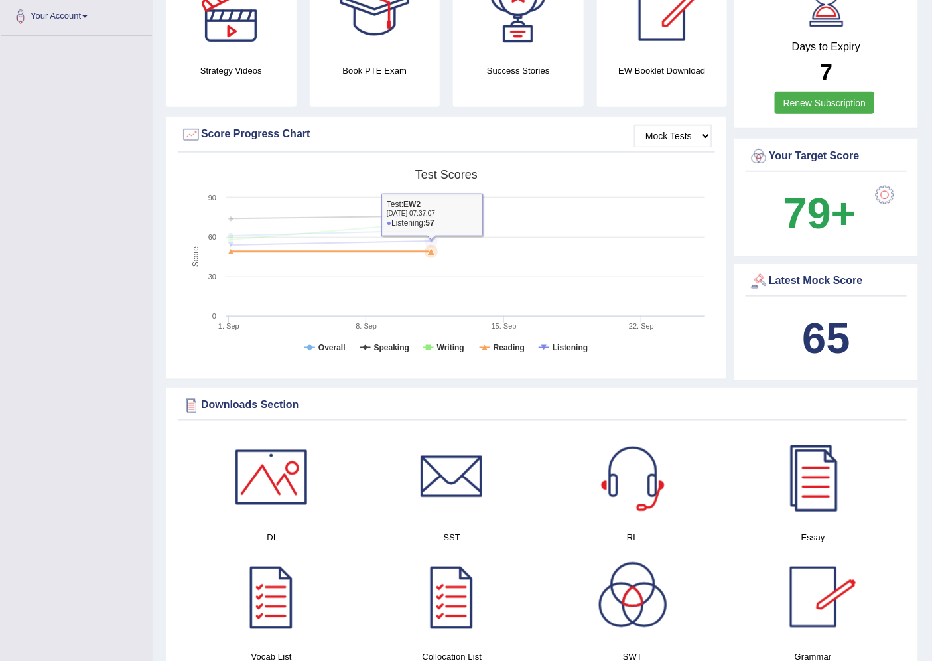
click at [374, 241] on icon at bounding box center [331, 243] width 214 height 4
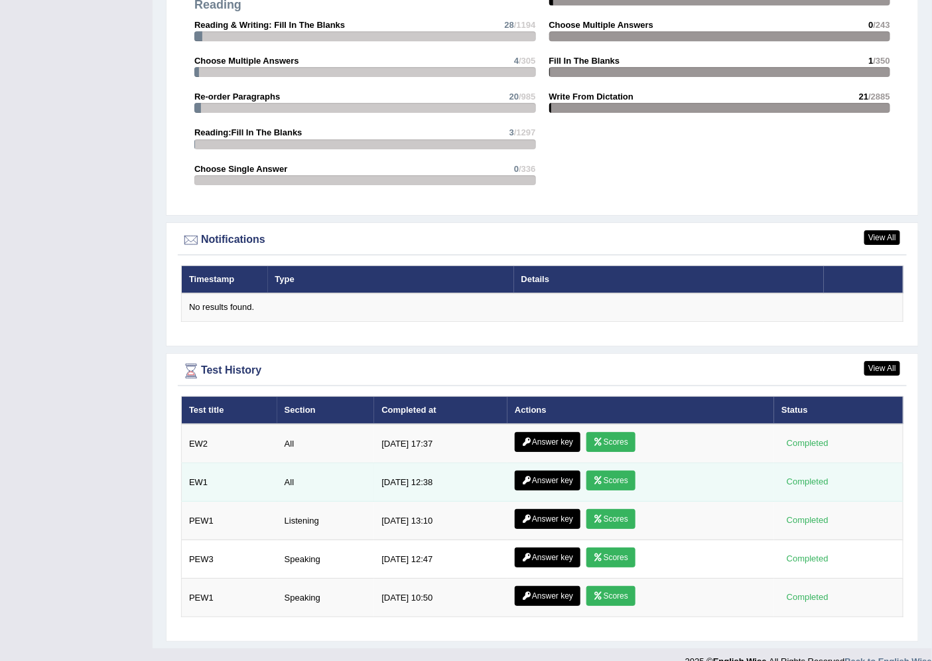
scroll to position [1411, 0]
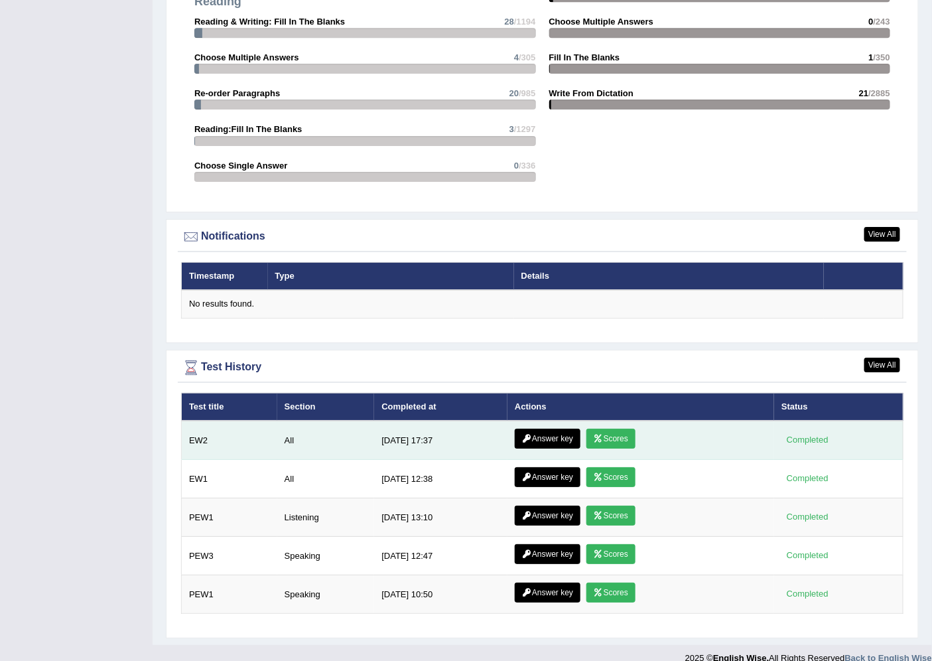
click at [594, 434] on icon at bounding box center [599, 438] width 10 height 8
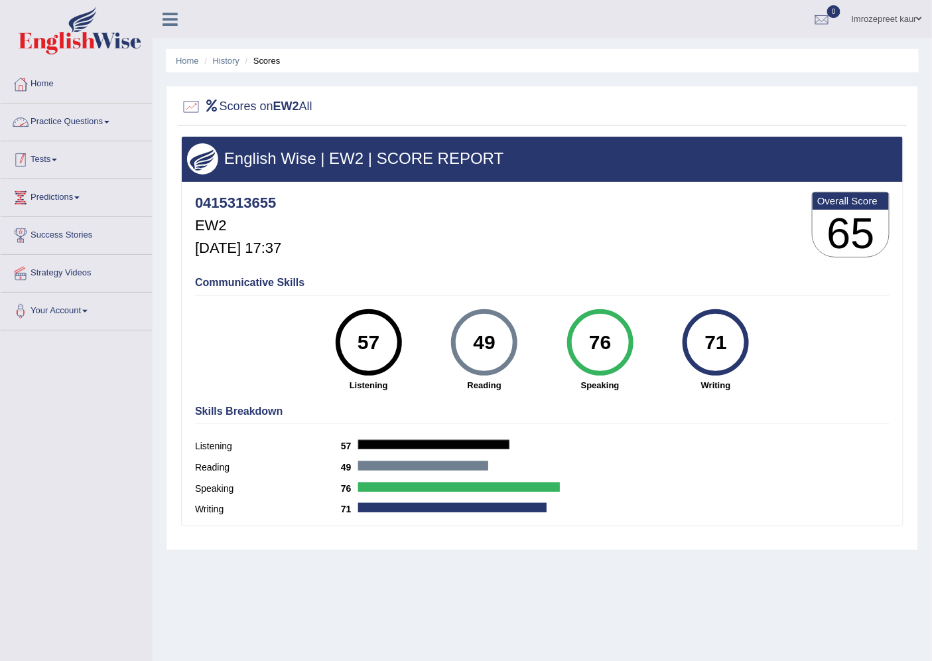
click at [89, 128] on link "Practice Questions" at bounding box center [76, 119] width 151 height 33
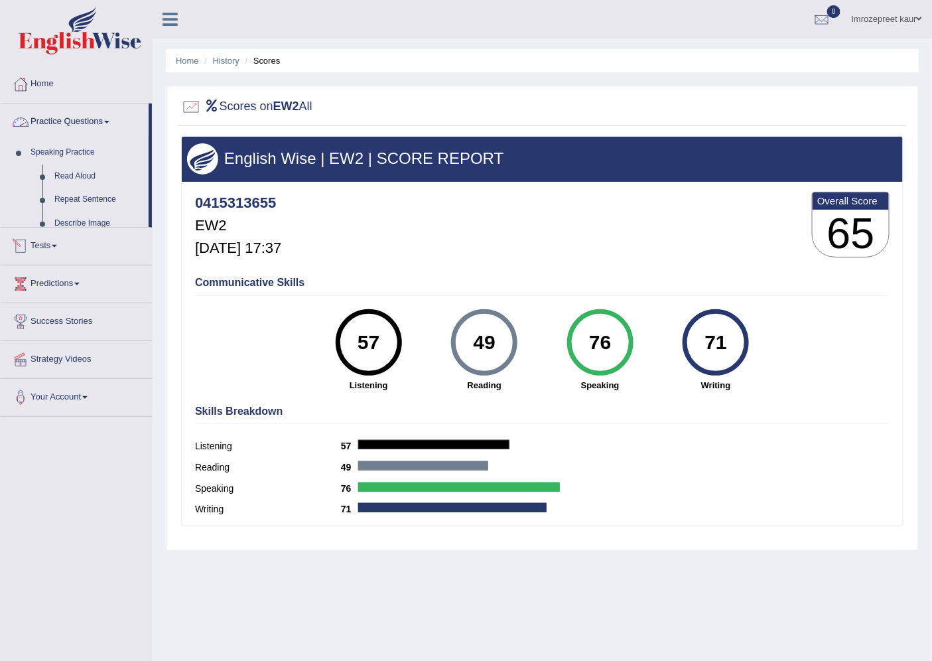
click at [94, 111] on link "Practice Questions" at bounding box center [75, 119] width 148 height 33
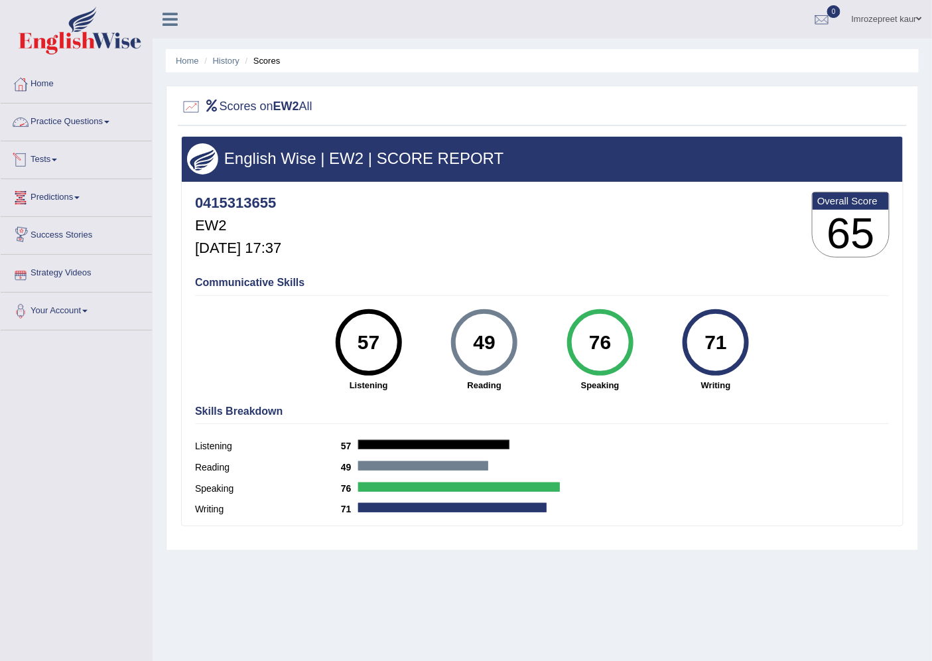
click at [90, 119] on link "Practice Questions" at bounding box center [76, 119] width 151 height 33
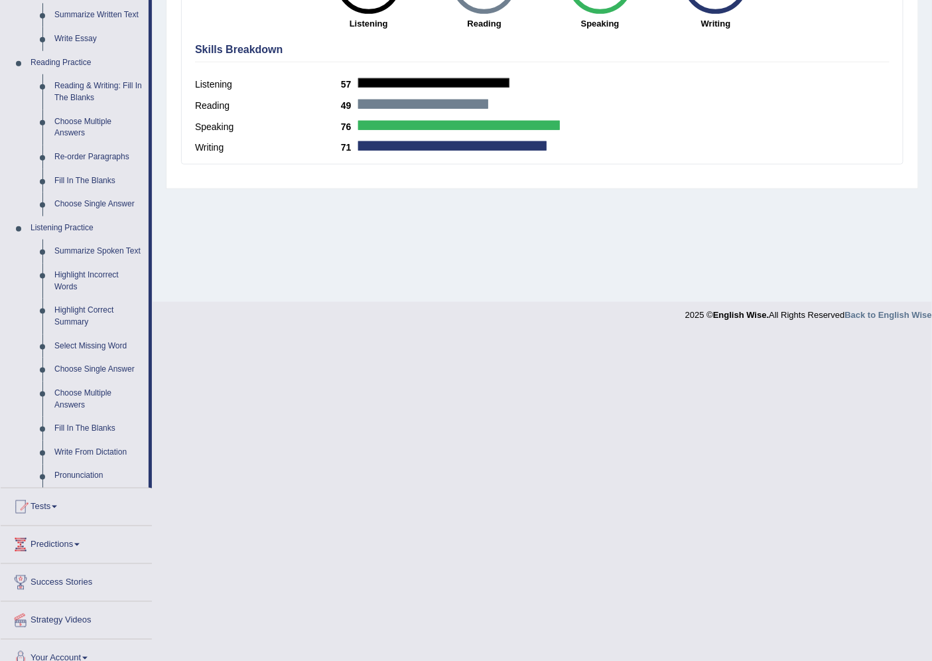
scroll to position [368, 0]
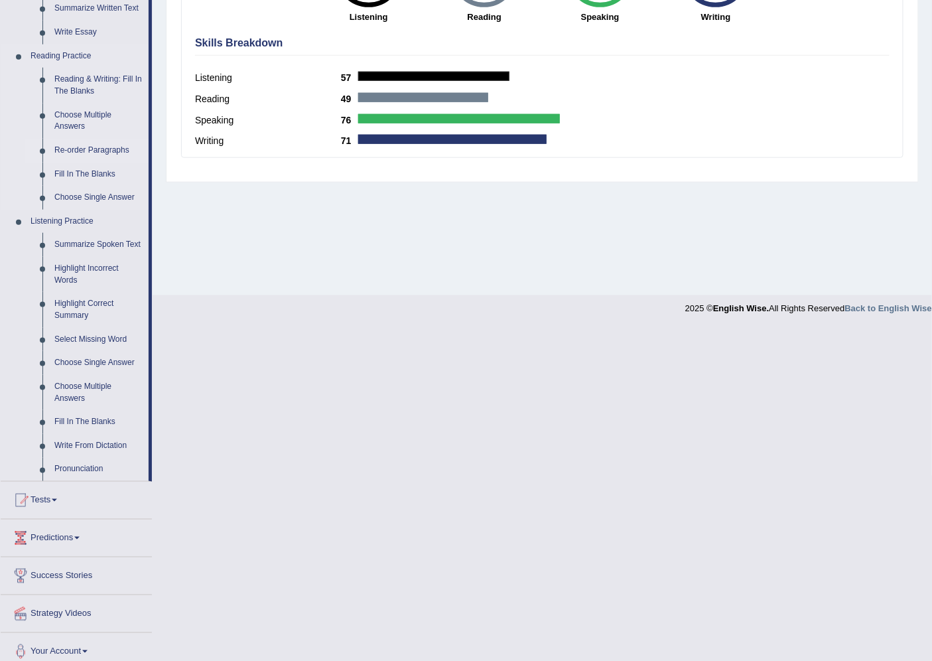
click at [84, 149] on link "Re-order Paragraphs" at bounding box center [98, 151] width 100 height 24
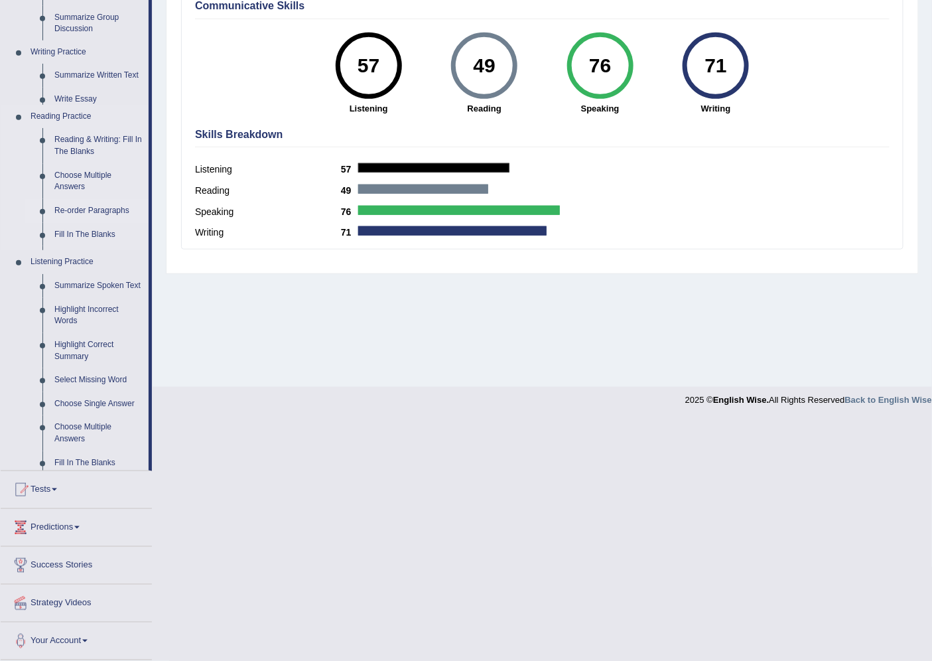
scroll to position [35, 0]
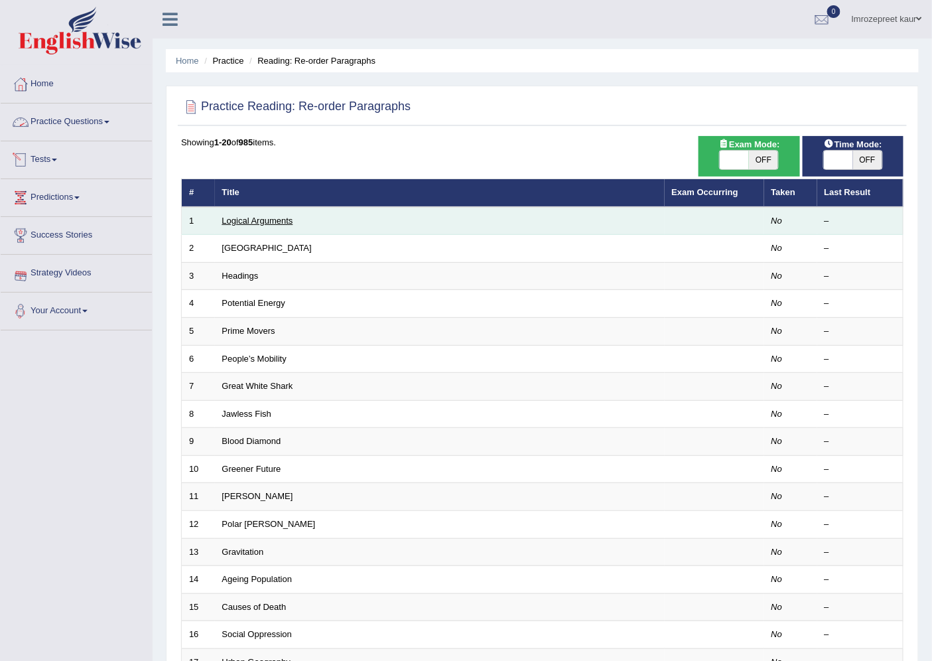
click at [226, 221] on link "Logical Arguments" at bounding box center [257, 221] width 71 height 10
